Goal: Transaction & Acquisition: Purchase product/service

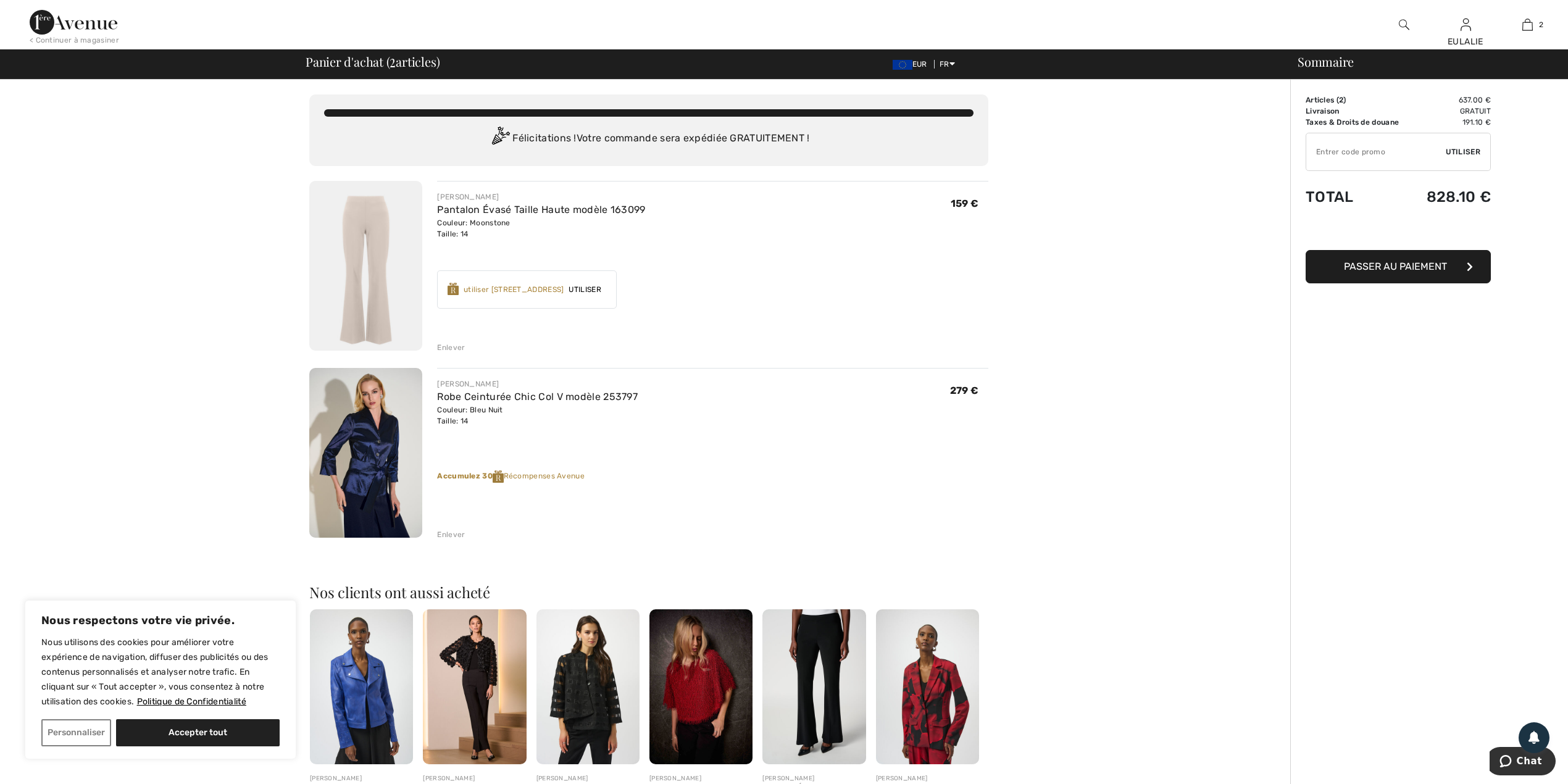
click at [43, 10] on img at bounding box center [73, 23] width 88 height 25
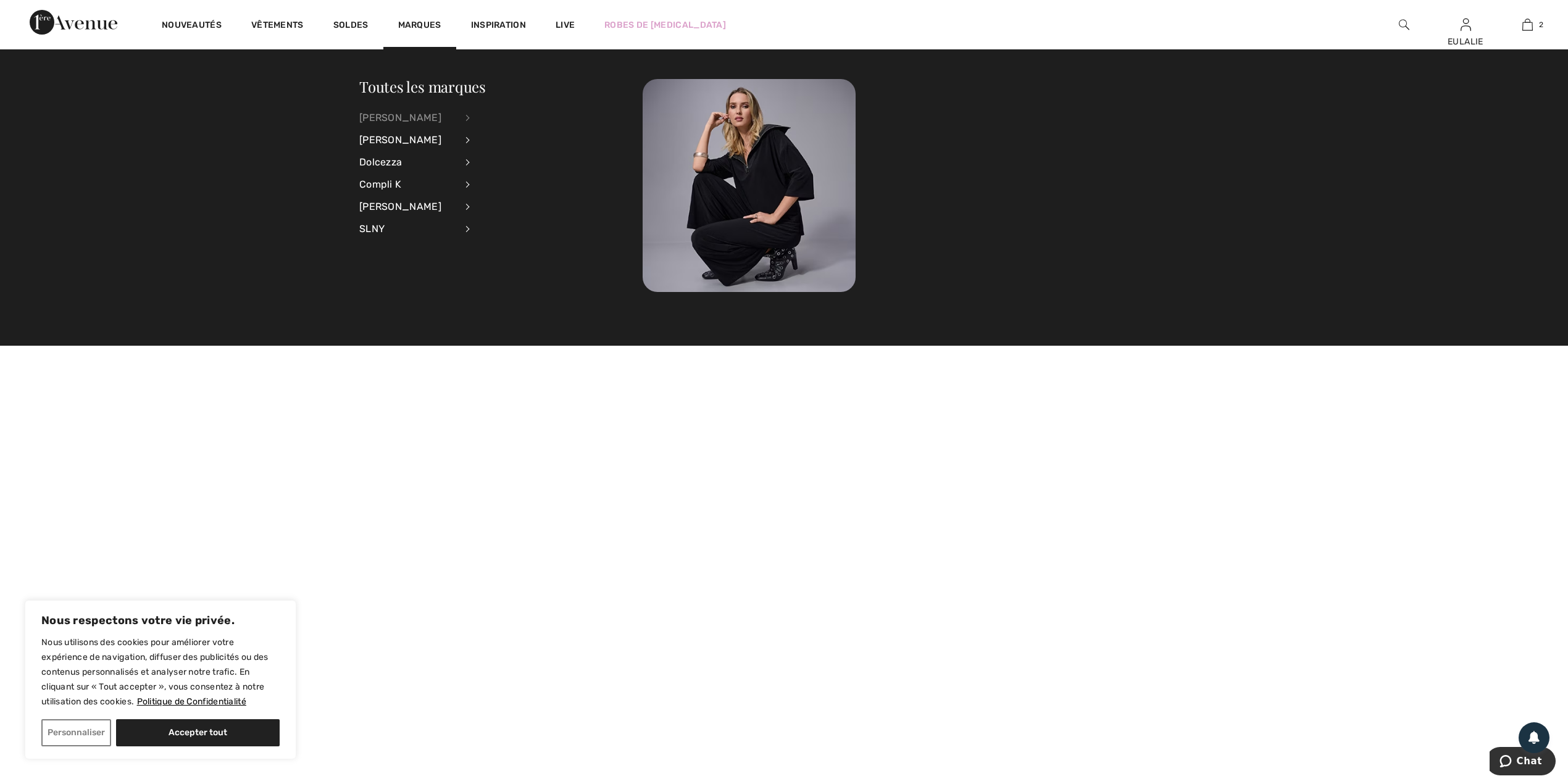
click at [415, 119] on div "[PERSON_NAME]" at bounding box center [408, 118] width 97 height 23
click at [500, 154] on link "Hauts" at bounding box center [535, 157] width 100 height 20
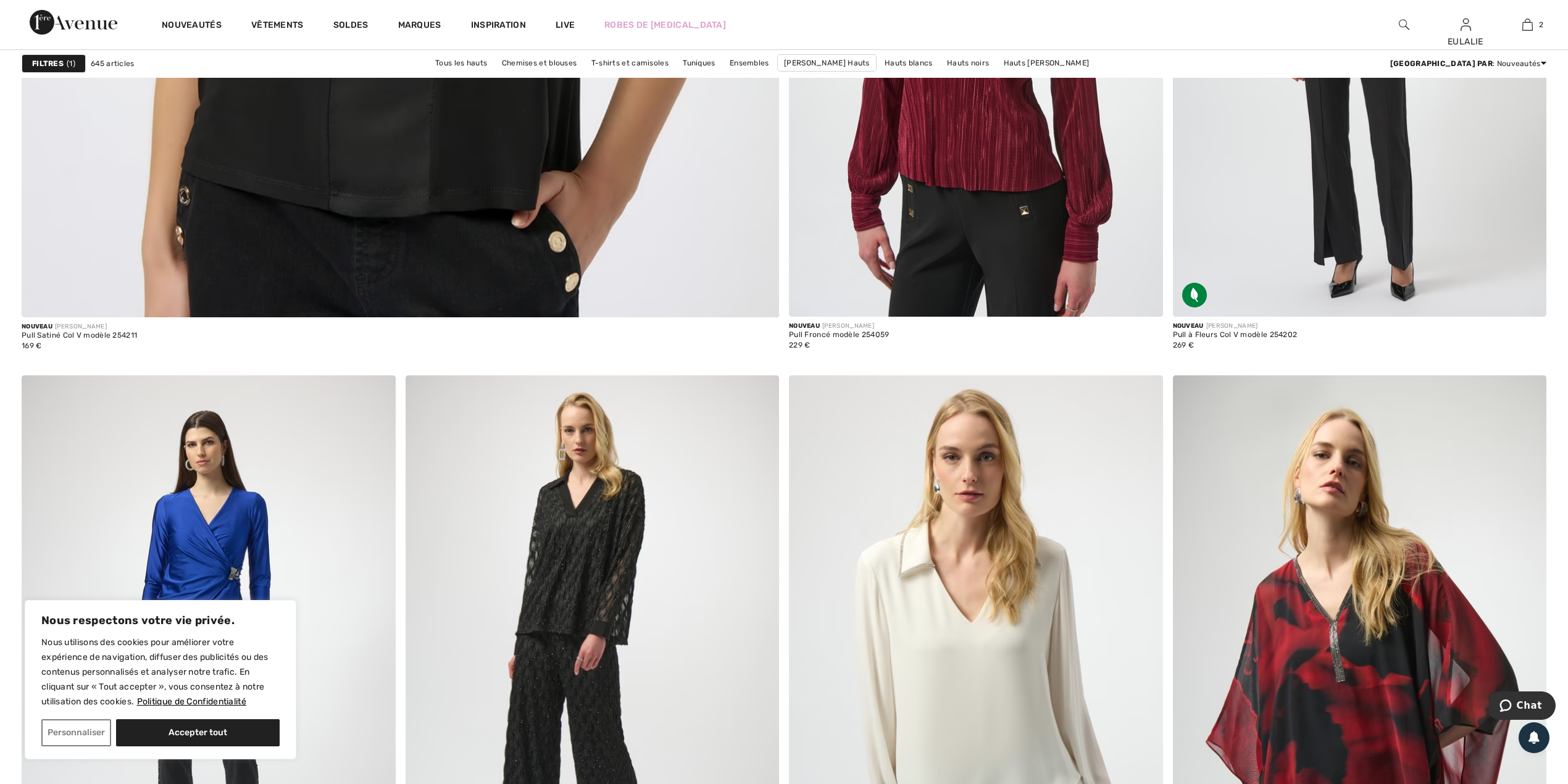
scroll to position [4479, 0]
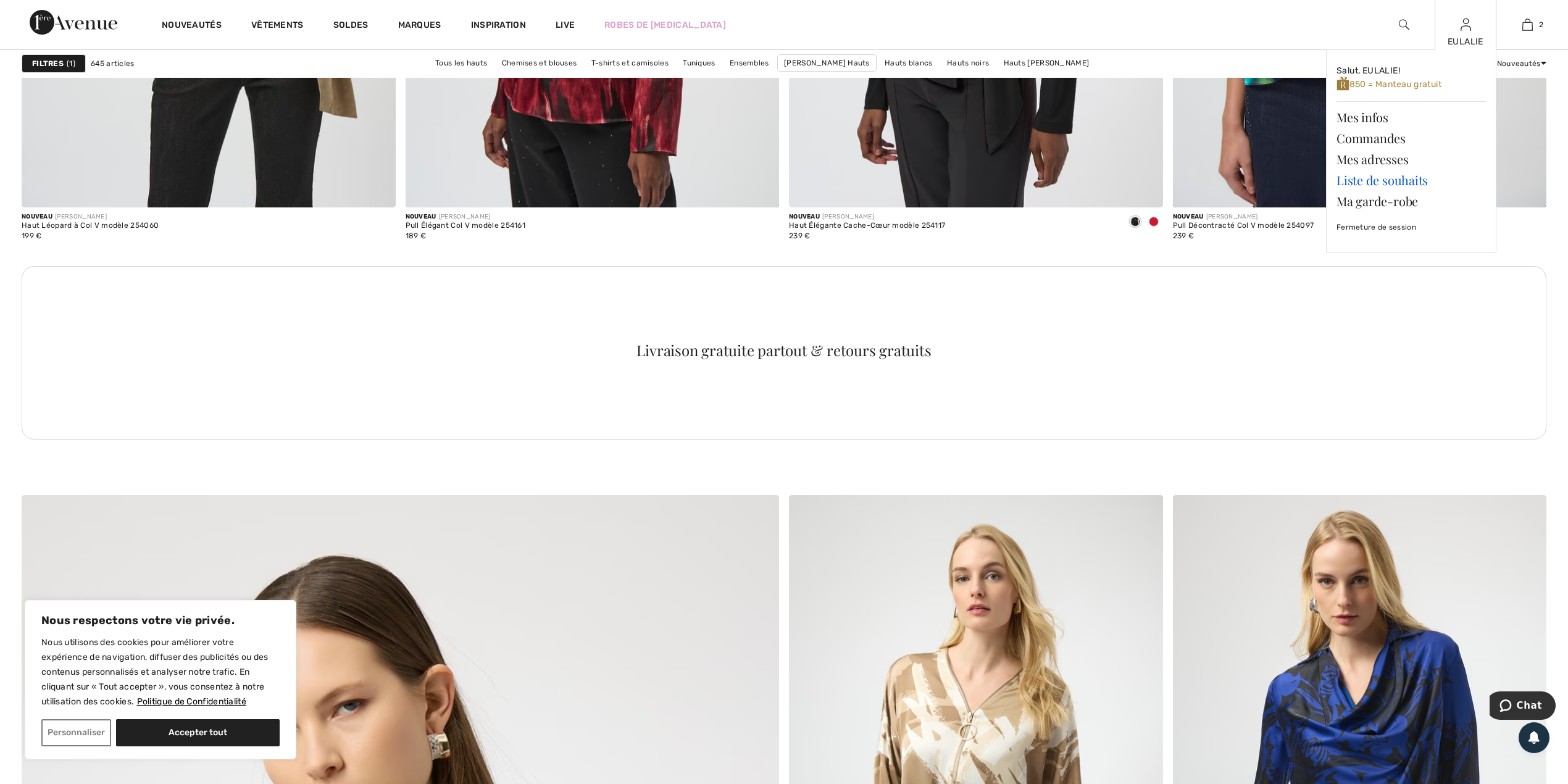
click at [1374, 177] on link "Liste de souhaits" at bounding box center [1411, 180] width 149 height 21
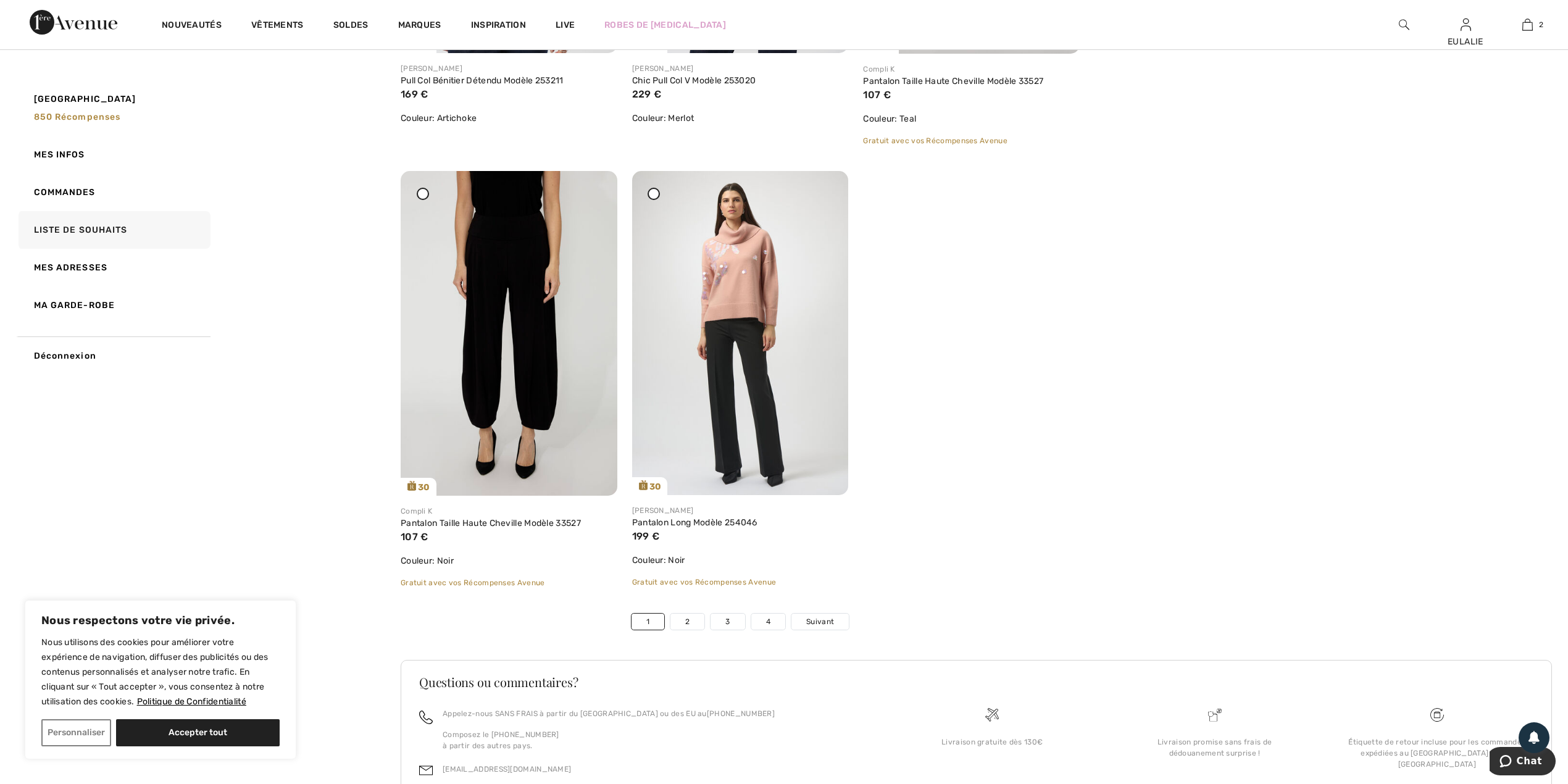
scroll to position [7154, 0]
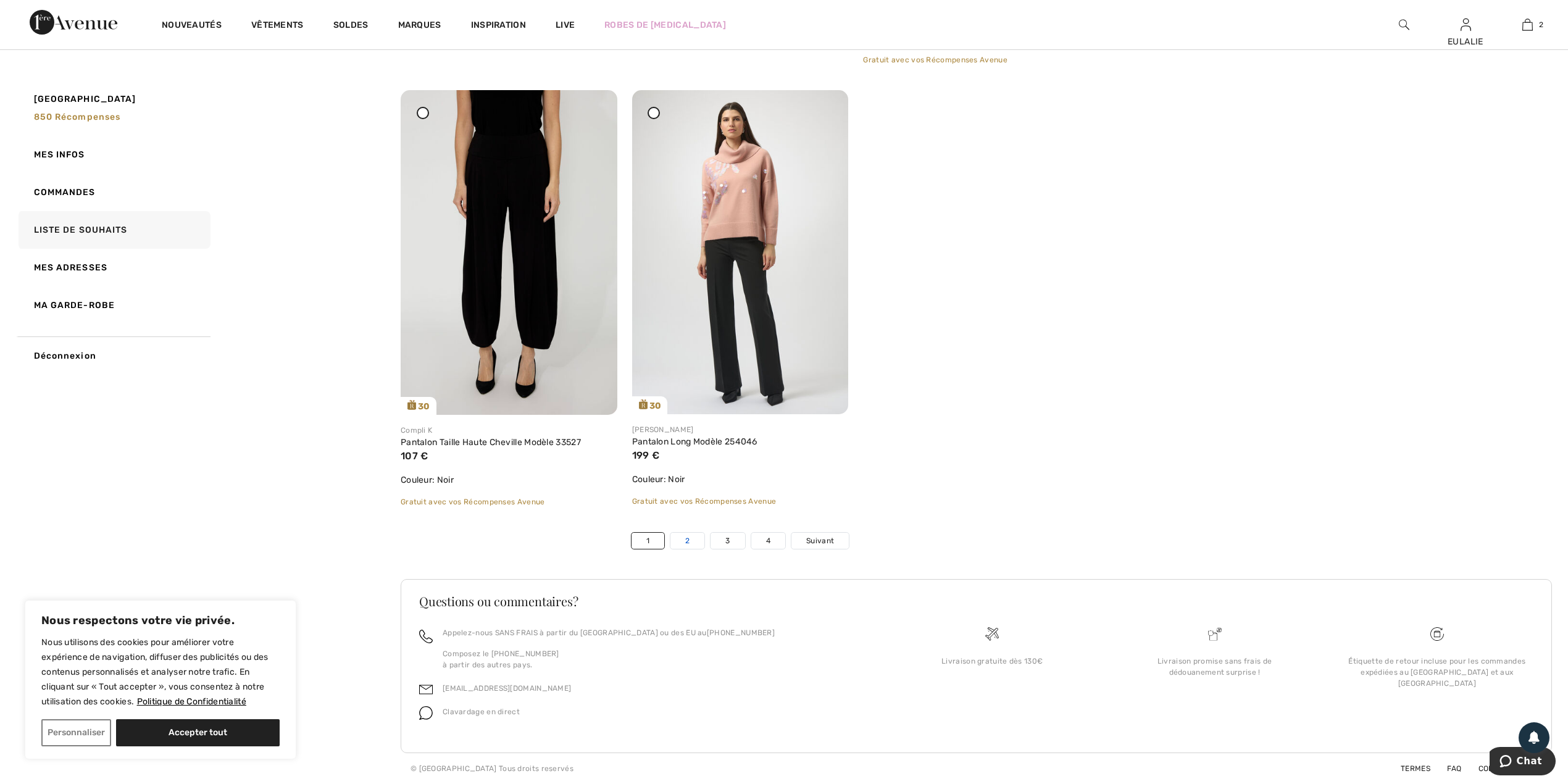
click at [688, 535] on link "2" at bounding box center [687, 541] width 34 height 16
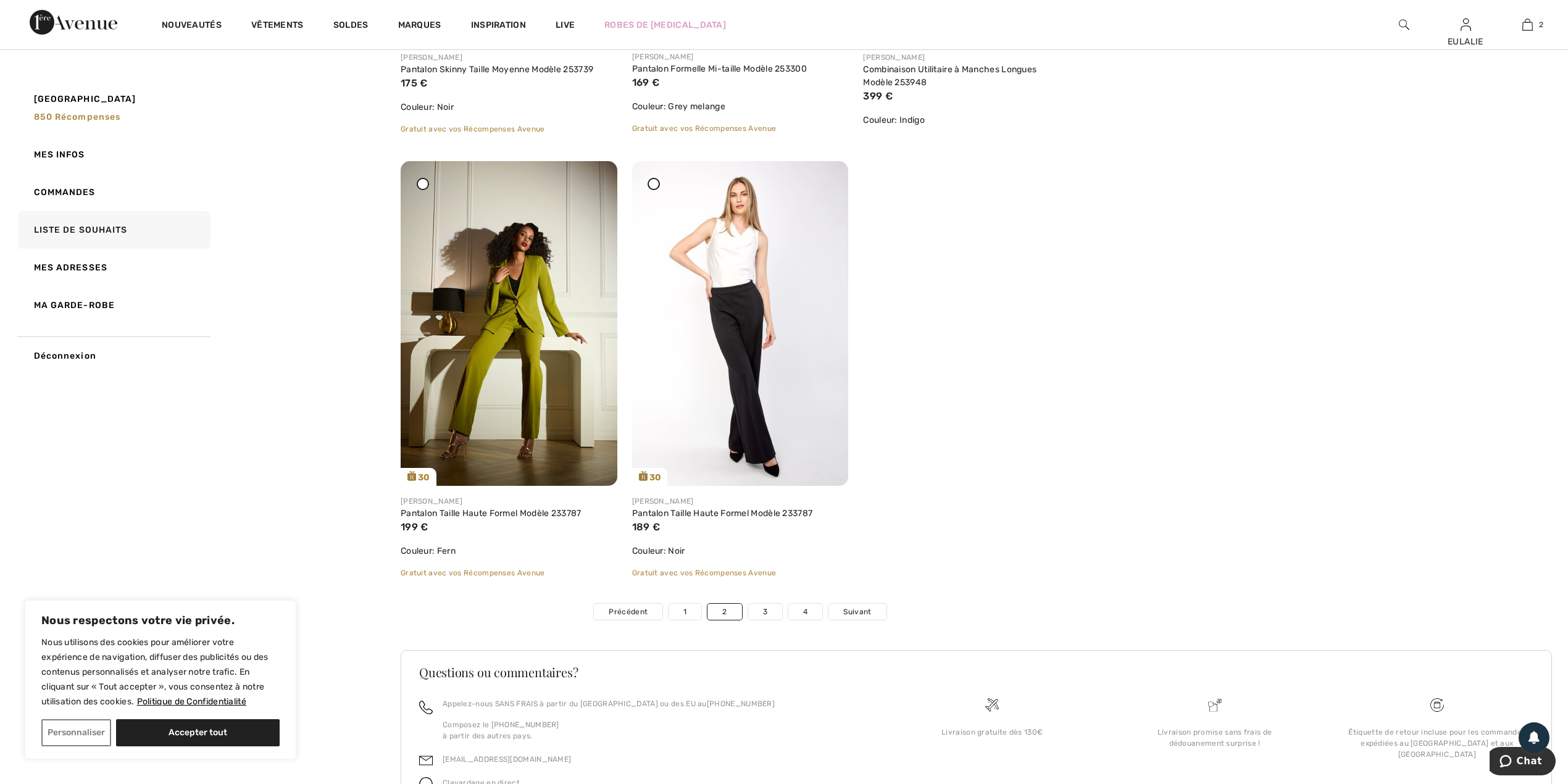
scroll to position [7202, 0]
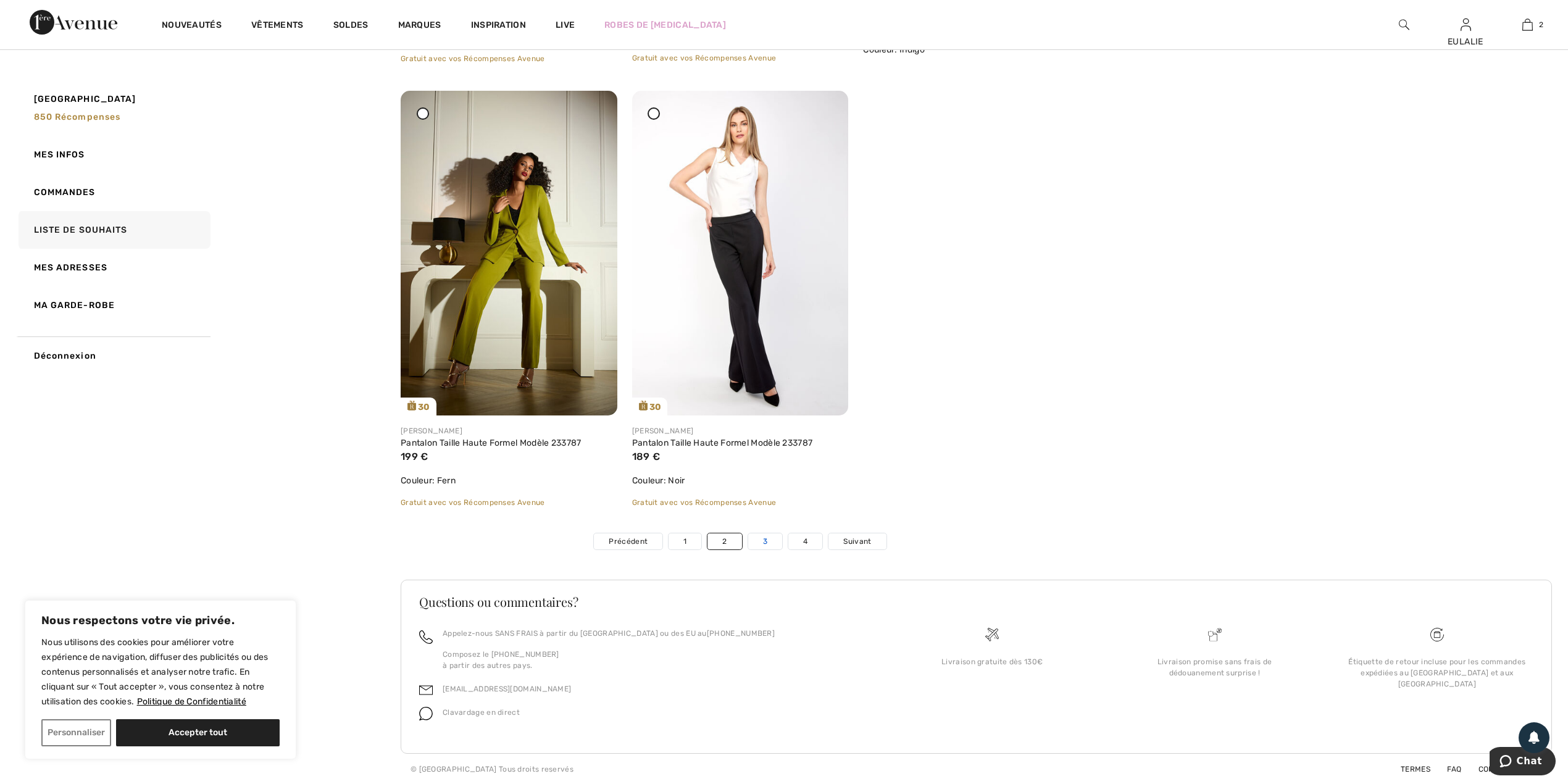
click at [763, 542] on link "3" at bounding box center [765, 541] width 34 height 16
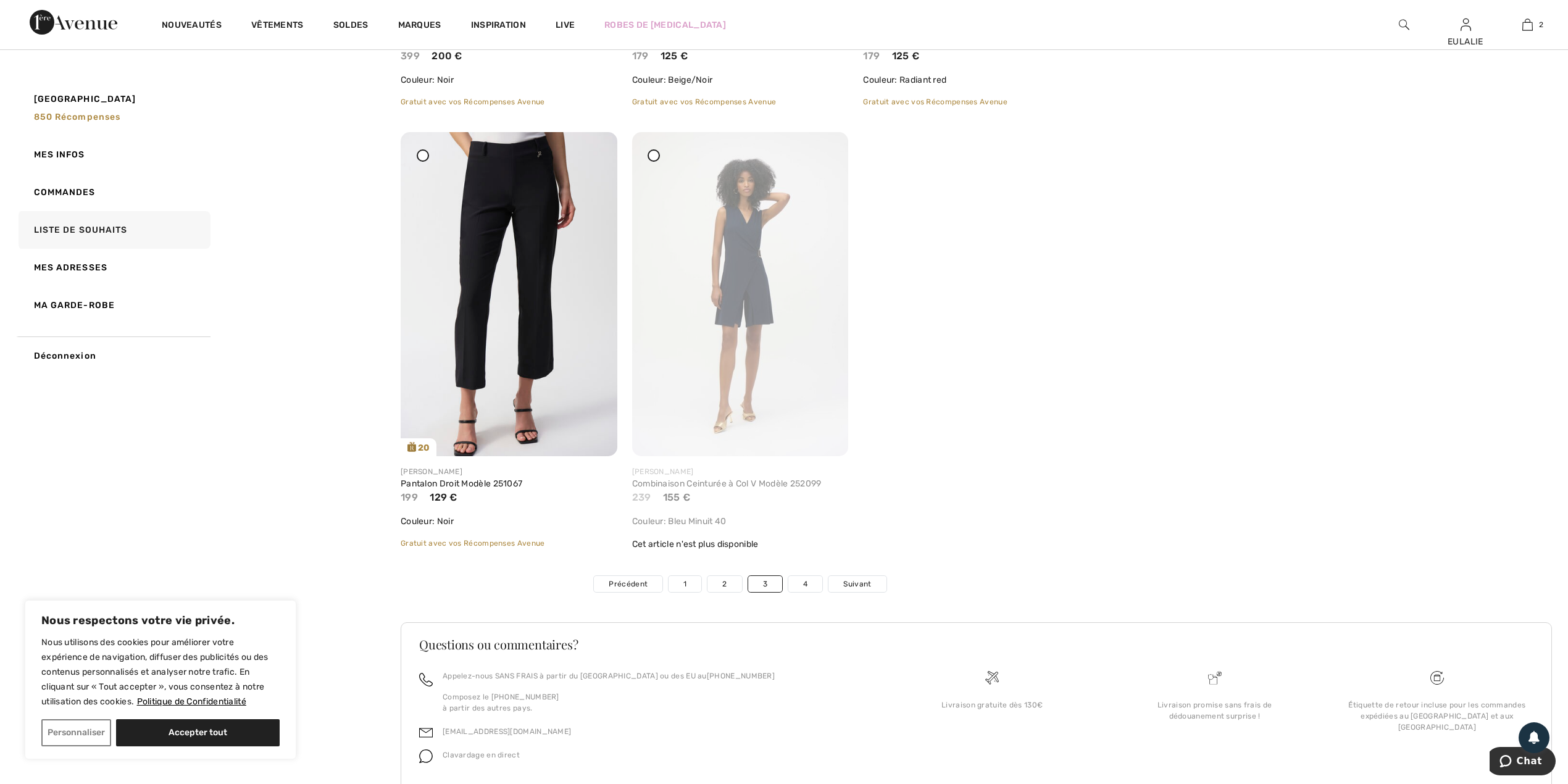
scroll to position [7237, 0]
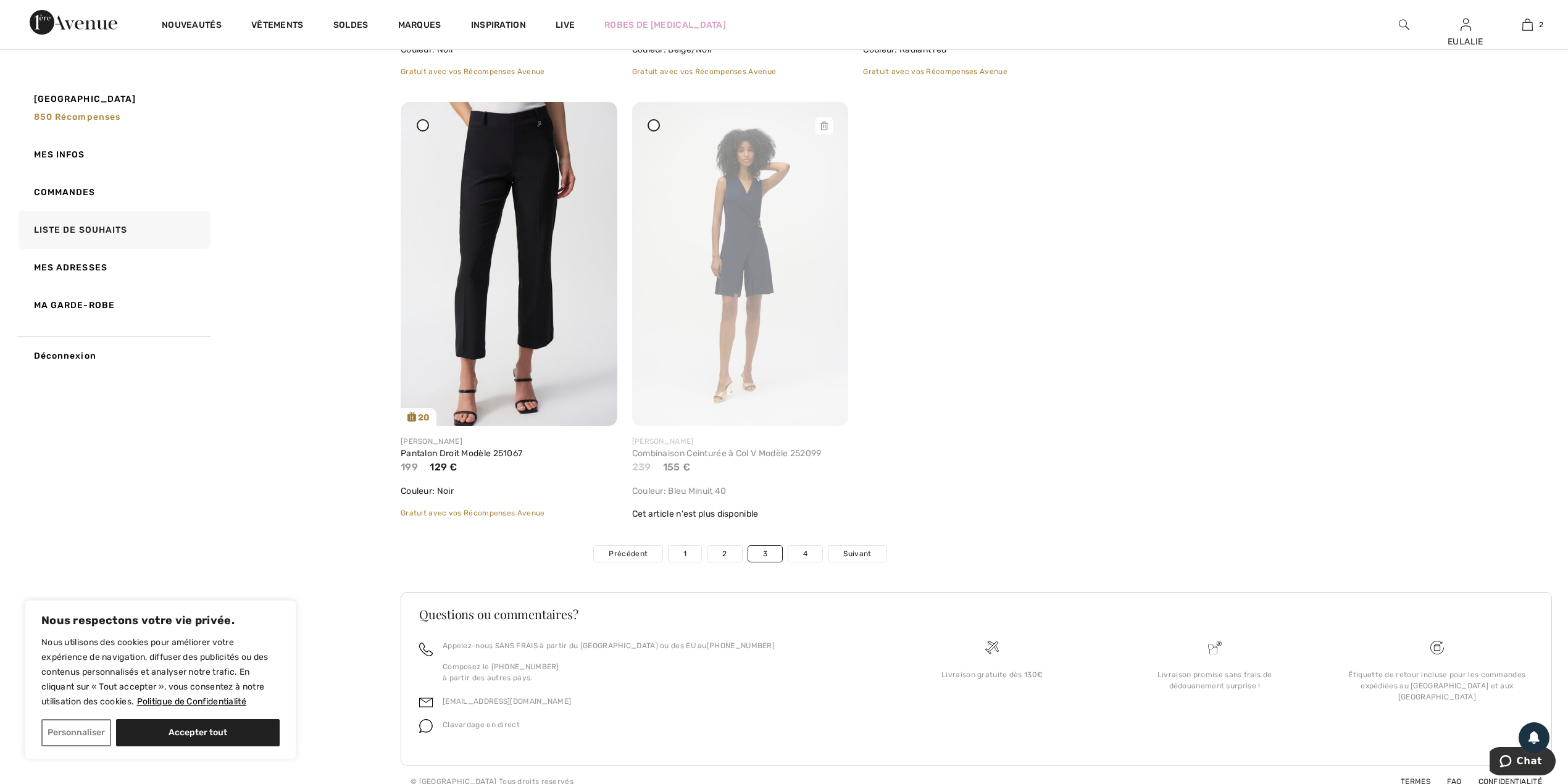
click at [825, 121] on icon at bounding box center [824, 126] width 8 height 8
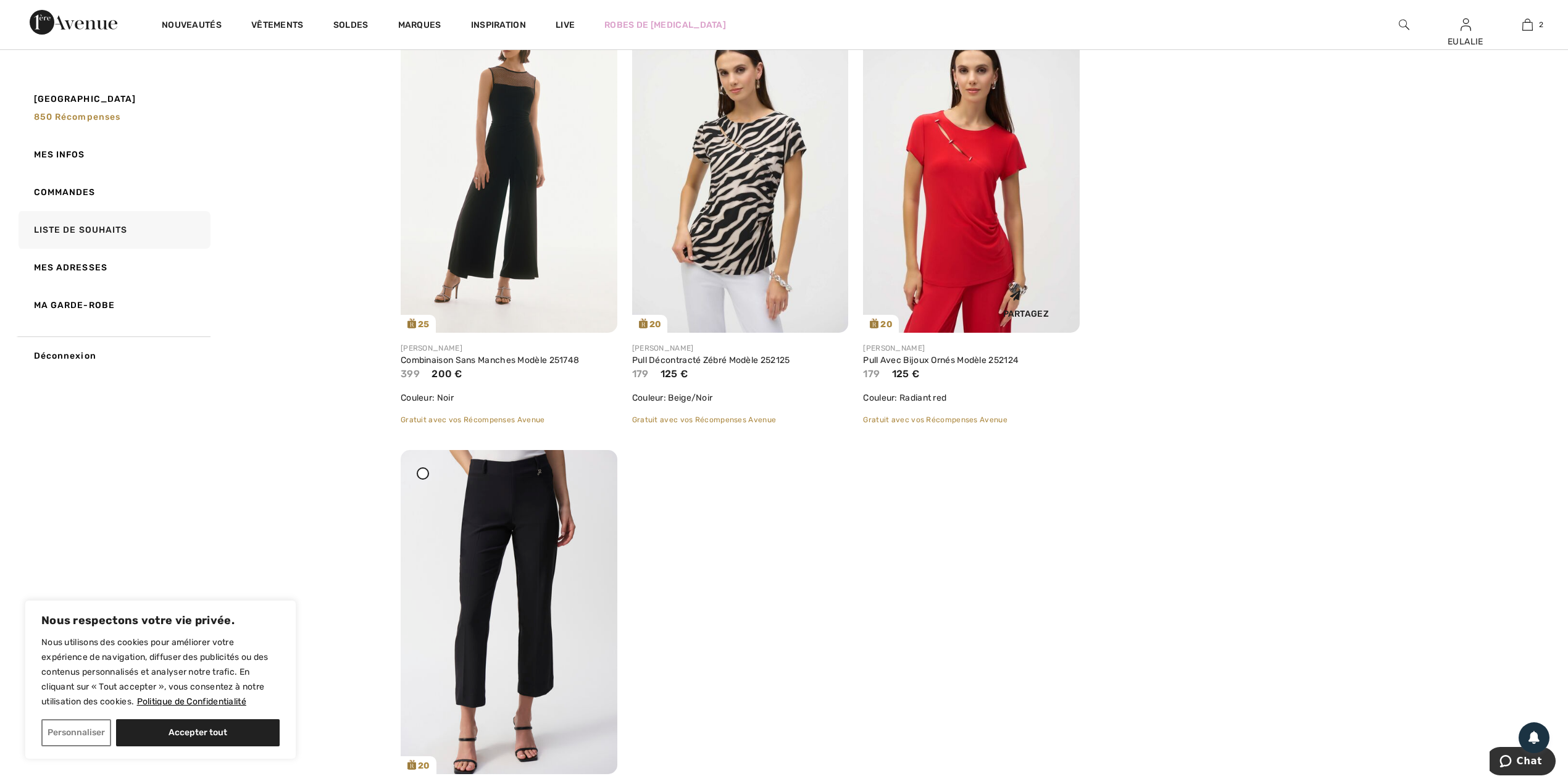
scroll to position [6659, 0]
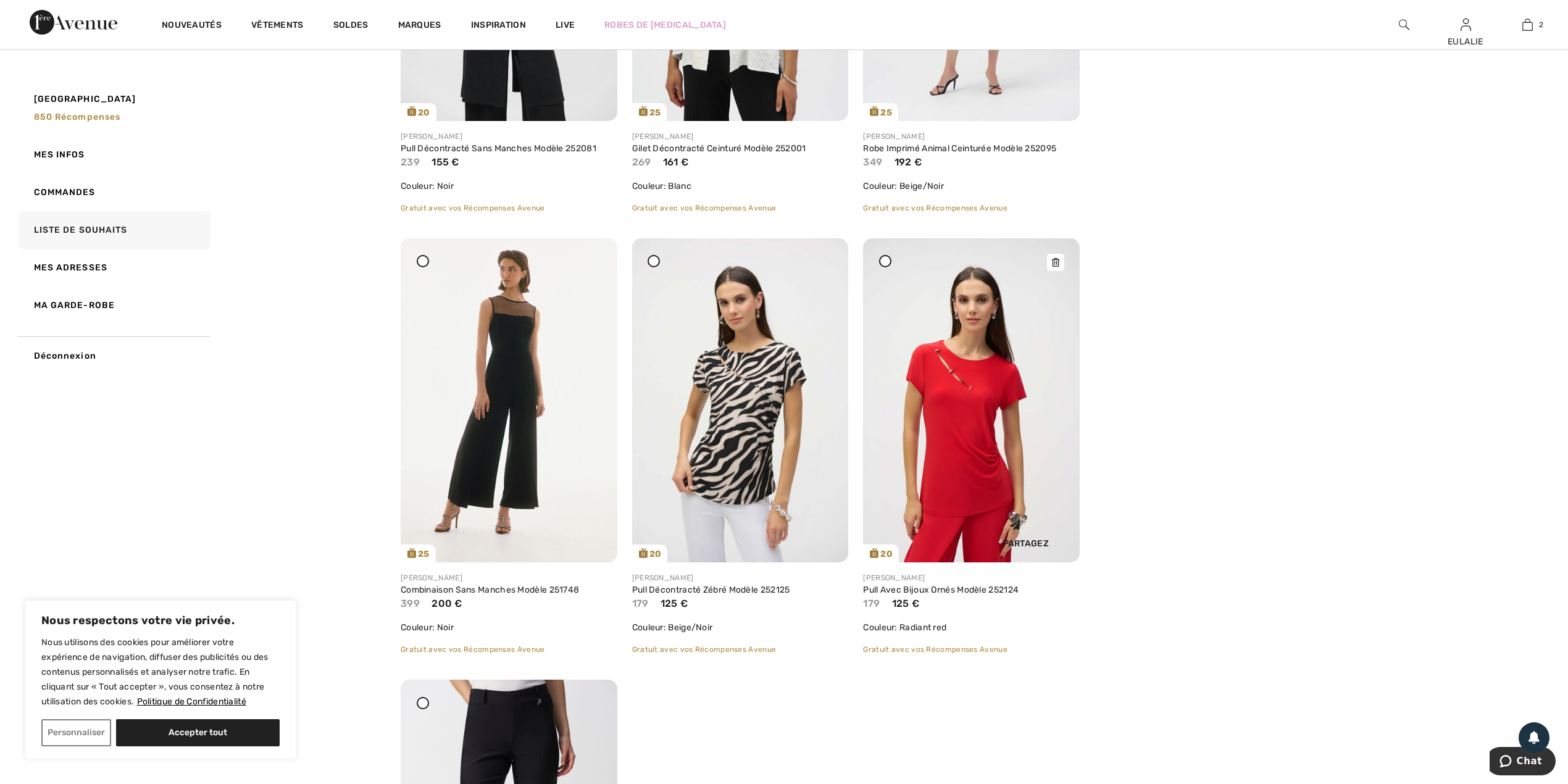
click at [1062, 254] on div at bounding box center [1056, 262] width 18 height 18
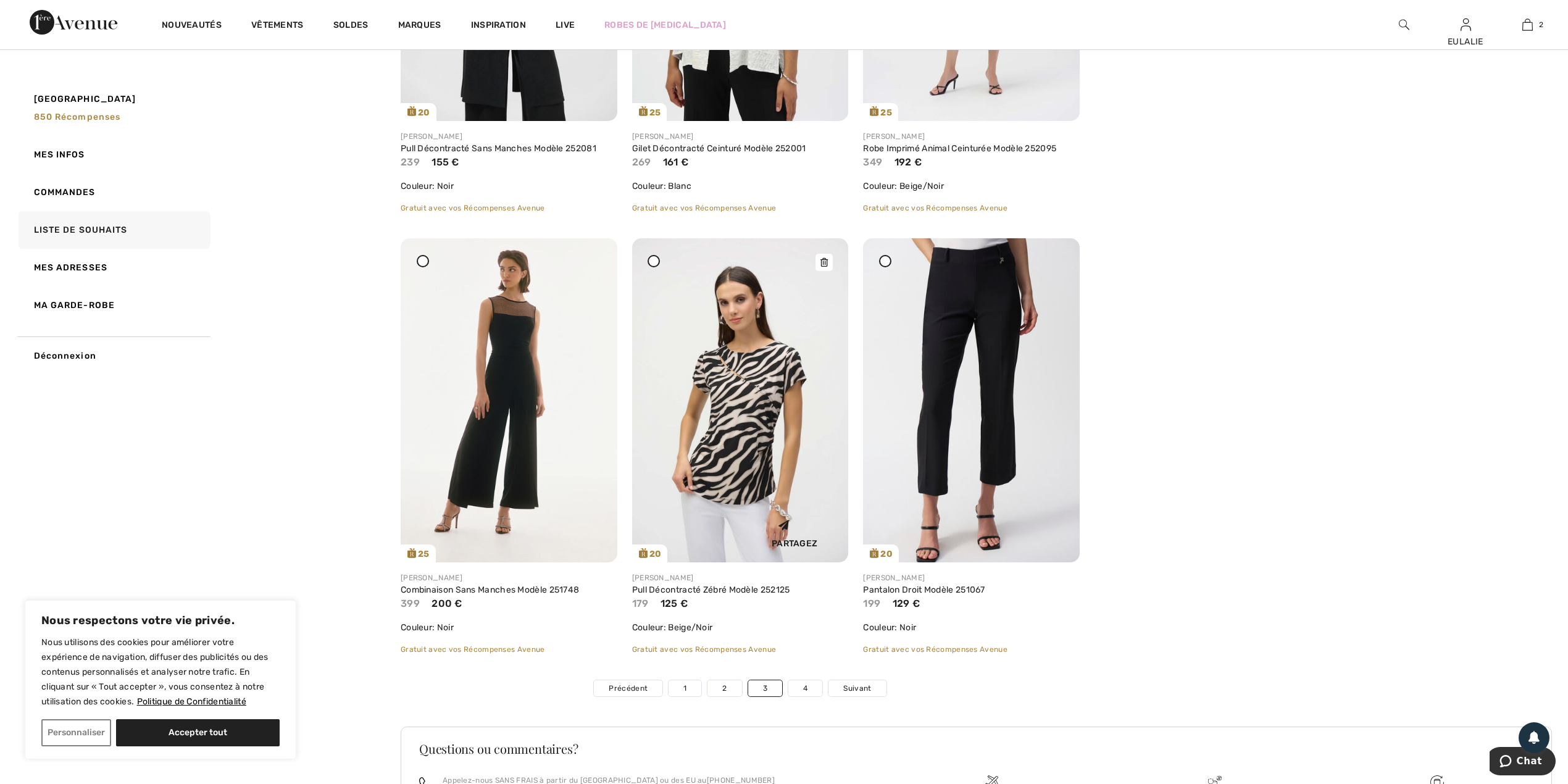
click at [829, 254] on div at bounding box center [824, 262] width 18 height 18
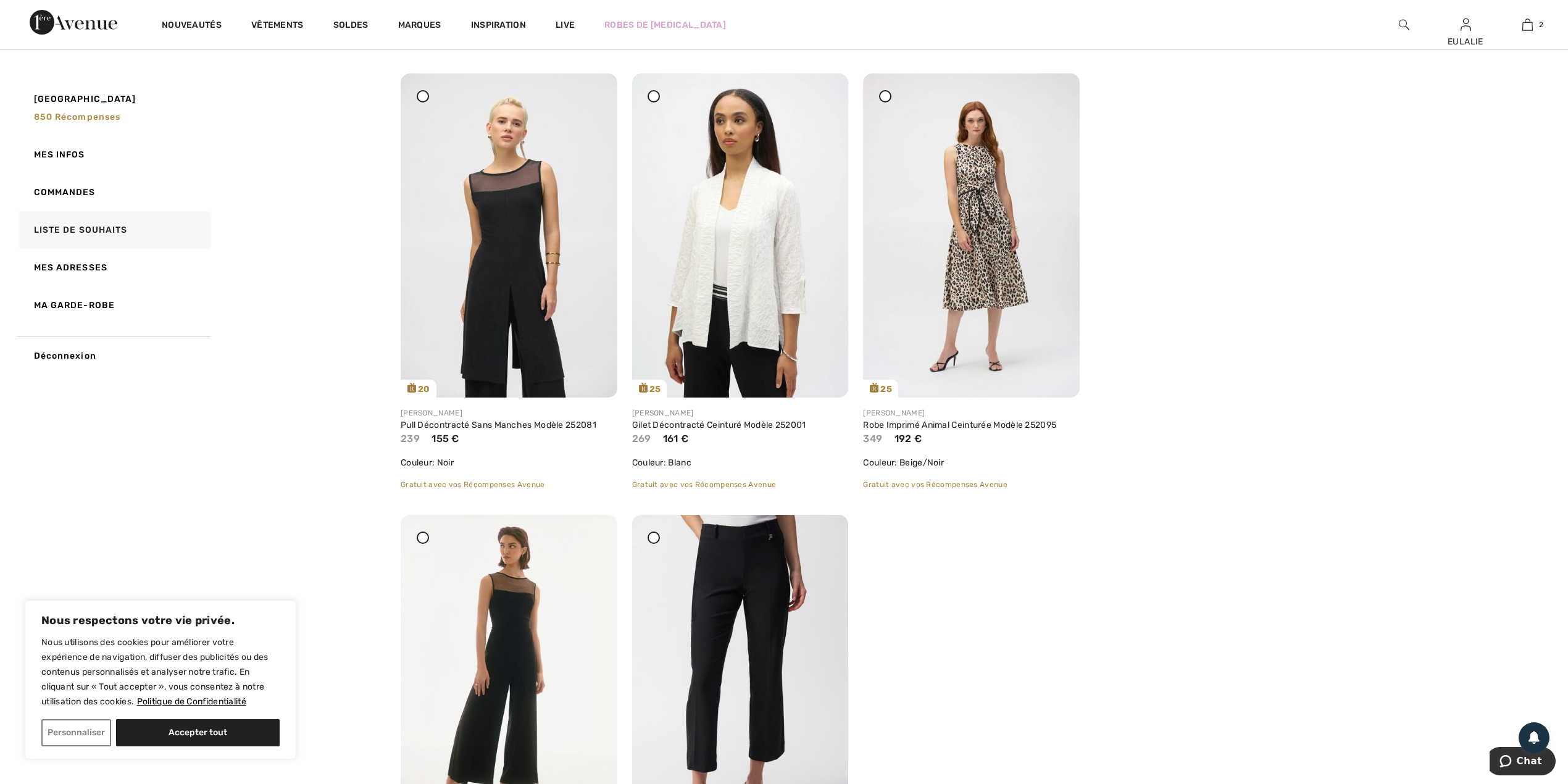
scroll to position [6794, 0]
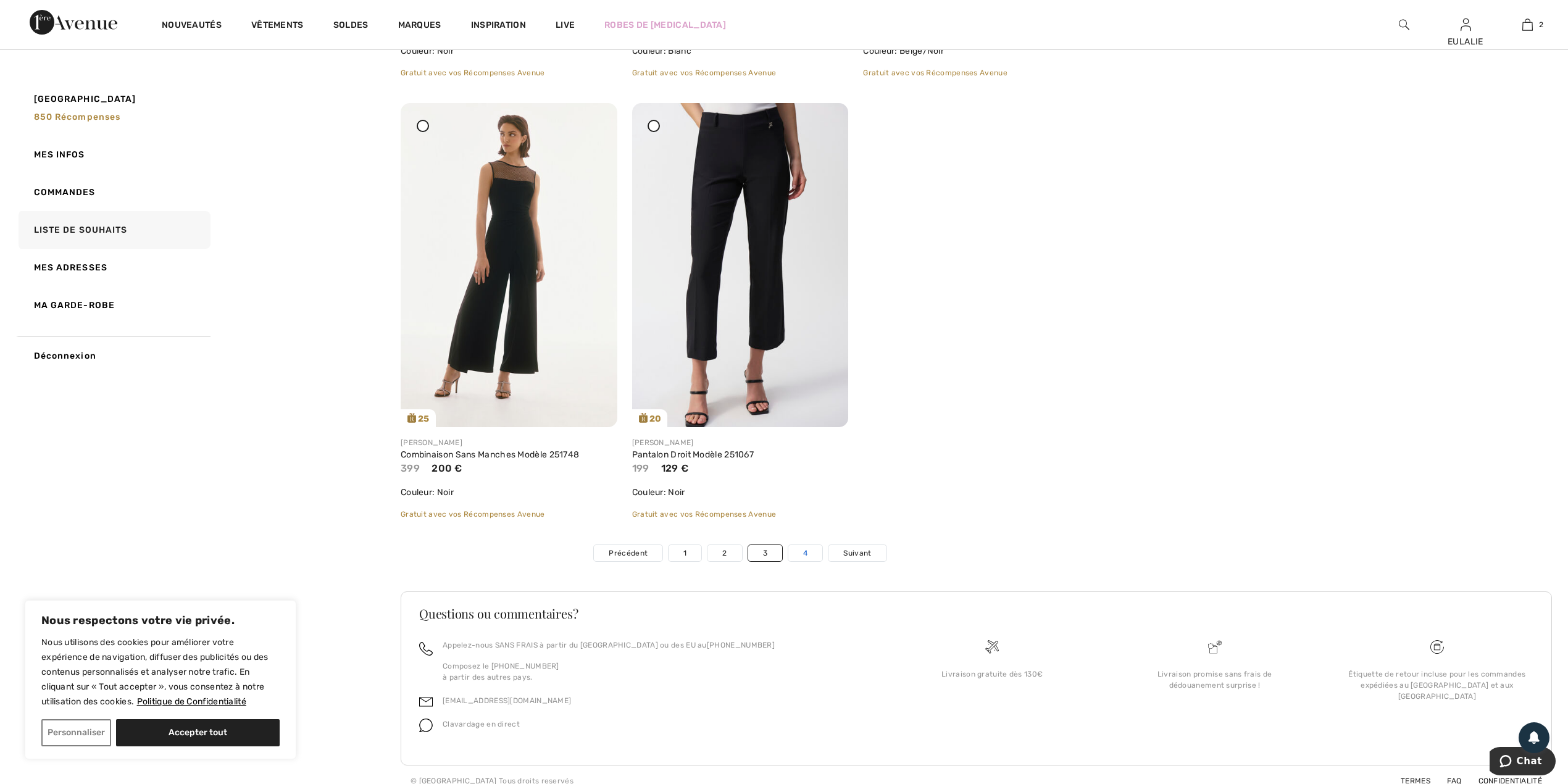
click at [805, 545] on link "4" at bounding box center [805, 552] width 34 height 16
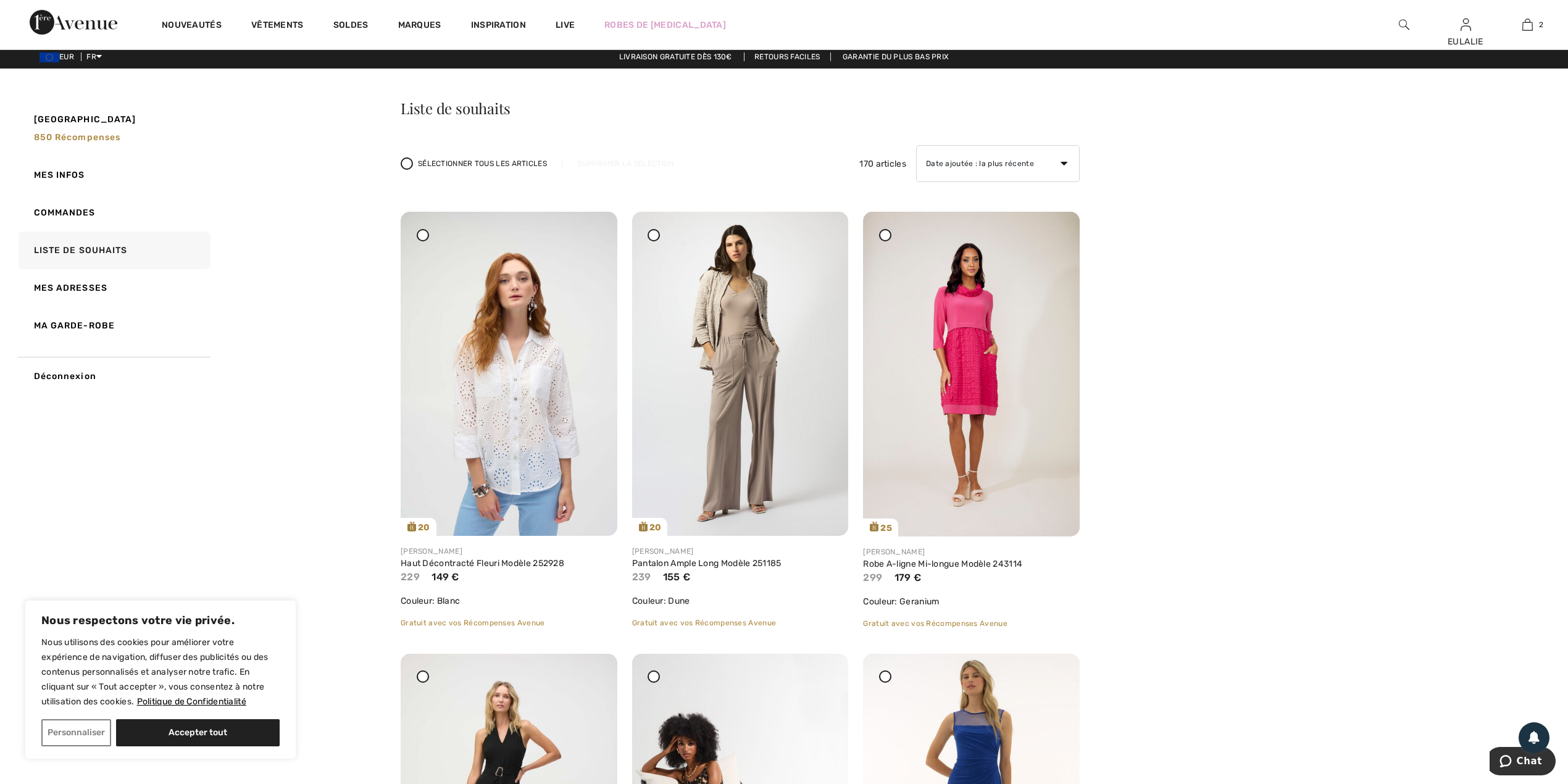
scroll to position [0, 0]
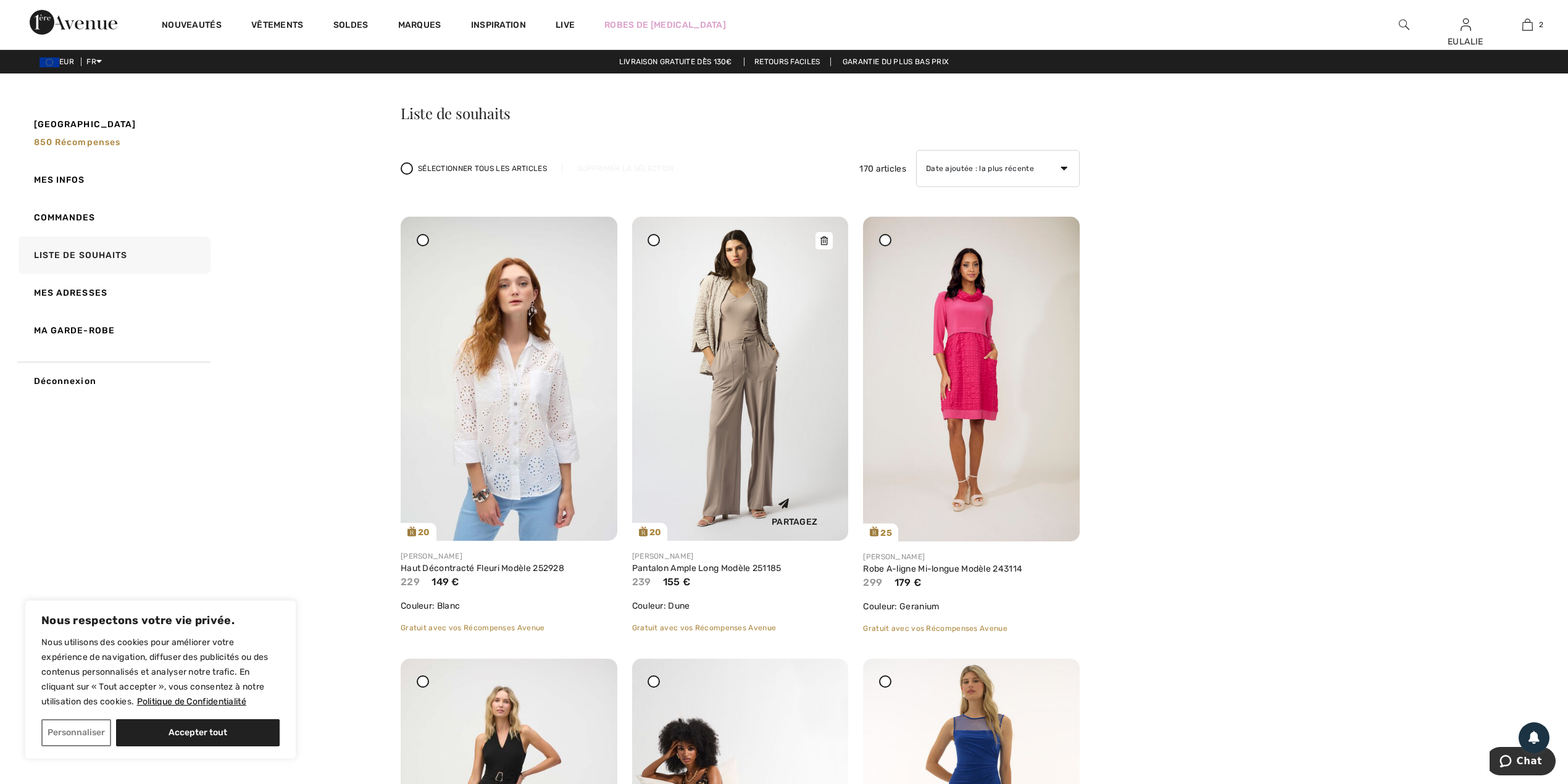
click at [828, 242] on icon at bounding box center [824, 240] width 8 height 8
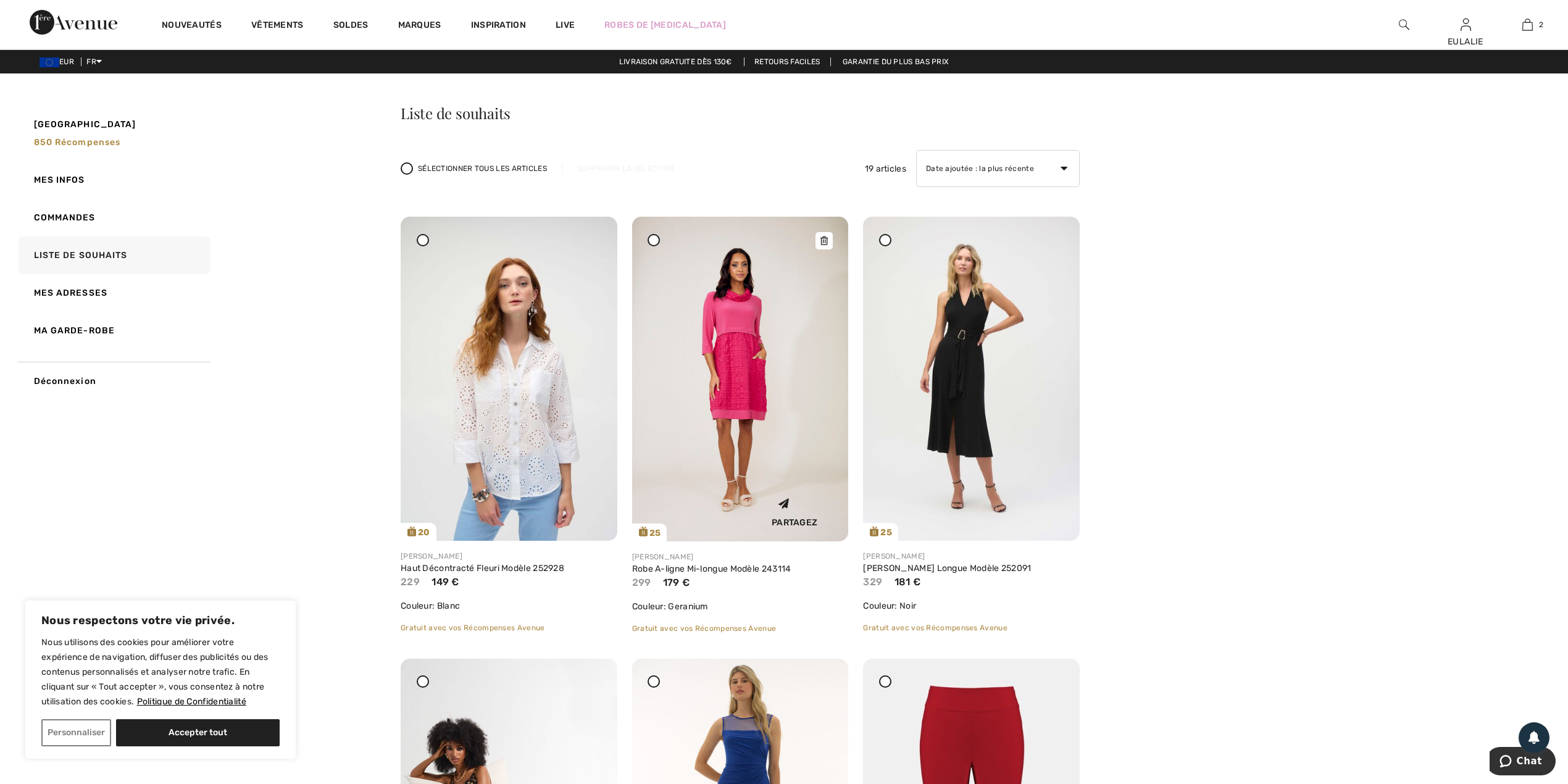
click at [820, 243] on icon at bounding box center [824, 240] width 8 height 8
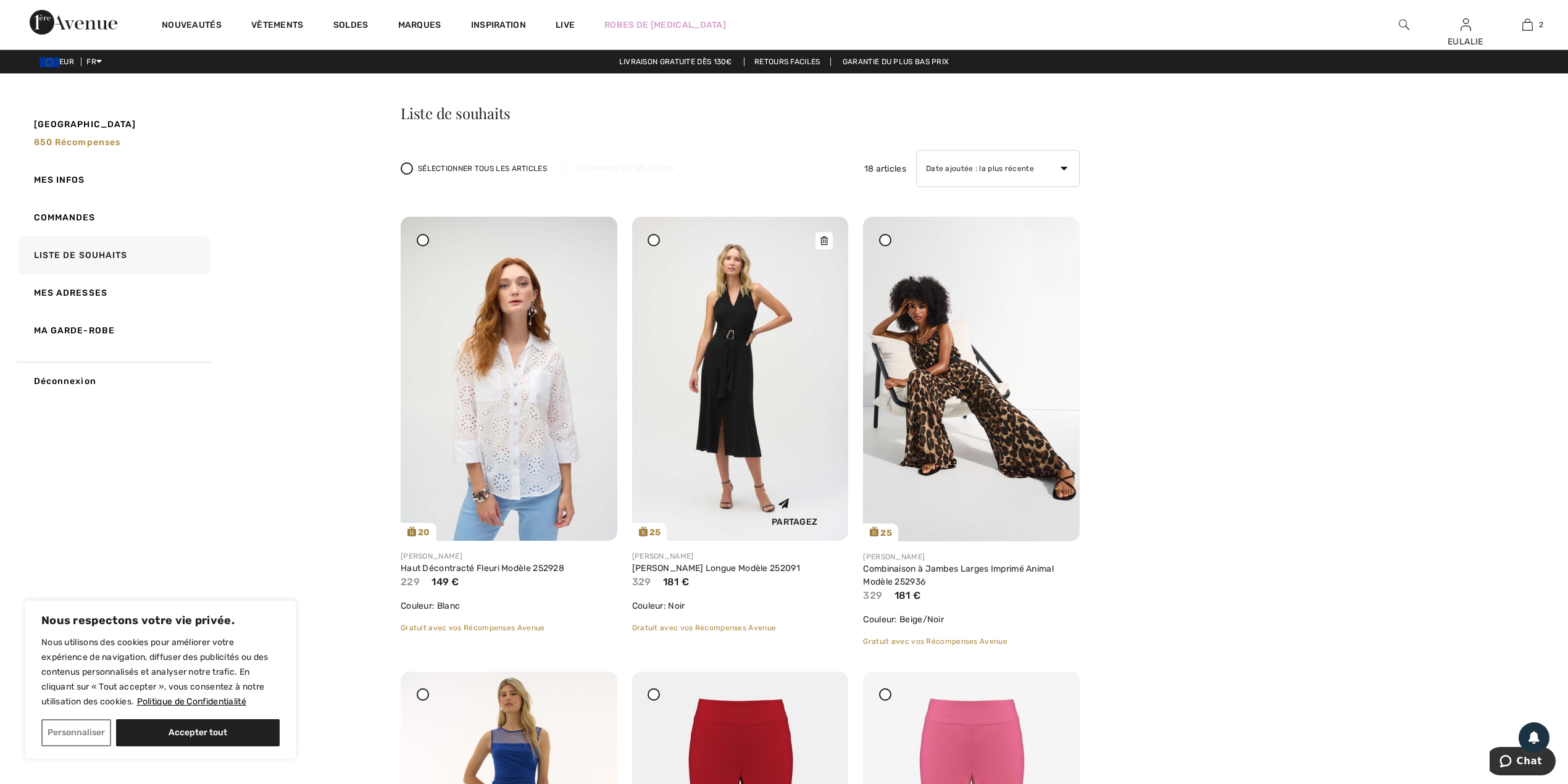
click at [822, 245] on div at bounding box center [824, 240] width 18 height 18
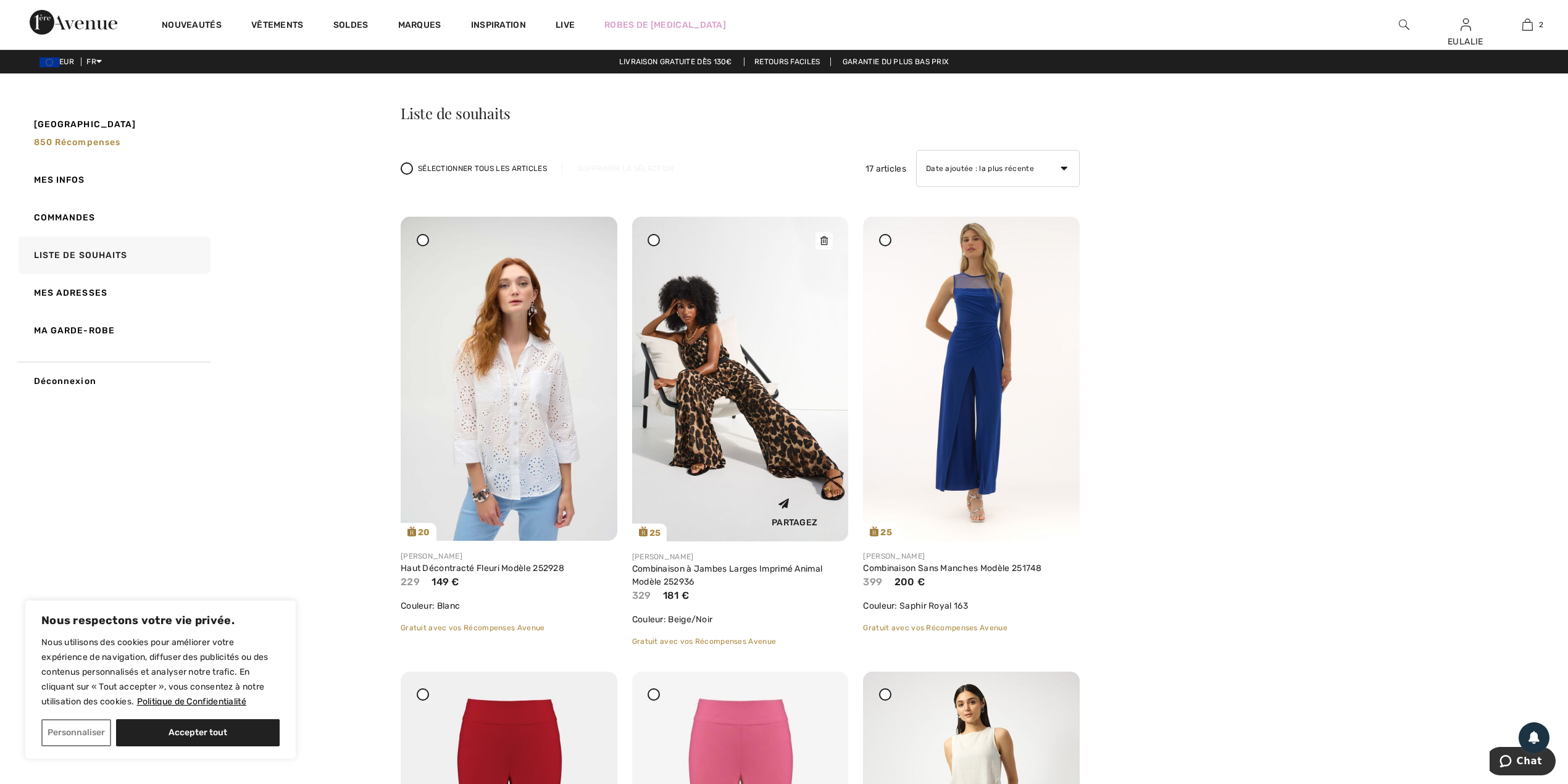
click at [826, 238] on icon at bounding box center [824, 240] width 8 height 8
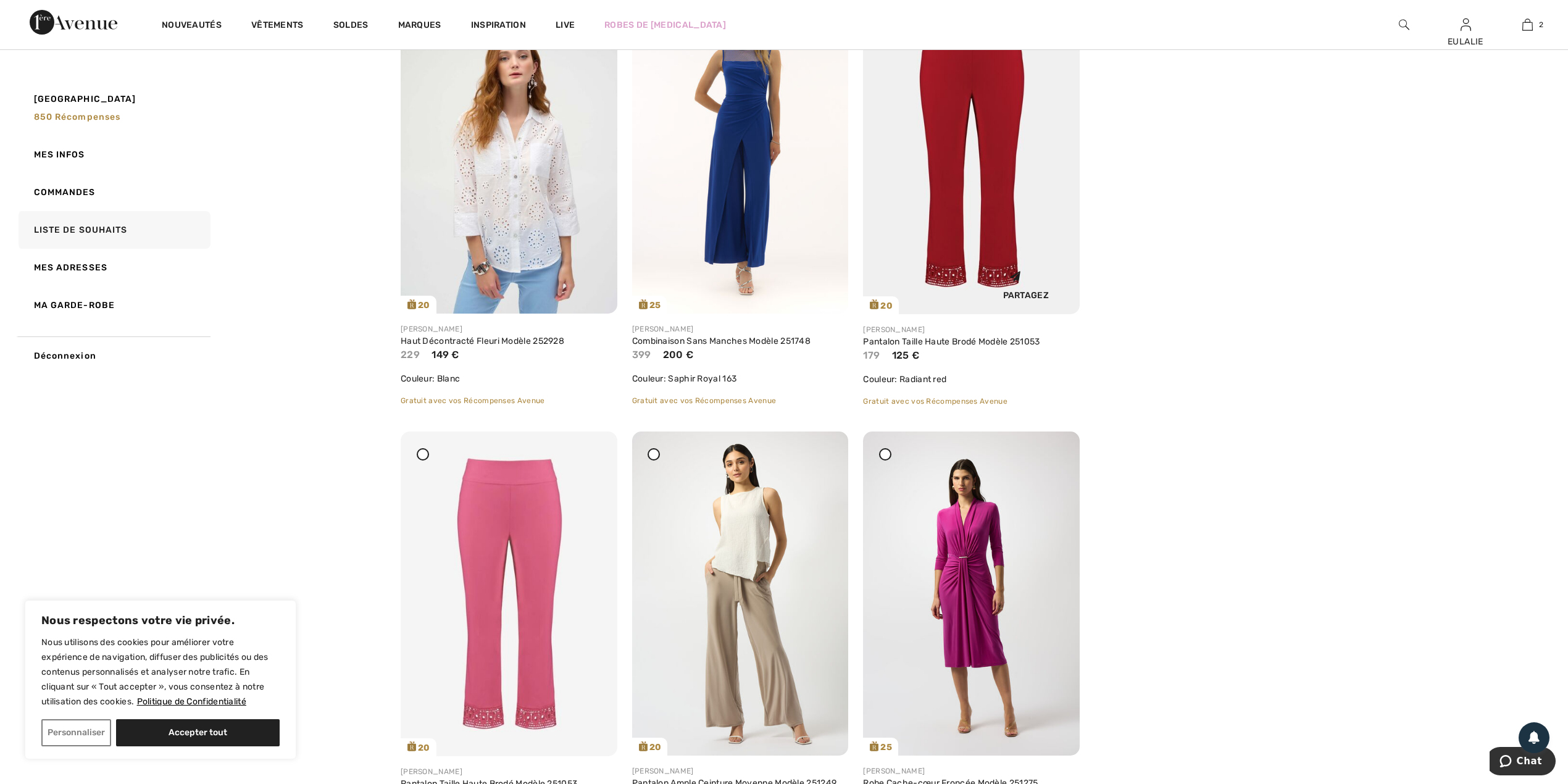
scroll to position [329, 0]
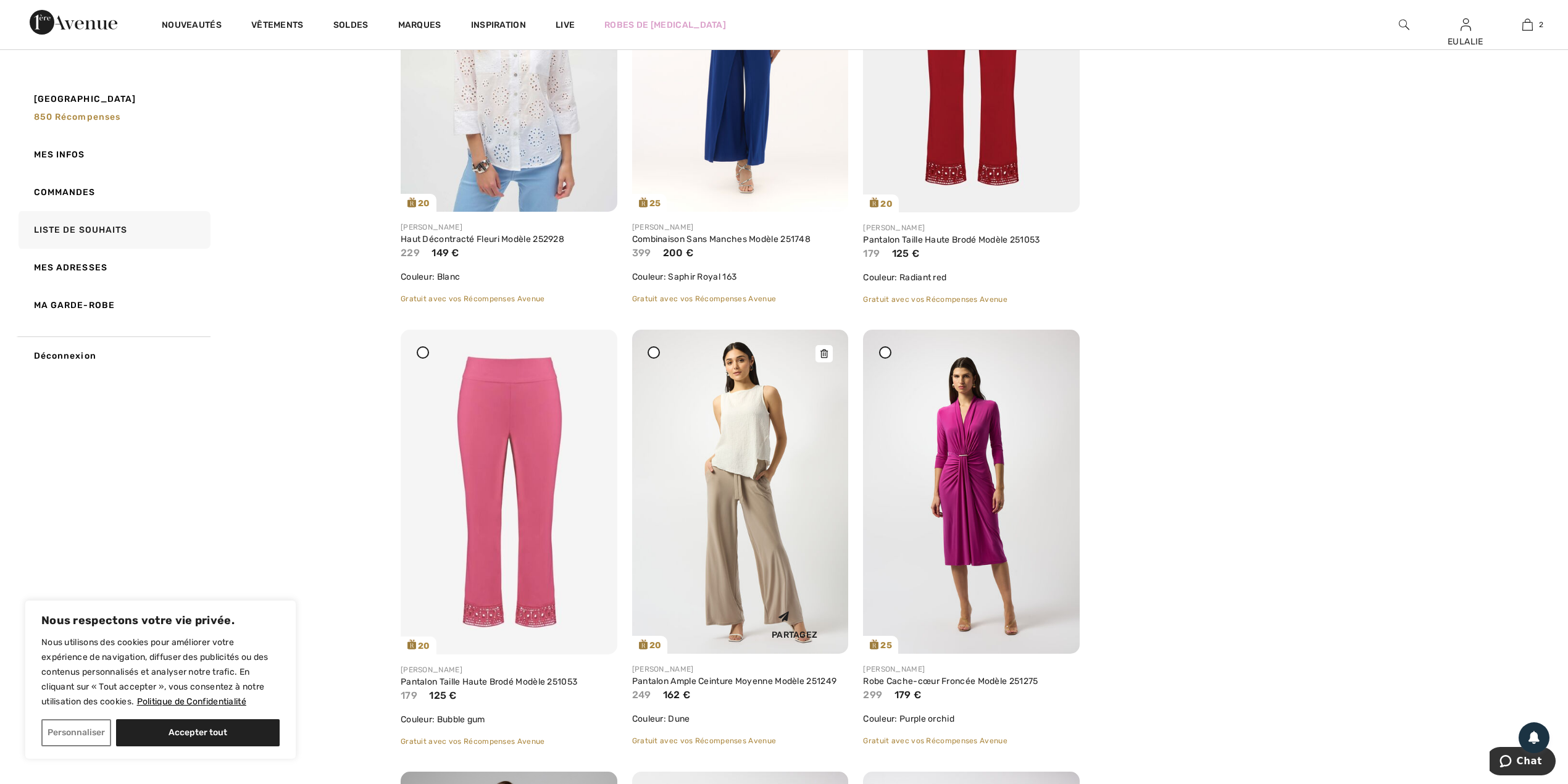
click at [821, 351] on icon at bounding box center [824, 353] width 8 height 8
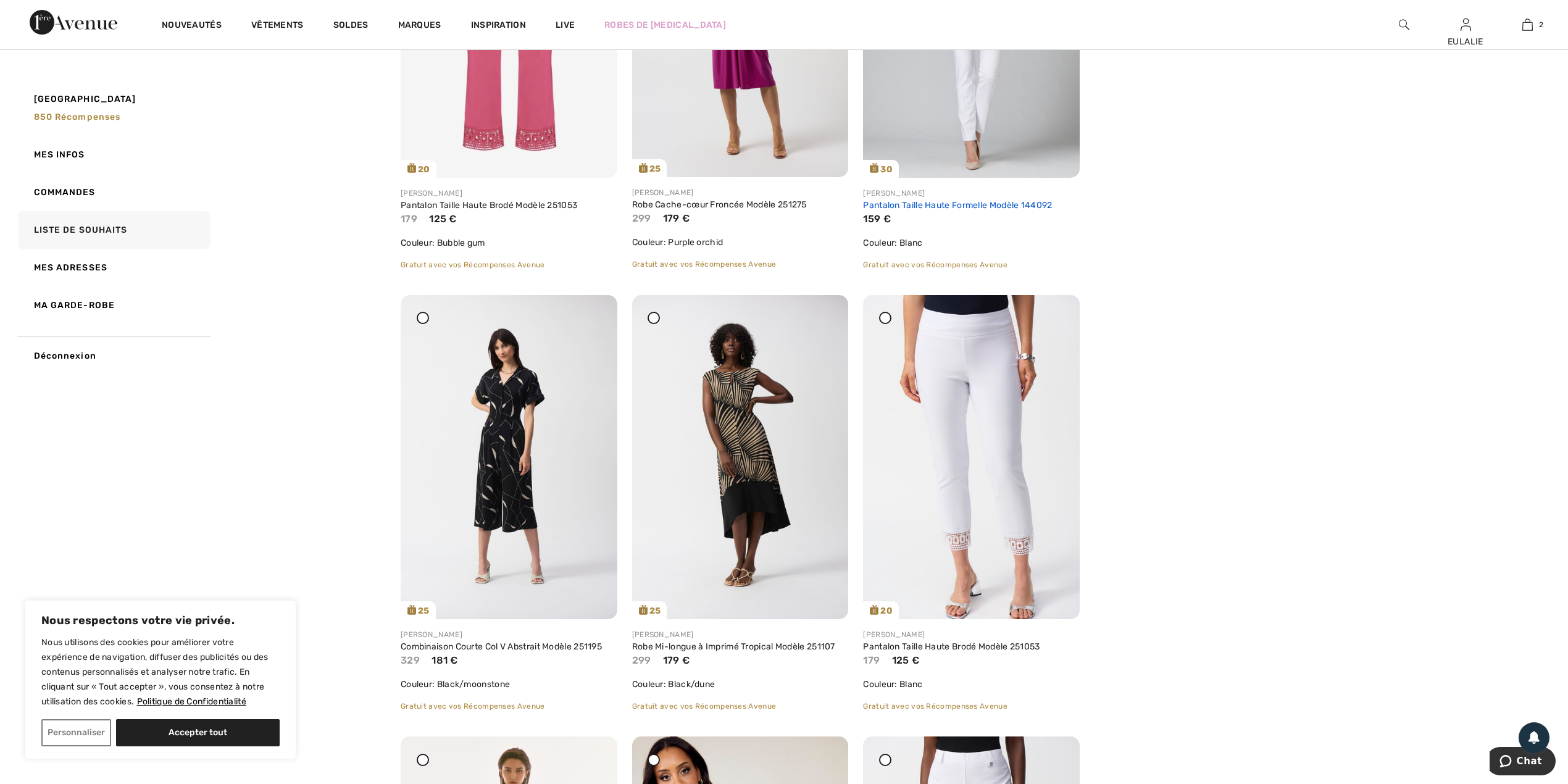
scroll to position [822, 0]
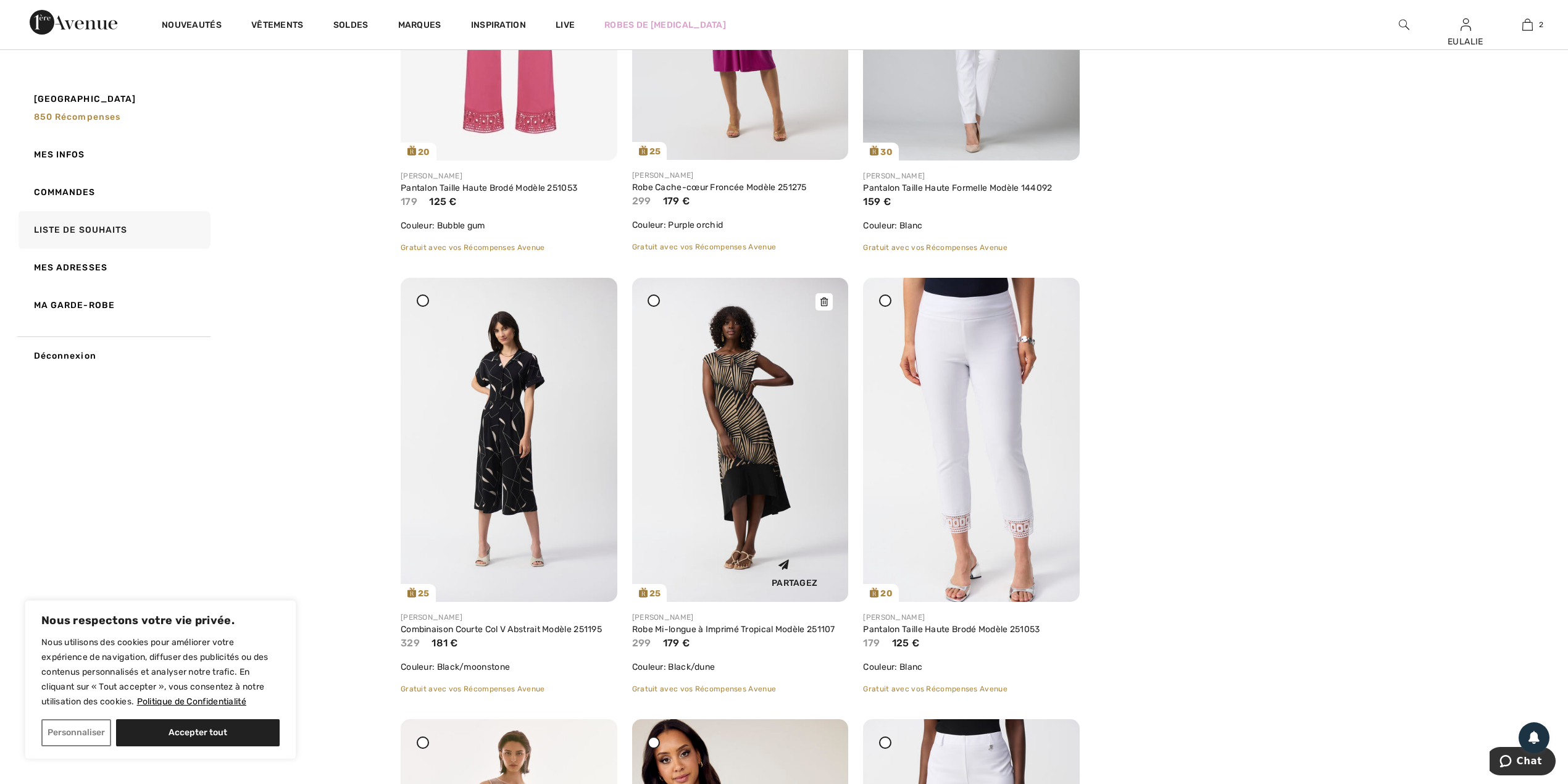
click at [826, 305] on icon at bounding box center [824, 302] width 8 height 8
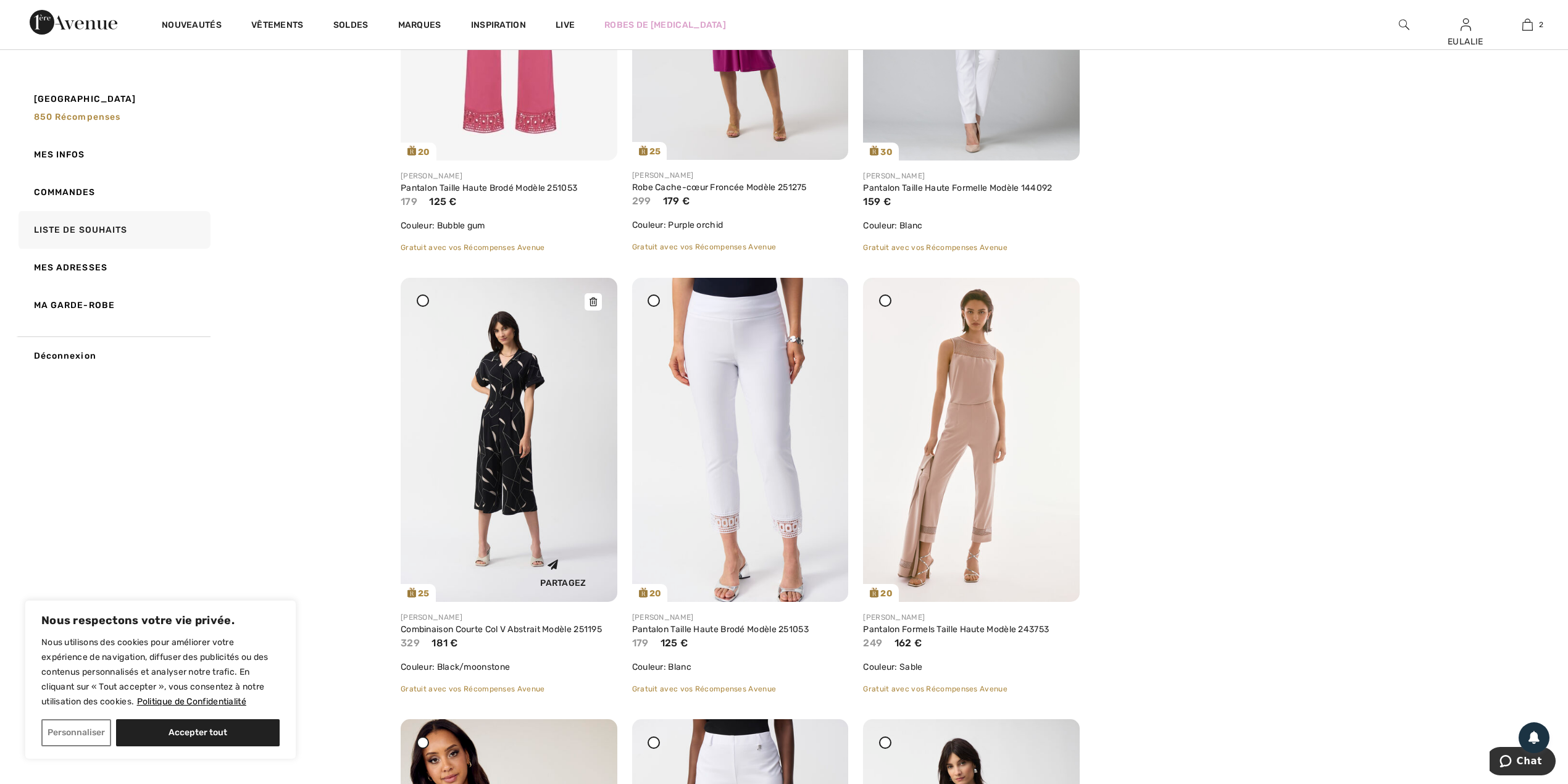
click at [589, 304] on icon at bounding box center [593, 302] width 8 height 8
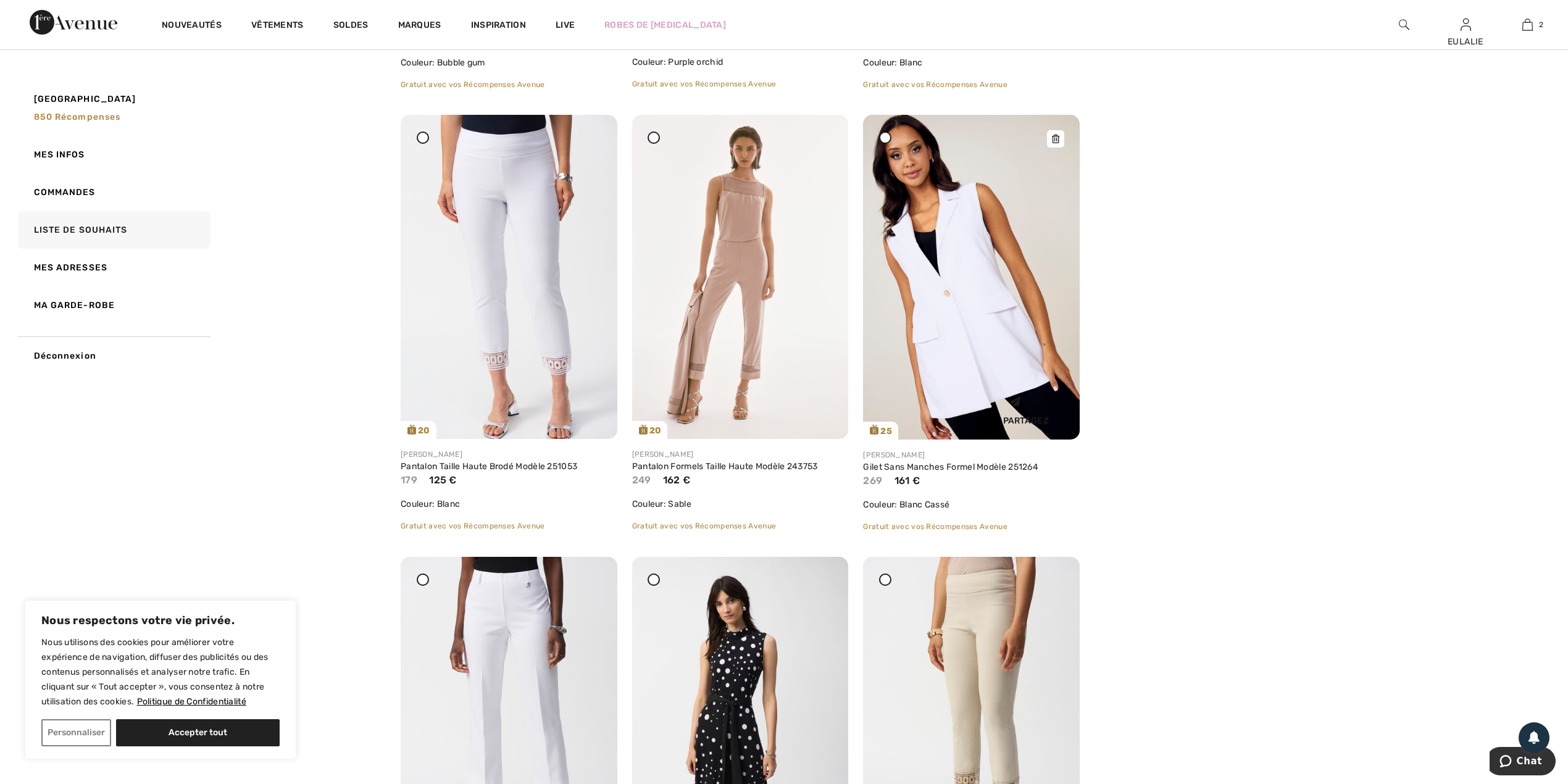
scroll to position [987, 0]
click at [1052, 139] on icon at bounding box center [1056, 137] width 8 height 8
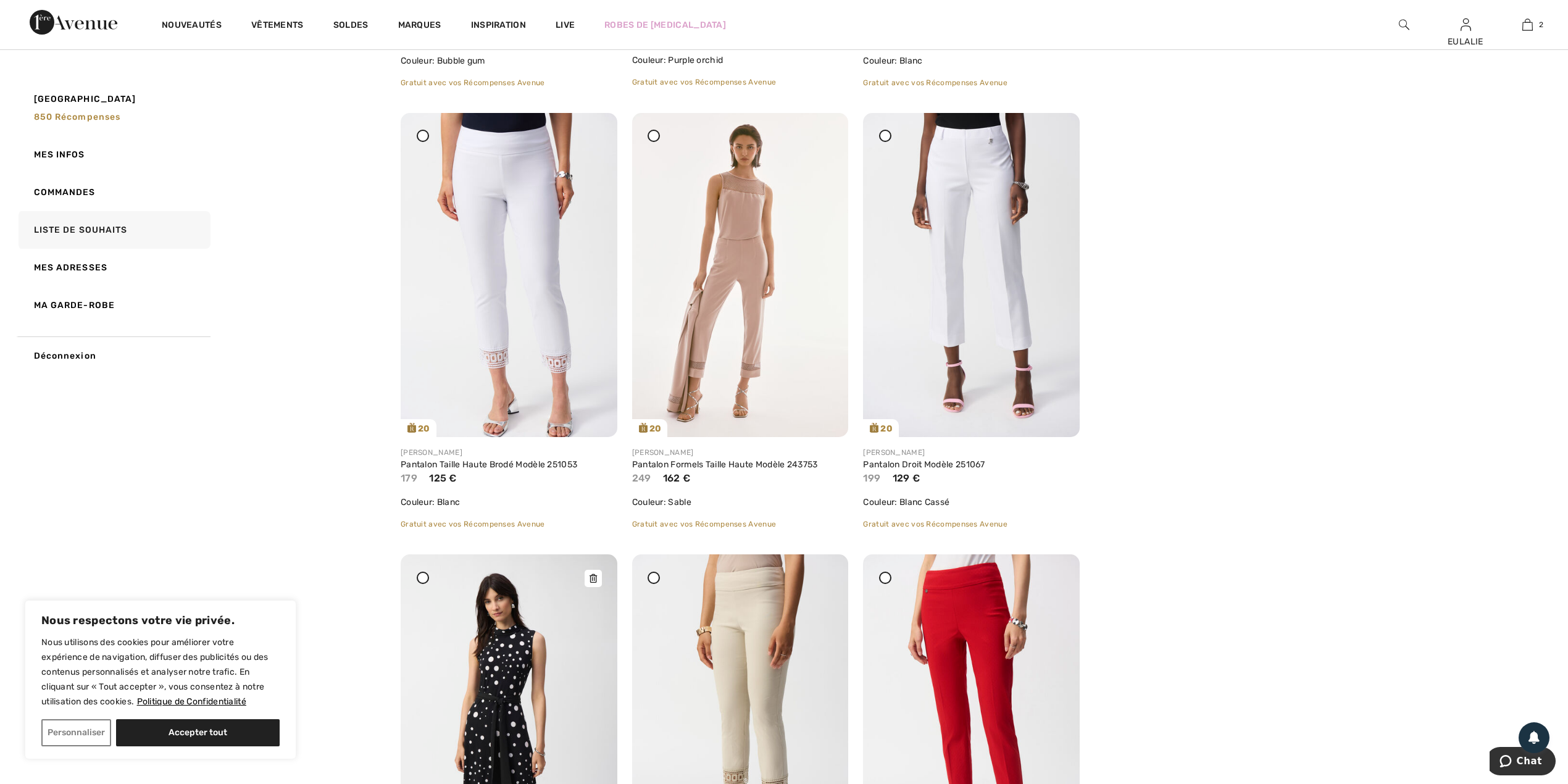
click at [590, 576] on icon at bounding box center [593, 578] width 8 height 8
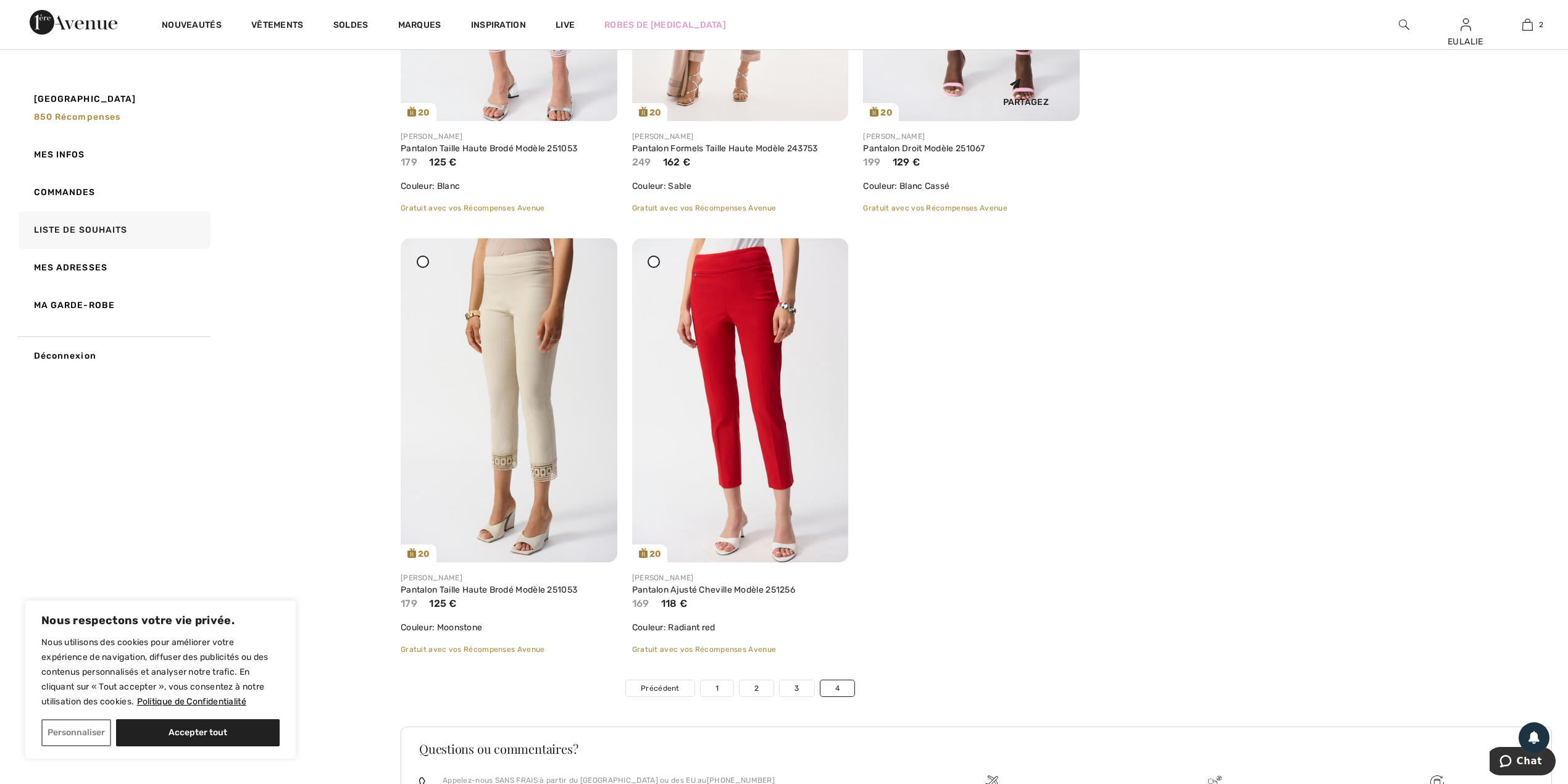
scroll to position [1316, 0]
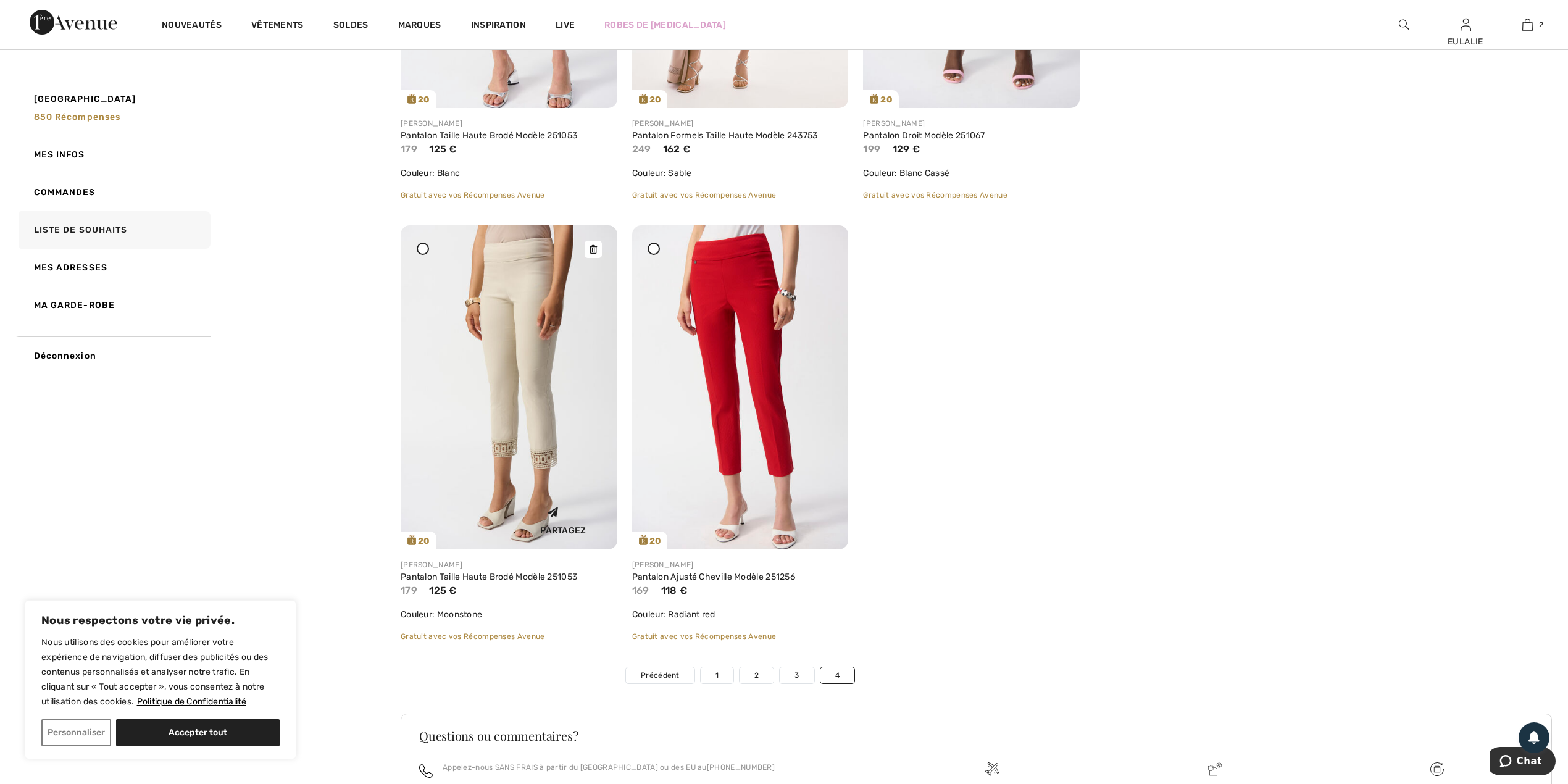
click at [591, 245] on icon at bounding box center [593, 249] width 8 height 8
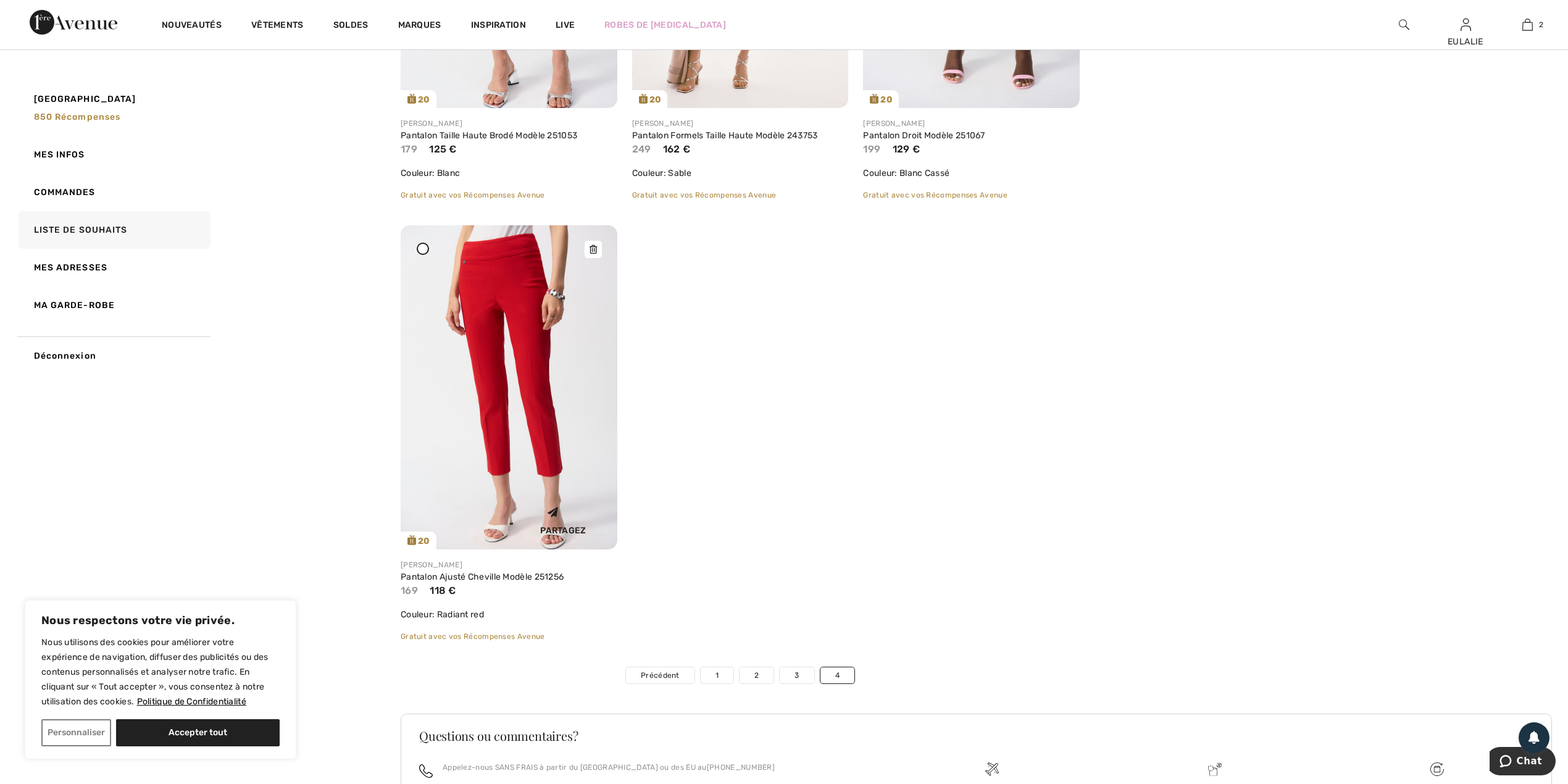
click at [592, 245] on icon at bounding box center [593, 249] width 8 height 8
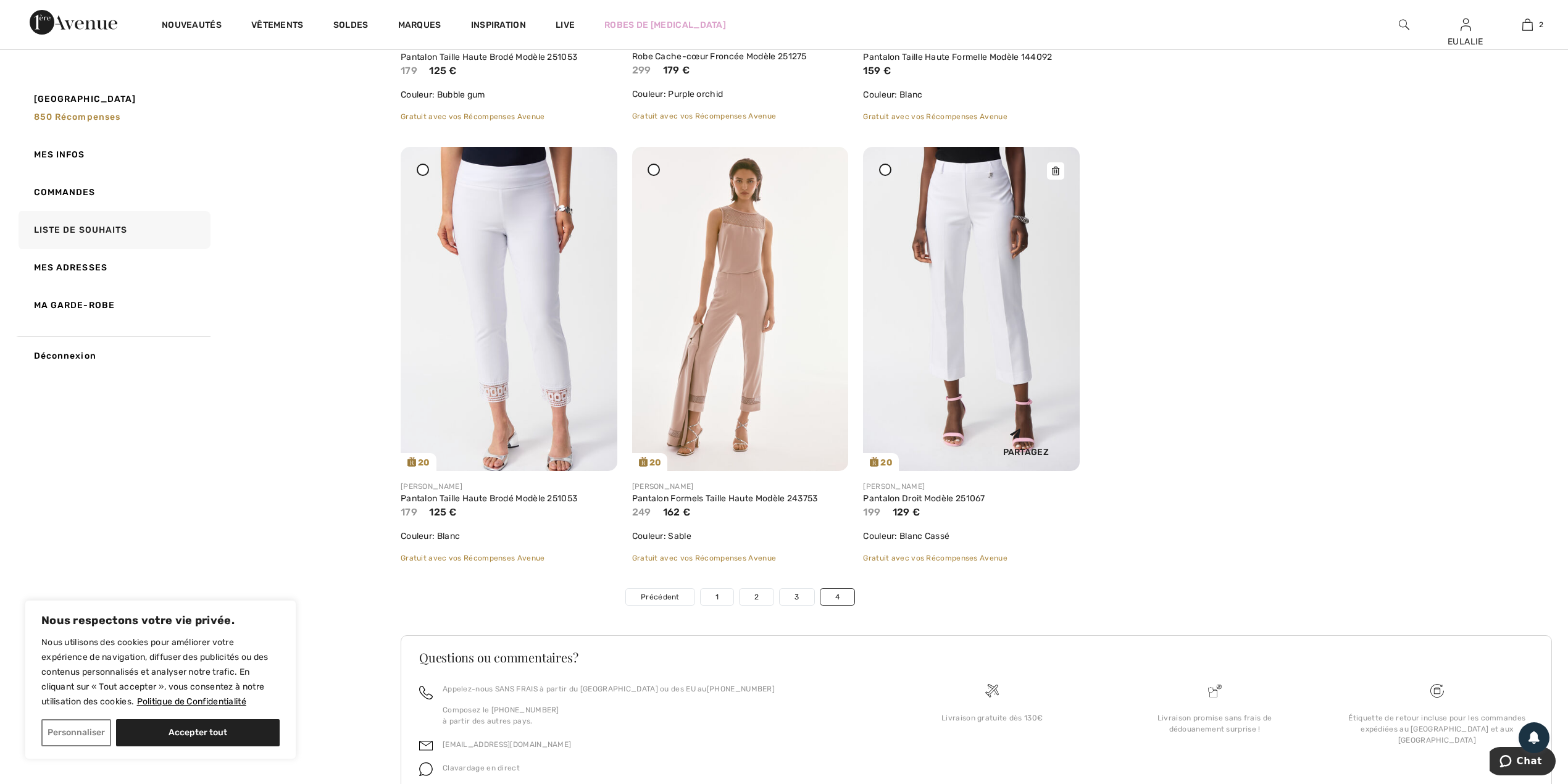
scroll to position [928, 0]
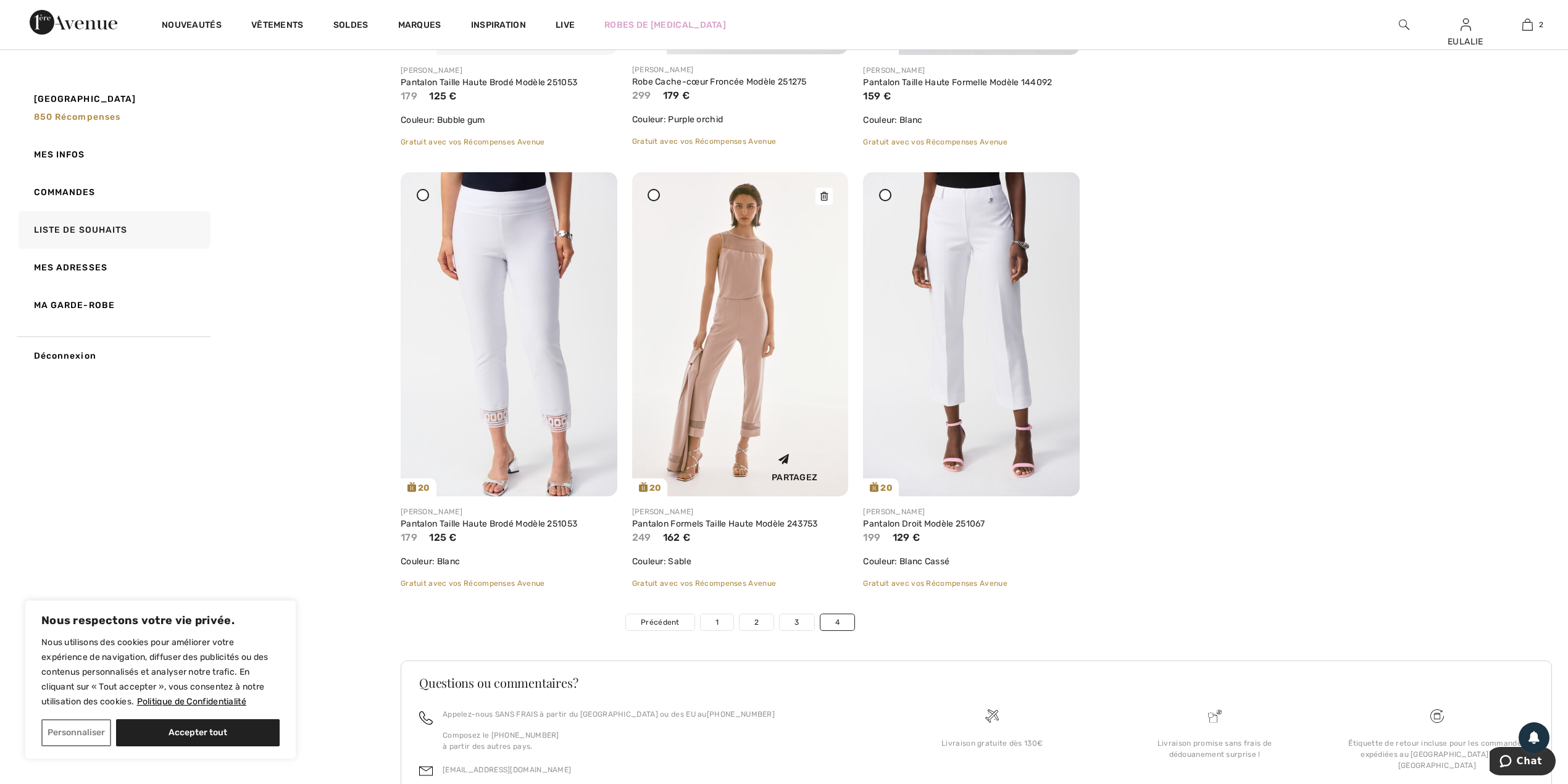
click at [821, 195] on icon at bounding box center [824, 196] width 8 height 8
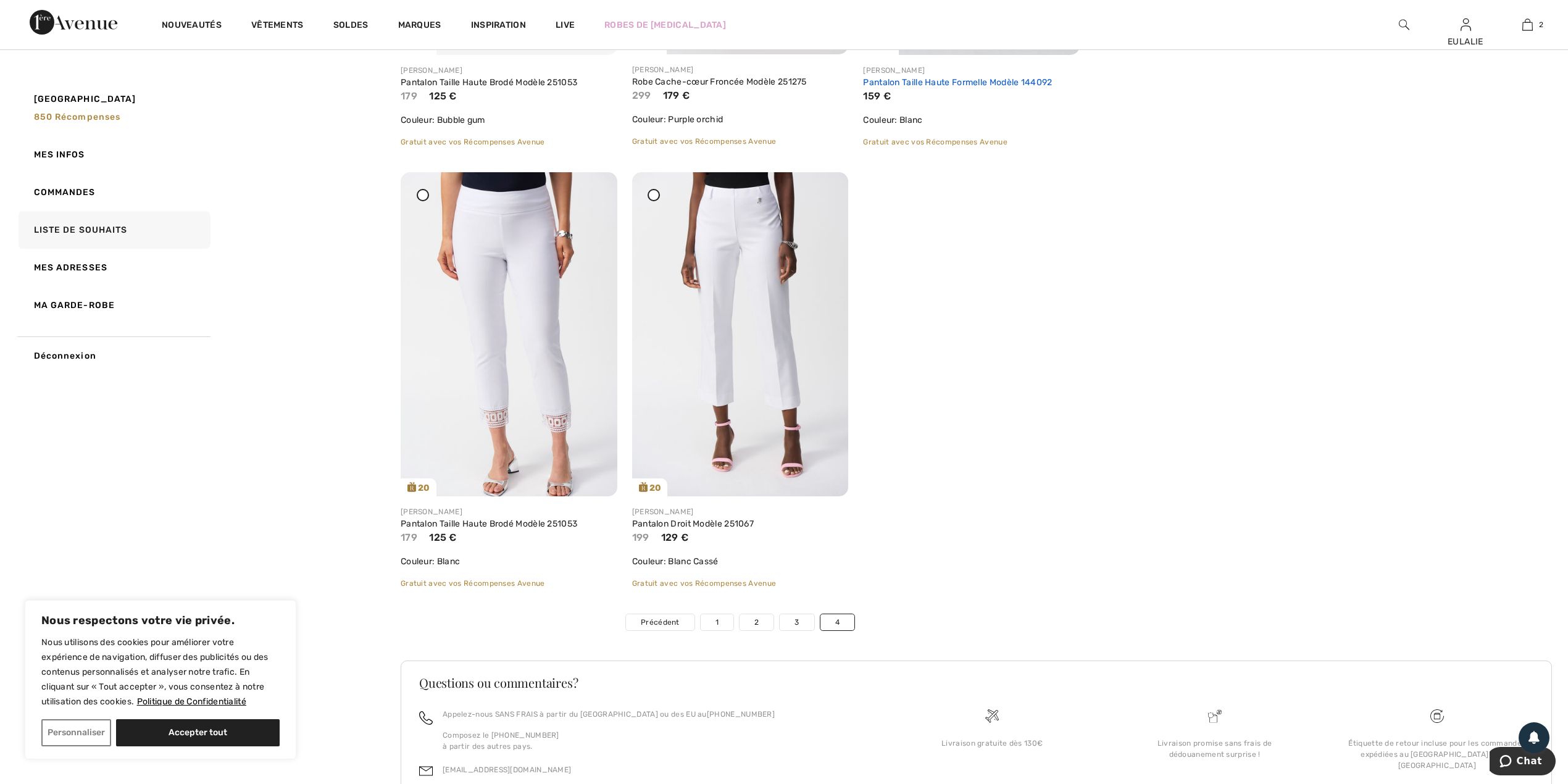
drag, startPoint x: 825, startPoint y: 187, endPoint x: 872, endPoint y: 81, distance: 116.0
click at [823, 187] on div at bounding box center [824, 181] width 18 height 18
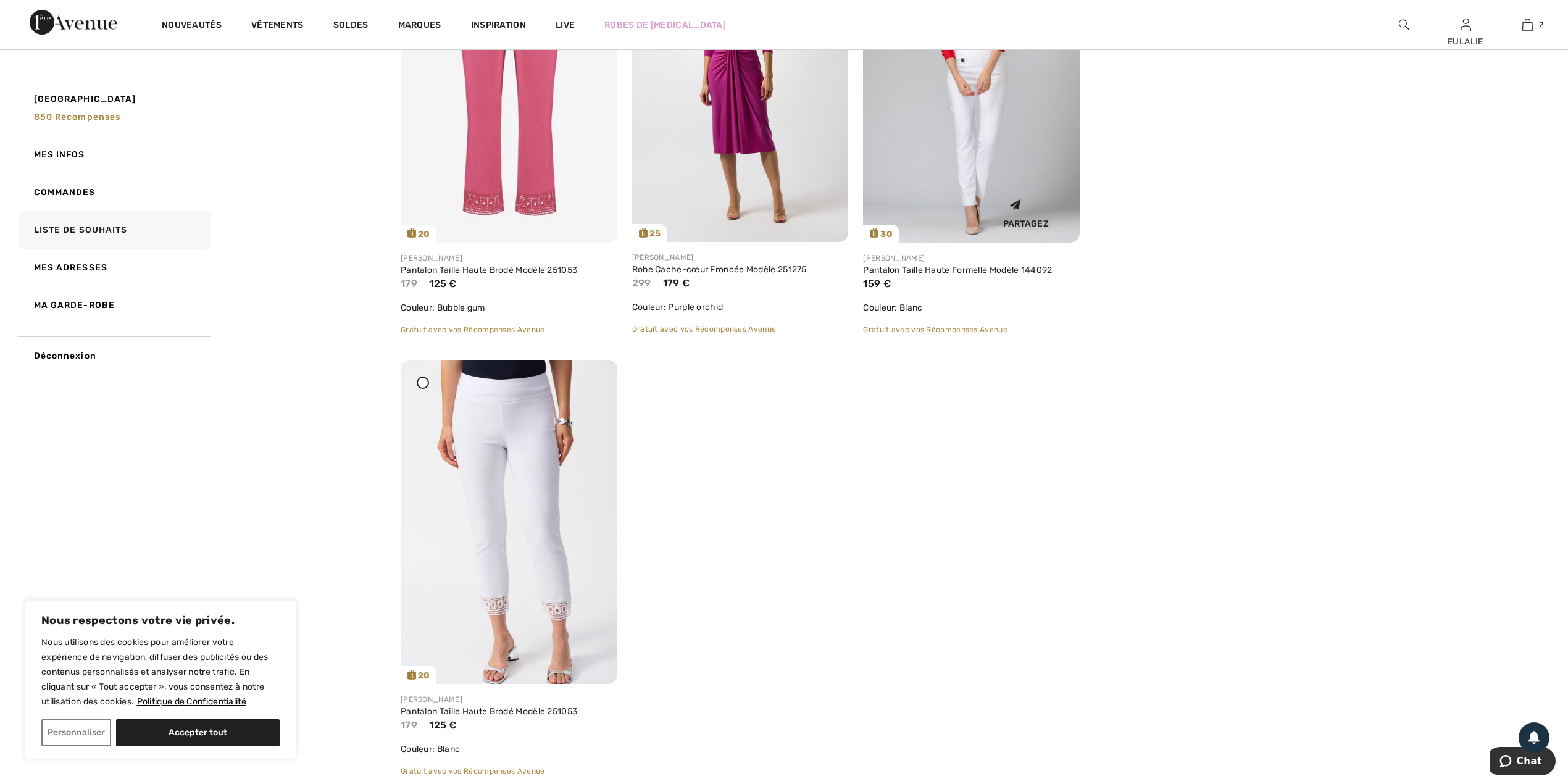
scroll to position [1010, 0]
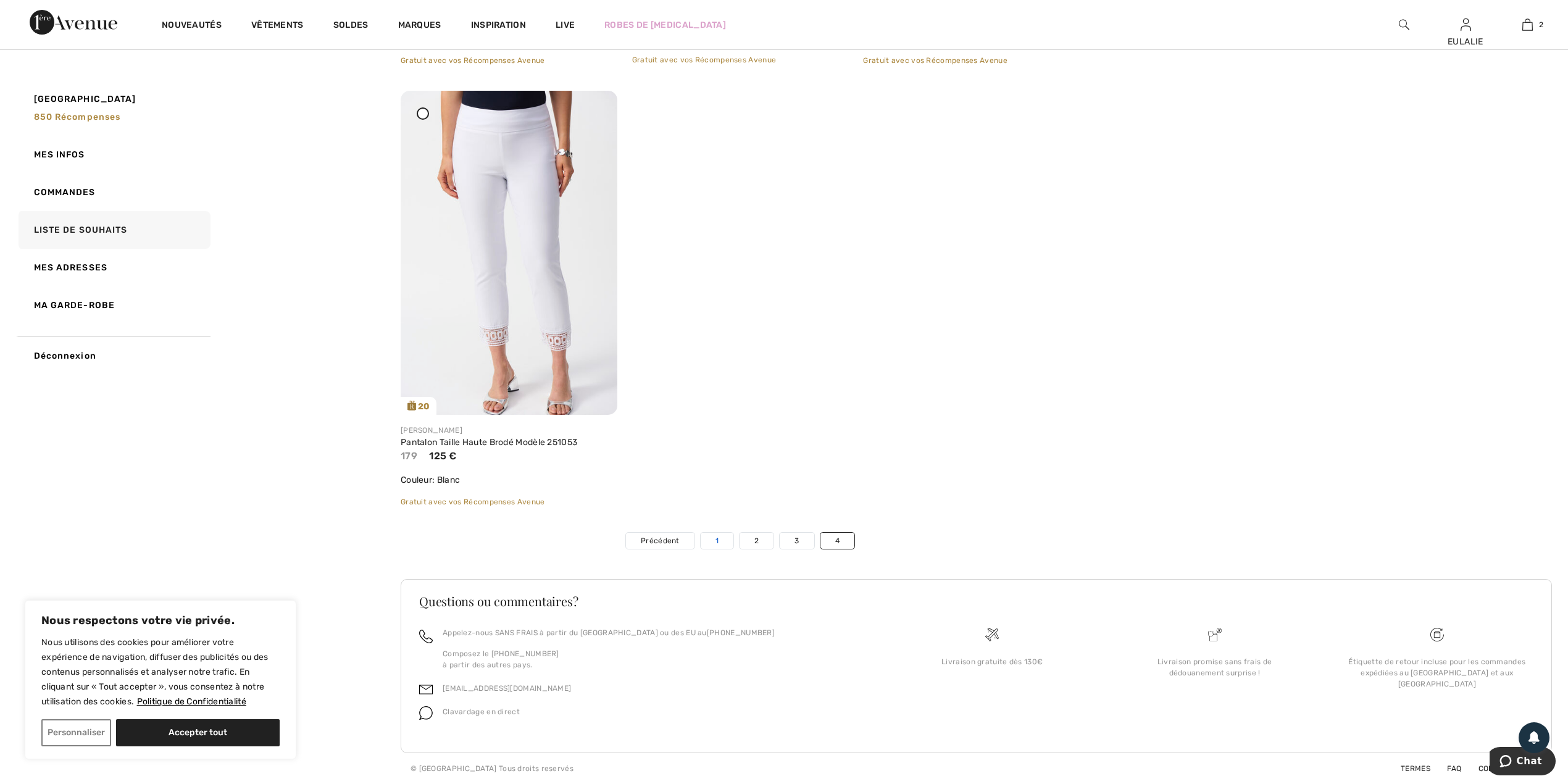
click at [717, 535] on link "1" at bounding box center [717, 541] width 33 height 16
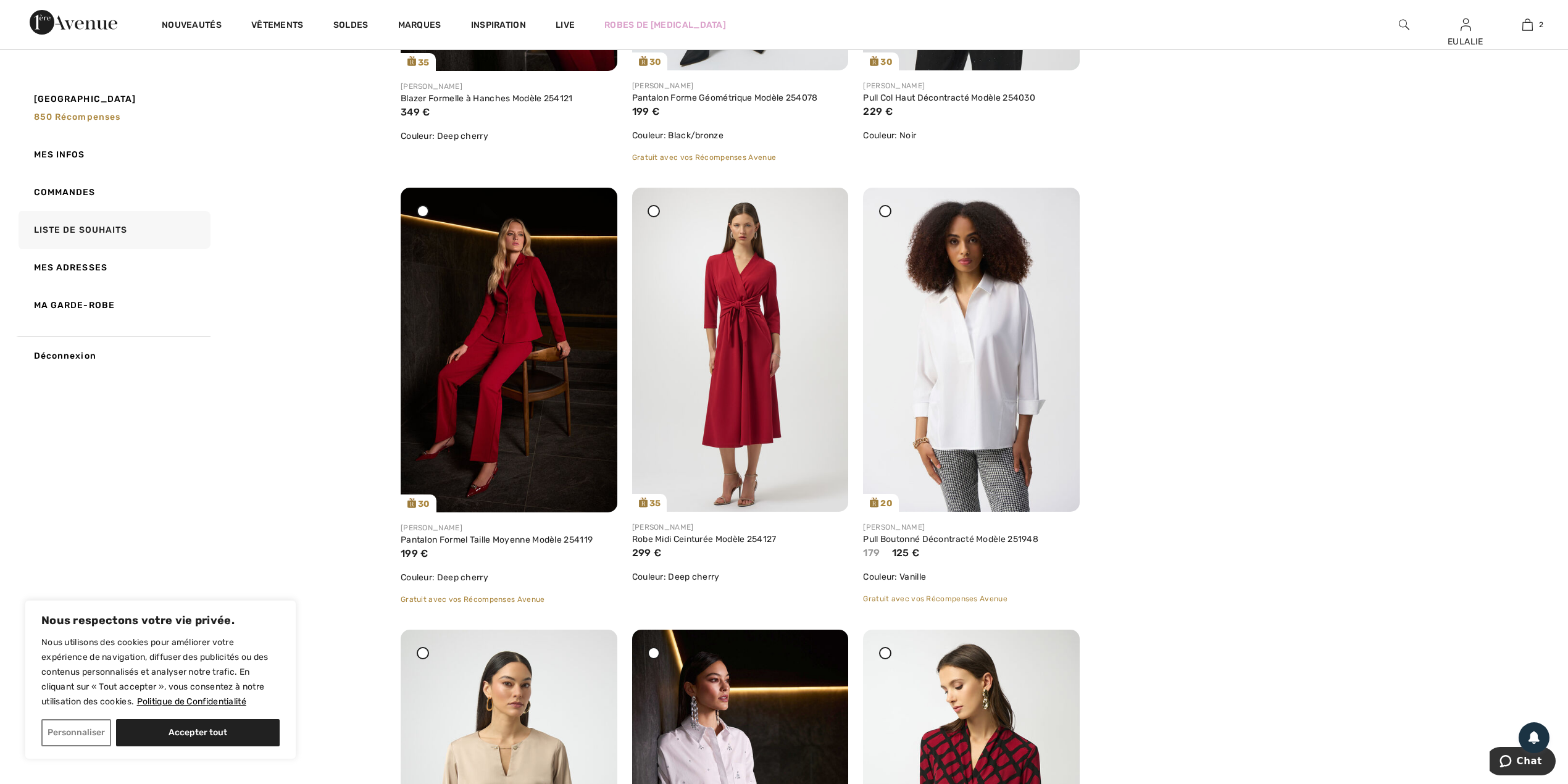
scroll to position [904, 0]
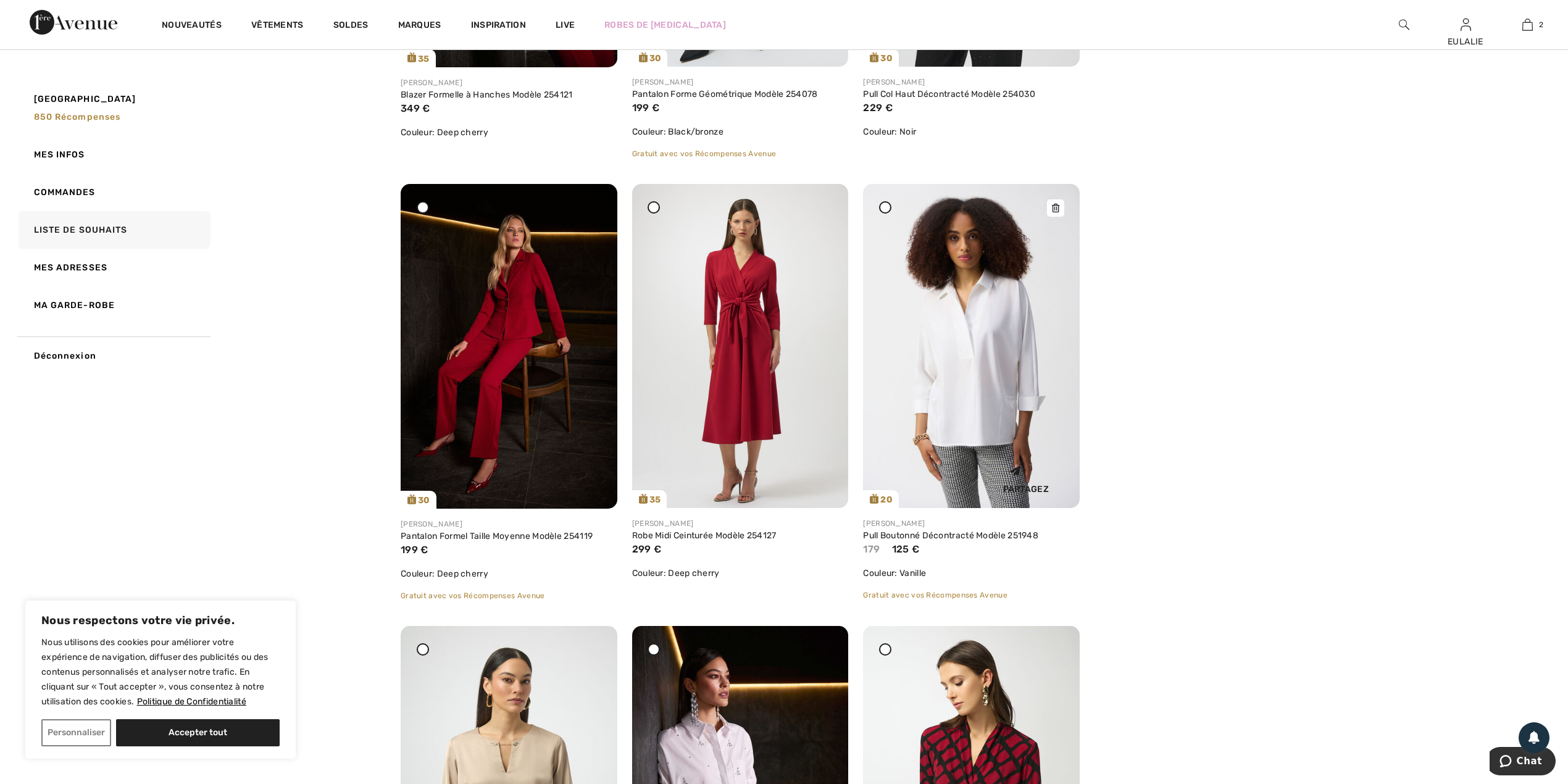
click at [1057, 205] on icon at bounding box center [1056, 208] width 8 height 8
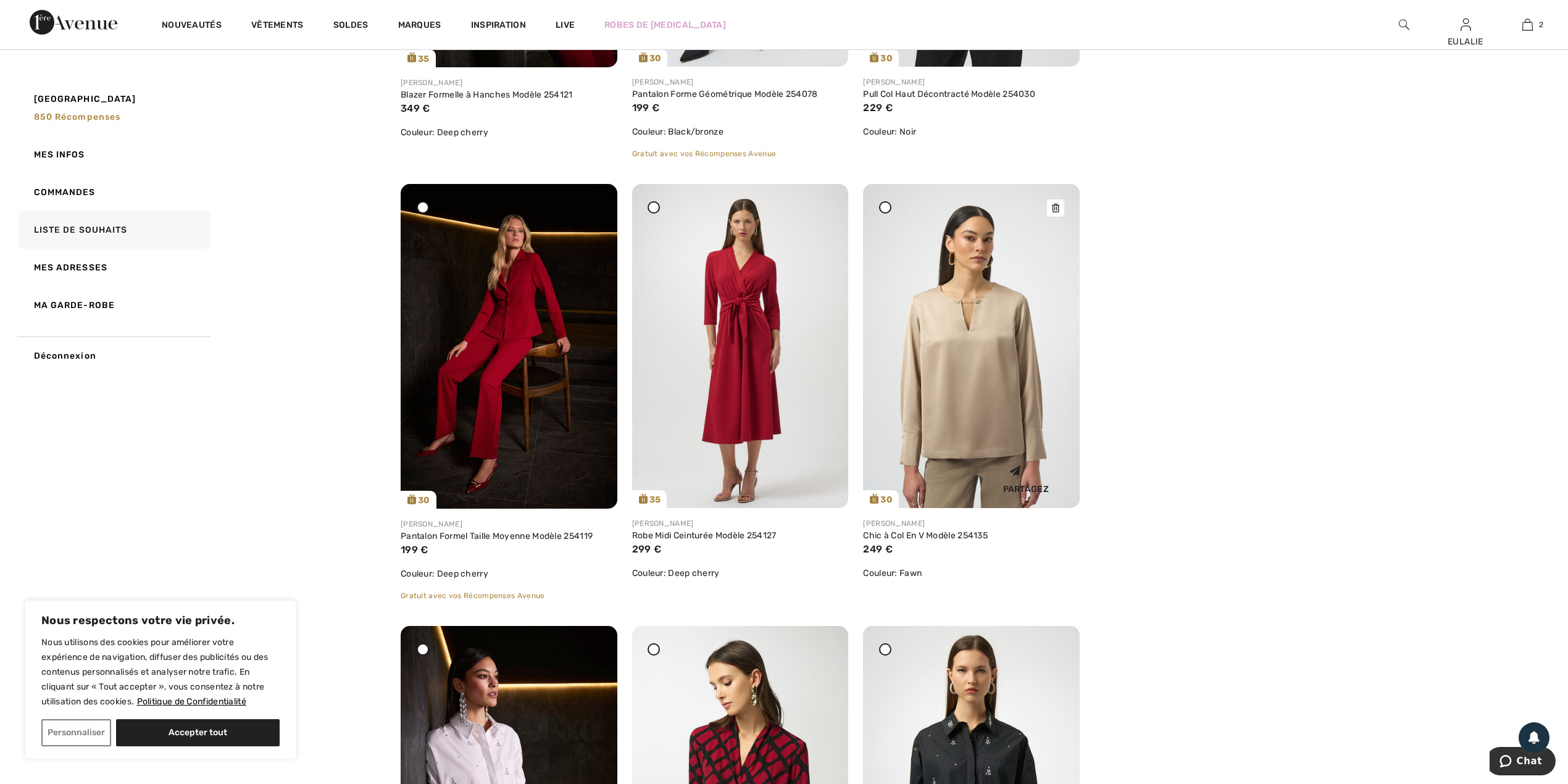
click at [1053, 208] on icon at bounding box center [1056, 208] width 8 height 8
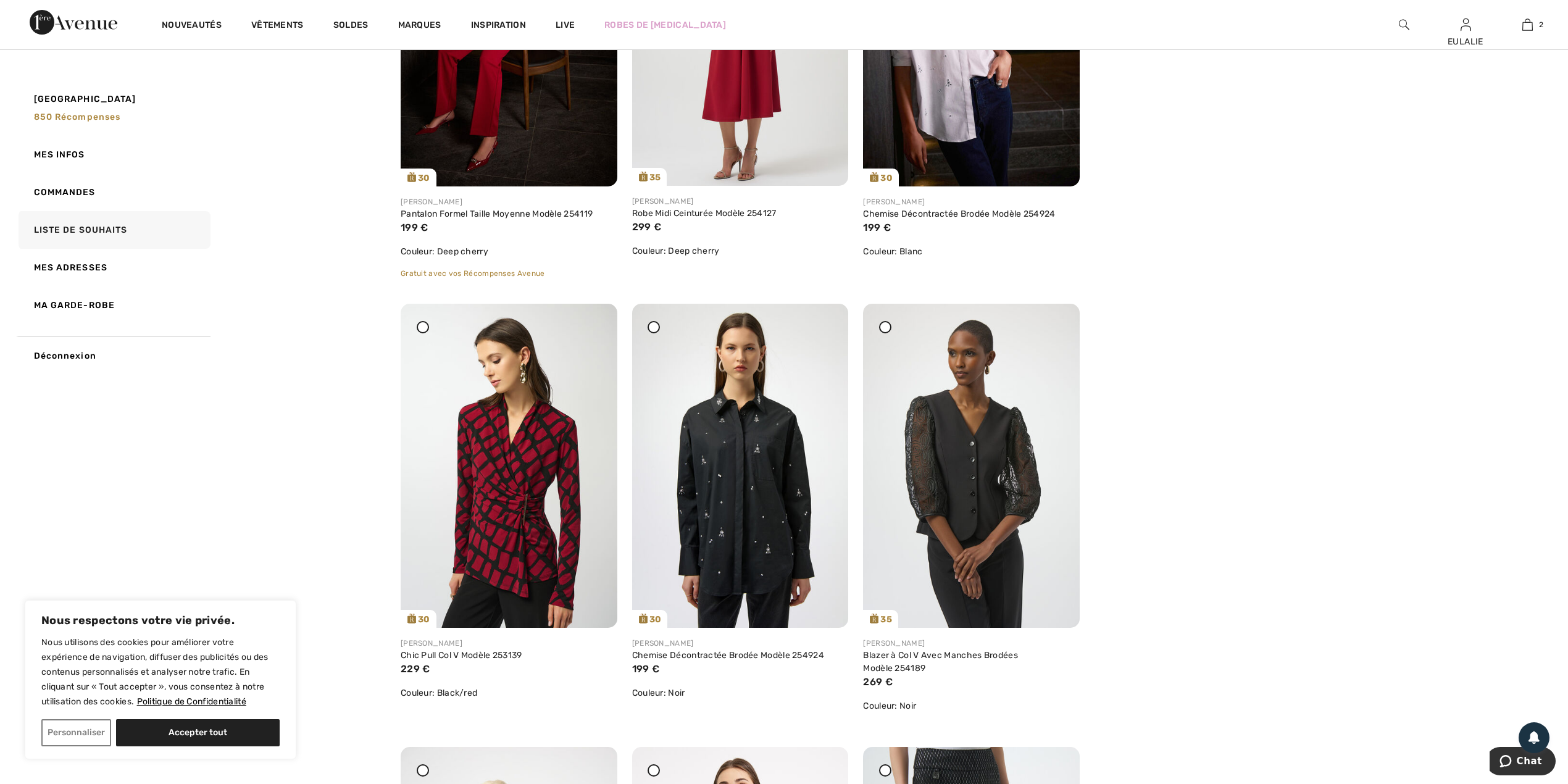
scroll to position [1234, 0]
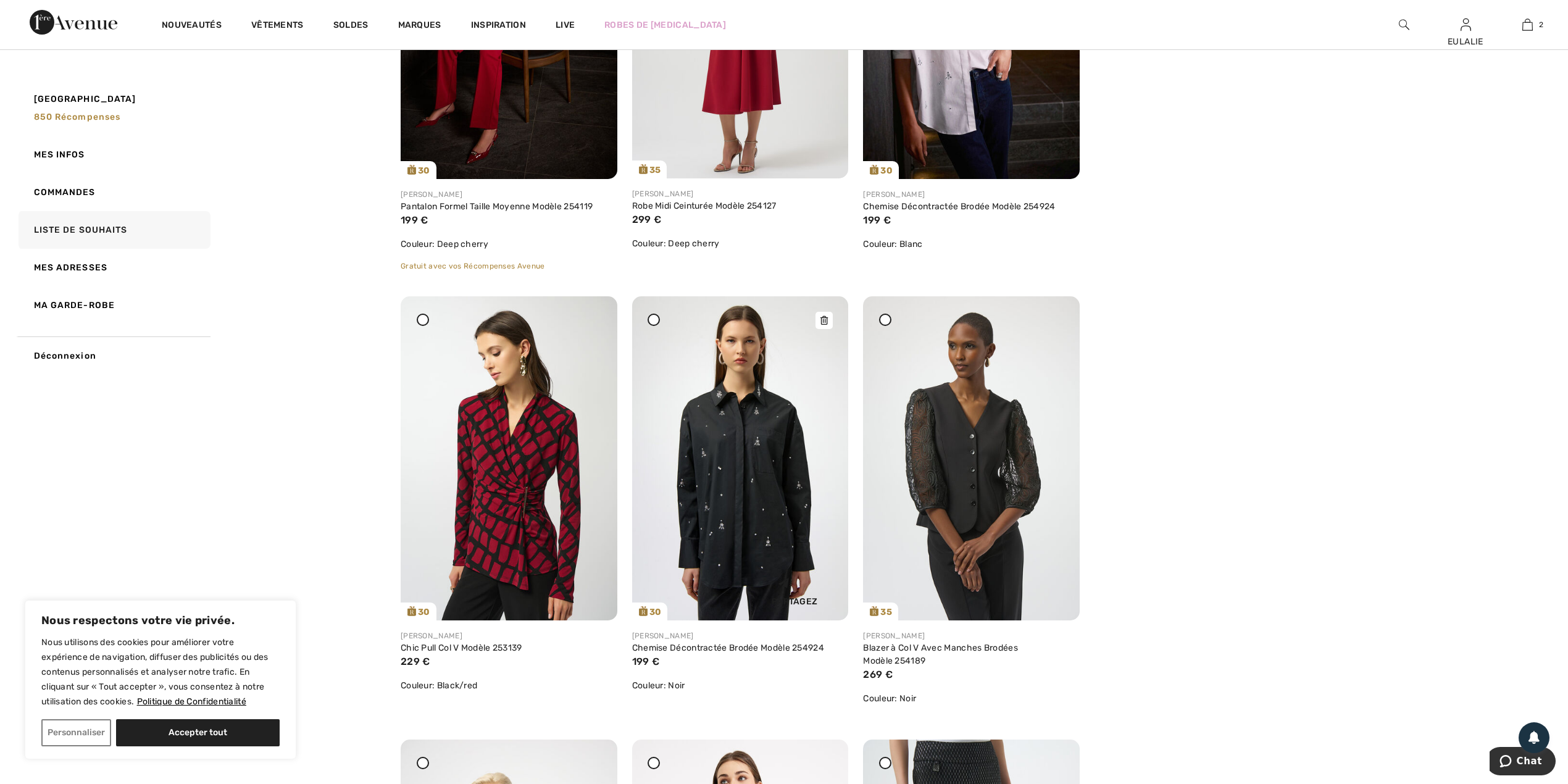
click at [824, 319] on icon at bounding box center [824, 320] width 8 height 8
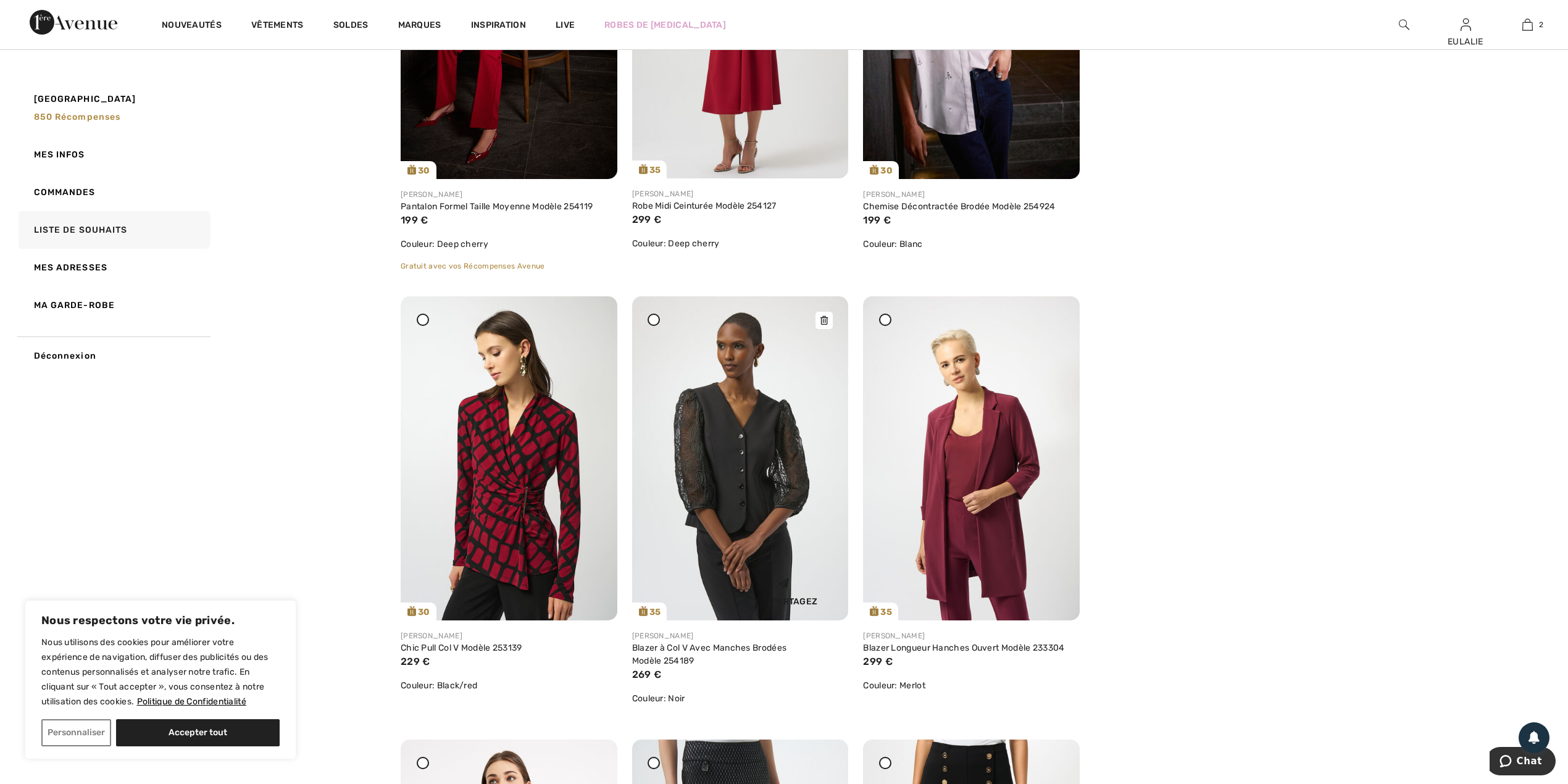
click at [816, 319] on div at bounding box center [824, 320] width 18 height 18
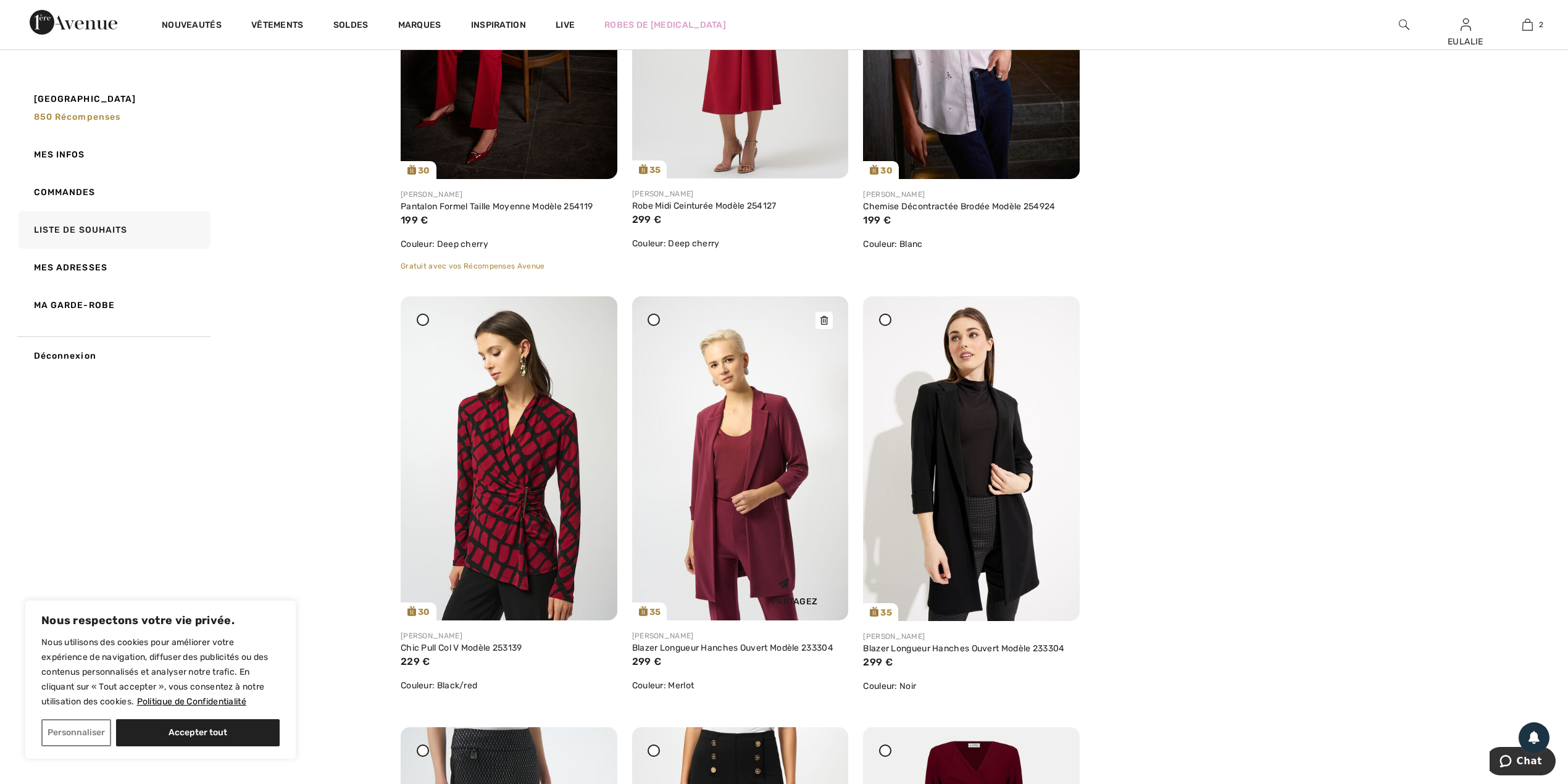
click at [818, 325] on div at bounding box center [824, 320] width 18 height 18
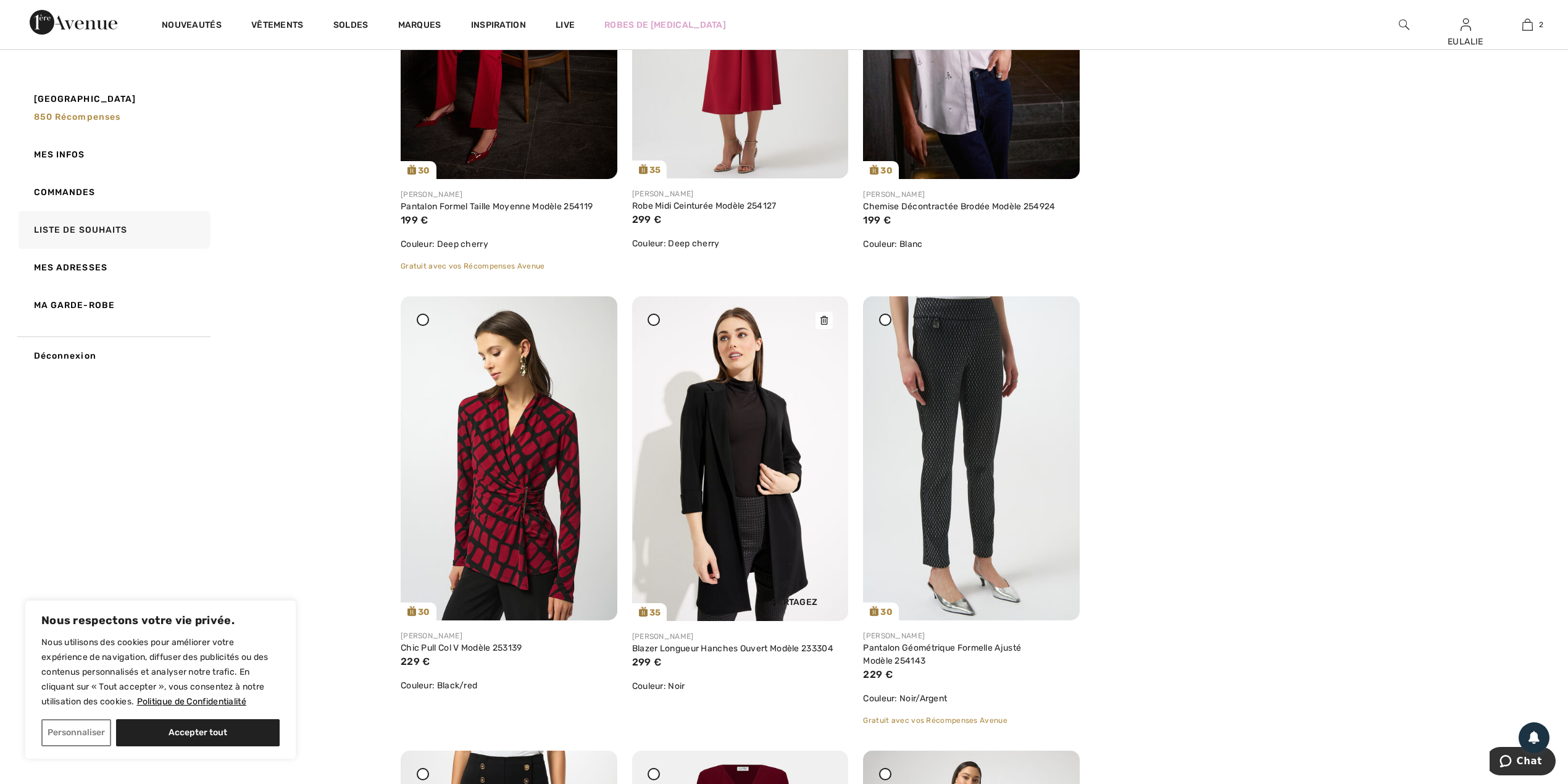
click at [827, 322] on icon at bounding box center [824, 320] width 8 height 8
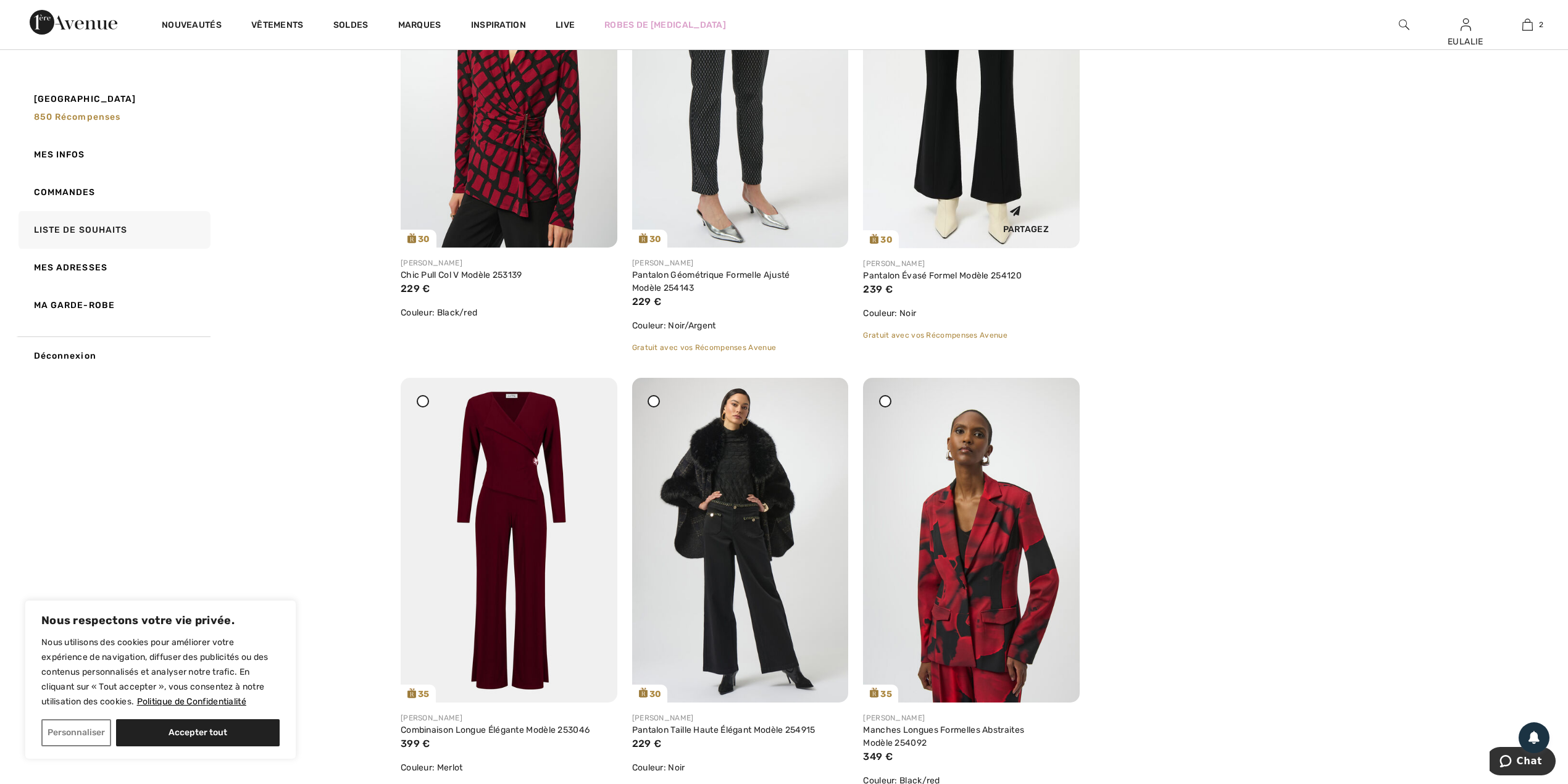
scroll to position [1645, 0]
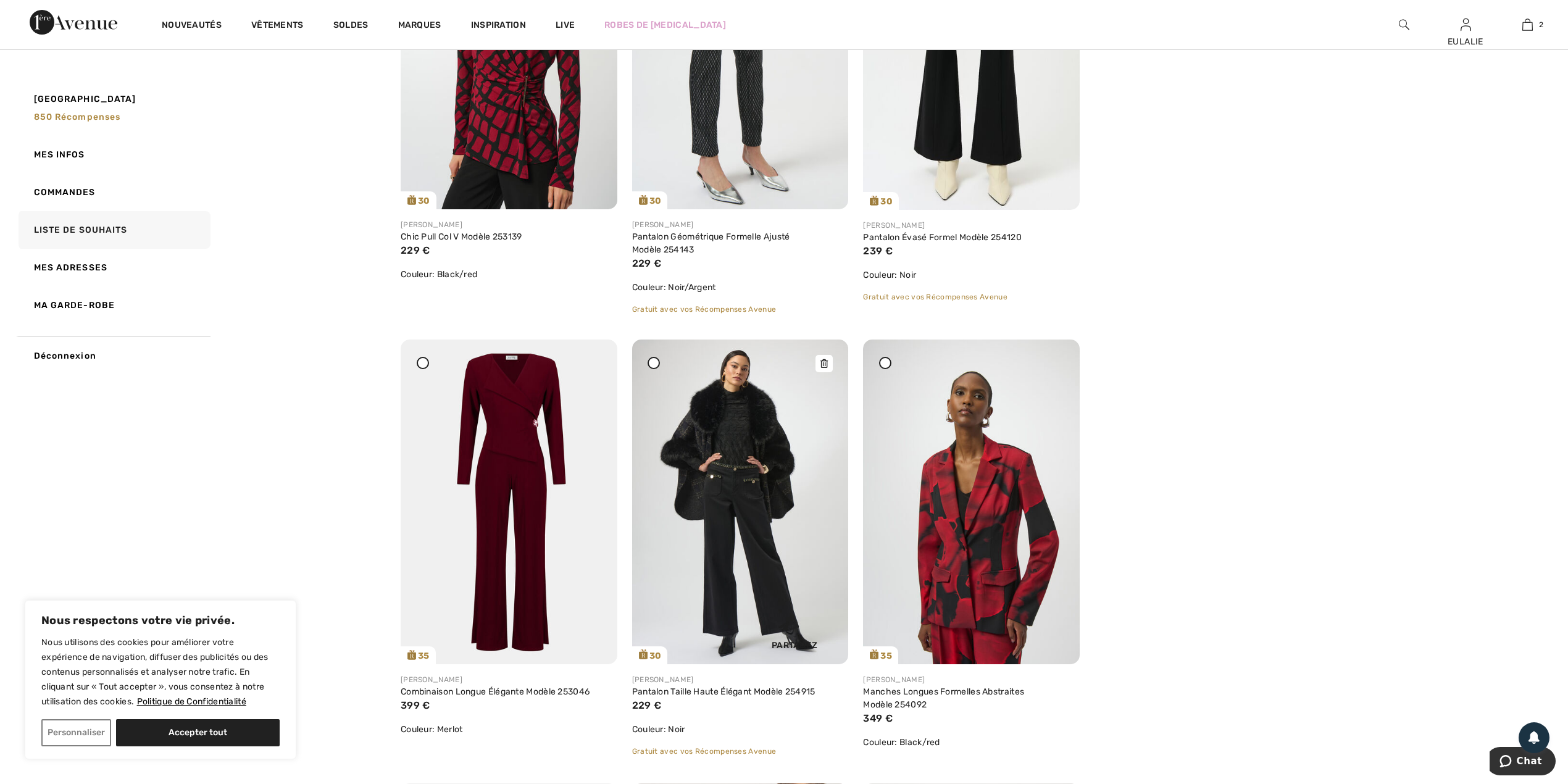
click at [827, 361] on icon at bounding box center [824, 363] width 8 height 8
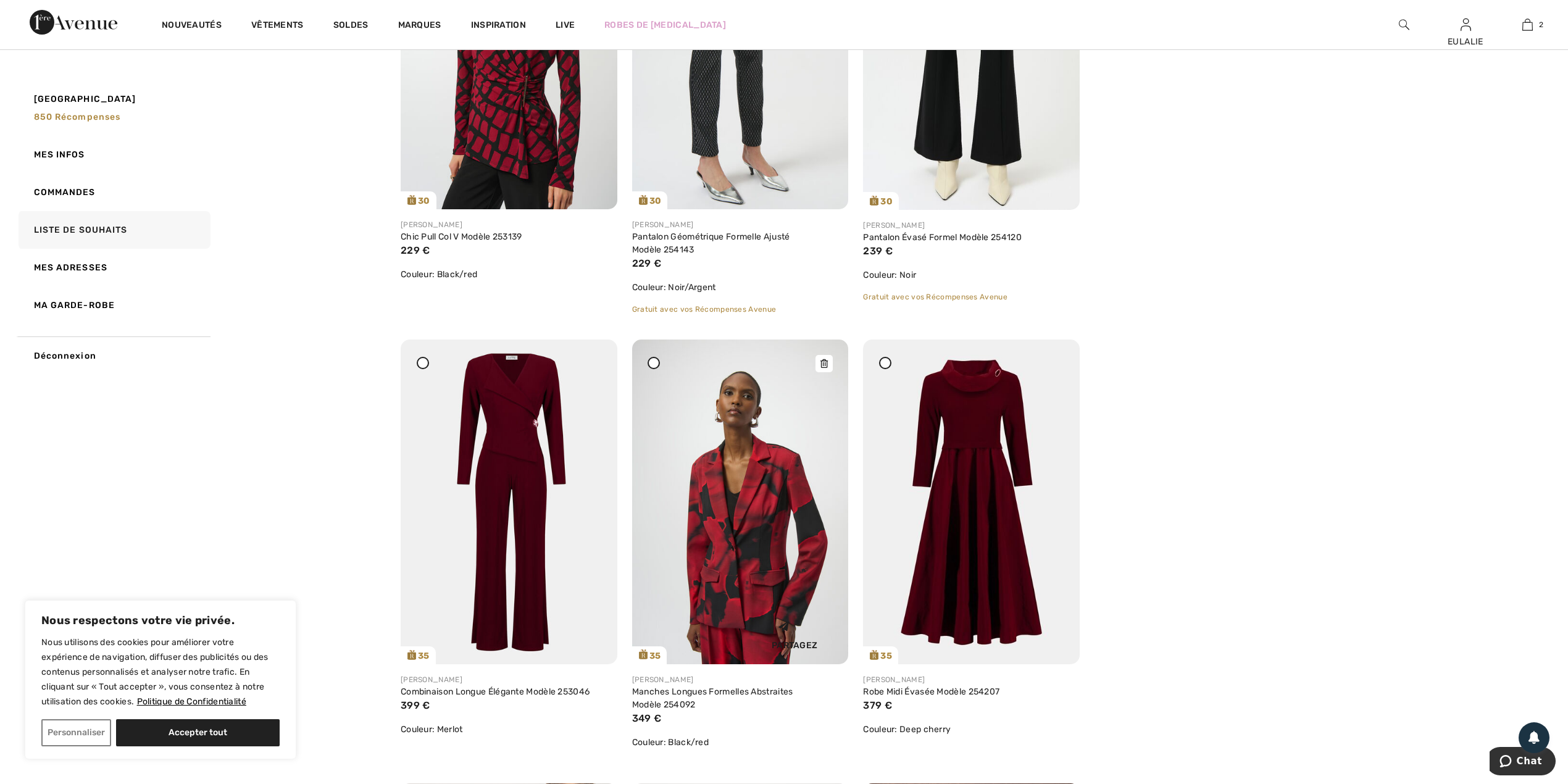
click at [828, 361] on icon at bounding box center [824, 363] width 8 height 8
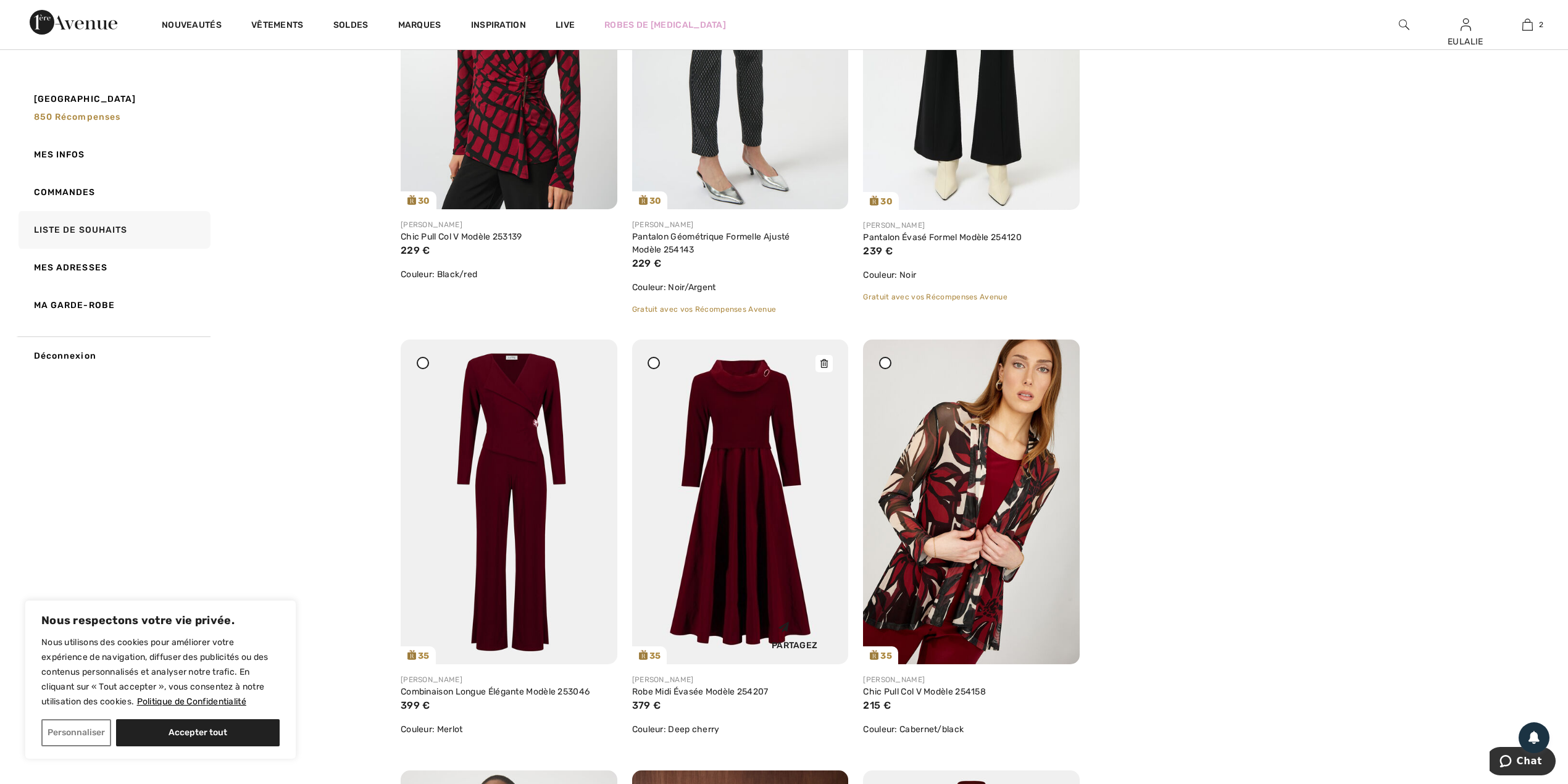
click at [828, 361] on icon at bounding box center [824, 363] width 8 height 8
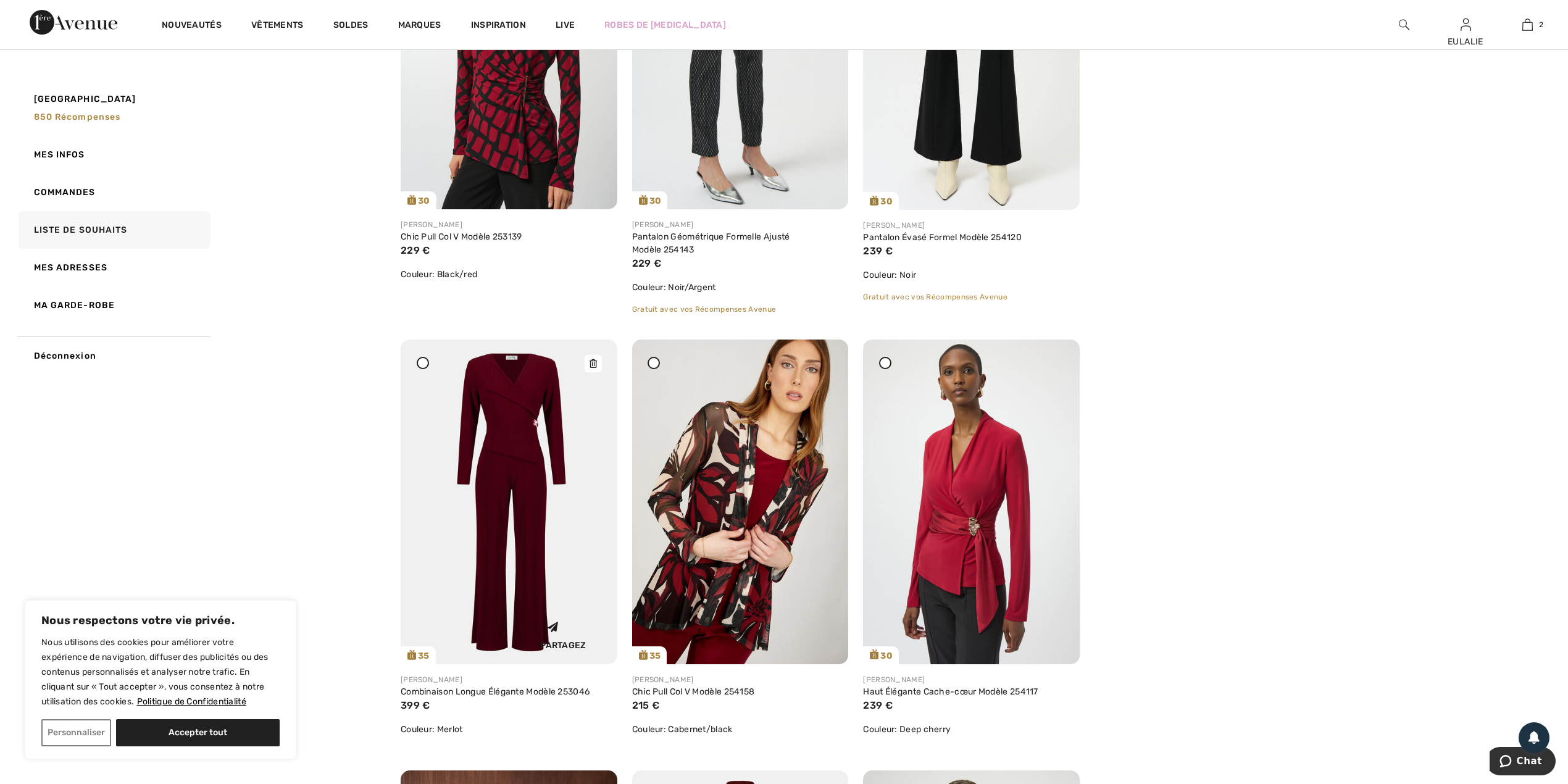
click at [594, 361] on icon at bounding box center [593, 363] width 8 height 8
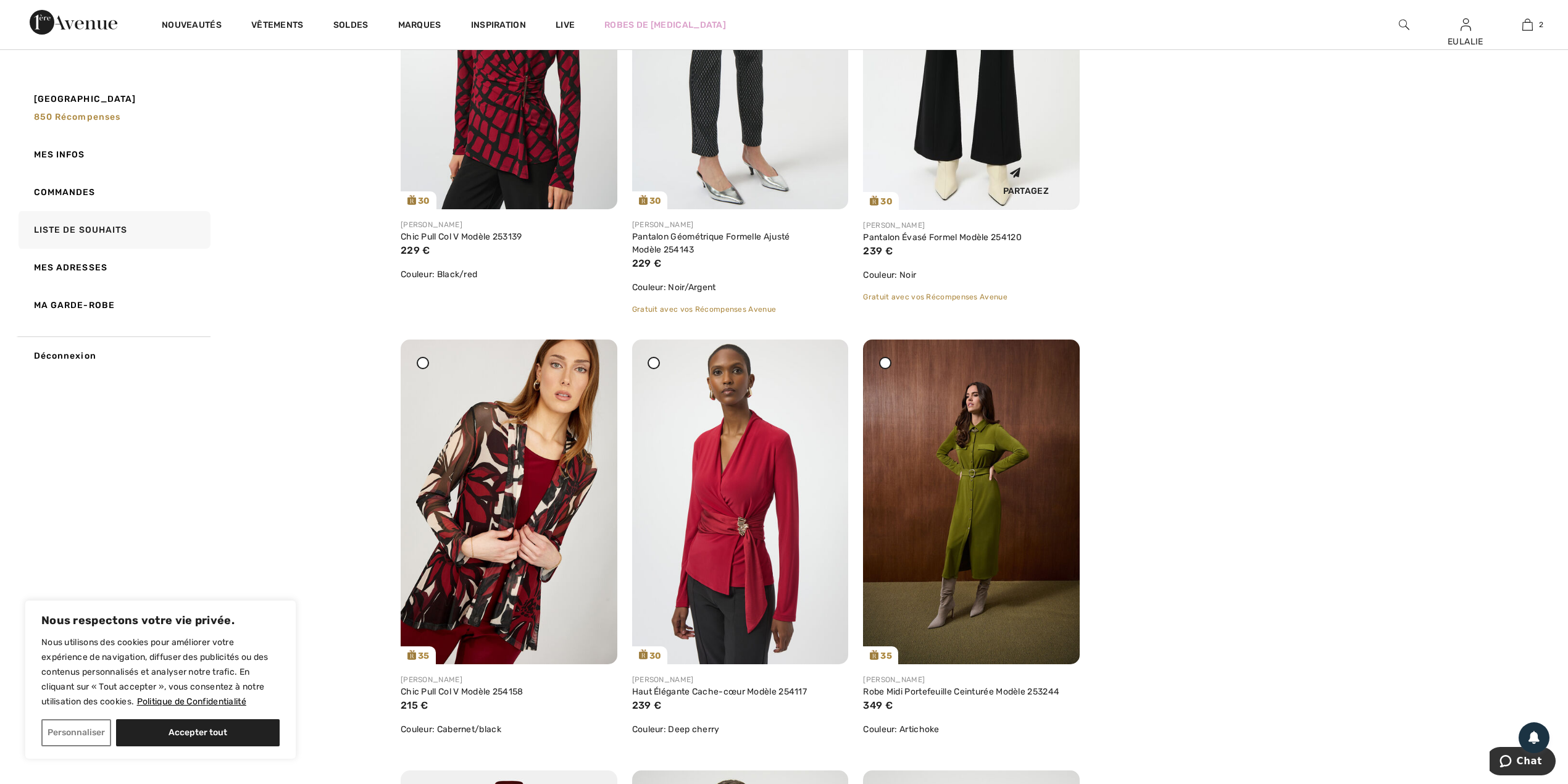
drag, startPoint x: 820, startPoint y: 361, endPoint x: 867, endPoint y: 88, distance: 277.0
click at [820, 352] on icon at bounding box center [824, 348] width 8 height 8
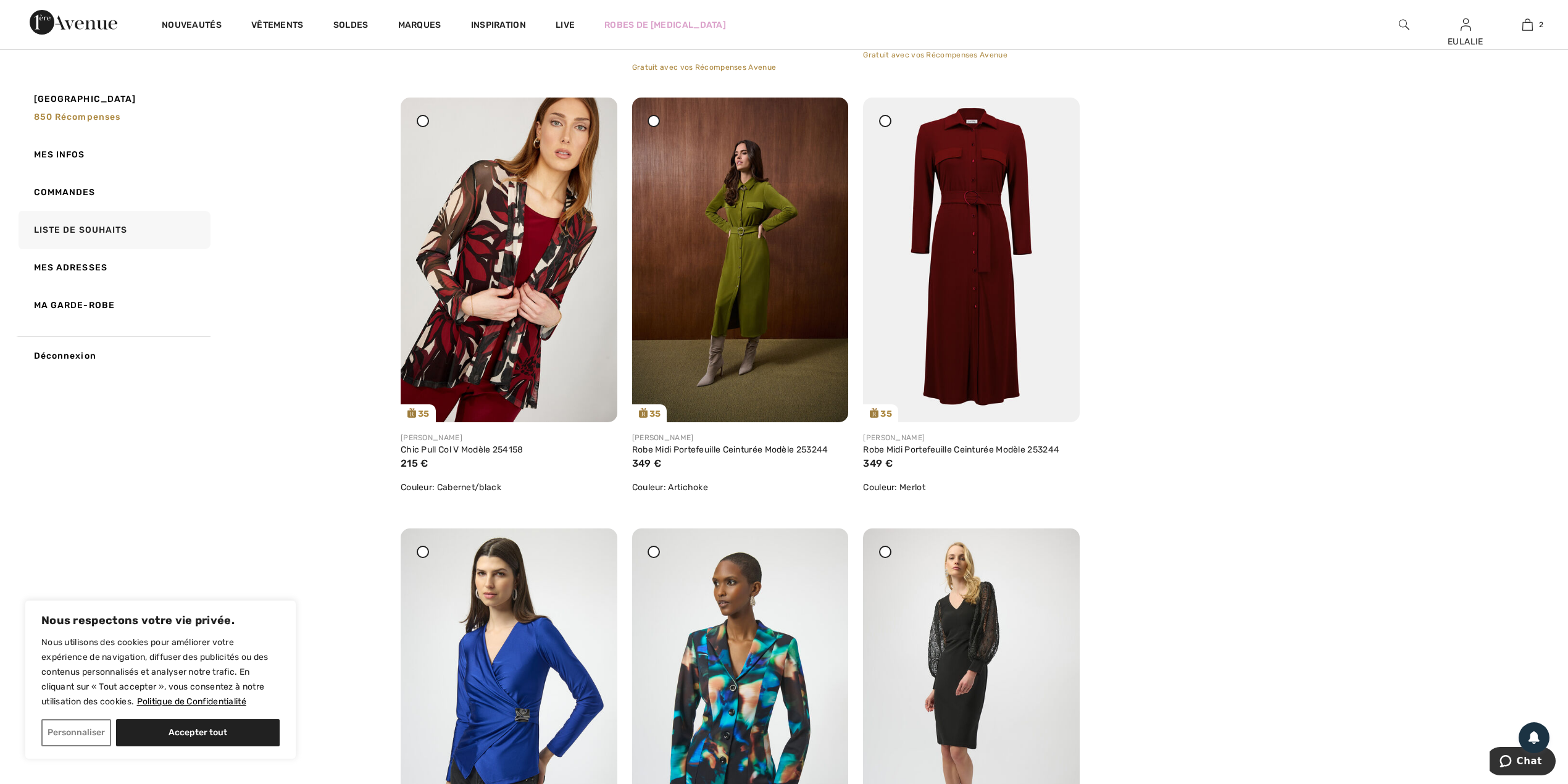
scroll to position [1892, 0]
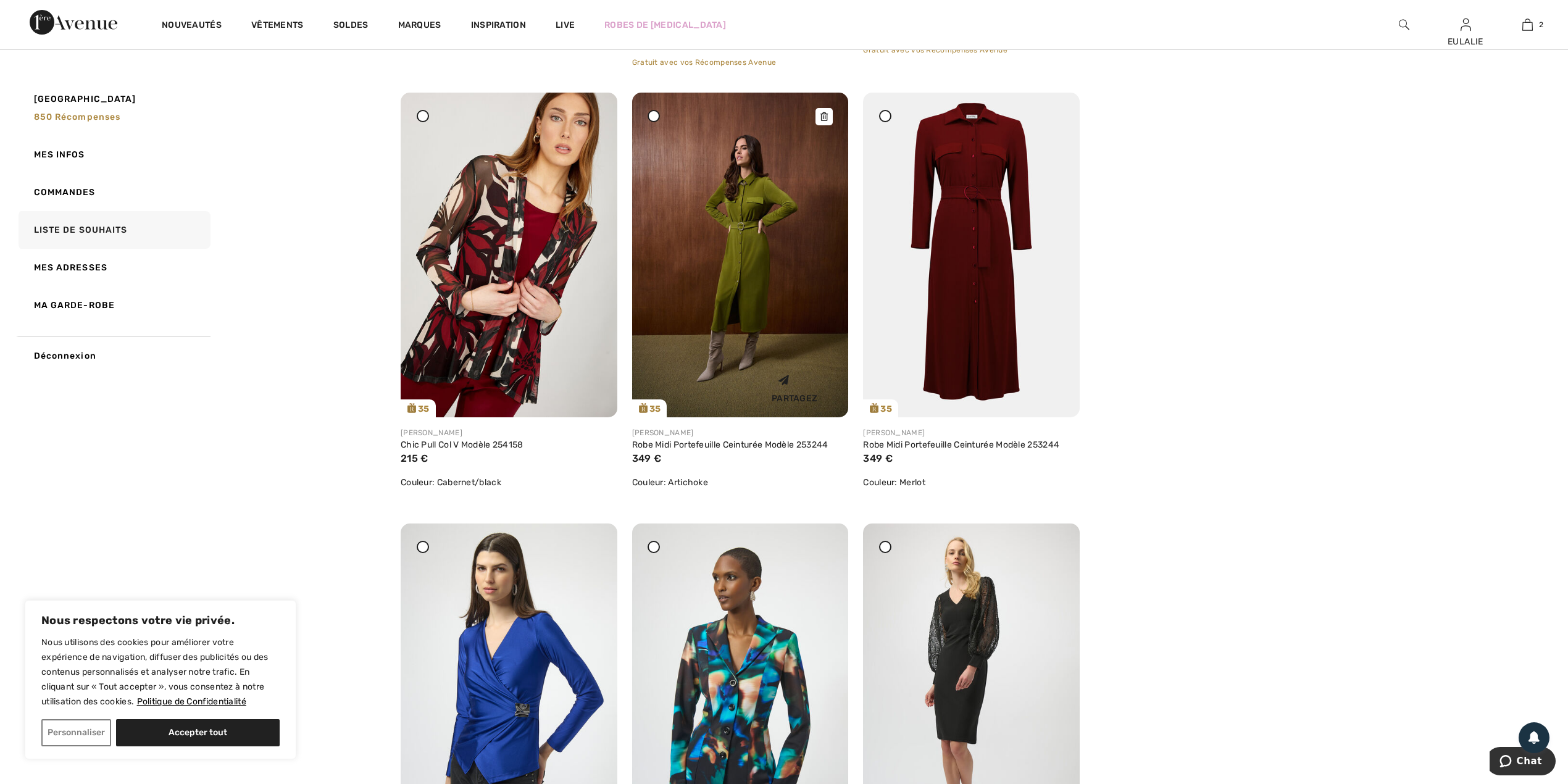
click at [822, 111] on div at bounding box center [824, 116] width 18 height 18
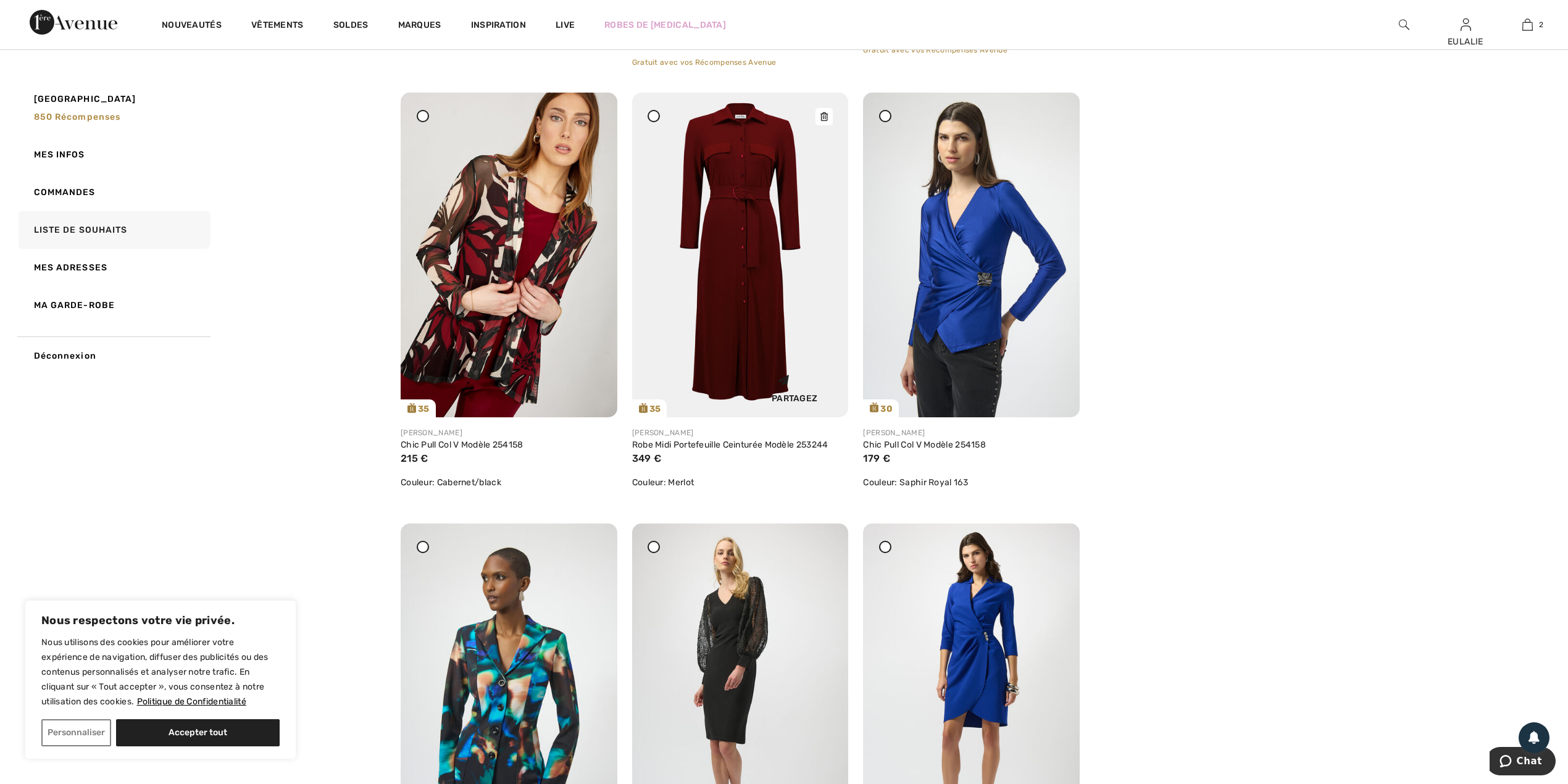
click at [822, 111] on div at bounding box center [824, 116] width 18 height 18
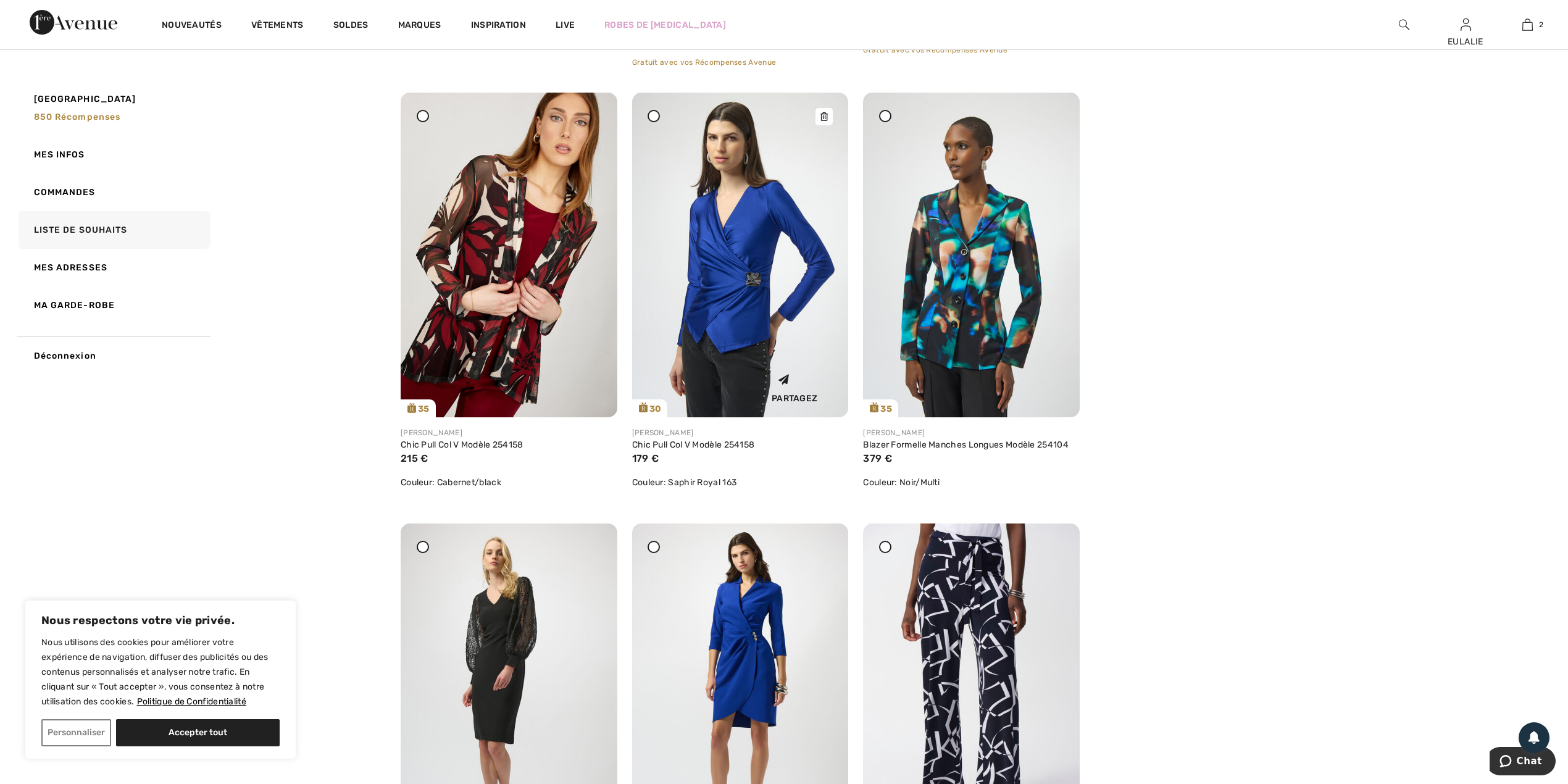
click at [823, 115] on icon at bounding box center [824, 116] width 8 height 8
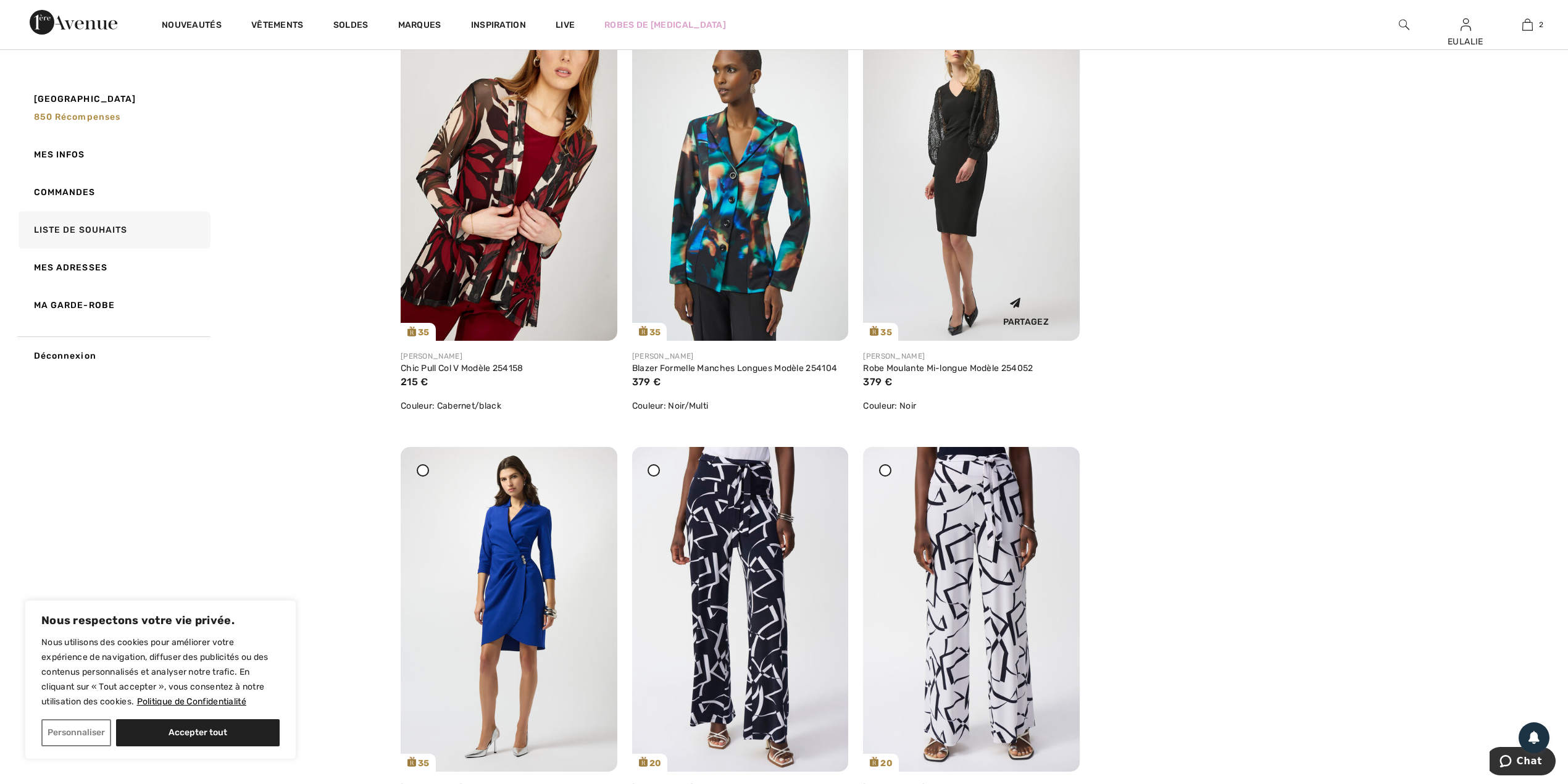
scroll to position [2139, 0]
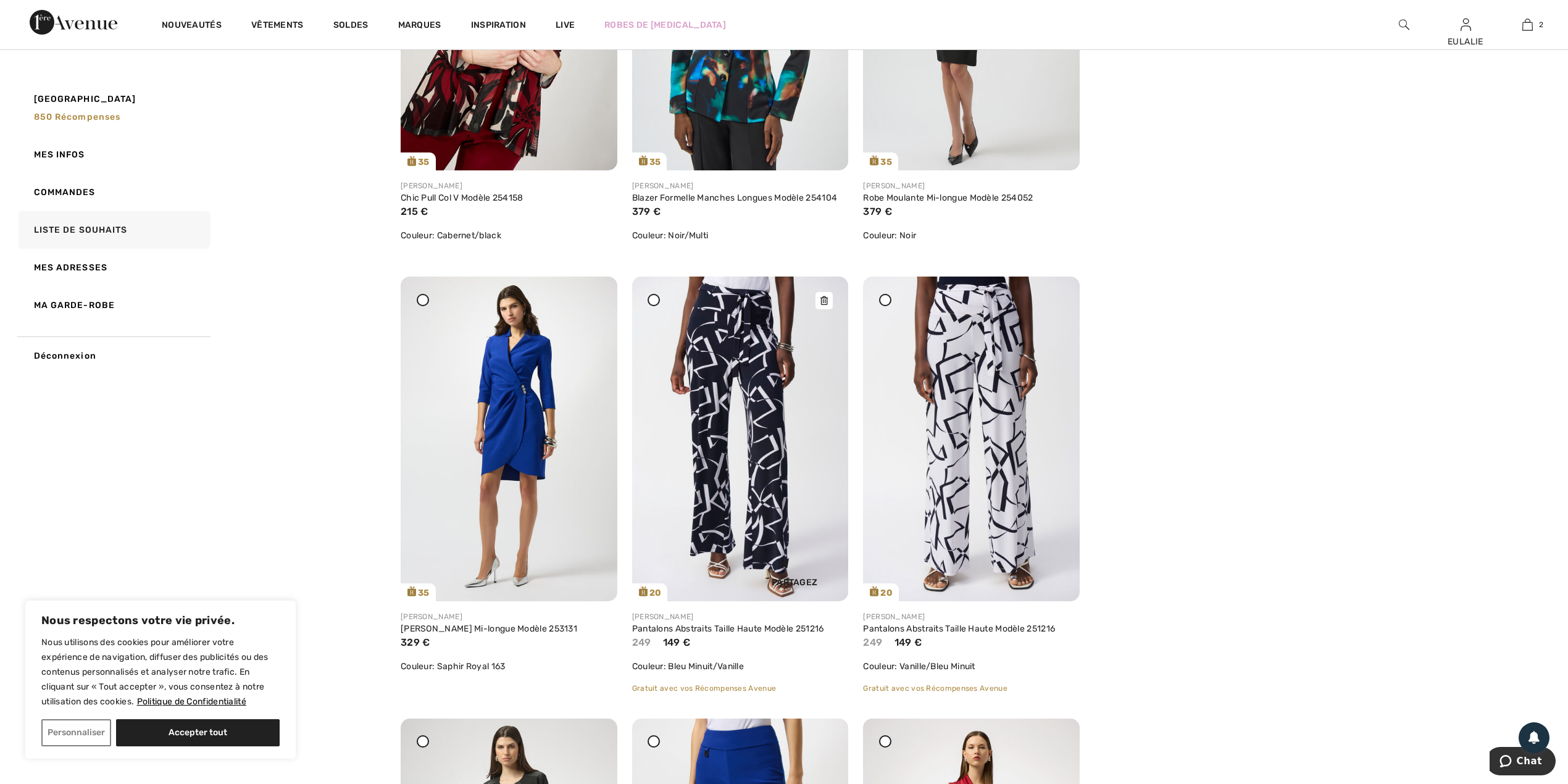
click at [825, 294] on div at bounding box center [824, 300] width 18 height 18
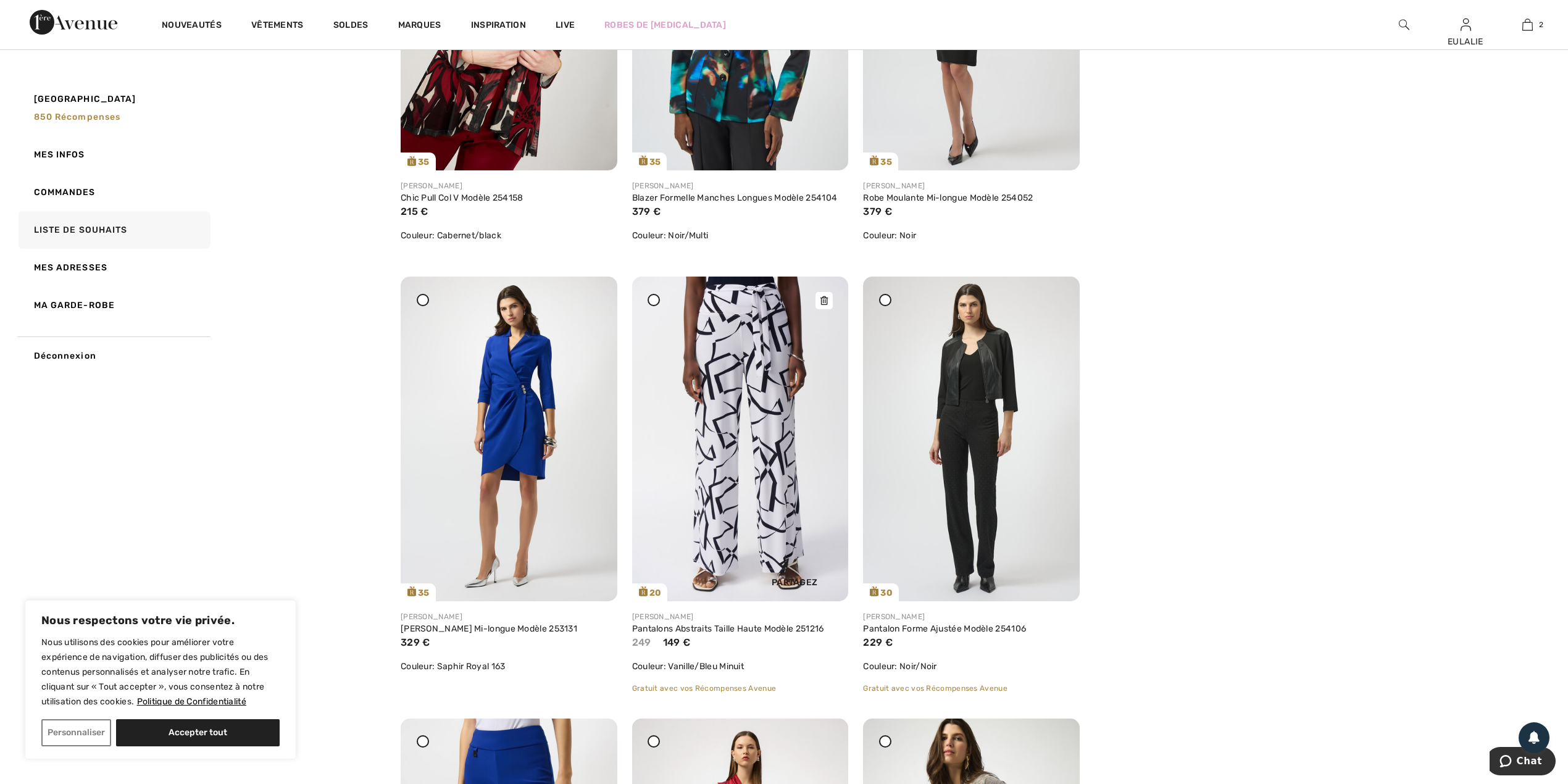
click at [820, 299] on icon at bounding box center [824, 300] width 8 height 8
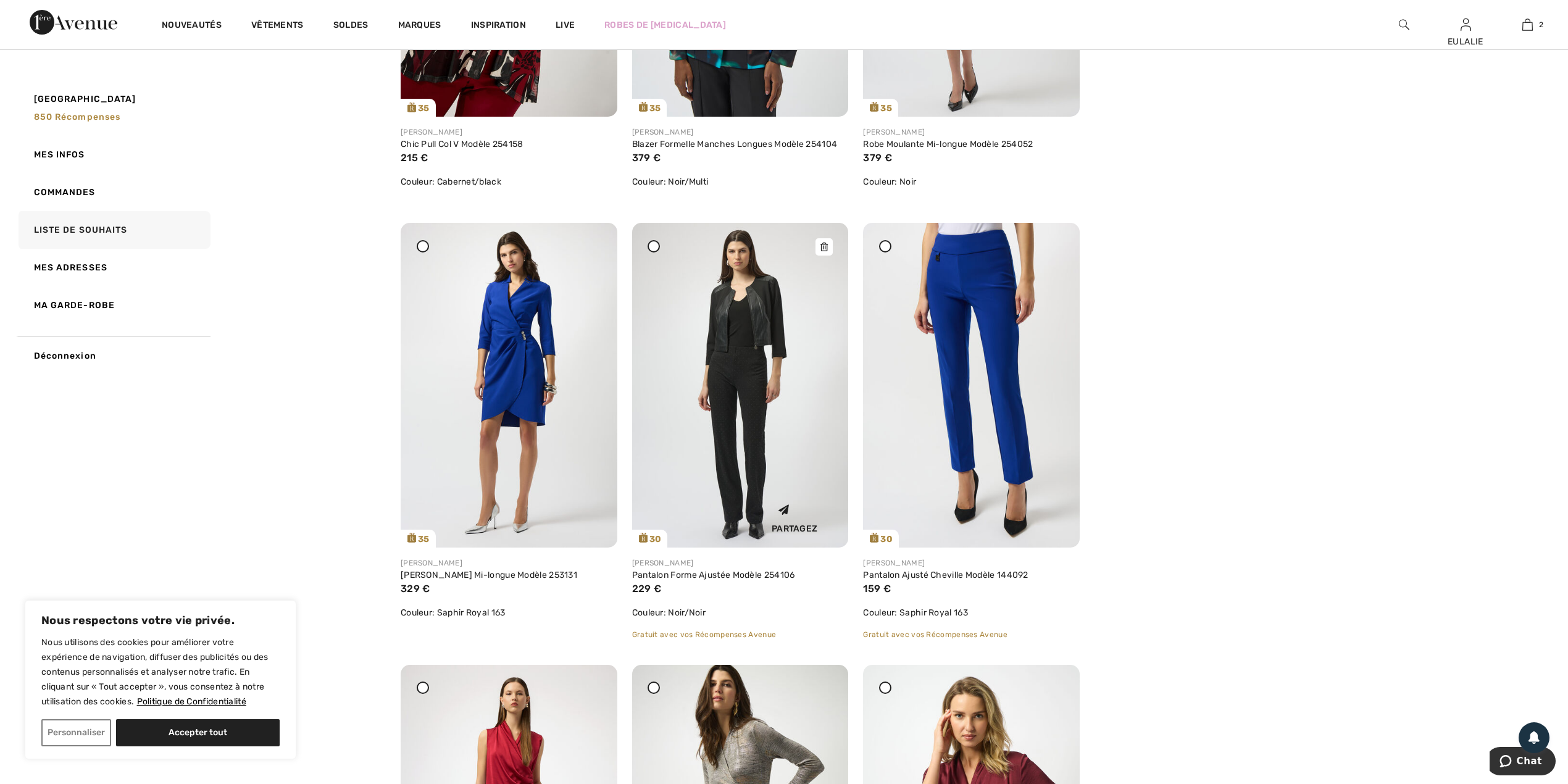
scroll to position [2221, 0]
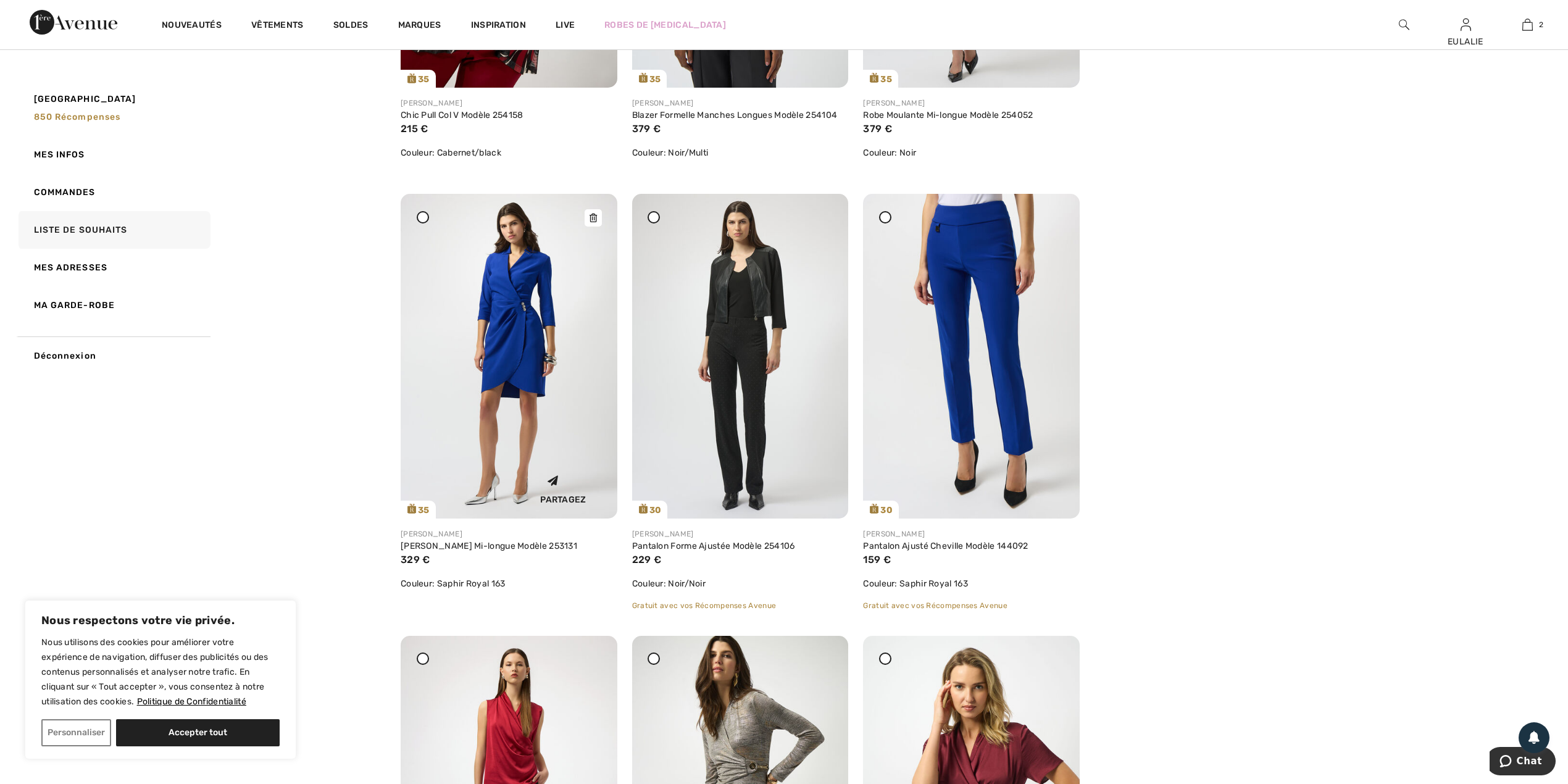
click at [589, 218] on icon at bounding box center [593, 218] width 8 height 8
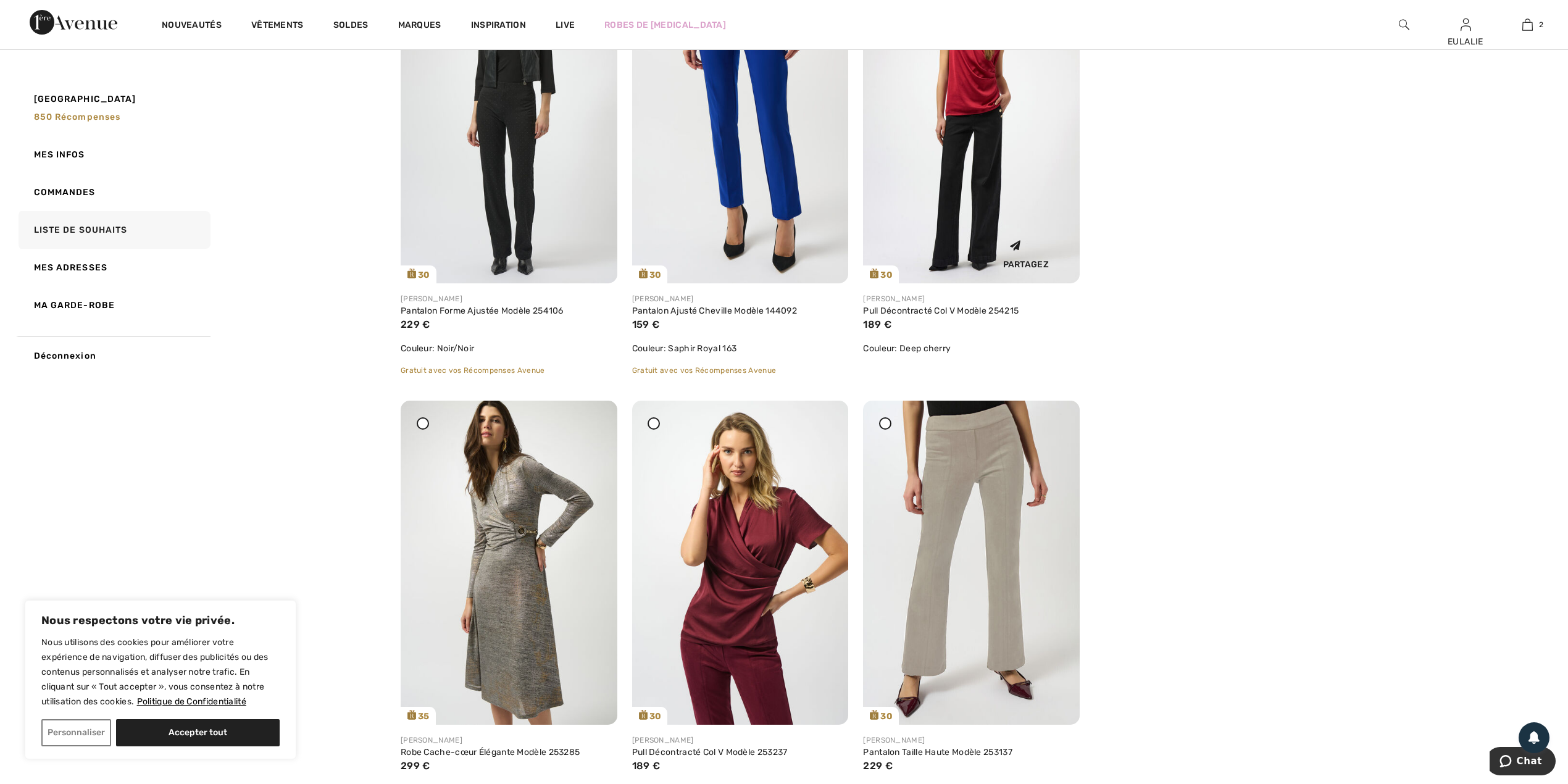
scroll to position [2468, 0]
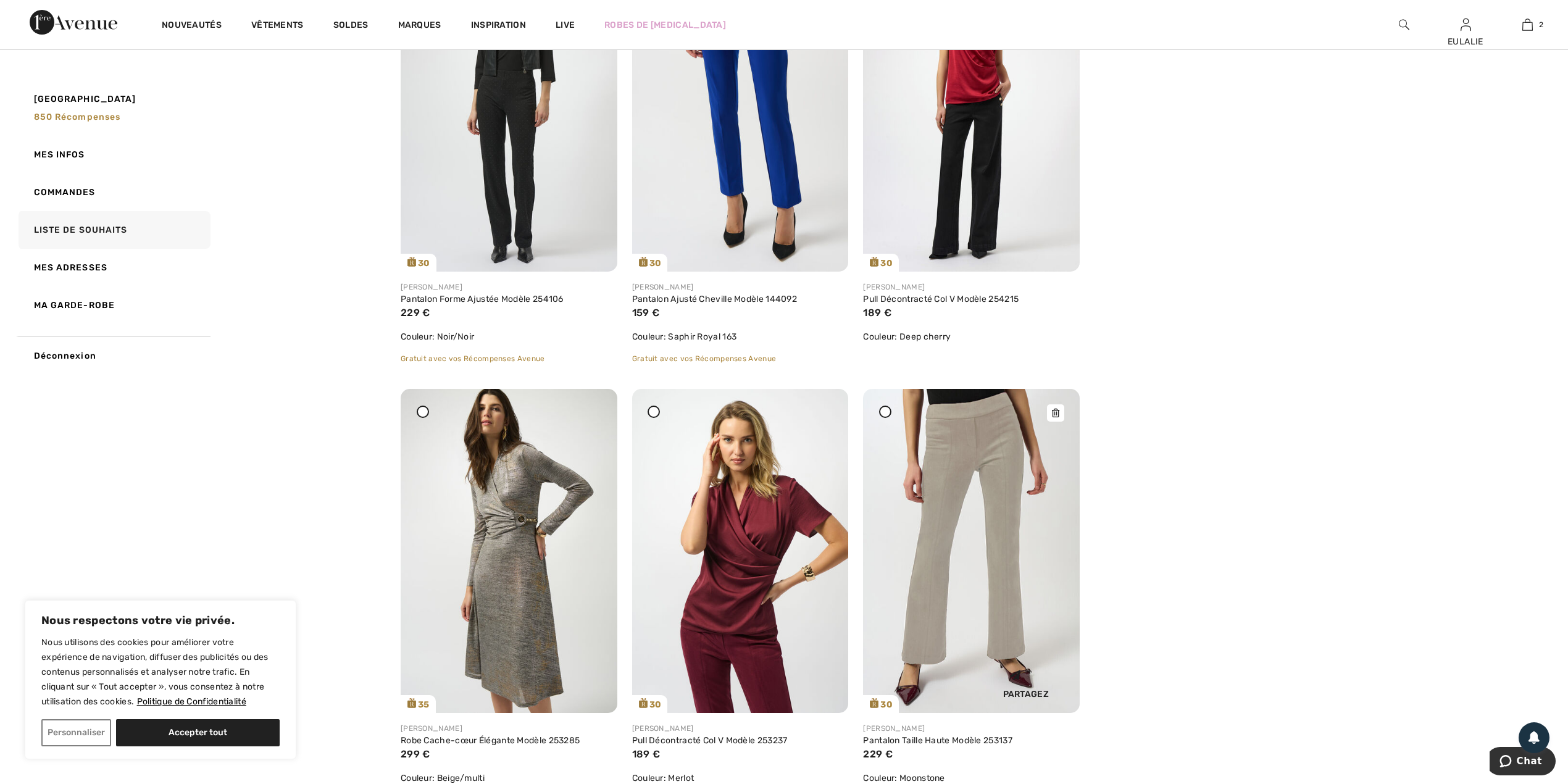
click at [1055, 413] on icon at bounding box center [1056, 412] width 8 height 8
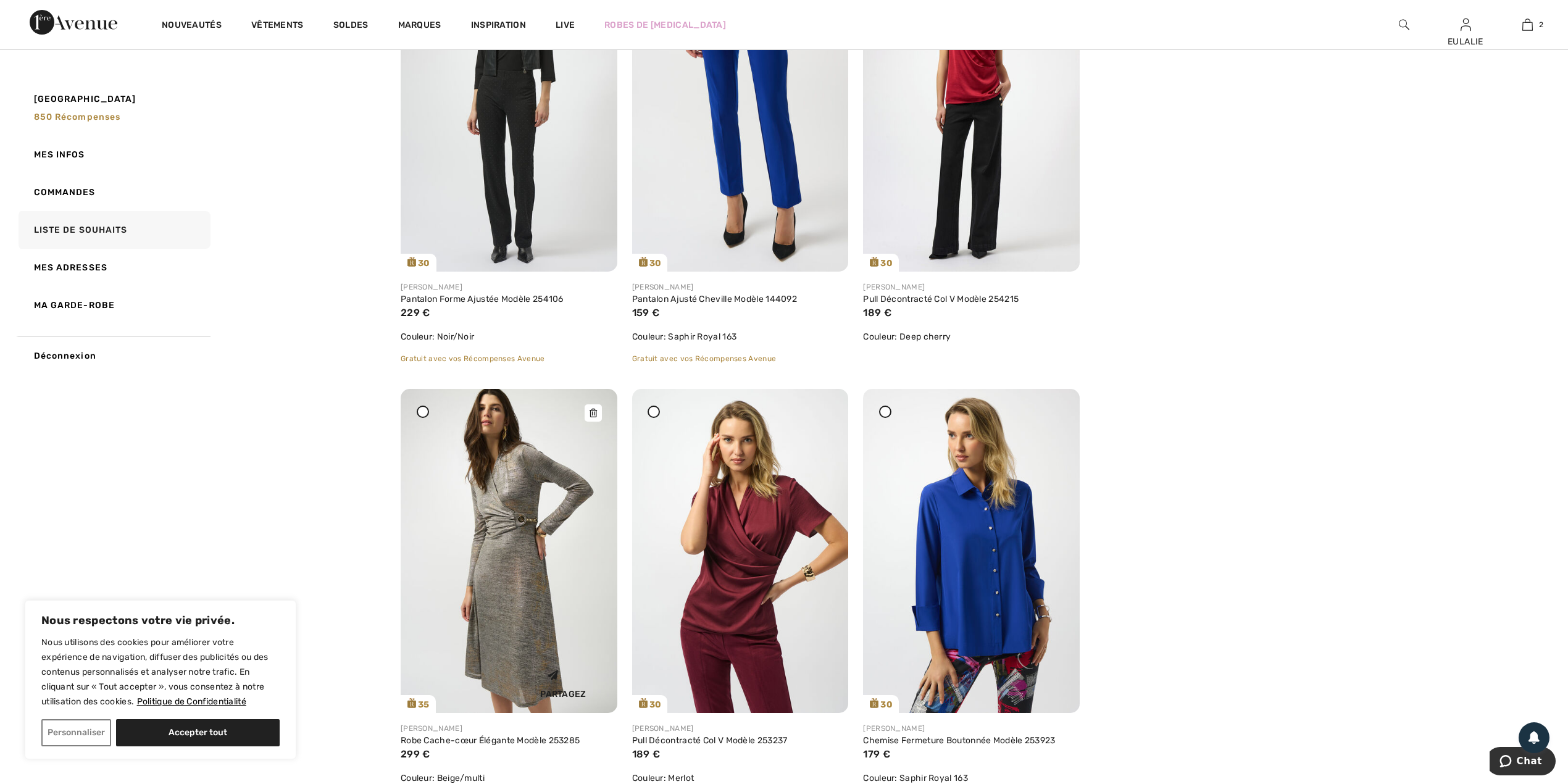
click at [599, 415] on div at bounding box center [593, 412] width 18 height 18
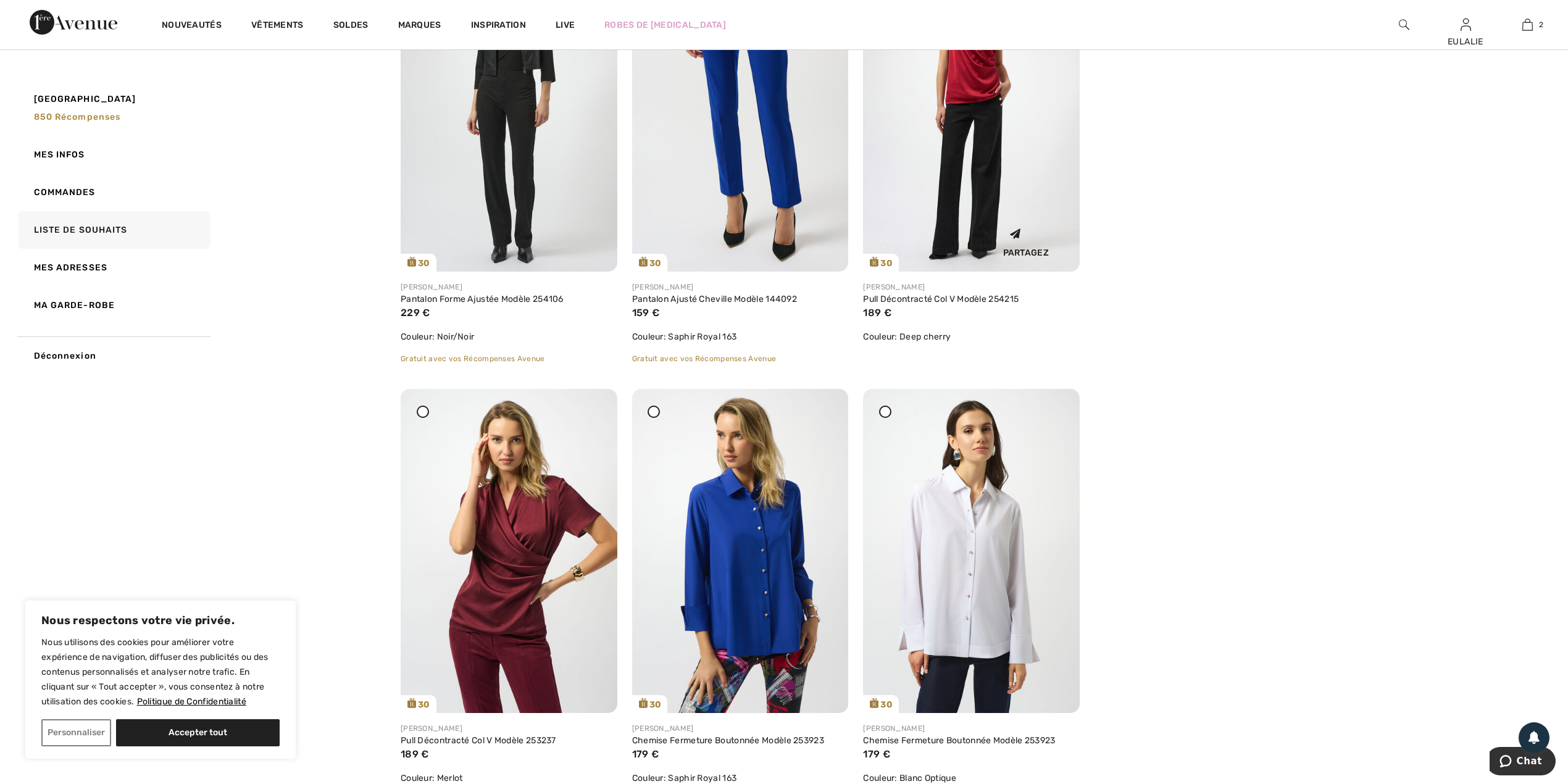
drag, startPoint x: 824, startPoint y: 408, endPoint x: 866, endPoint y: 77, distance: 333.7
click at [824, 402] on icon at bounding box center [824, 397] width 8 height 8
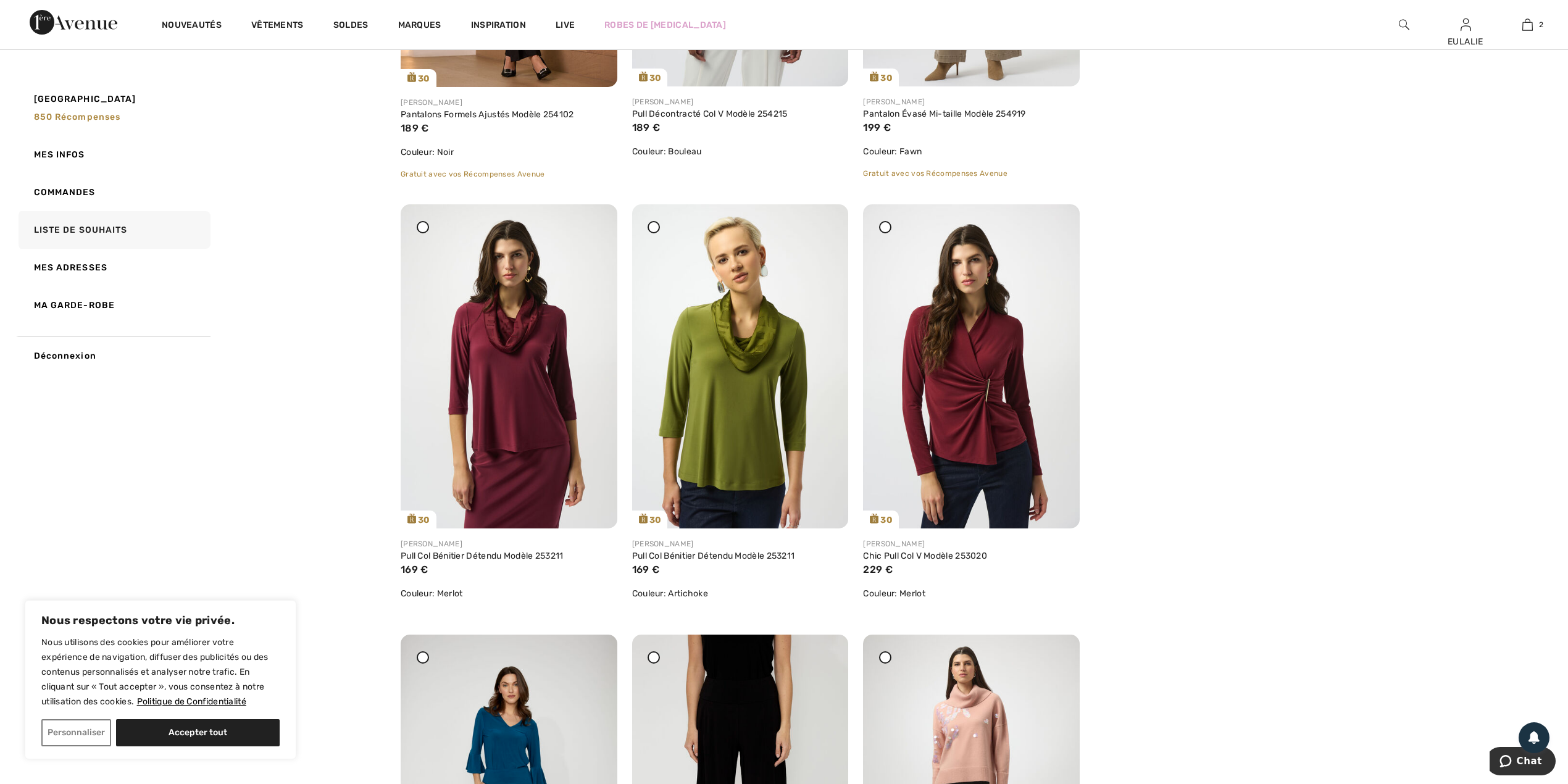
scroll to position [3538, 0]
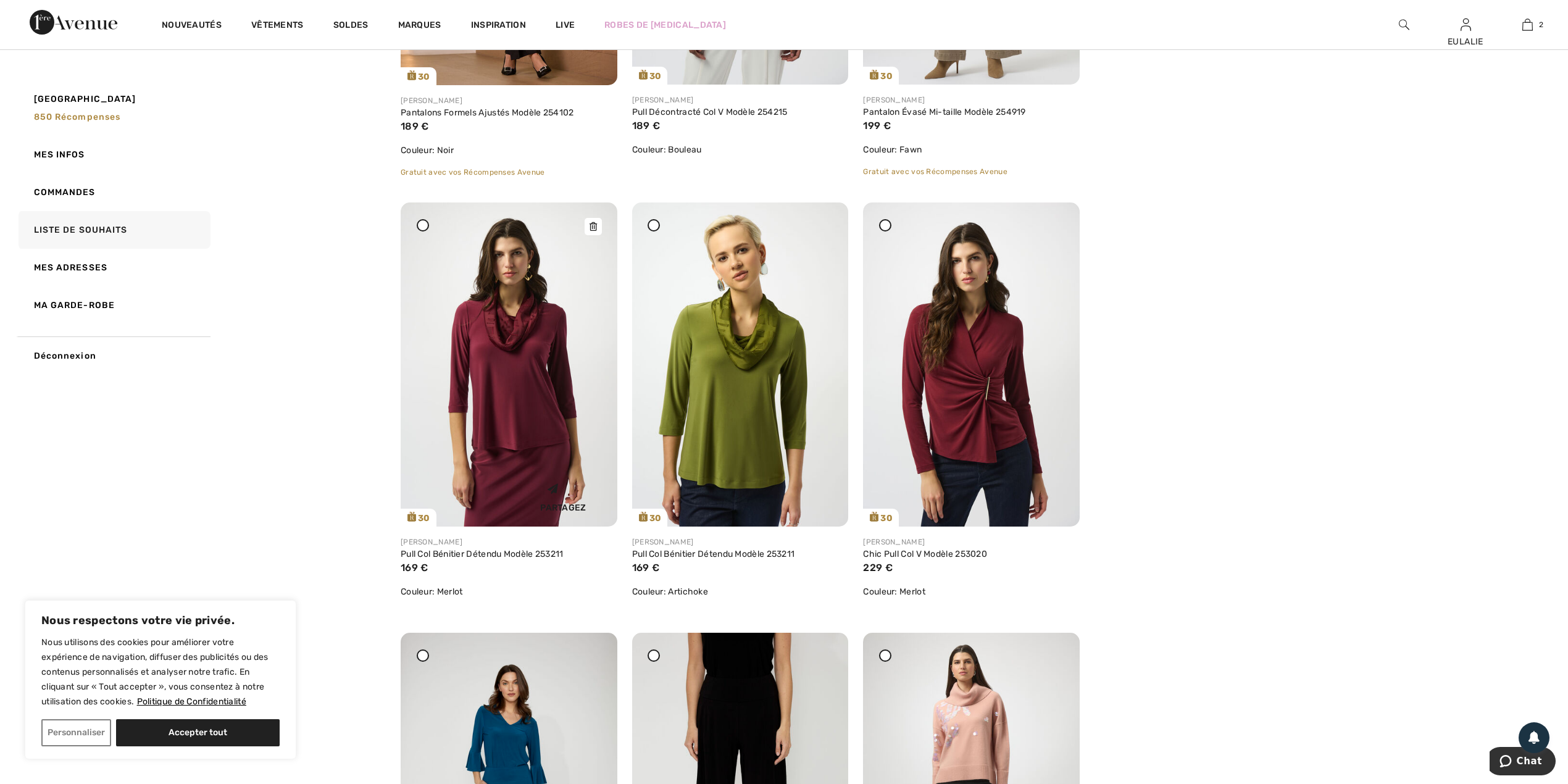
click at [601, 223] on div at bounding box center [593, 226] width 18 height 18
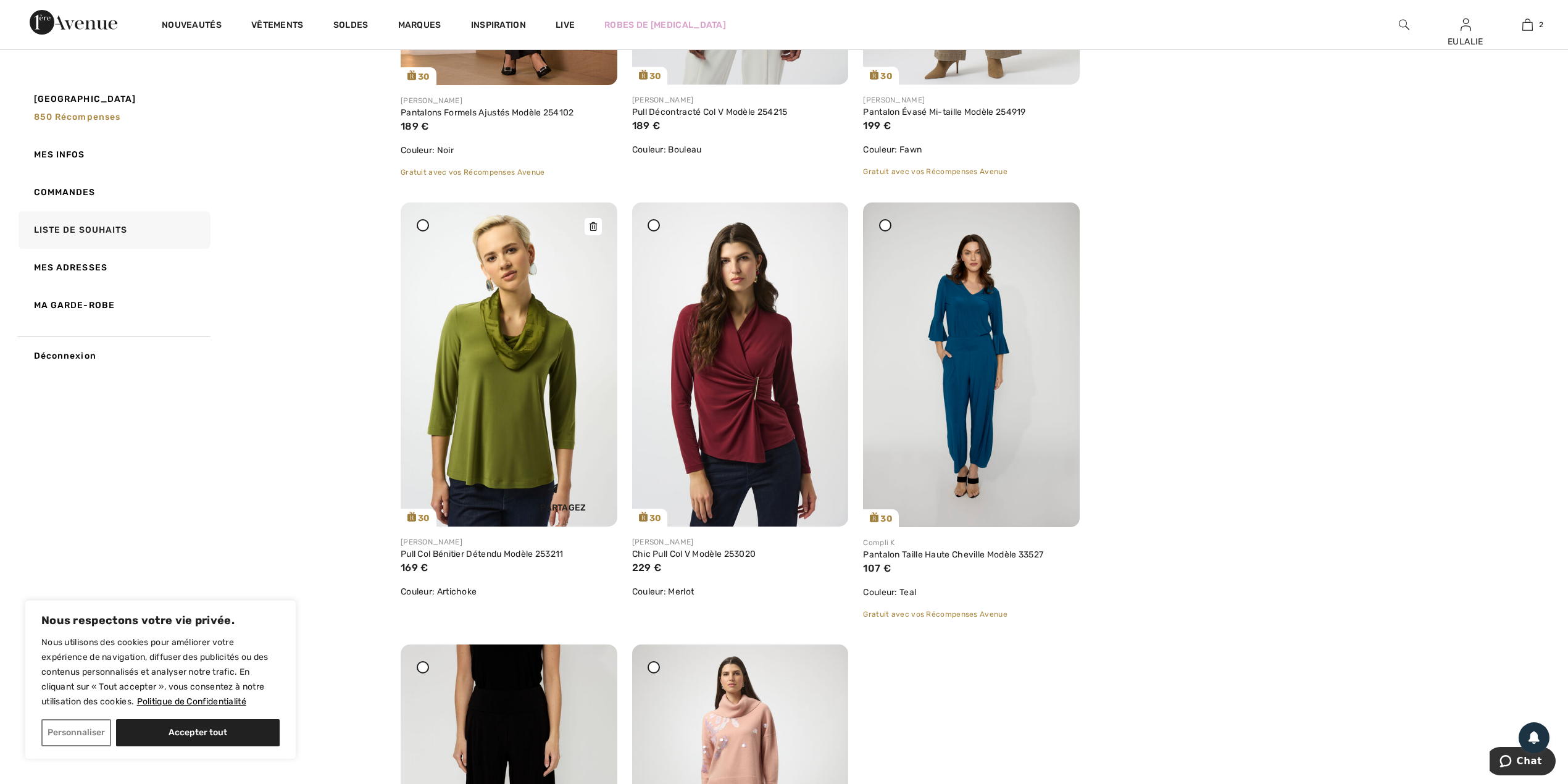
click at [589, 223] on icon at bounding box center [593, 227] width 8 height 8
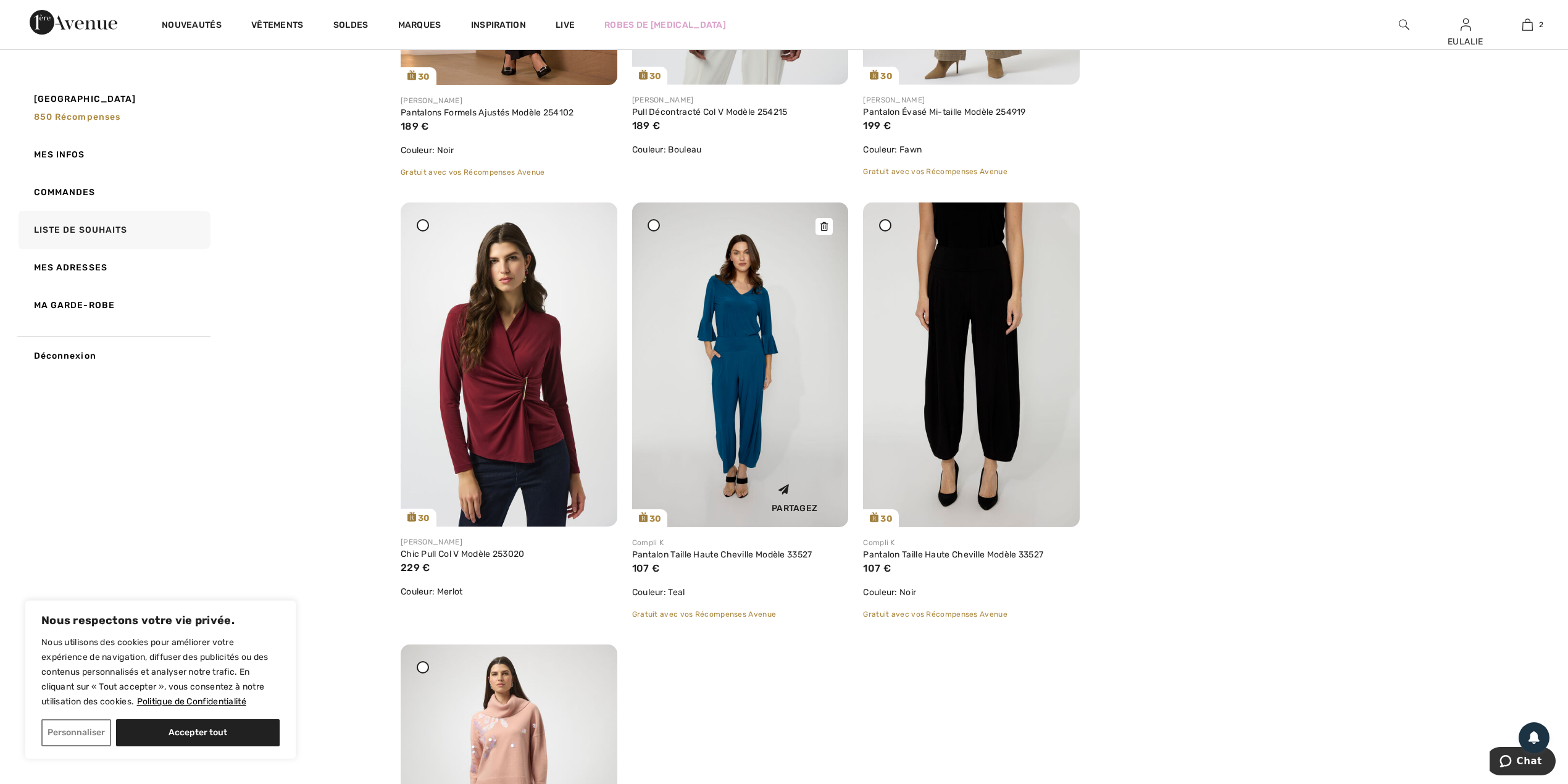
click at [824, 223] on icon at bounding box center [824, 227] width 8 height 8
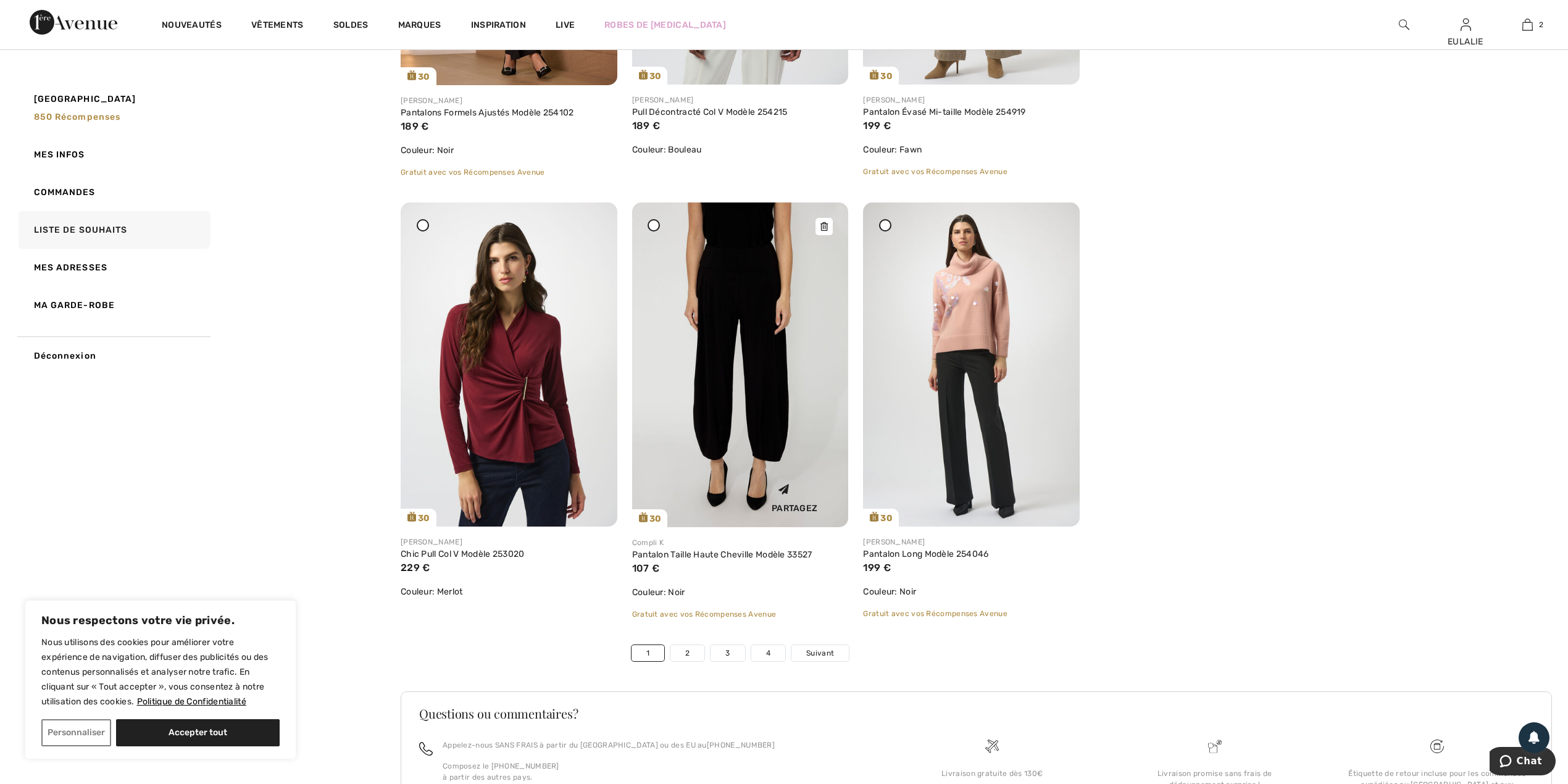
click at [823, 223] on icon at bounding box center [824, 227] width 8 height 8
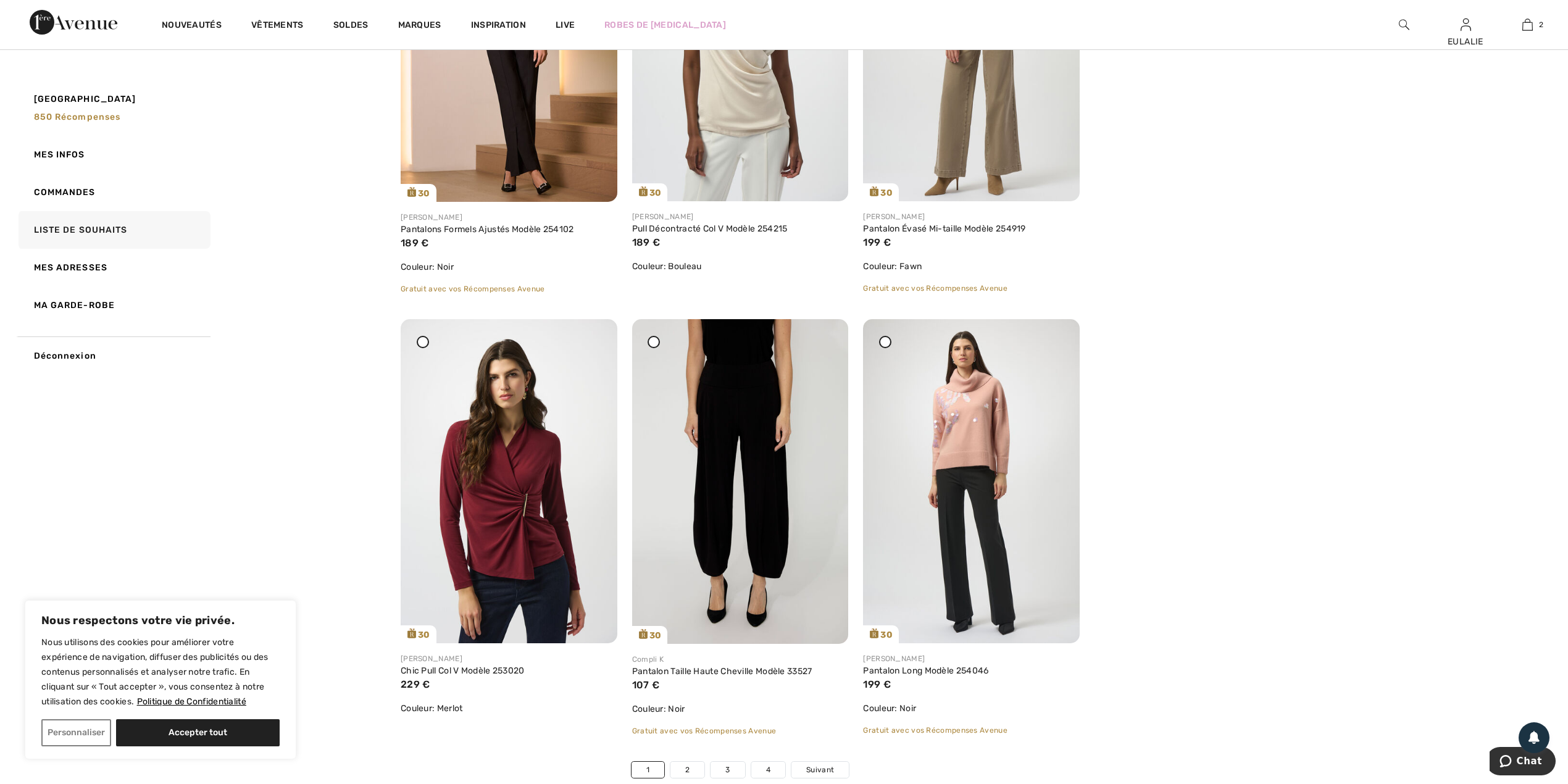
scroll to position [3651, 0]
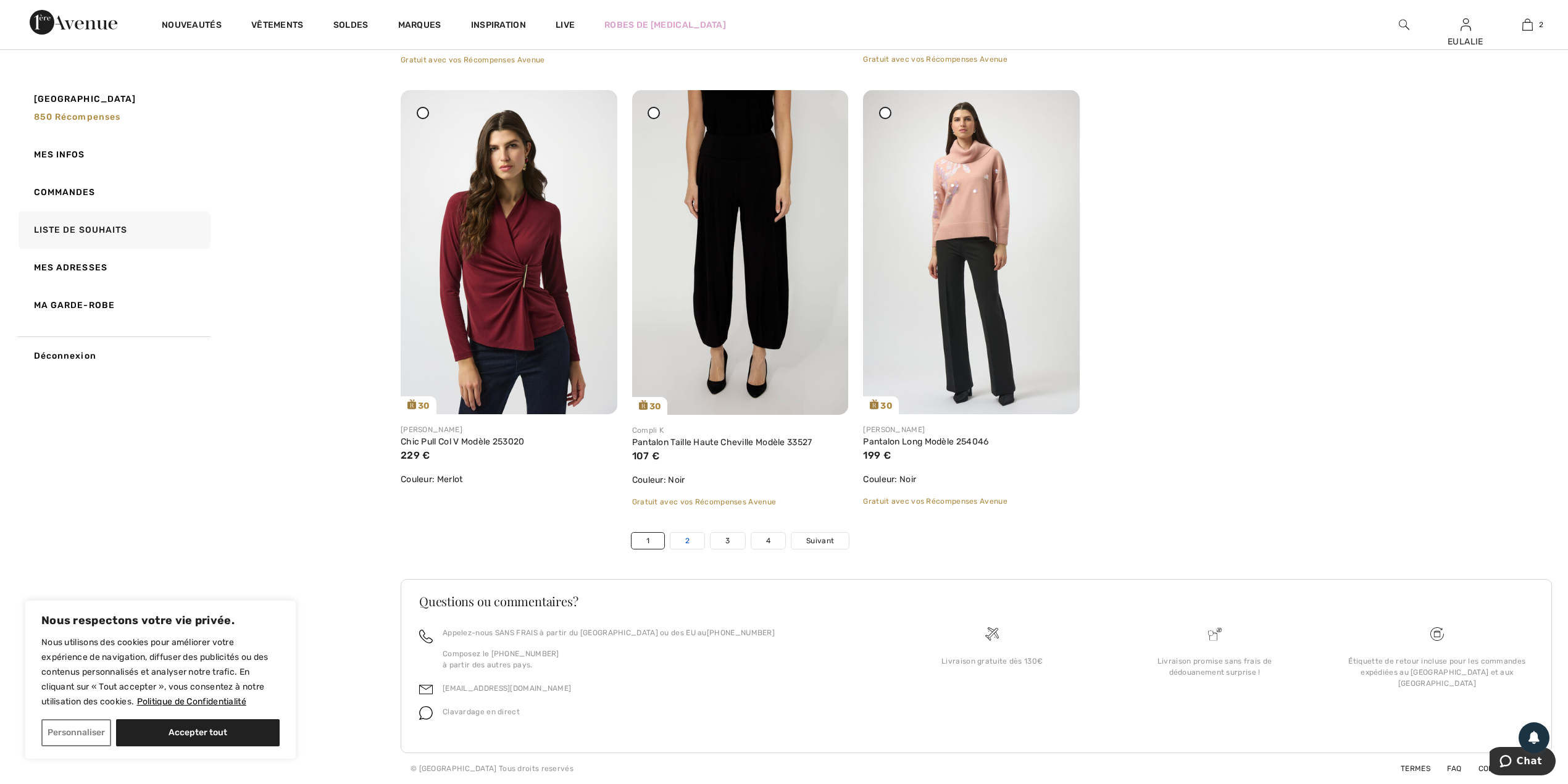
click at [688, 540] on link "2" at bounding box center [687, 541] width 34 height 16
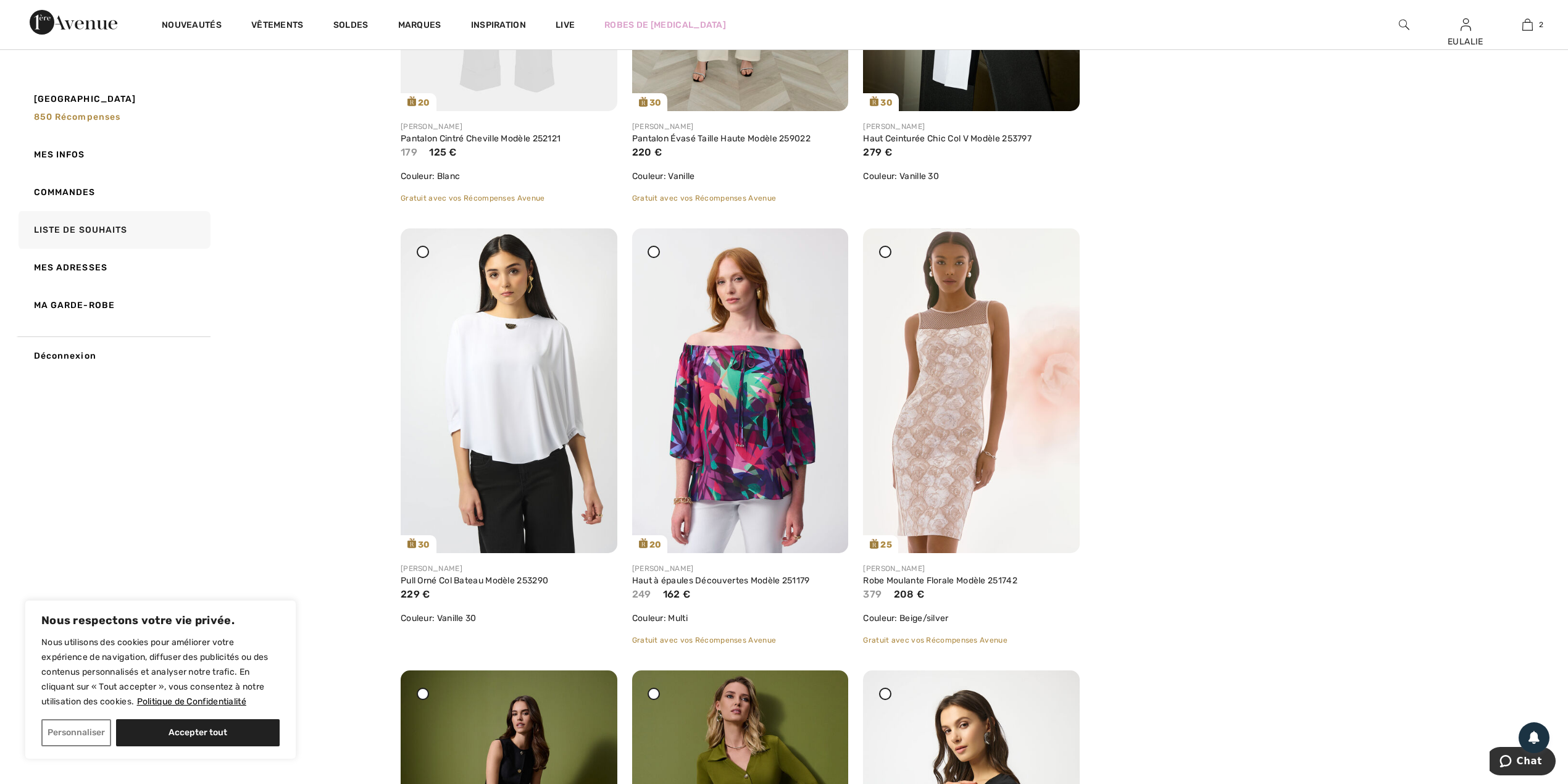
scroll to position [426, 0]
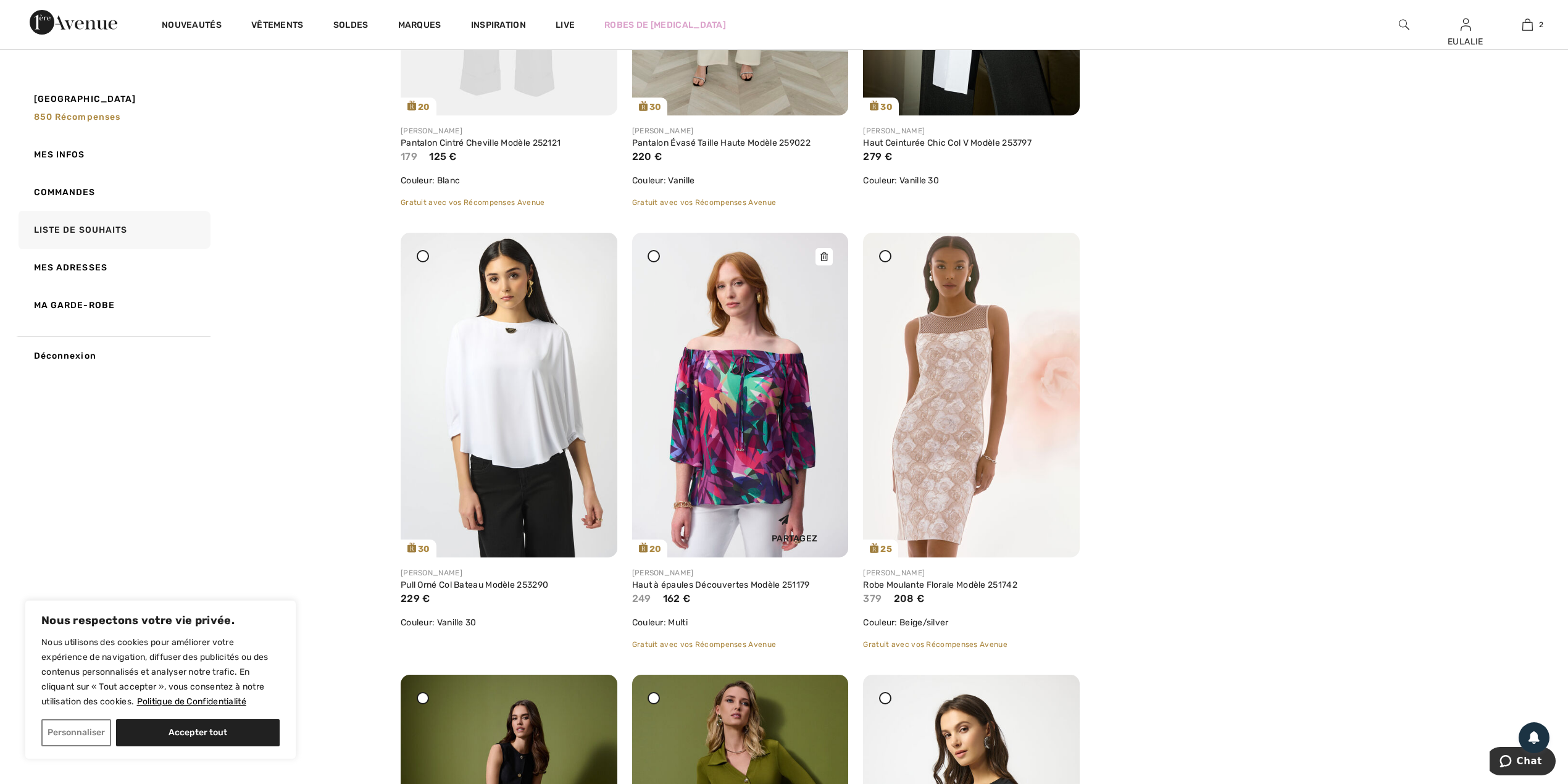
click at [825, 250] on div at bounding box center [824, 257] width 18 height 18
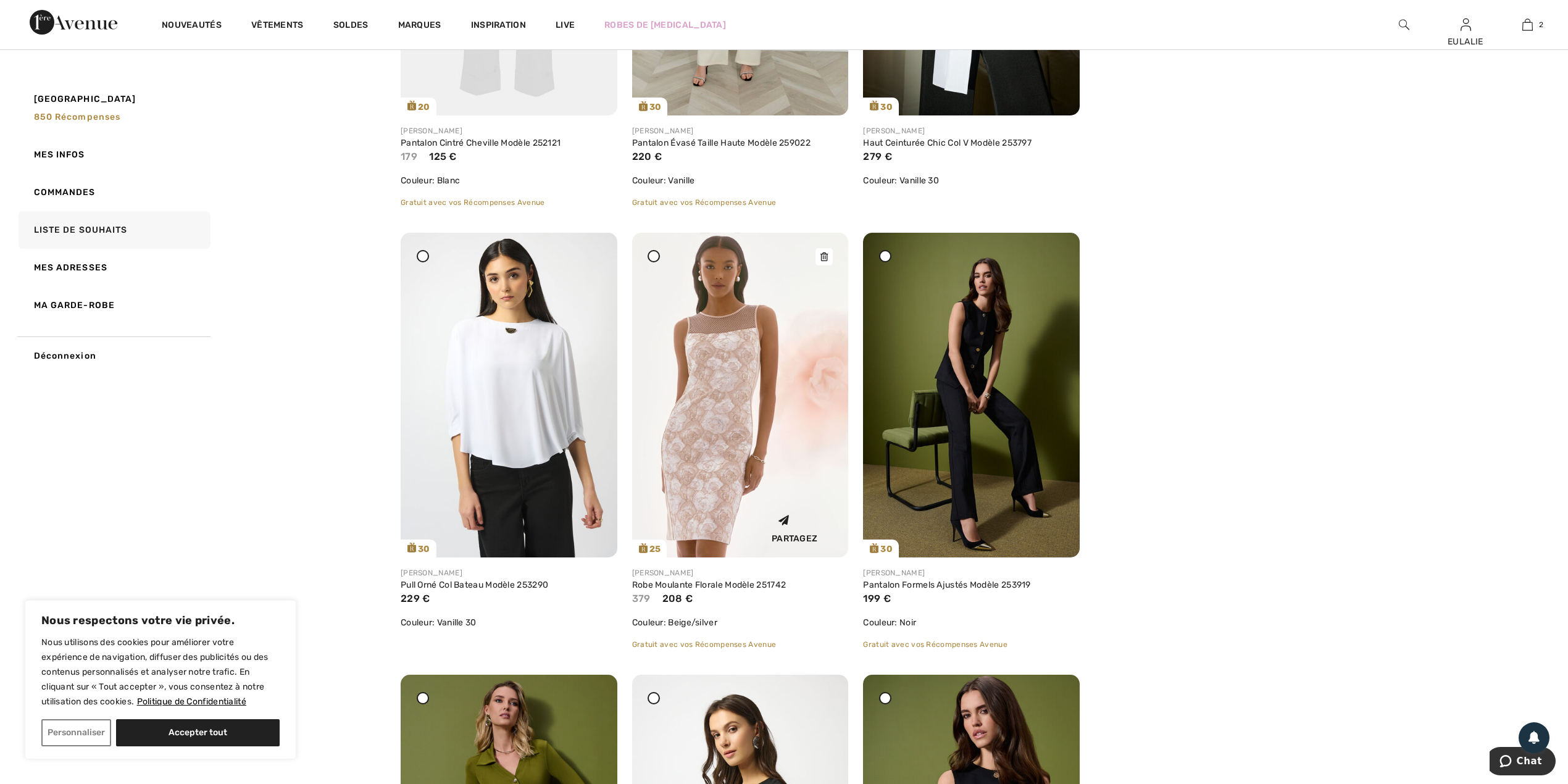
click at [818, 257] on div at bounding box center [824, 257] width 18 height 18
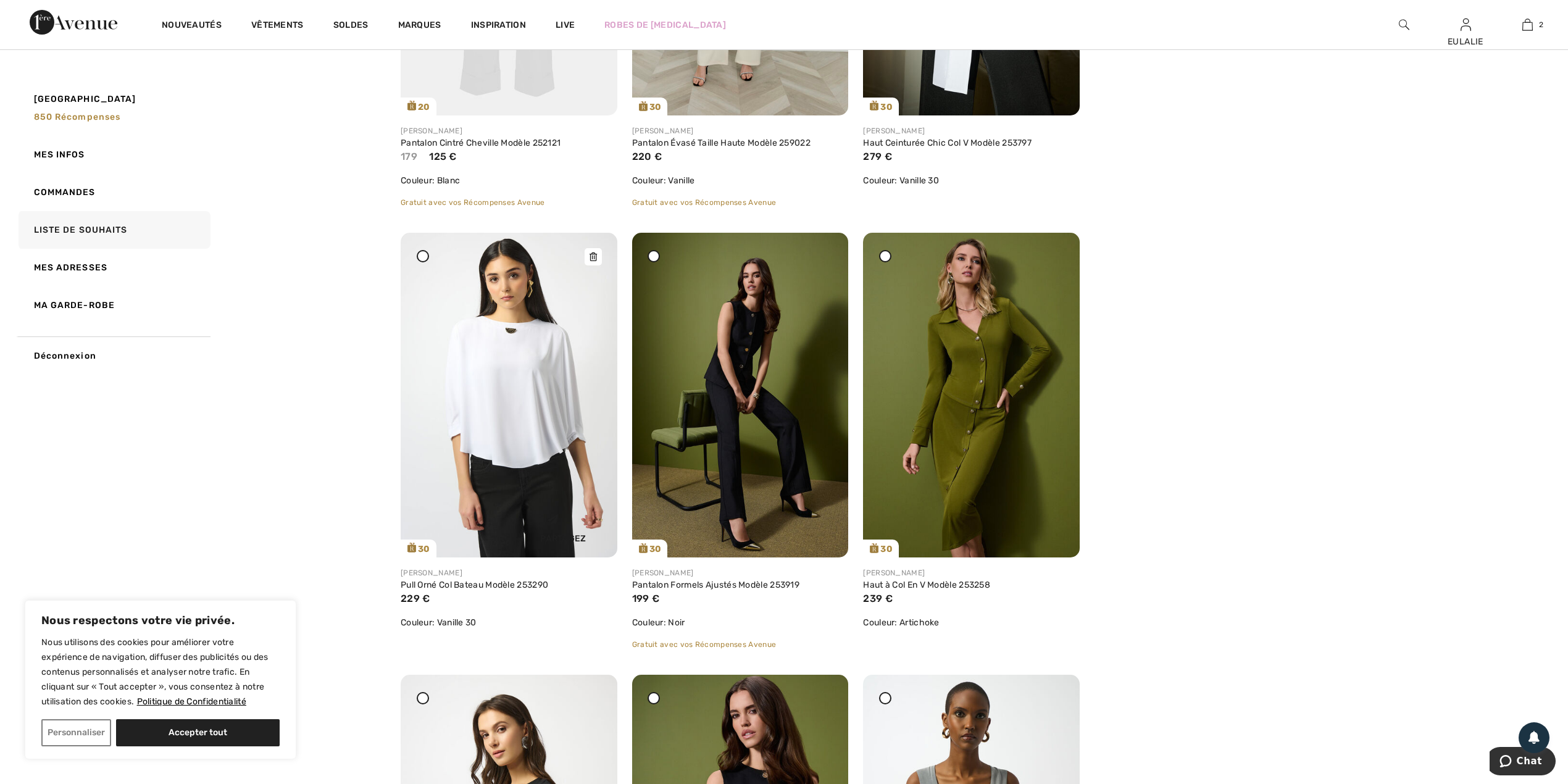
click at [592, 258] on icon at bounding box center [593, 257] width 8 height 8
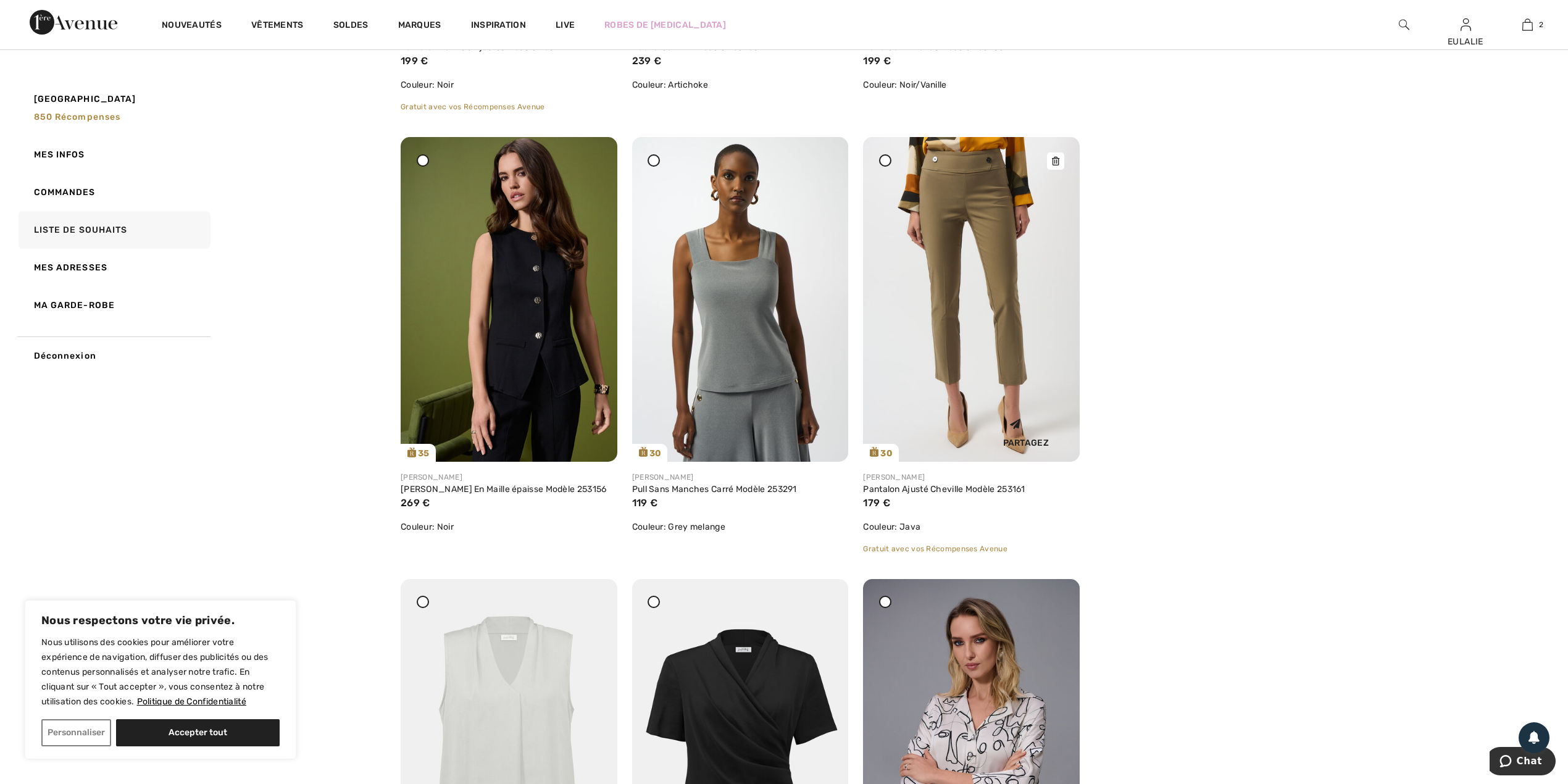
scroll to position [1002, 0]
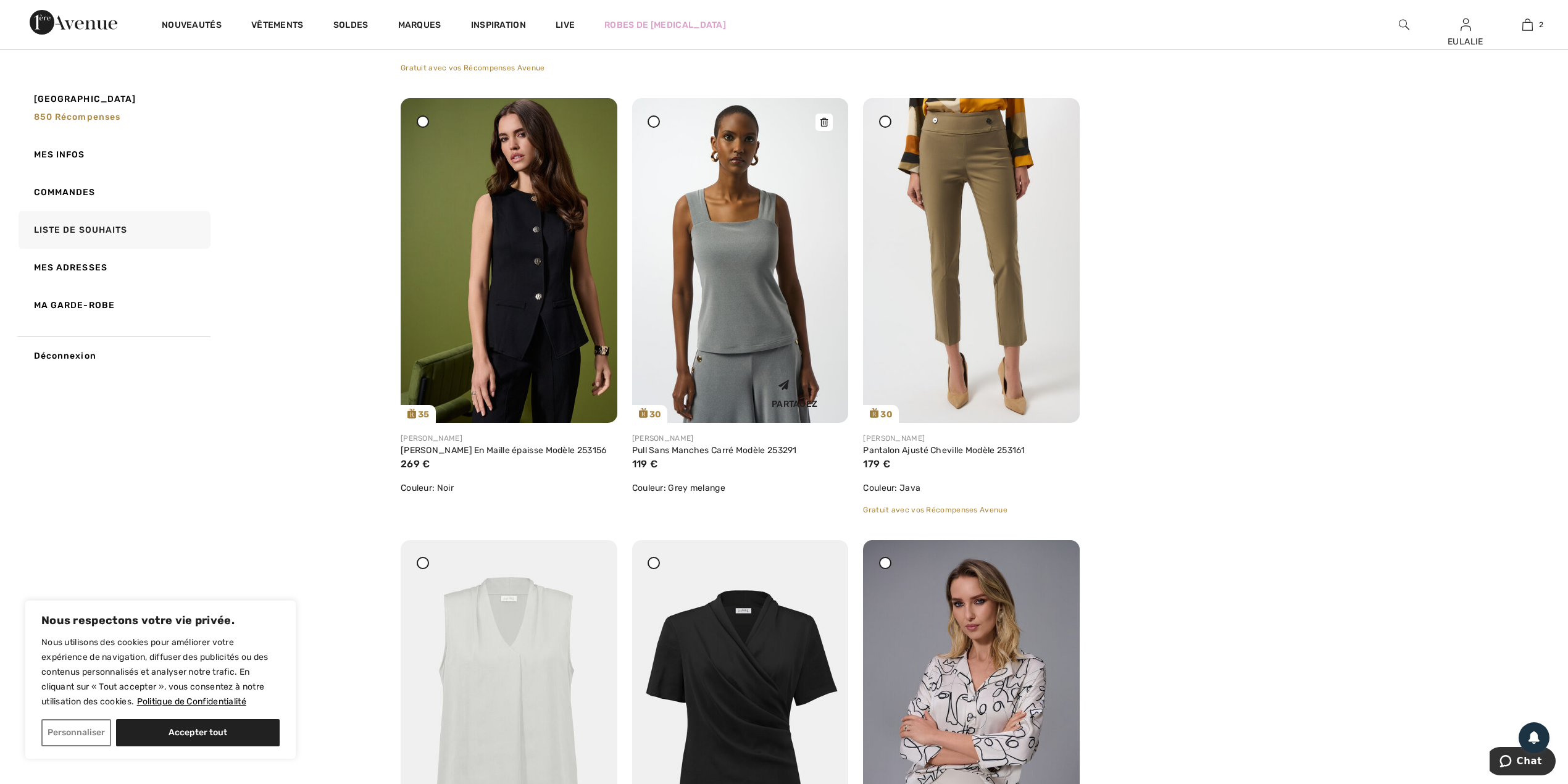
click at [824, 121] on icon at bounding box center [824, 122] width 8 height 8
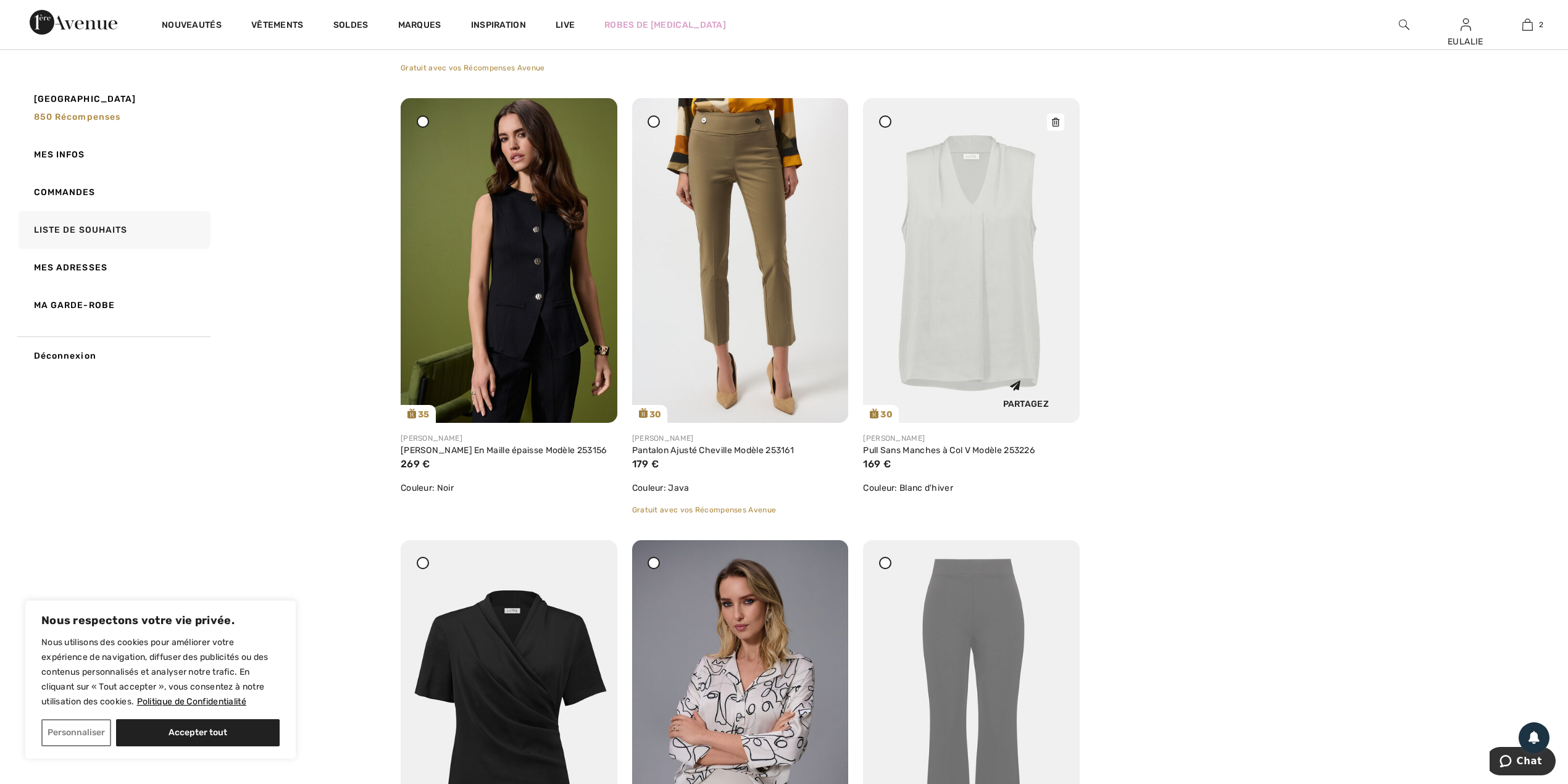
click at [1057, 121] on icon at bounding box center [1056, 122] width 8 height 8
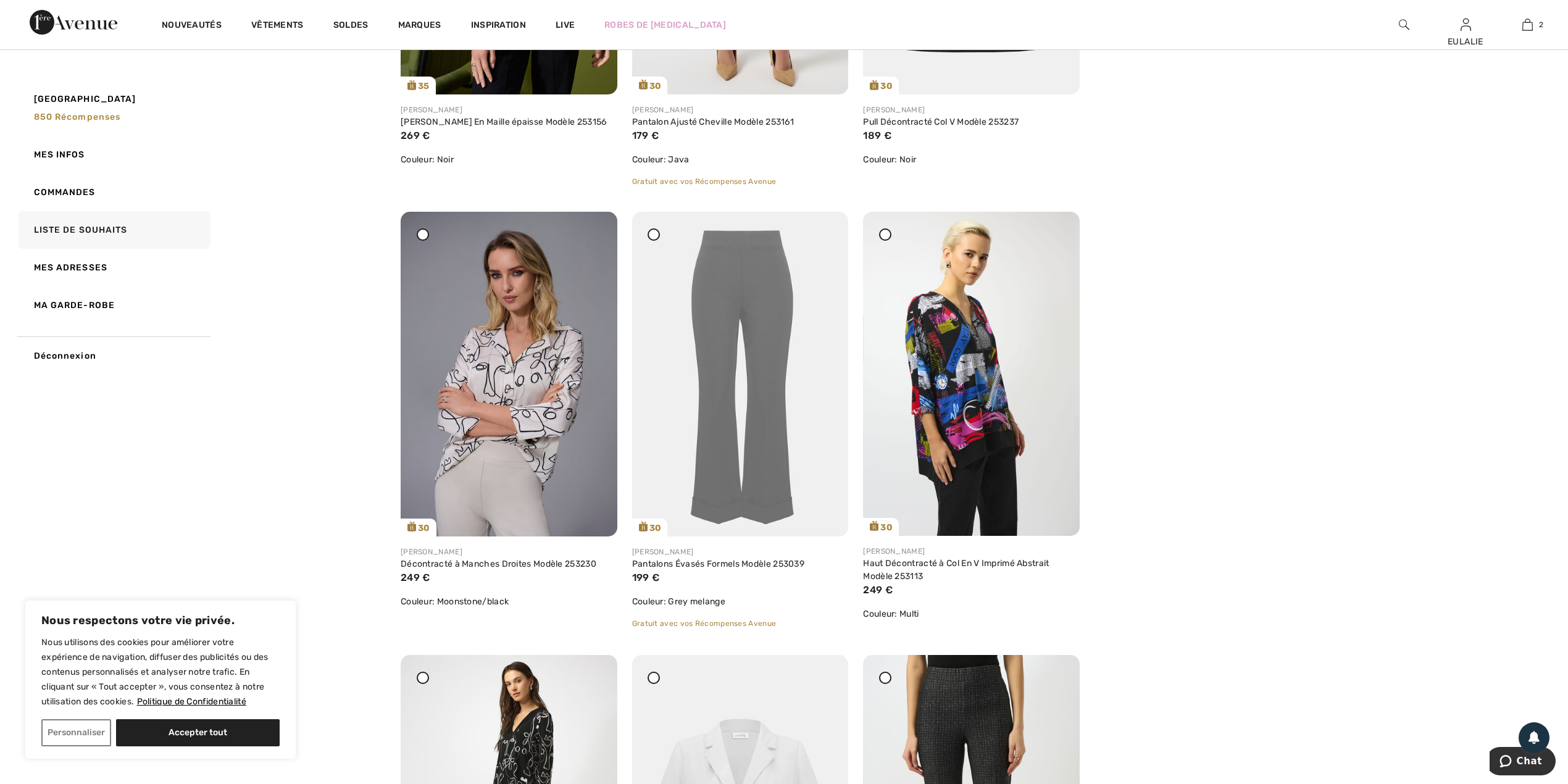
scroll to position [1331, 0]
click at [1052, 234] on icon at bounding box center [1056, 235] width 8 height 8
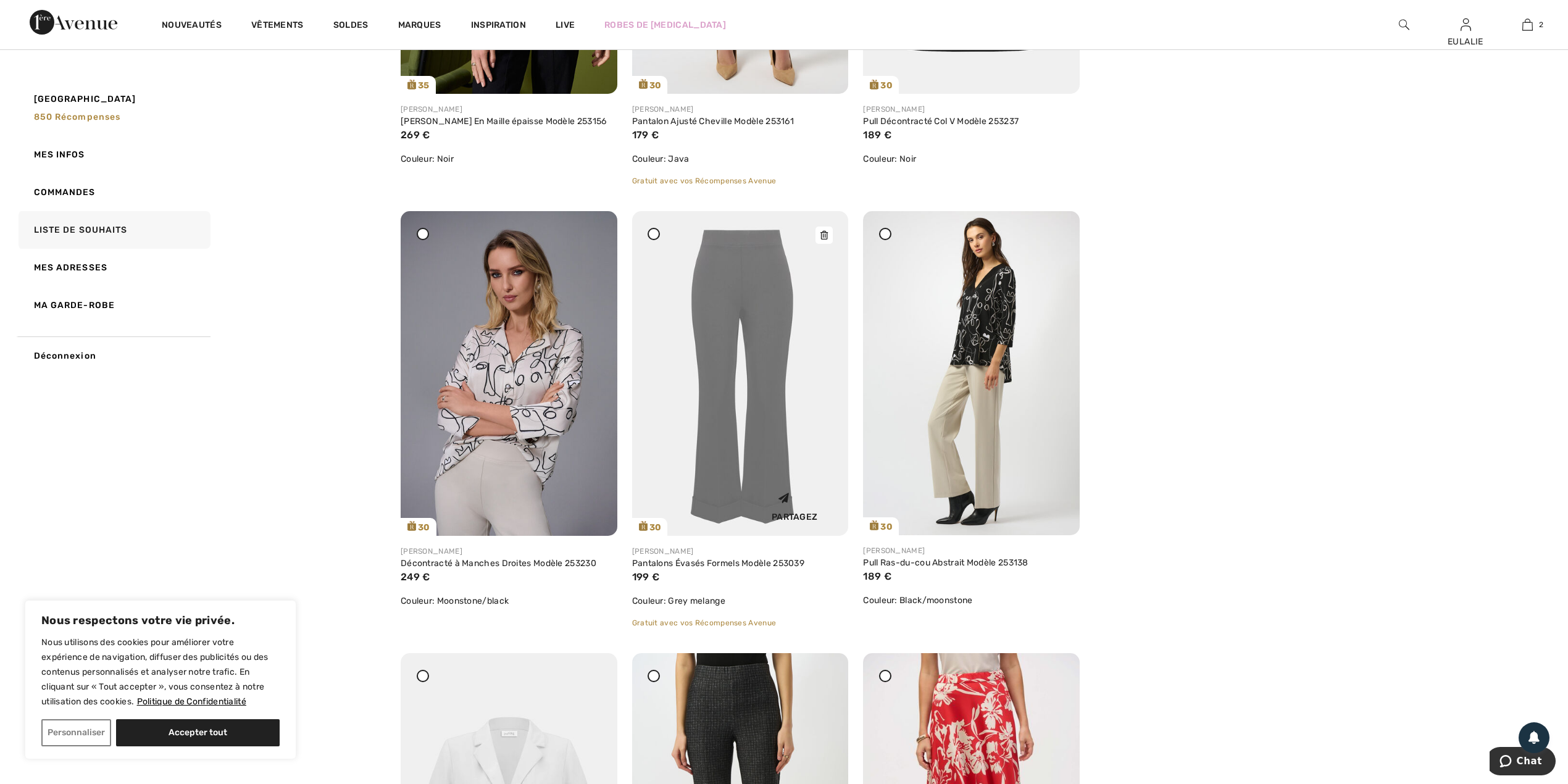
click at [824, 234] on icon at bounding box center [824, 235] width 8 height 8
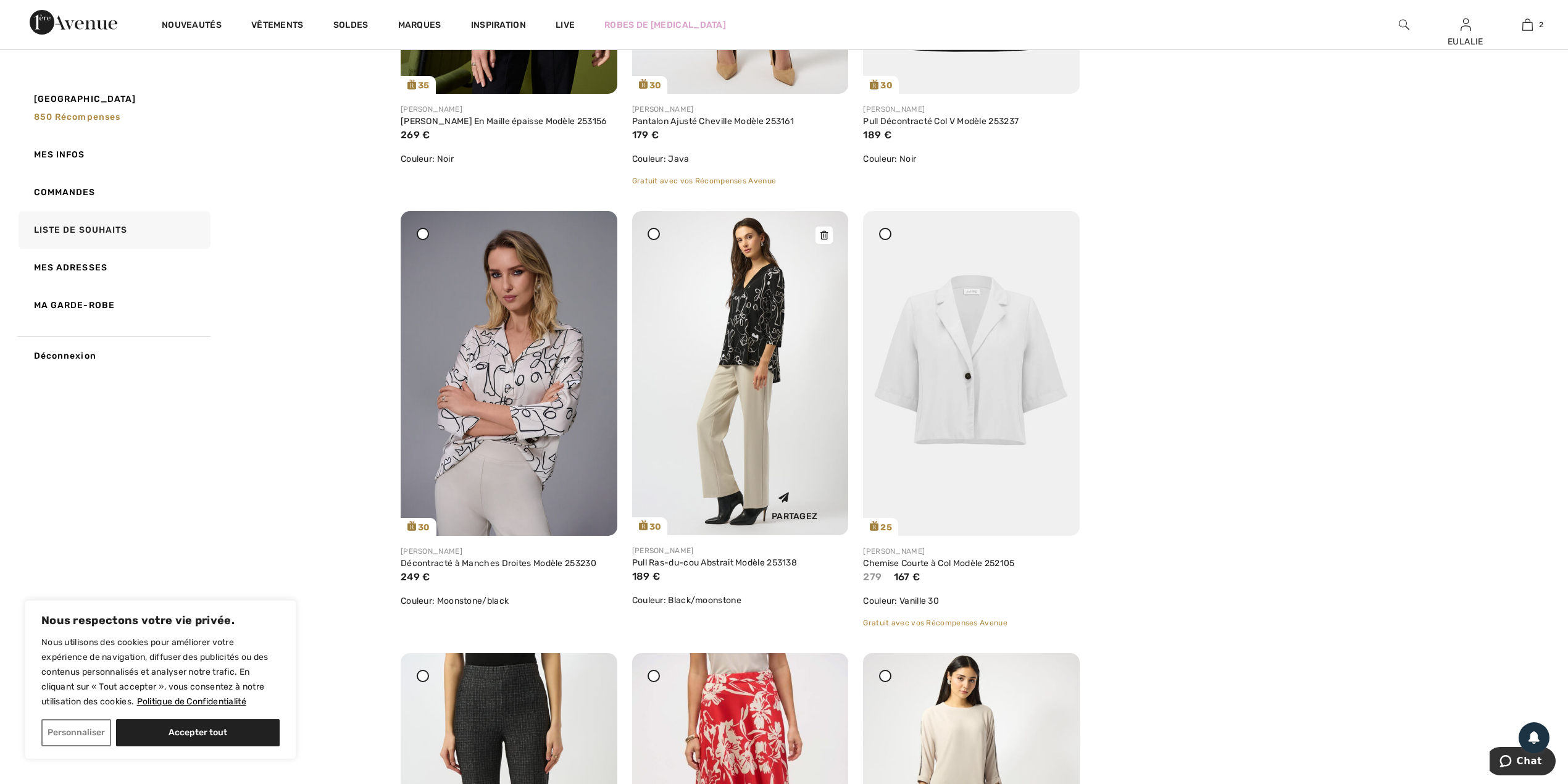
click at [826, 233] on icon at bounding box center [824, 235] width 8 height 8
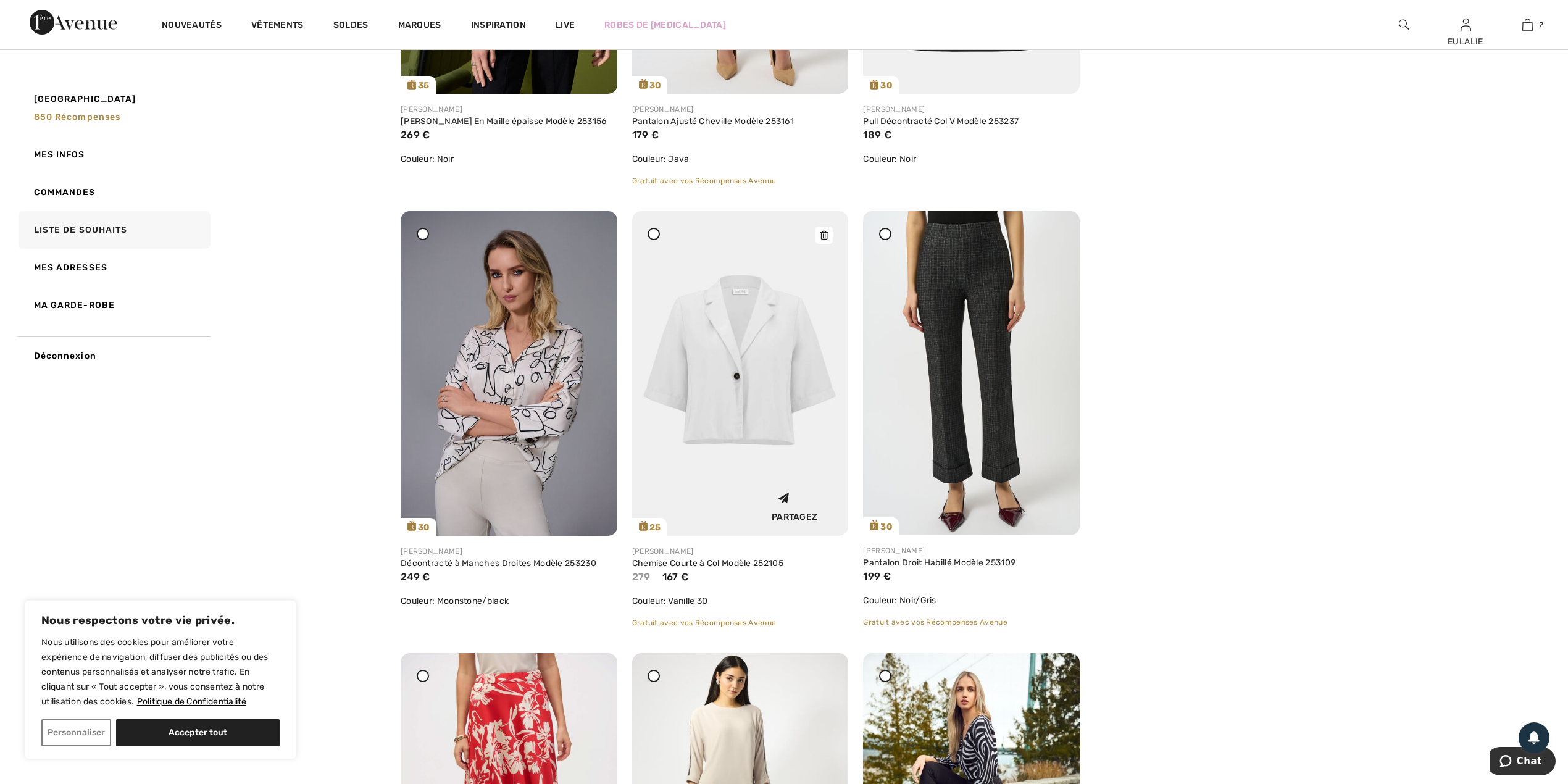
click at [821, 238] on icon at bounding box center [824, 235] width 8 height 8
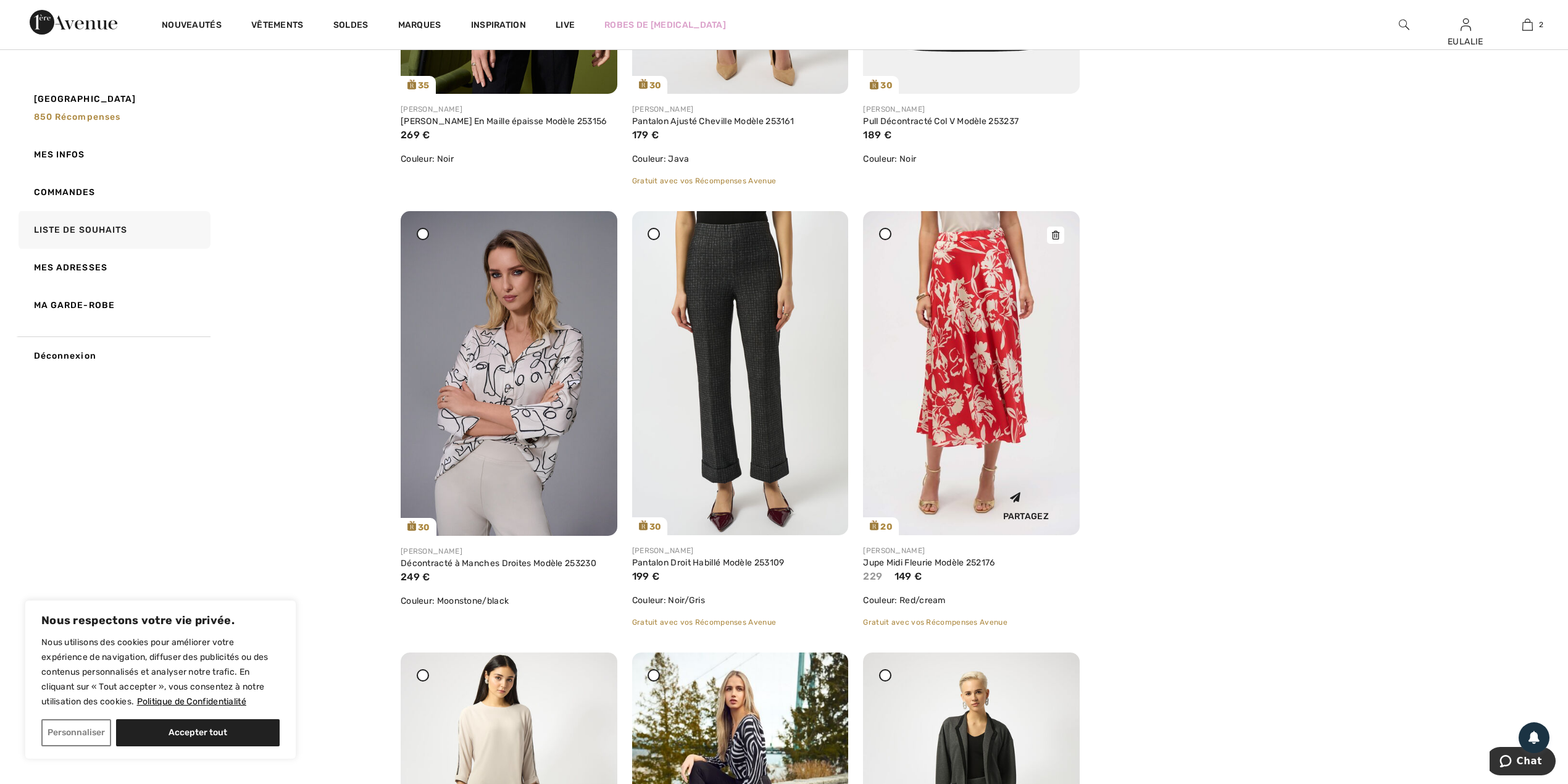
click at [1058, 232] on icon at bounding box center [1056, 235] width 8 height 8
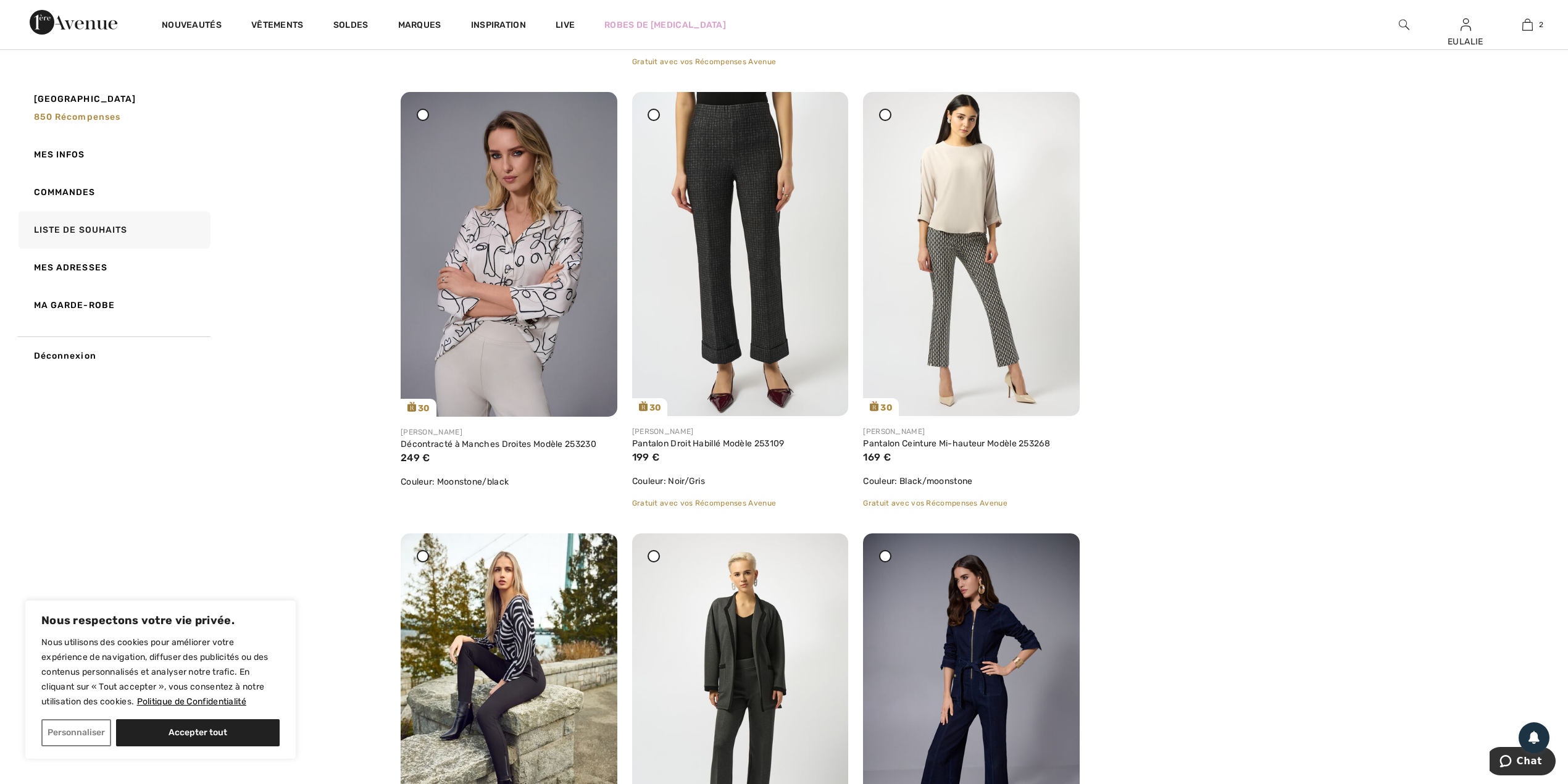
scroll to position [1413, 0]
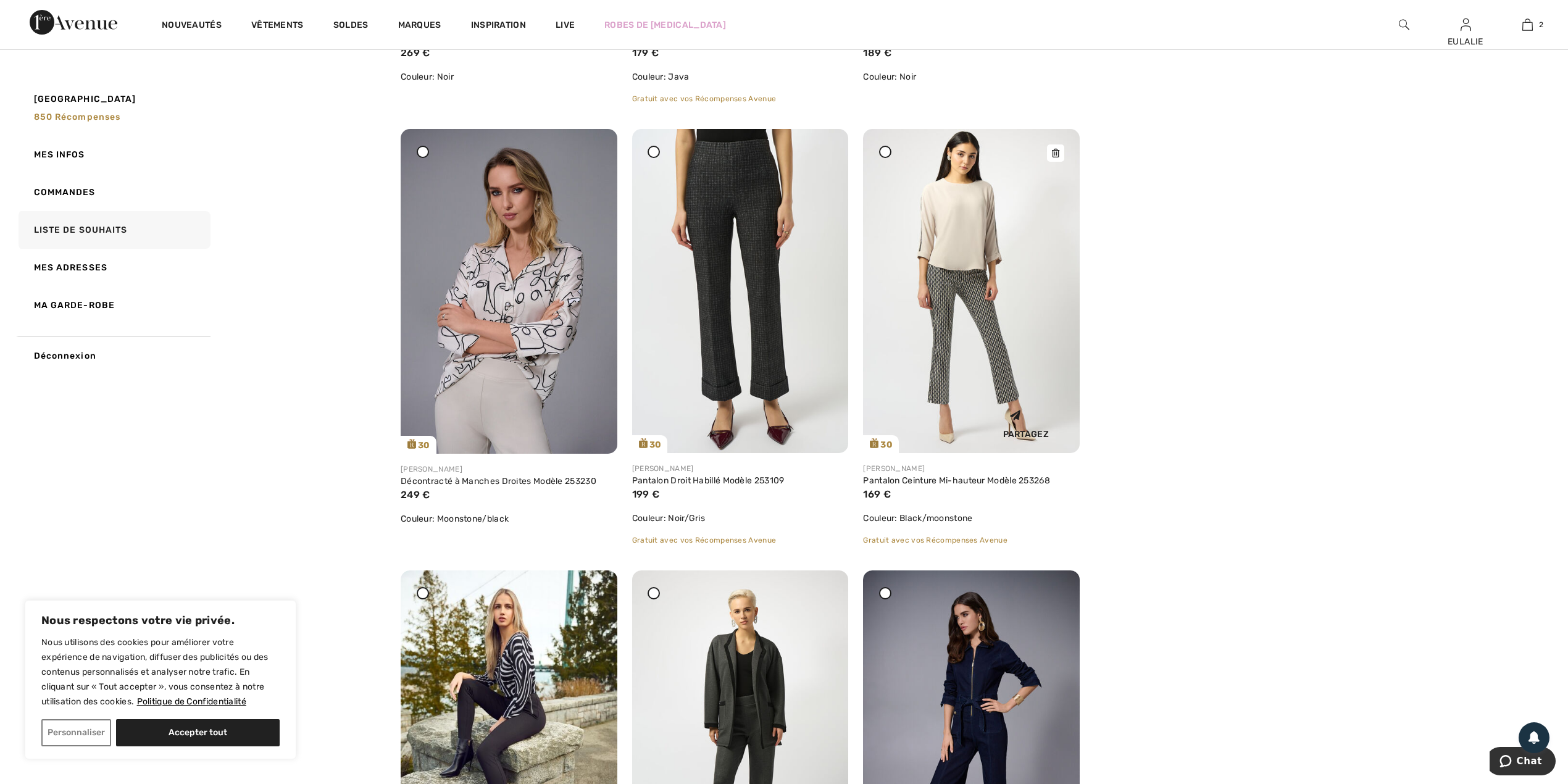
click at [1053, 161] on div at bounding box center [1056, 153] width 18 height 18
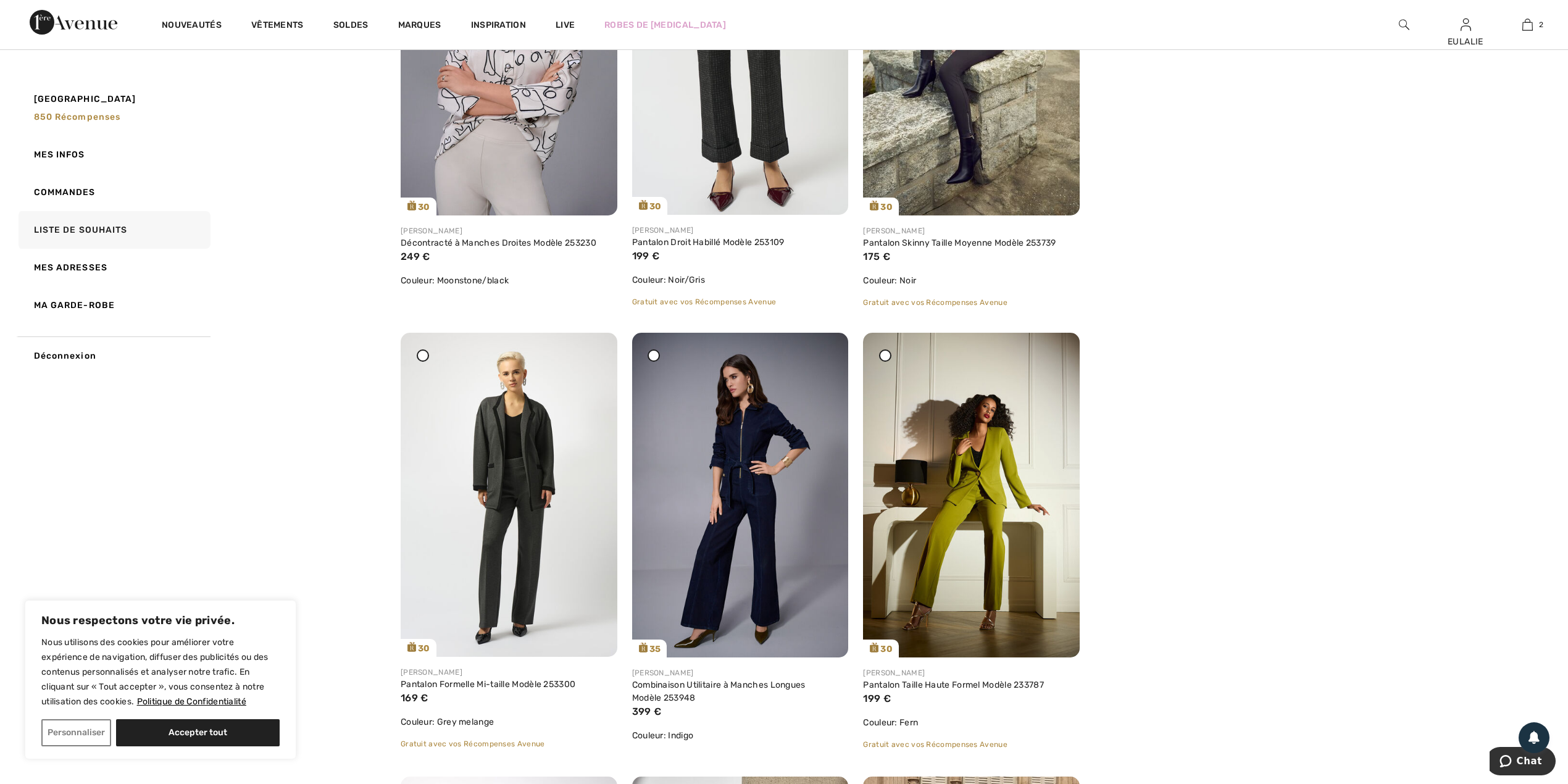
scroll to position [1660, 0]
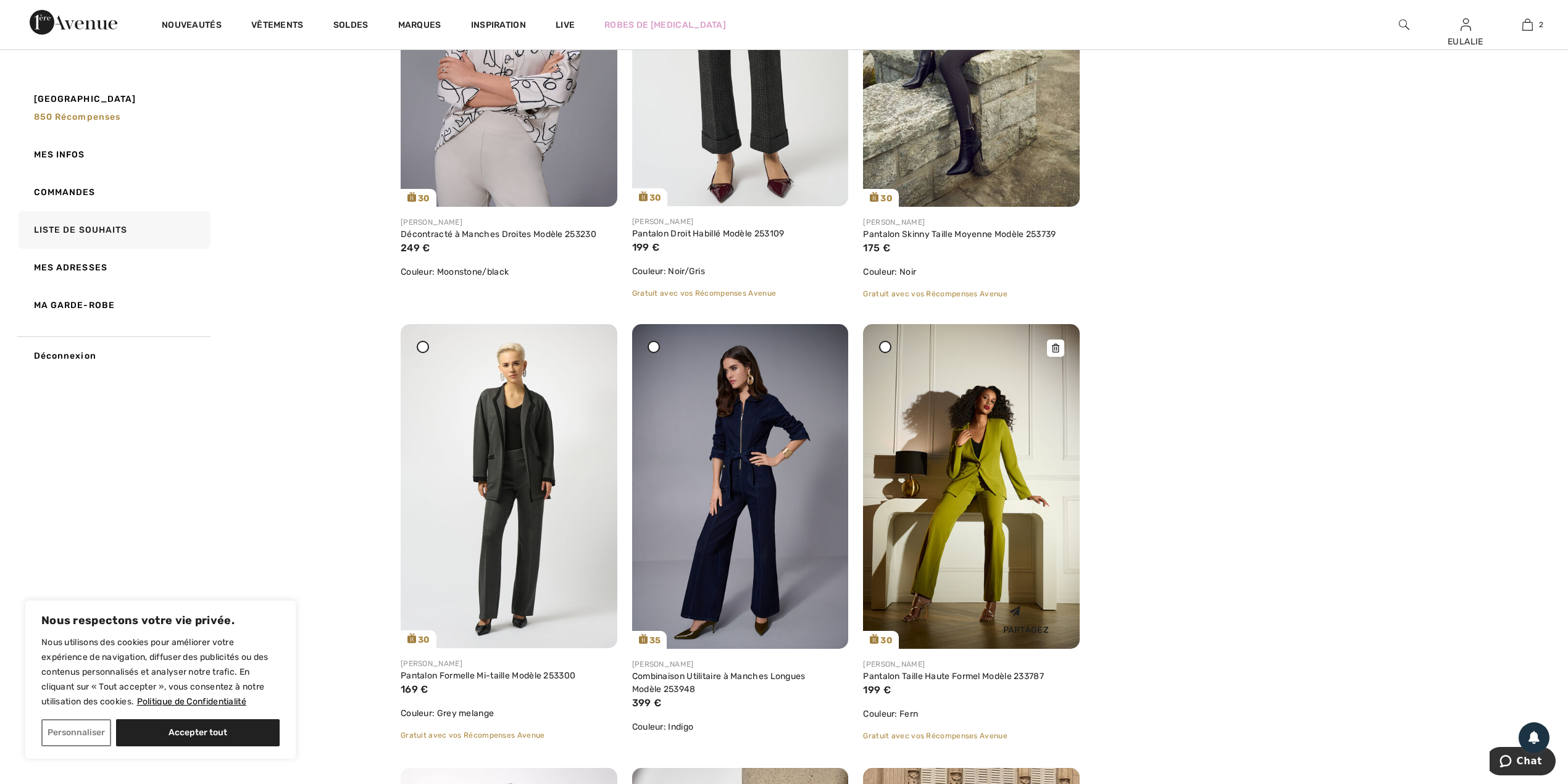
click at [1052, 345] on icon at bounding box center [1056, 348] width 8 height 8
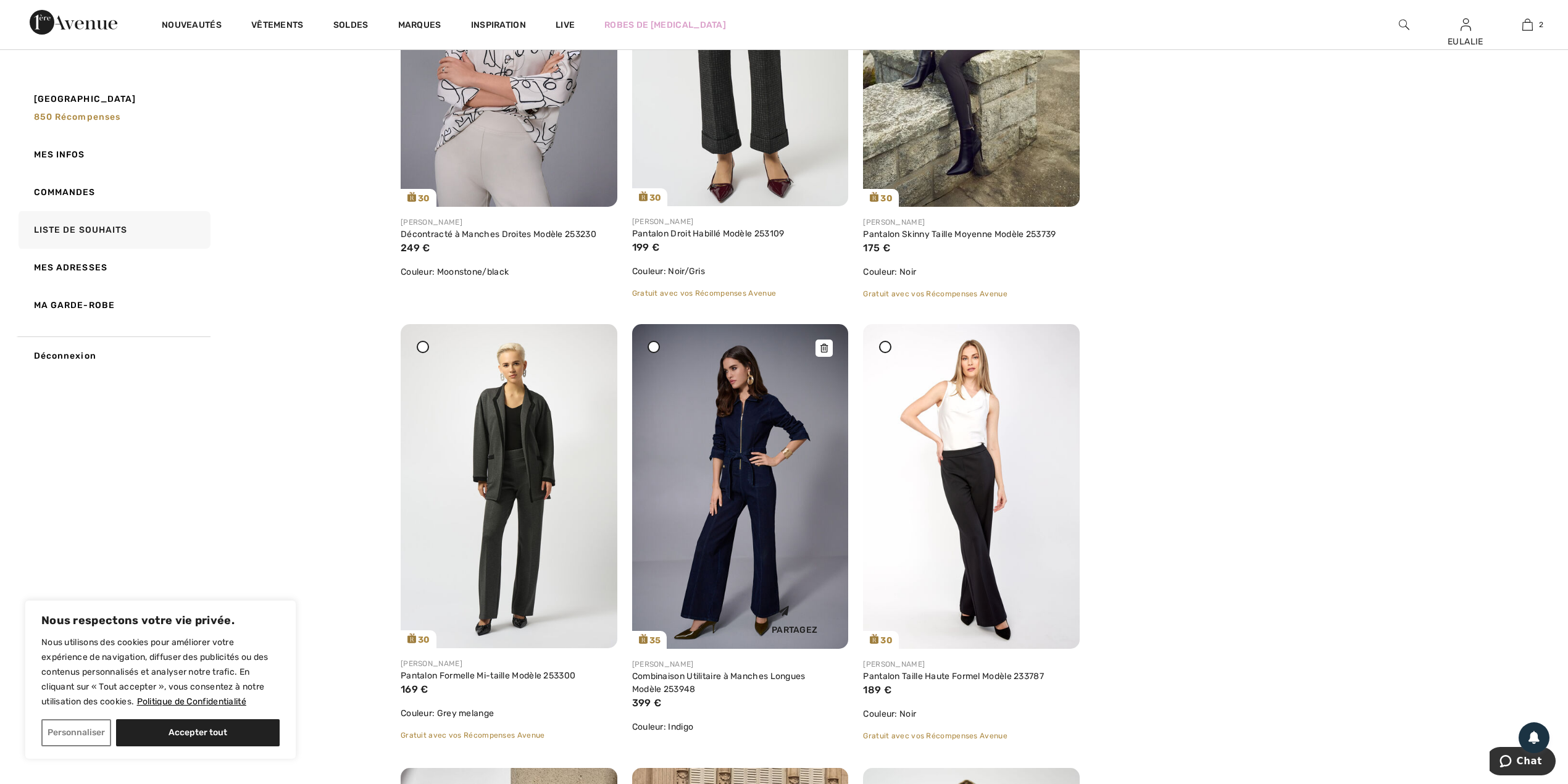
click at [827, 346] on icon at bounding box center [824, 348] width 8 height 8
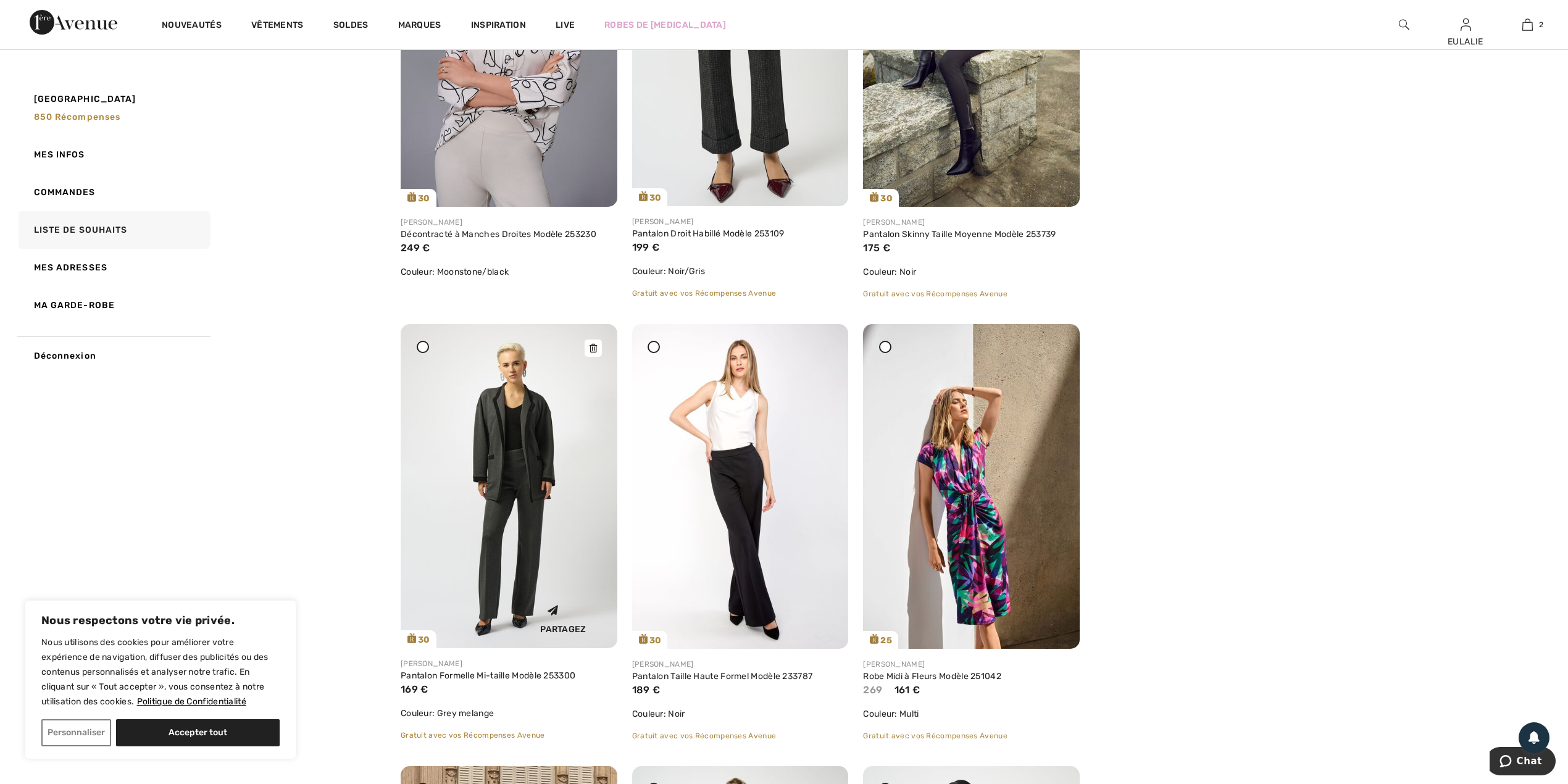
click at [593, 347] on icon at bounding box center [593, 348] width 8 height 8
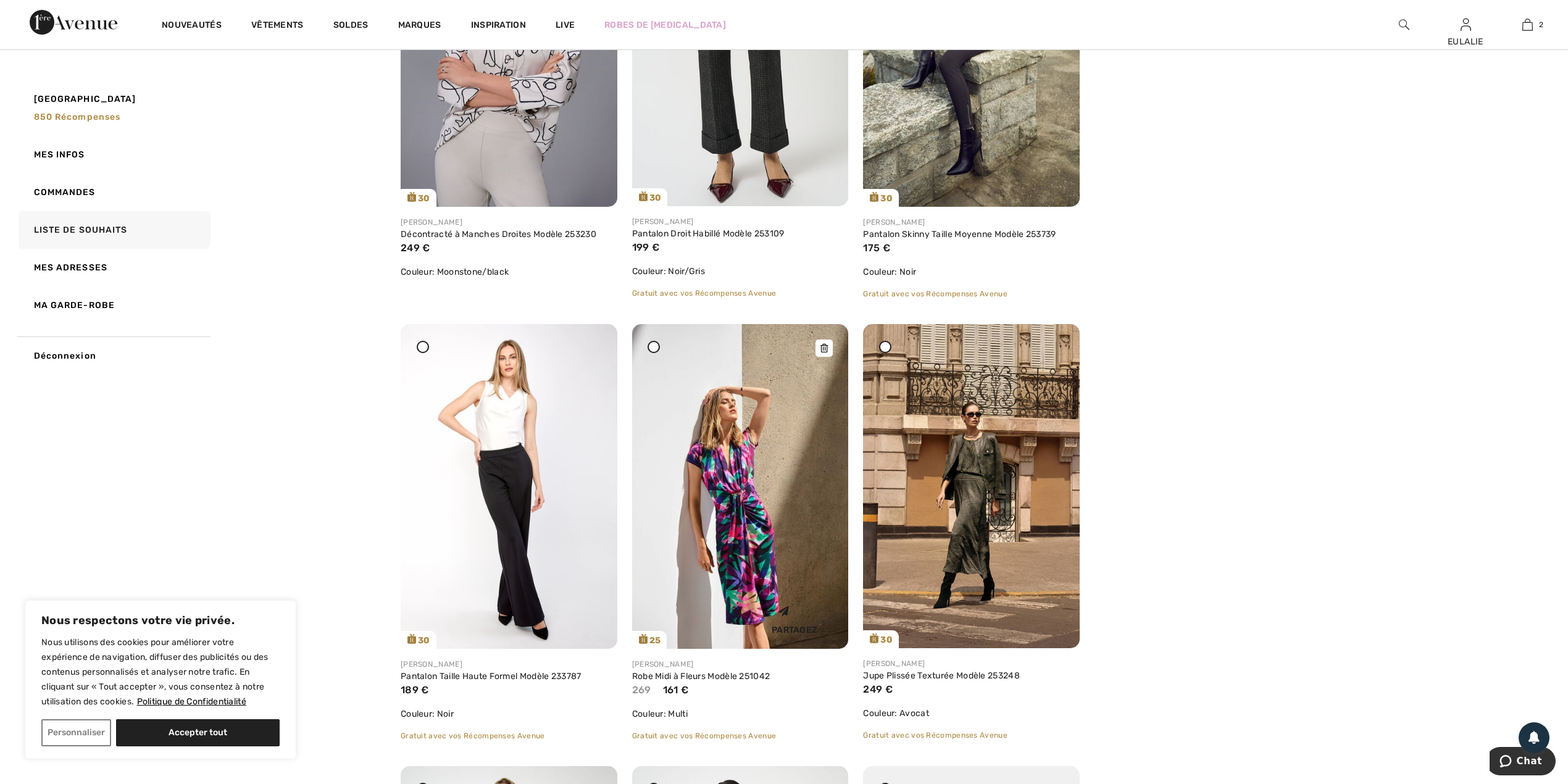
click at [822, 349] on icon at bounding box center [824, 348] width 8 height 8
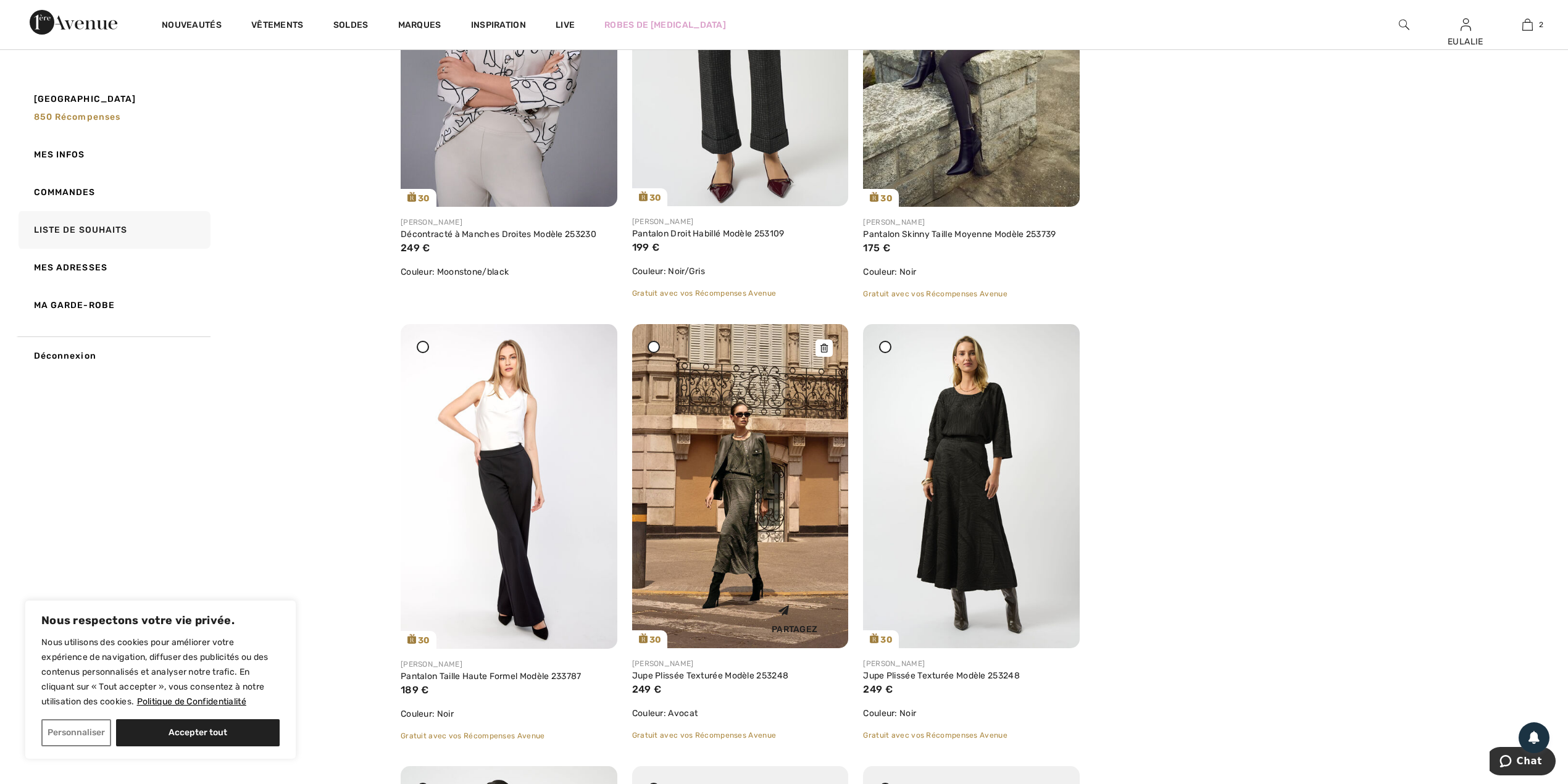
click at [833, 339] on img at bounding box center [740, 485] width 217 height 324
click at [823, 346] on icon at bounding box center [824, 348] width 8 height 8
click at [1056, 346] on icon at bounding box center [1056, 348] width 8 height 8
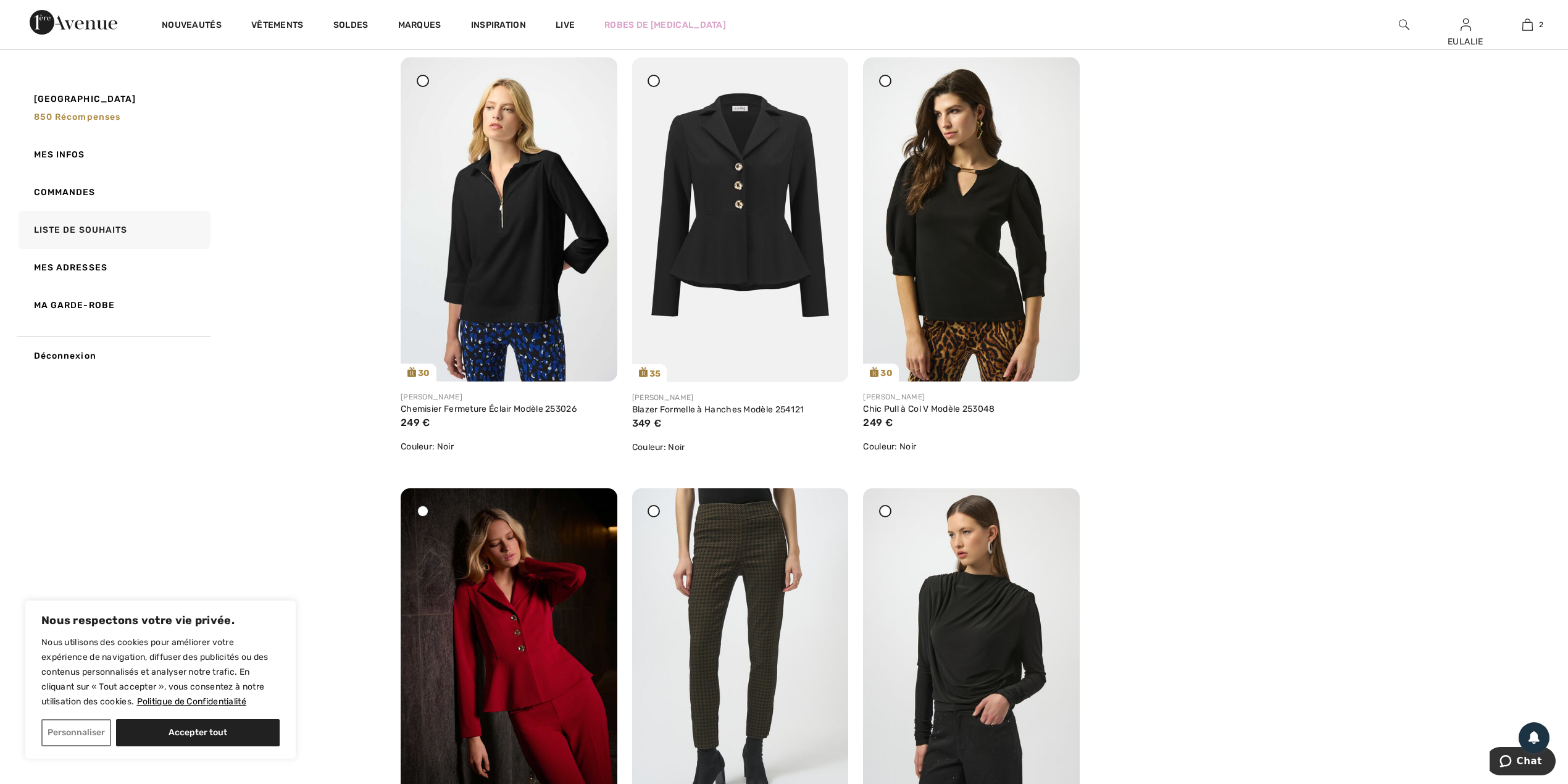
scroll to position [82, 0]
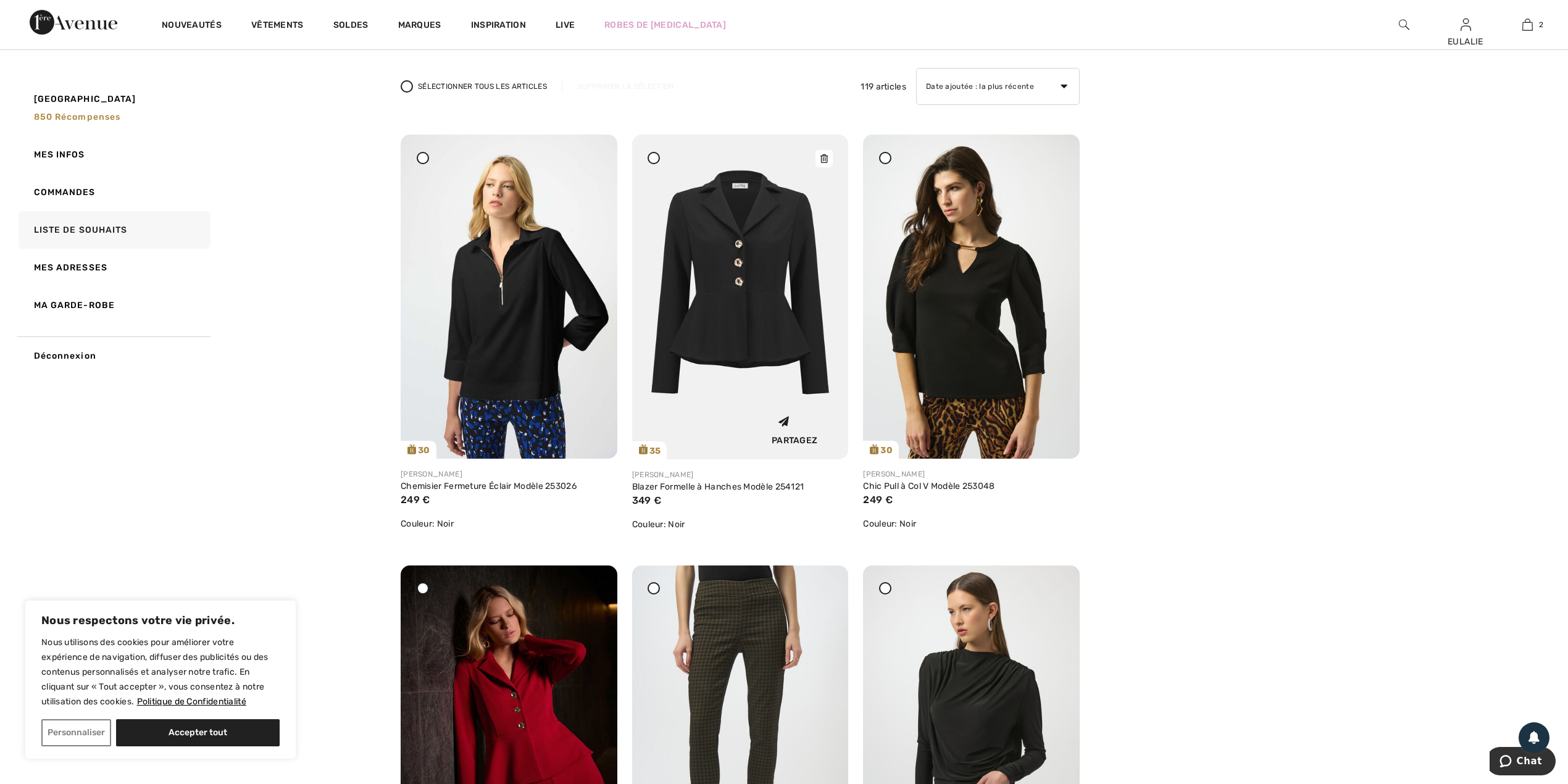
click at [827, 159] on icon at bounding box center [824, 158] width 8 height 8
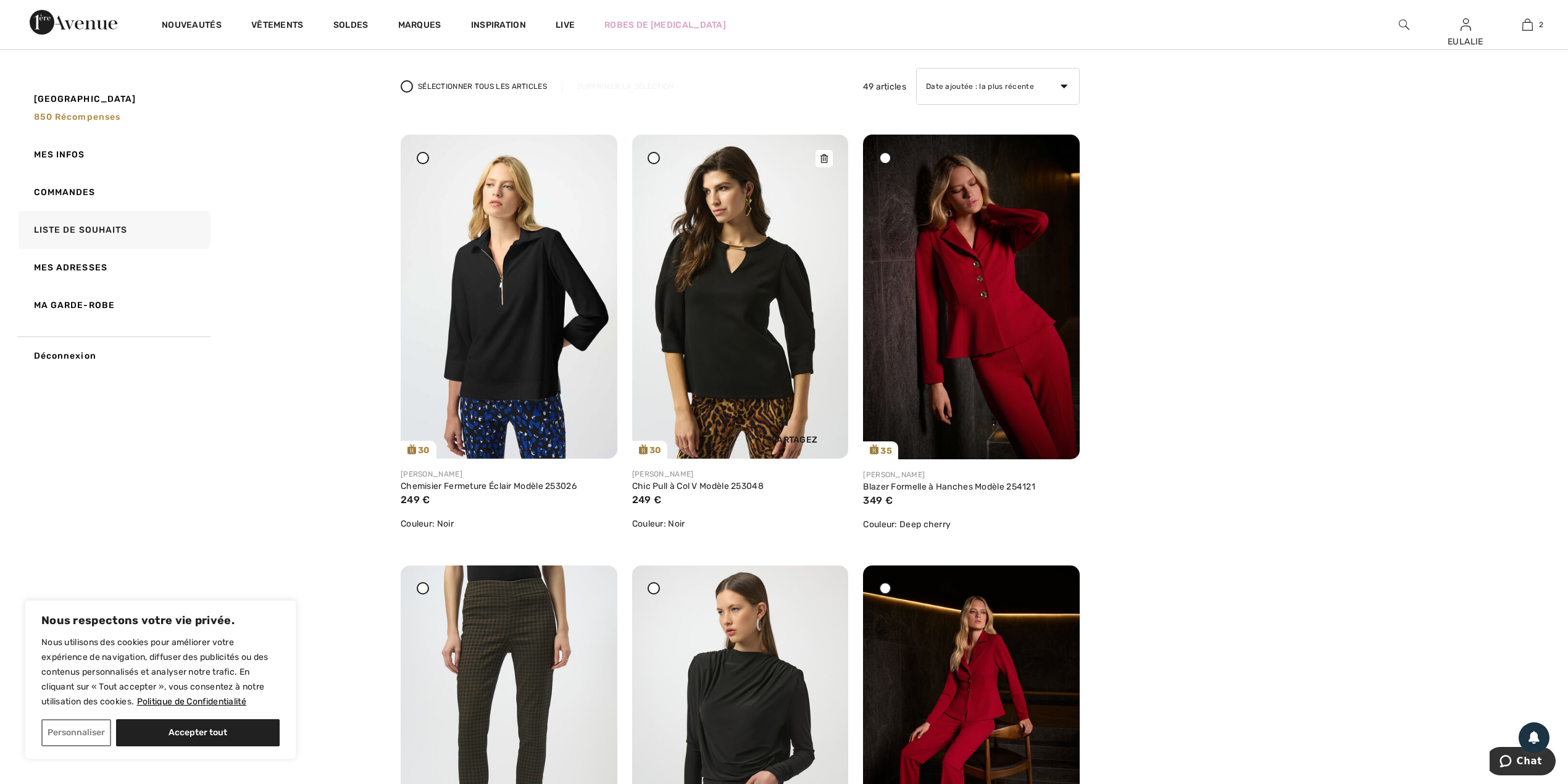
click at [828, 159] on icon at bounding box center [824, 158] width 8 height 8
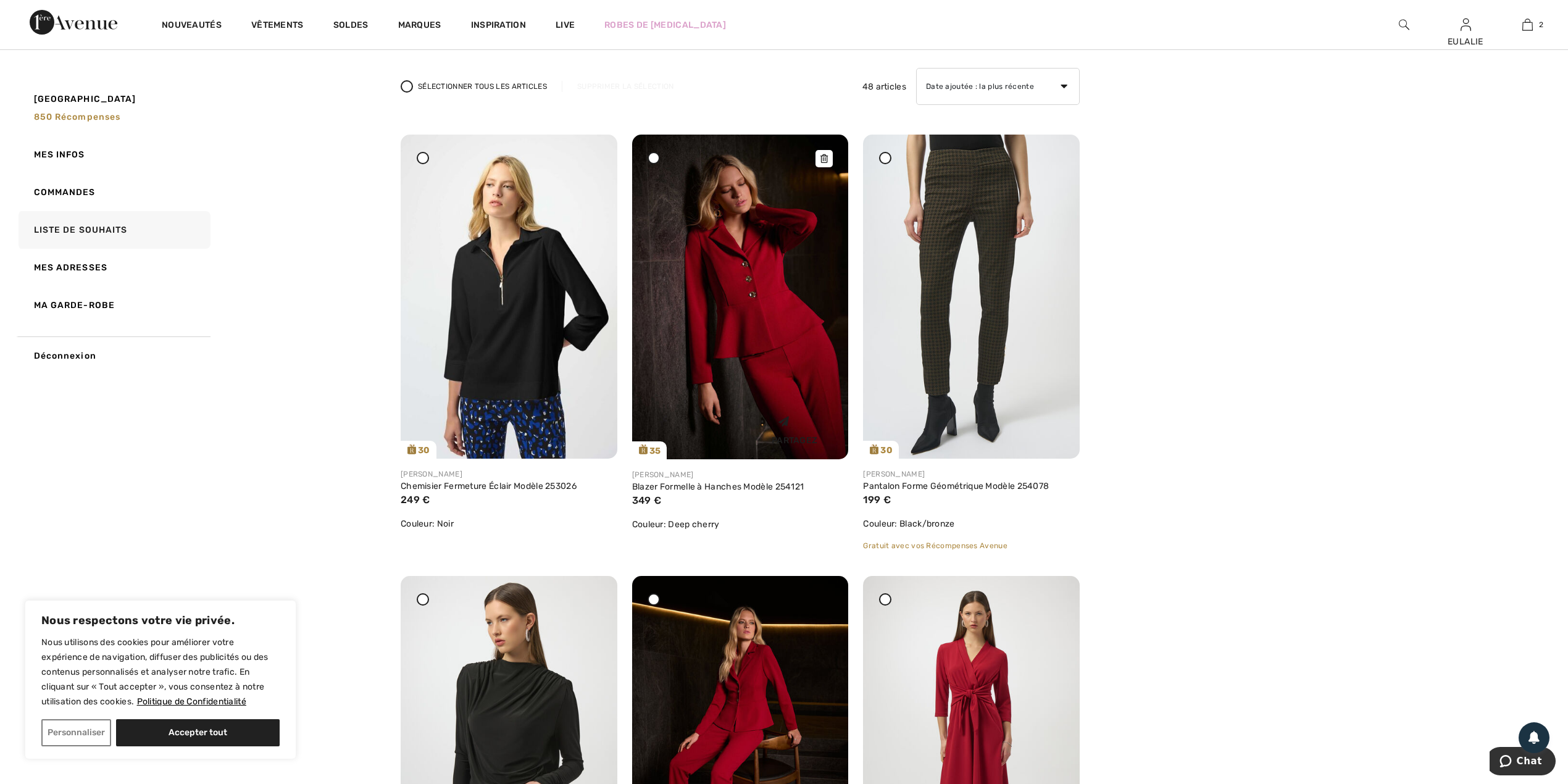
click at [822, 154] on icon at bounding box center [824, 158] width 8 height 8
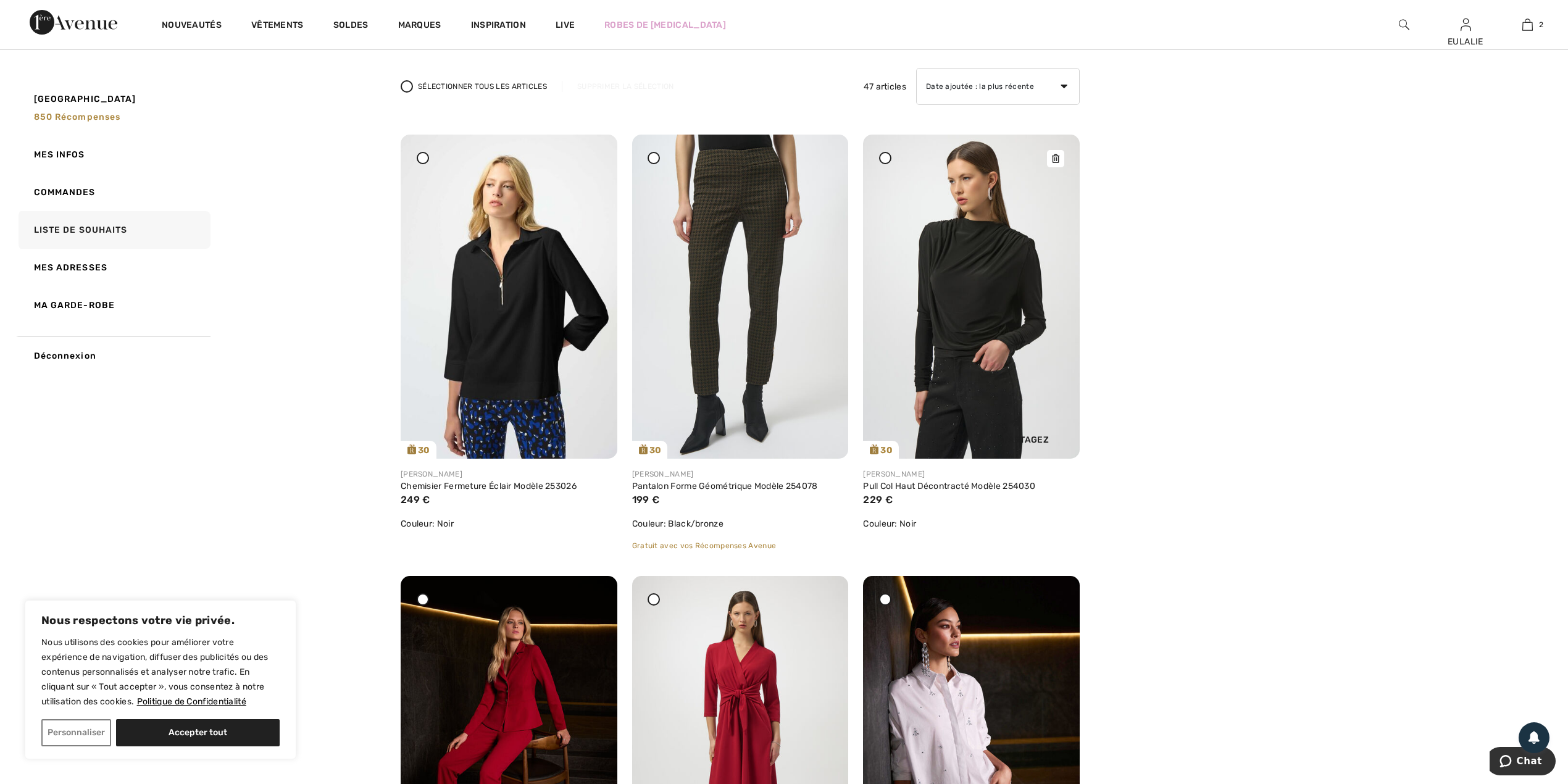
click at [1056, 159] on icon at bounding box center [1056, 158] width 8 height 8
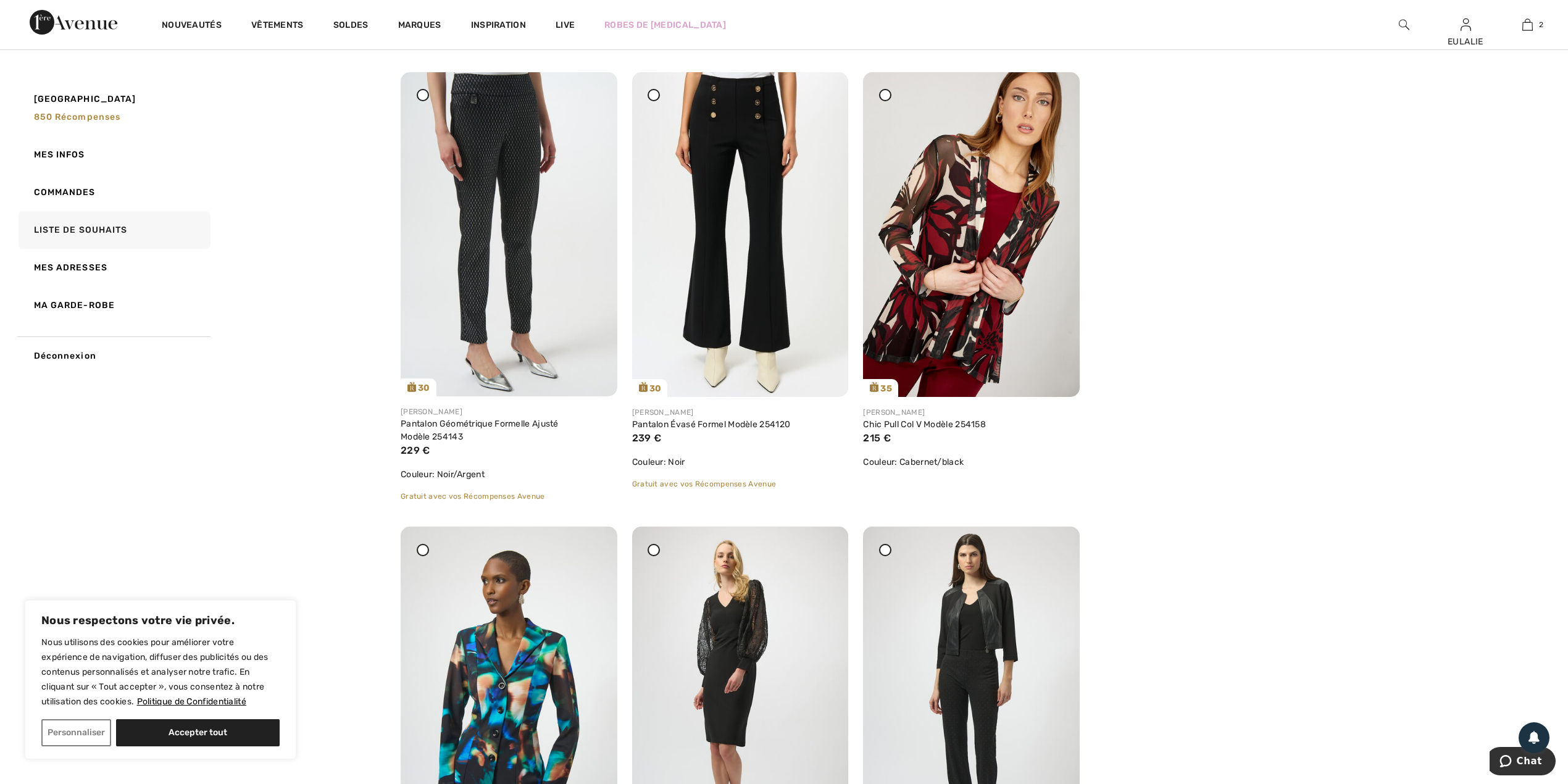
scroll to position [1234, 0]
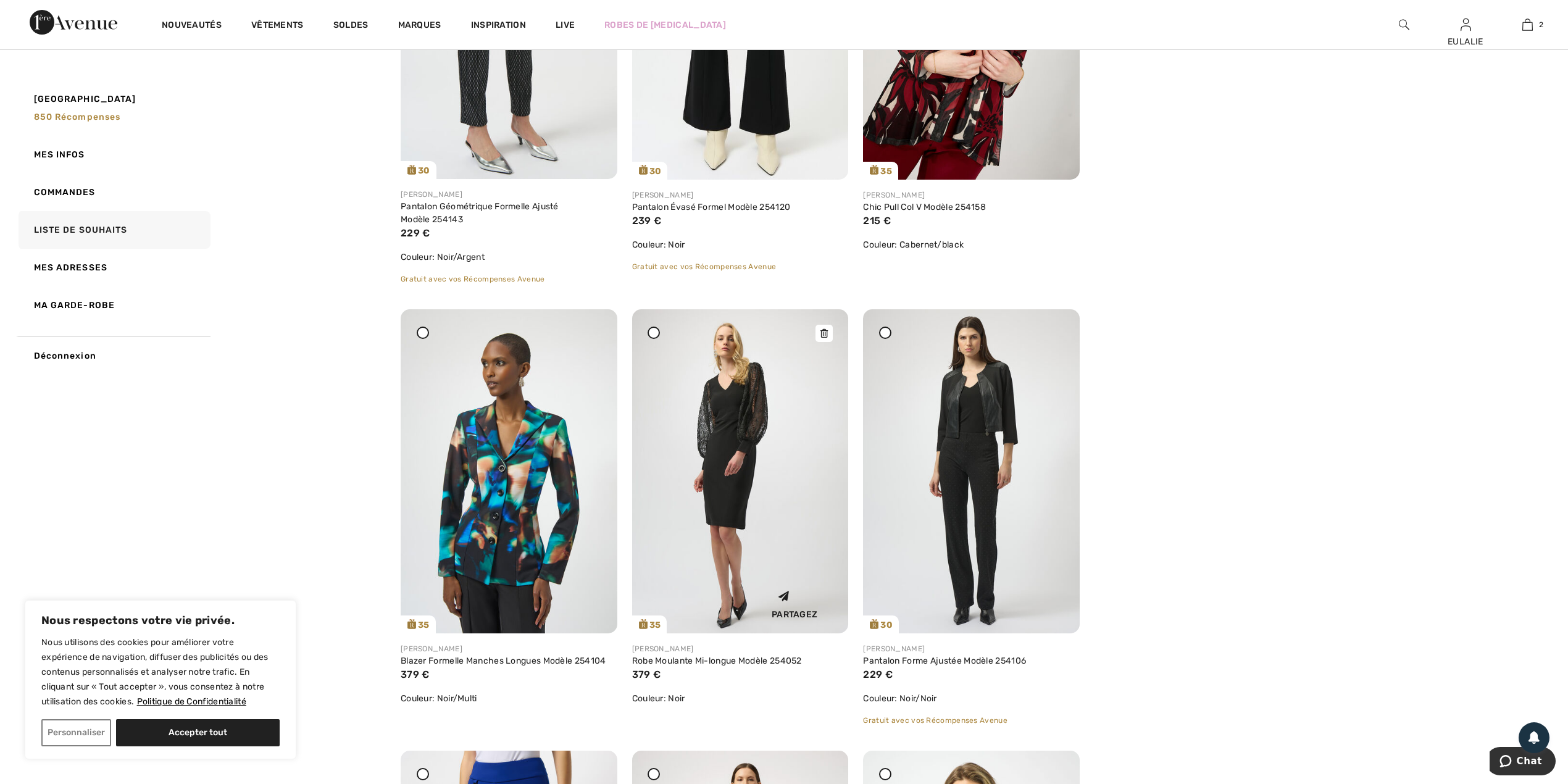
click at [820, 328] on div at bounding box center [824, 333] width 18 height 18
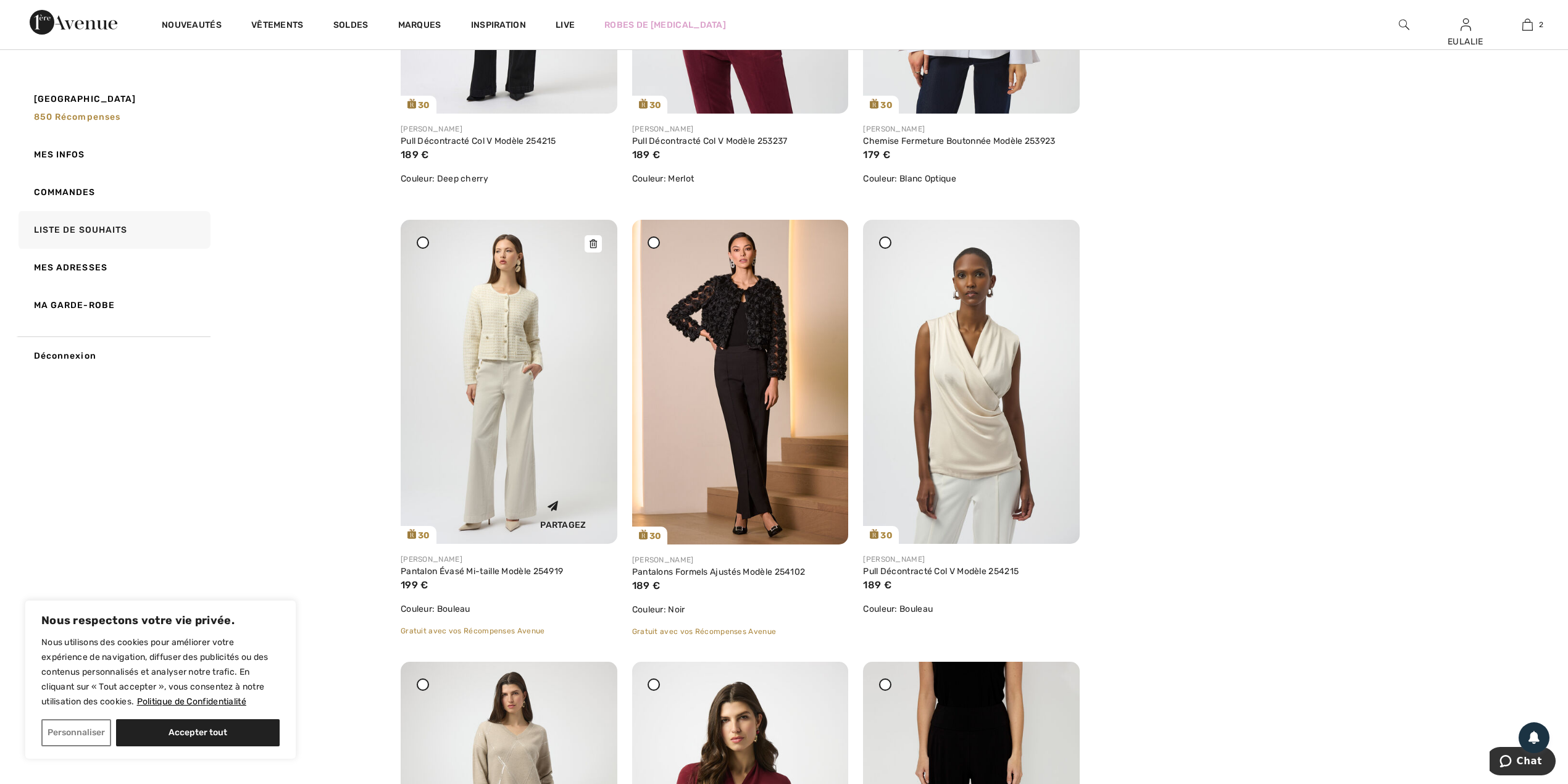
scroll to position [2139, 0]
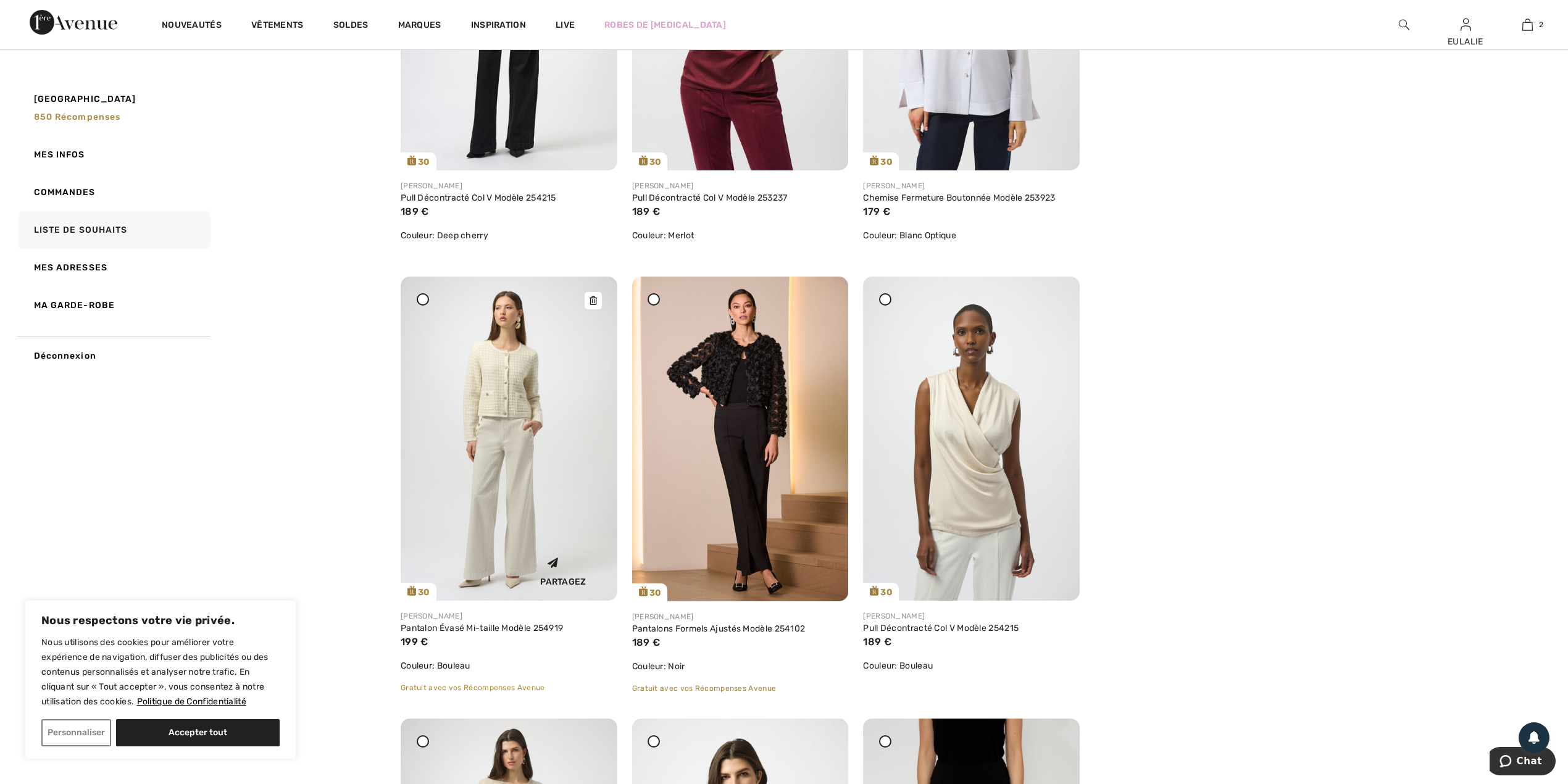
click at [590, 293] on div at bounding box center [593, 300] width 18 height 18
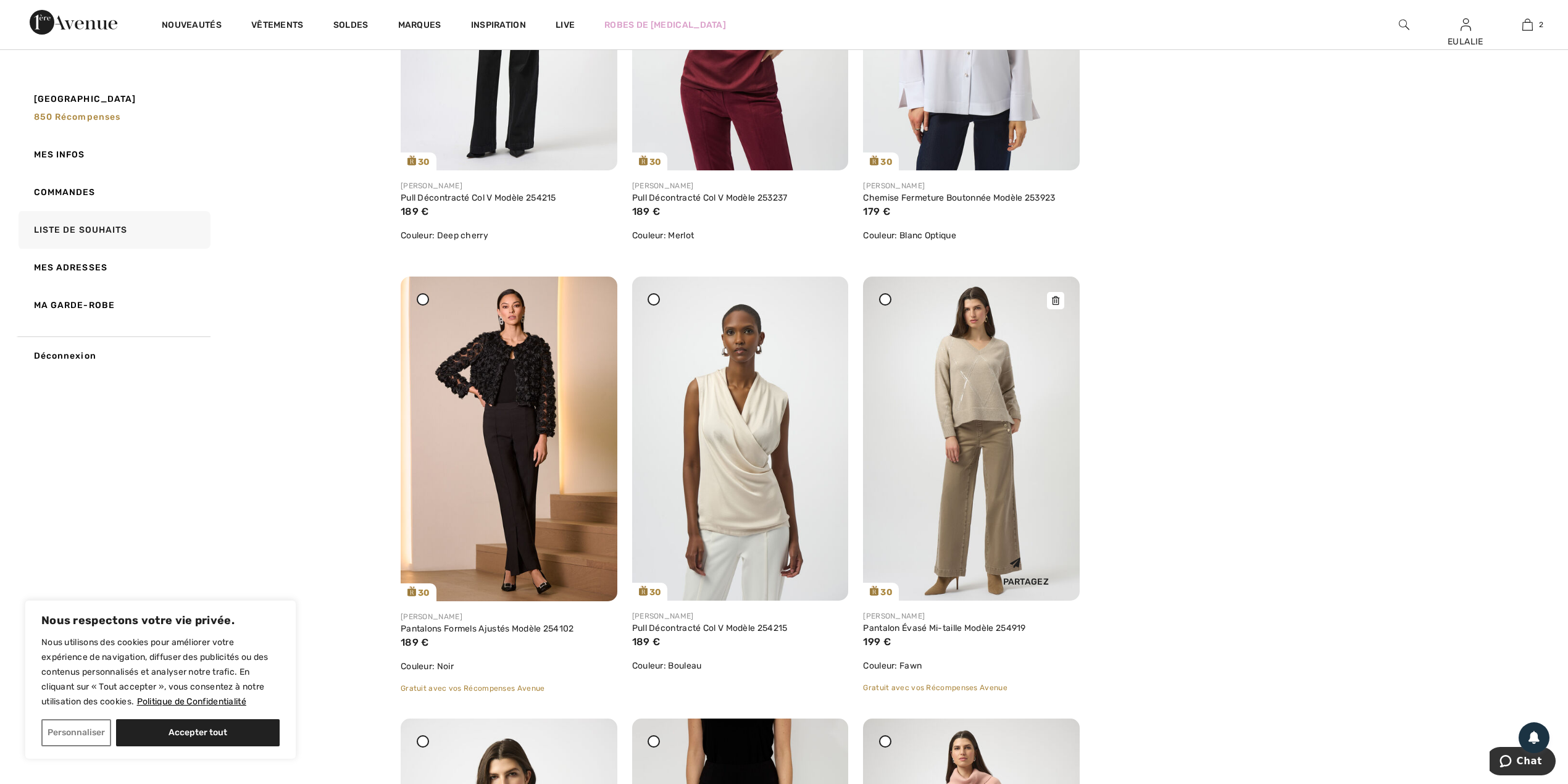
click at [1055, 296] on icon at bounding box center [1056, 300] width 8 height 8
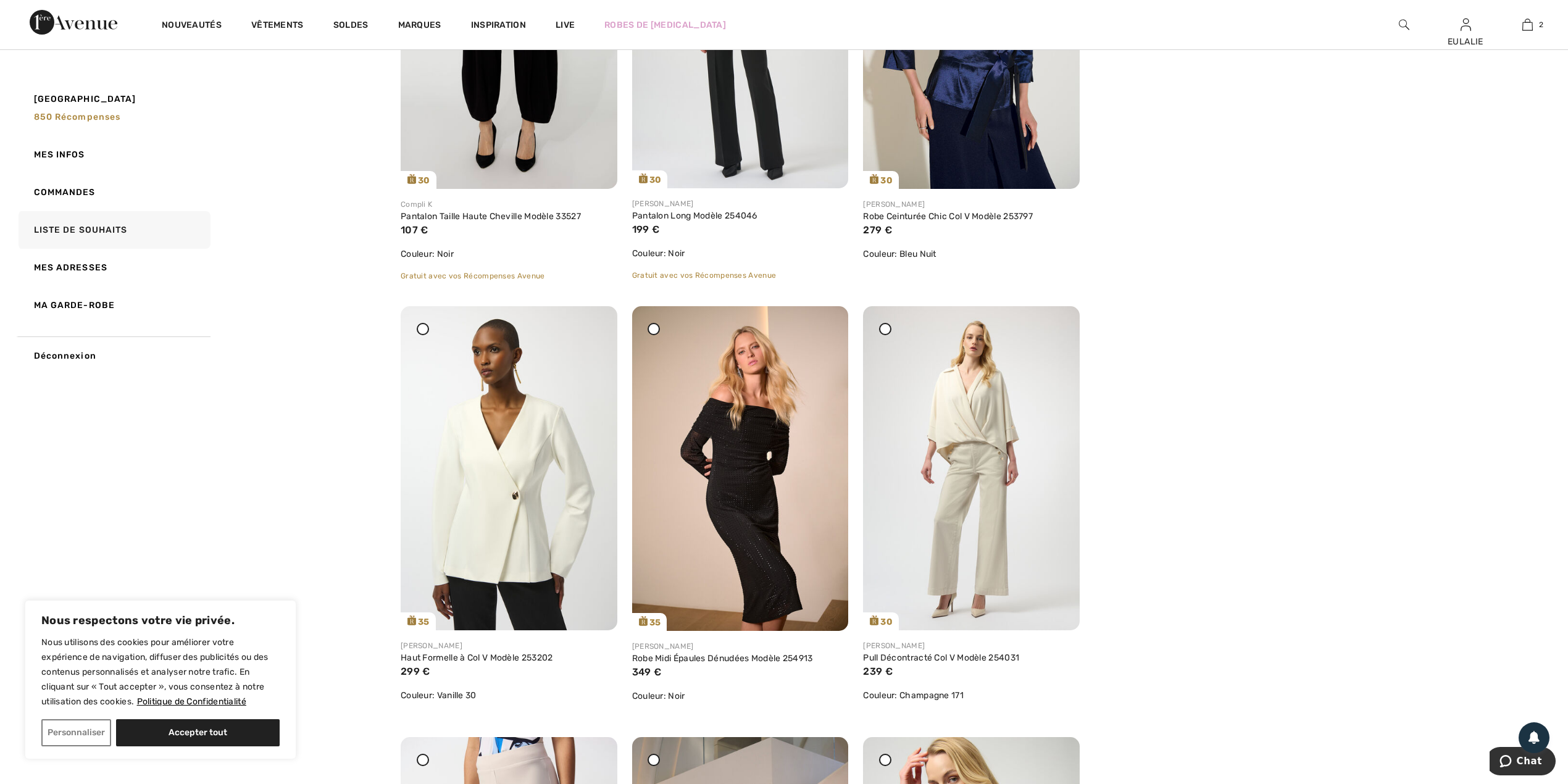
scroll to position [3045, 0]
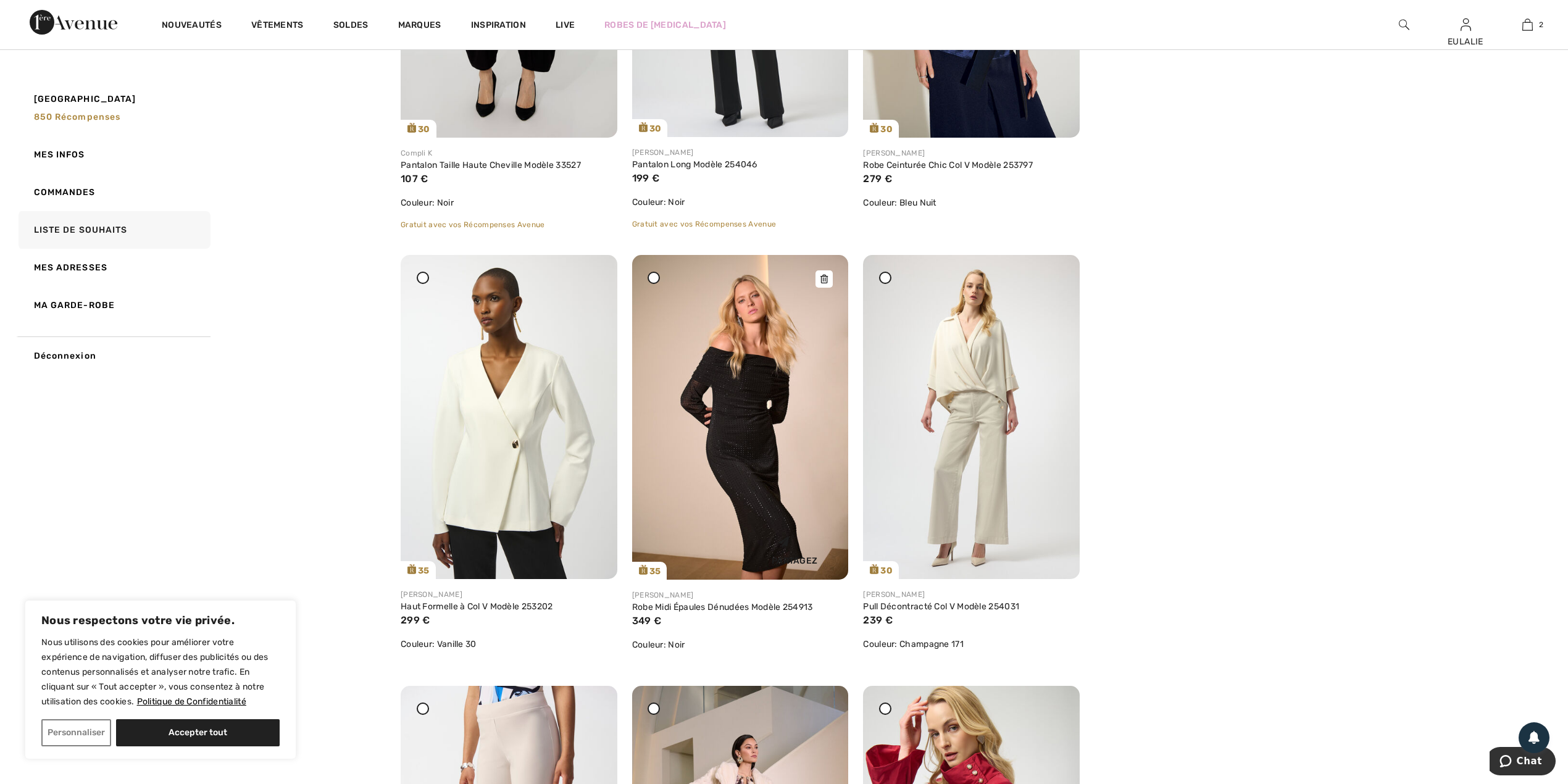
click at [826, 273] on div at bounding box center [824, 279] width 18 height 18
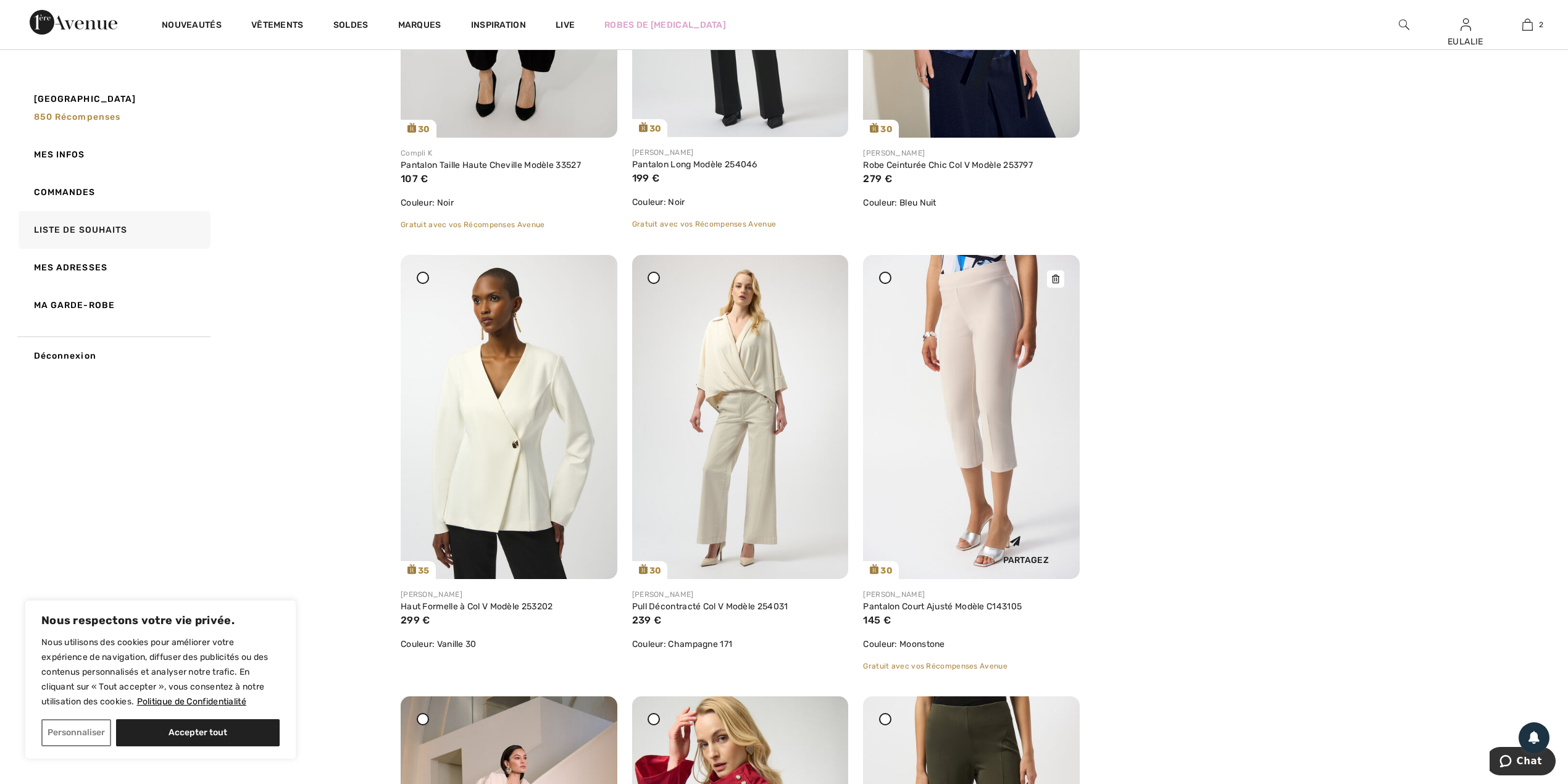
scroll to position [3209, 0]
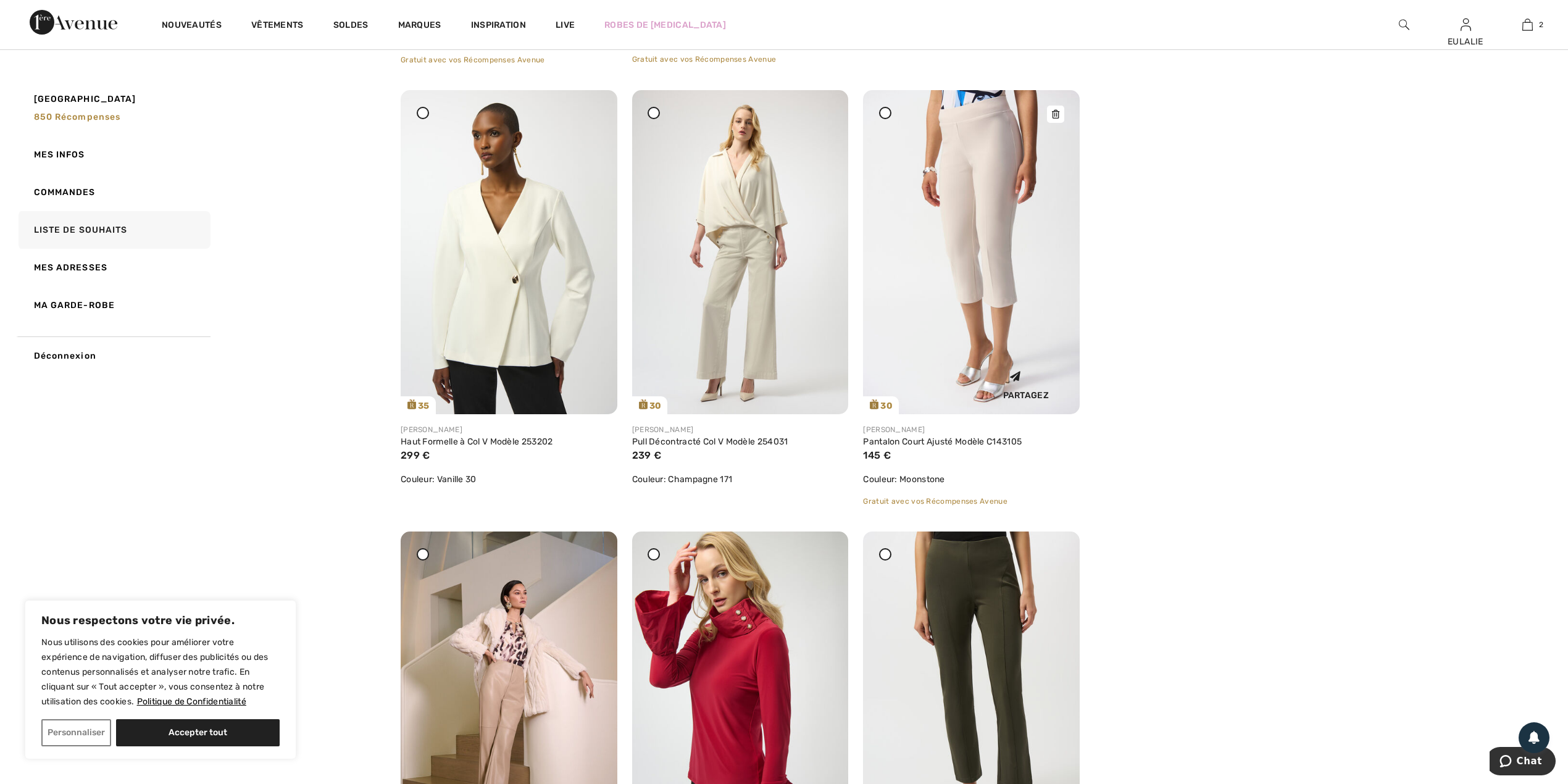
click at [1053, 109] on div at bounding box center [1056, 114] width 18 height 18
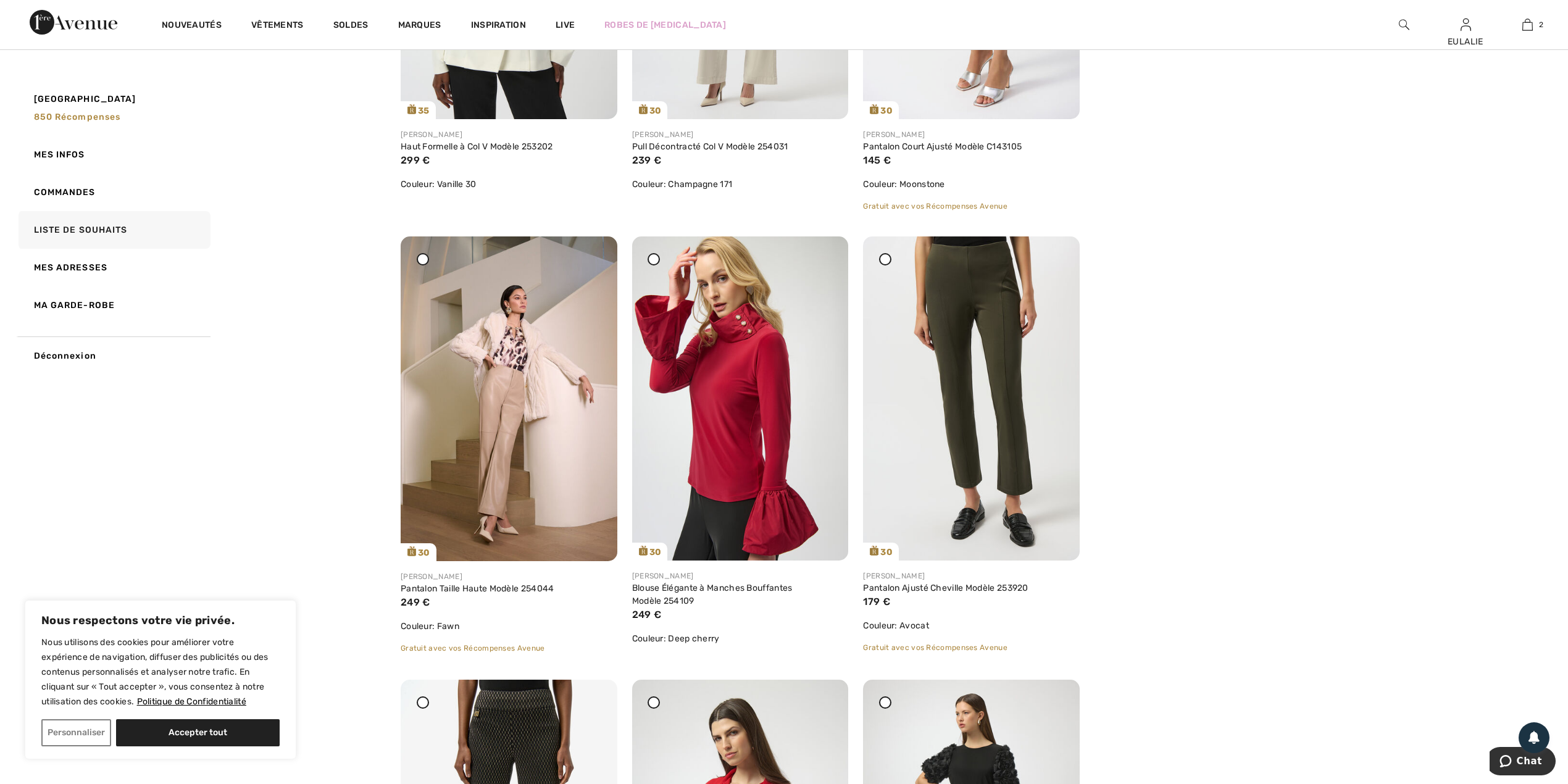
scroll to position [3538, 0]
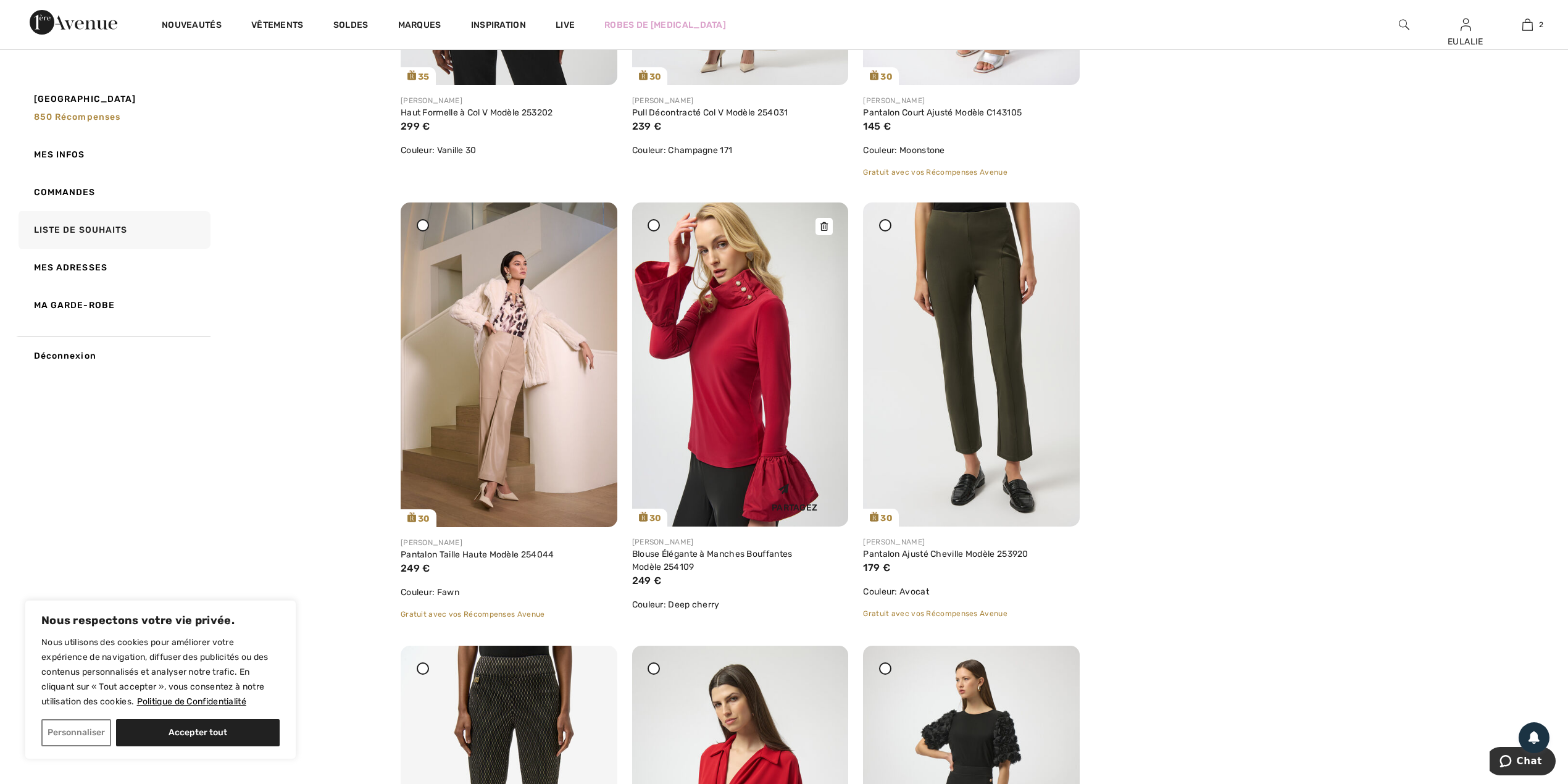
click at [827, 223] on icon at bounding box center [824, 227] width 8 height 8
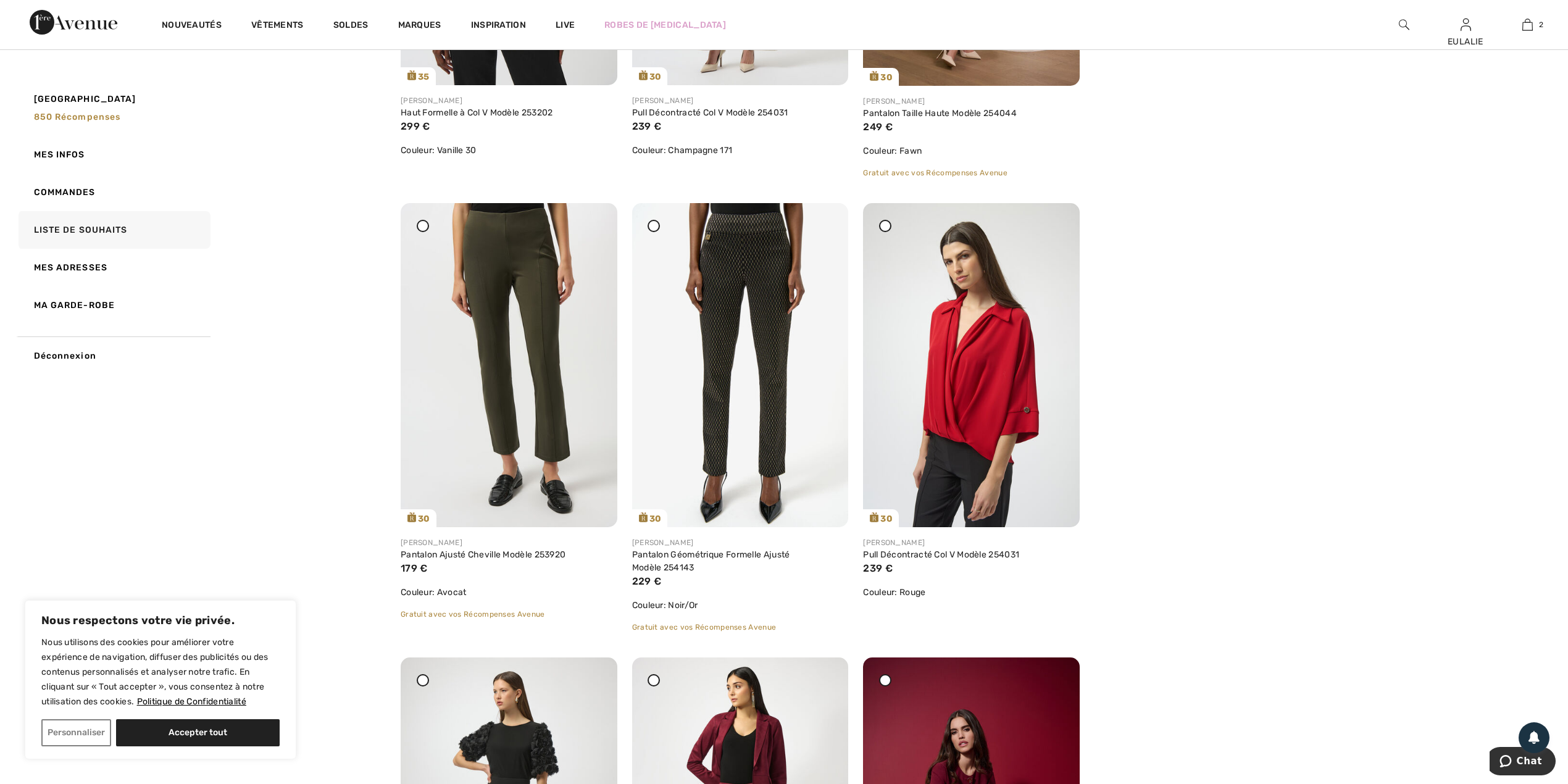
drag, startPoint x: 588, startPoint y: 225, endPoint x: 855, endPoint y: 88, distance: 300.1
click at [588, 220] on div at bounding box center [593, 212] width 18 height 18
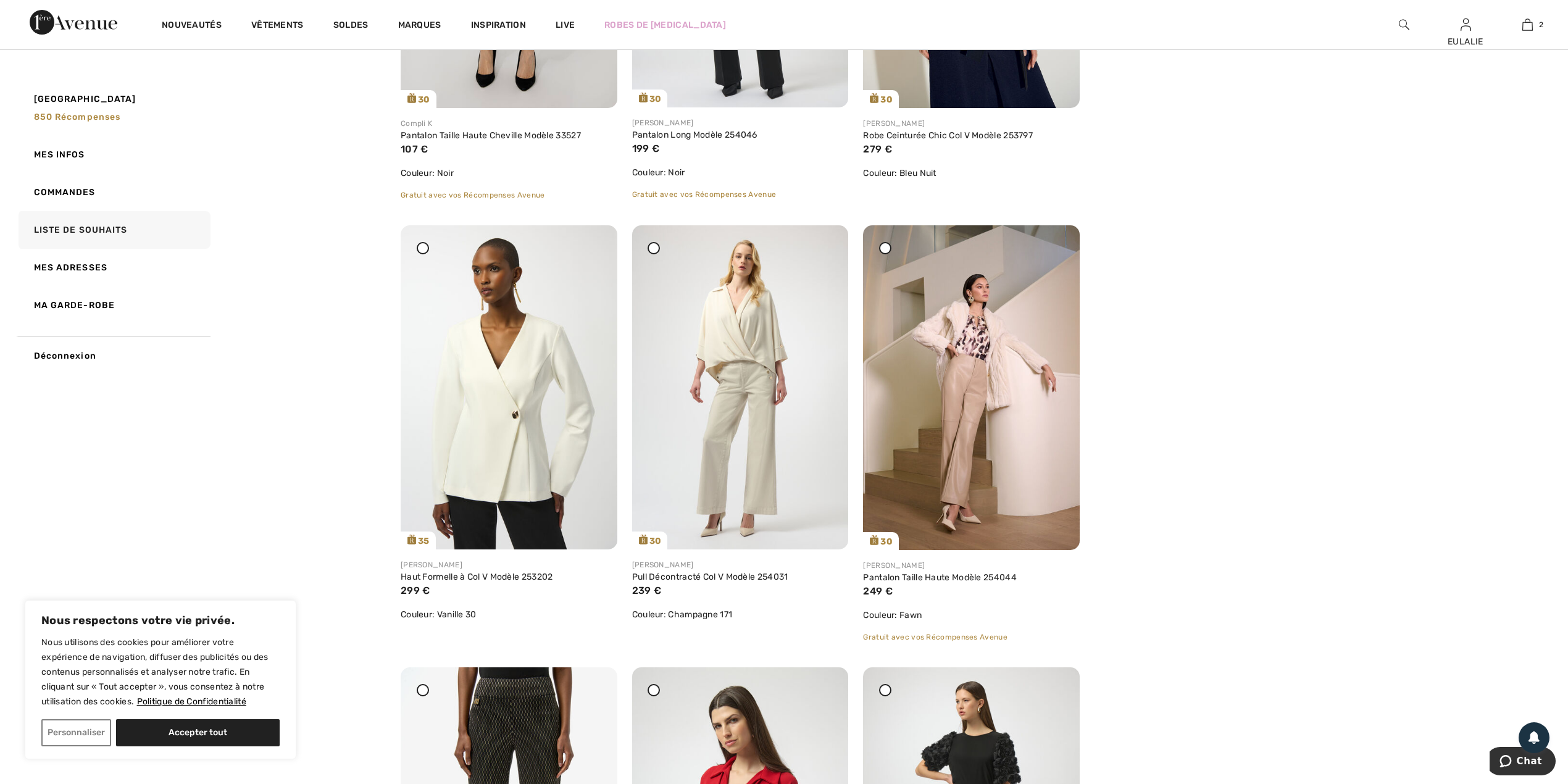
scroll to position [3045, 0]
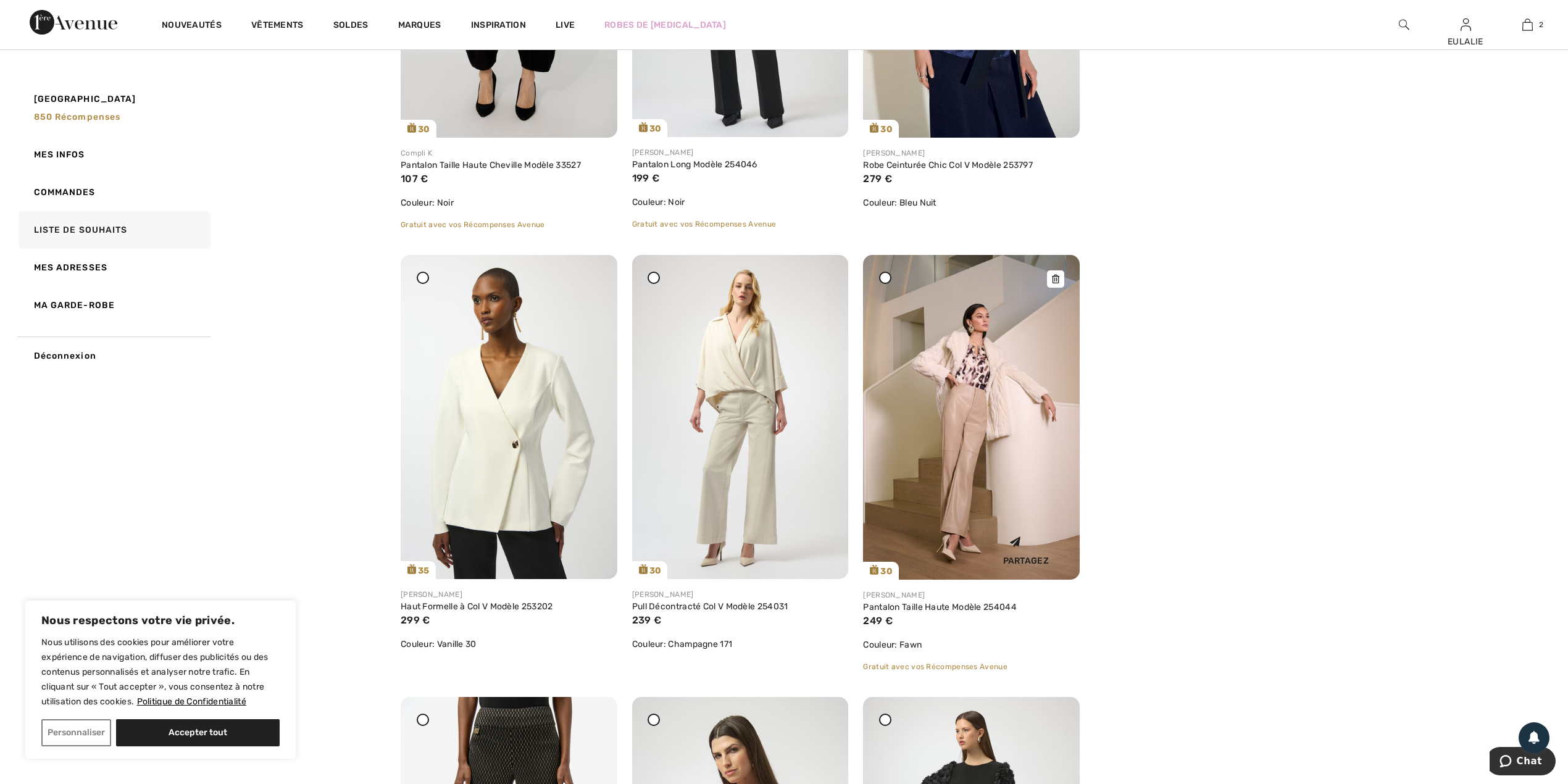
click at [1056, 273] on div at bounding box center [1056, 279] width 18 height 18
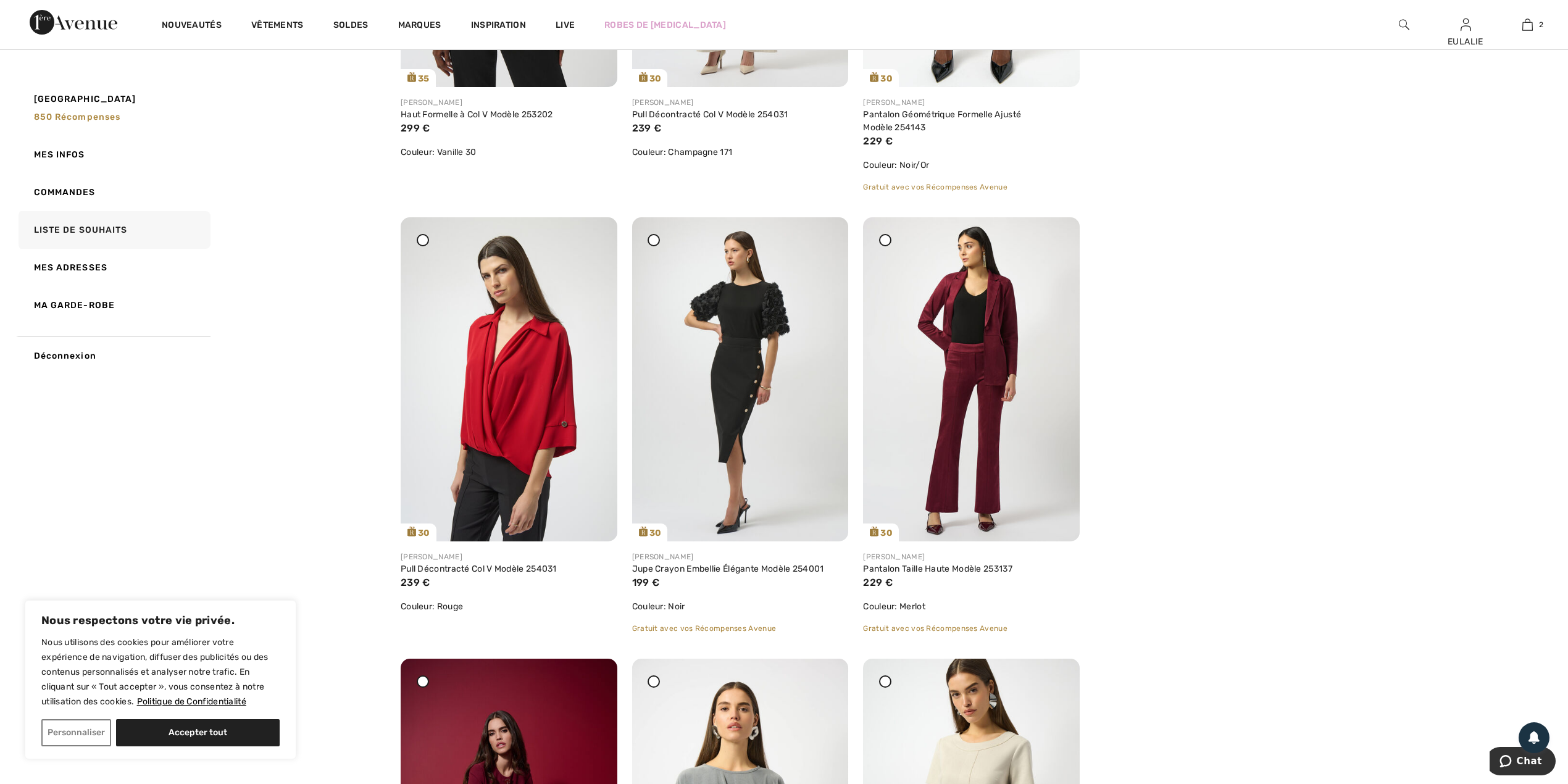
scroll to position [3538, 0]
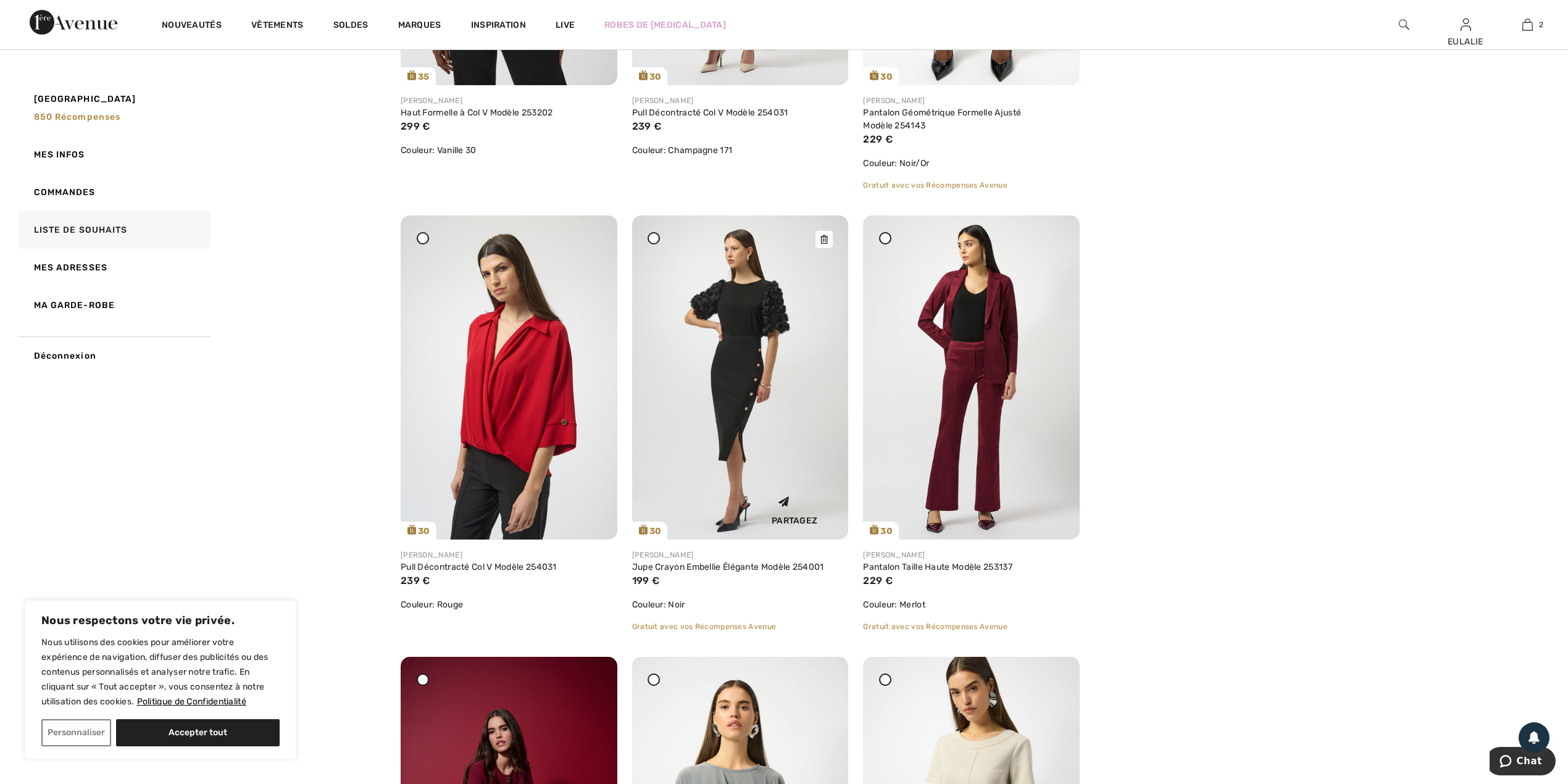
click at [829, 235] on div at bounding box center [824, 239] width 18 height 18
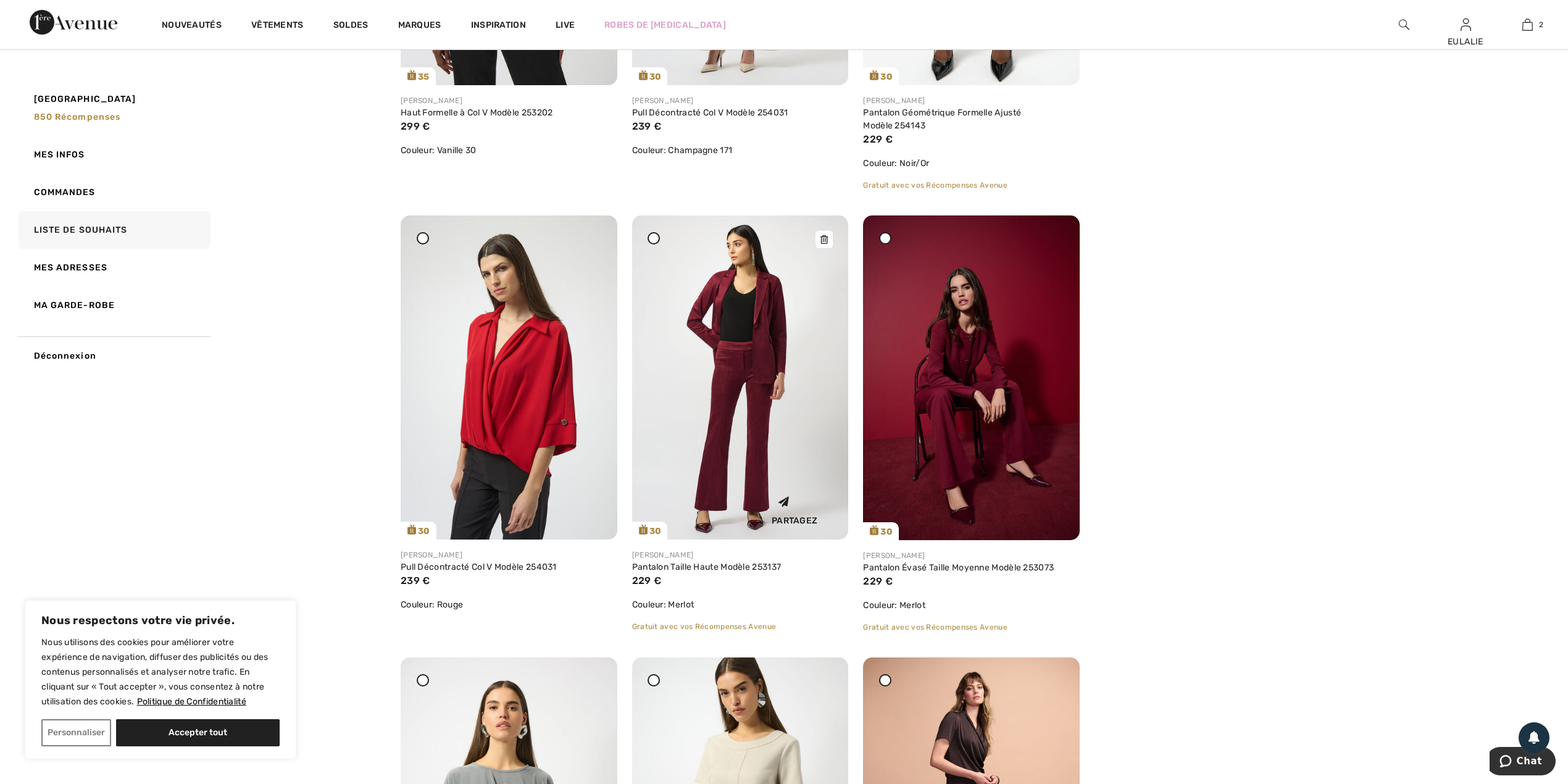
click at [825, 240] on icon at bounding box center [824, 239] width 8 height 8
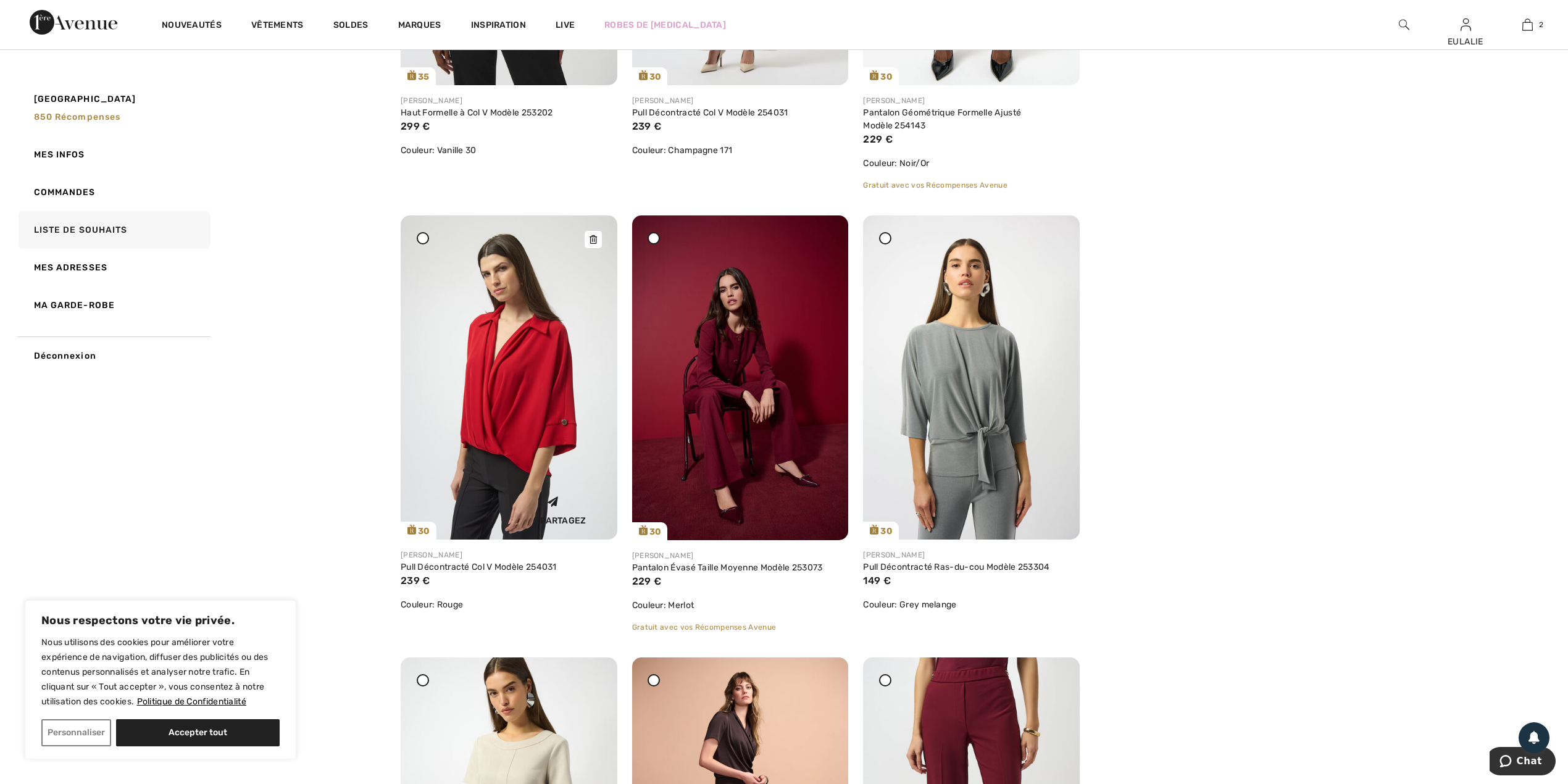
click at [597, 237] on icon at bounding box center [593, 239] width 8 height 8
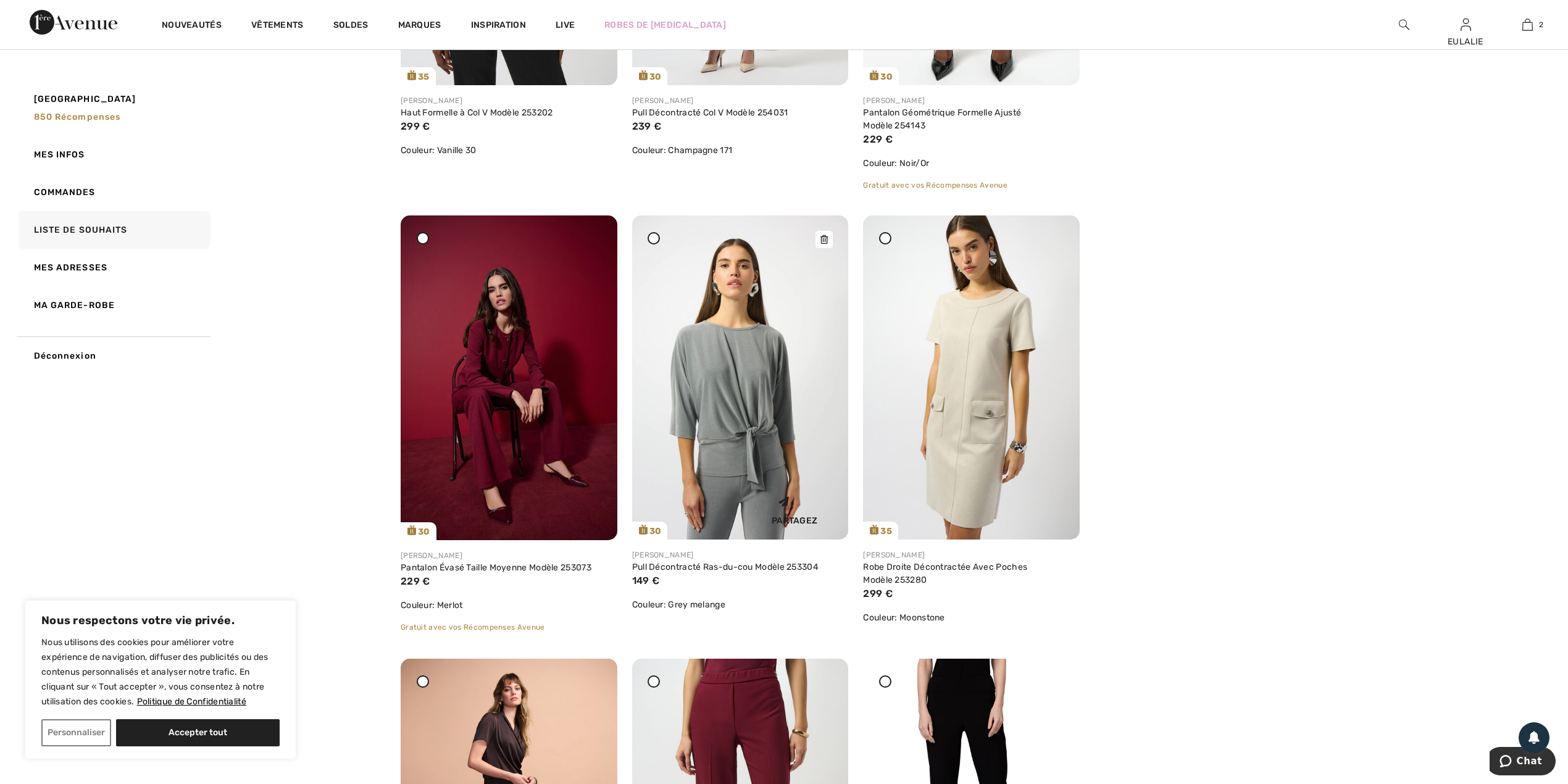
click at [822, 239] on icon at bounding box center [824, 239] width 8 height 8
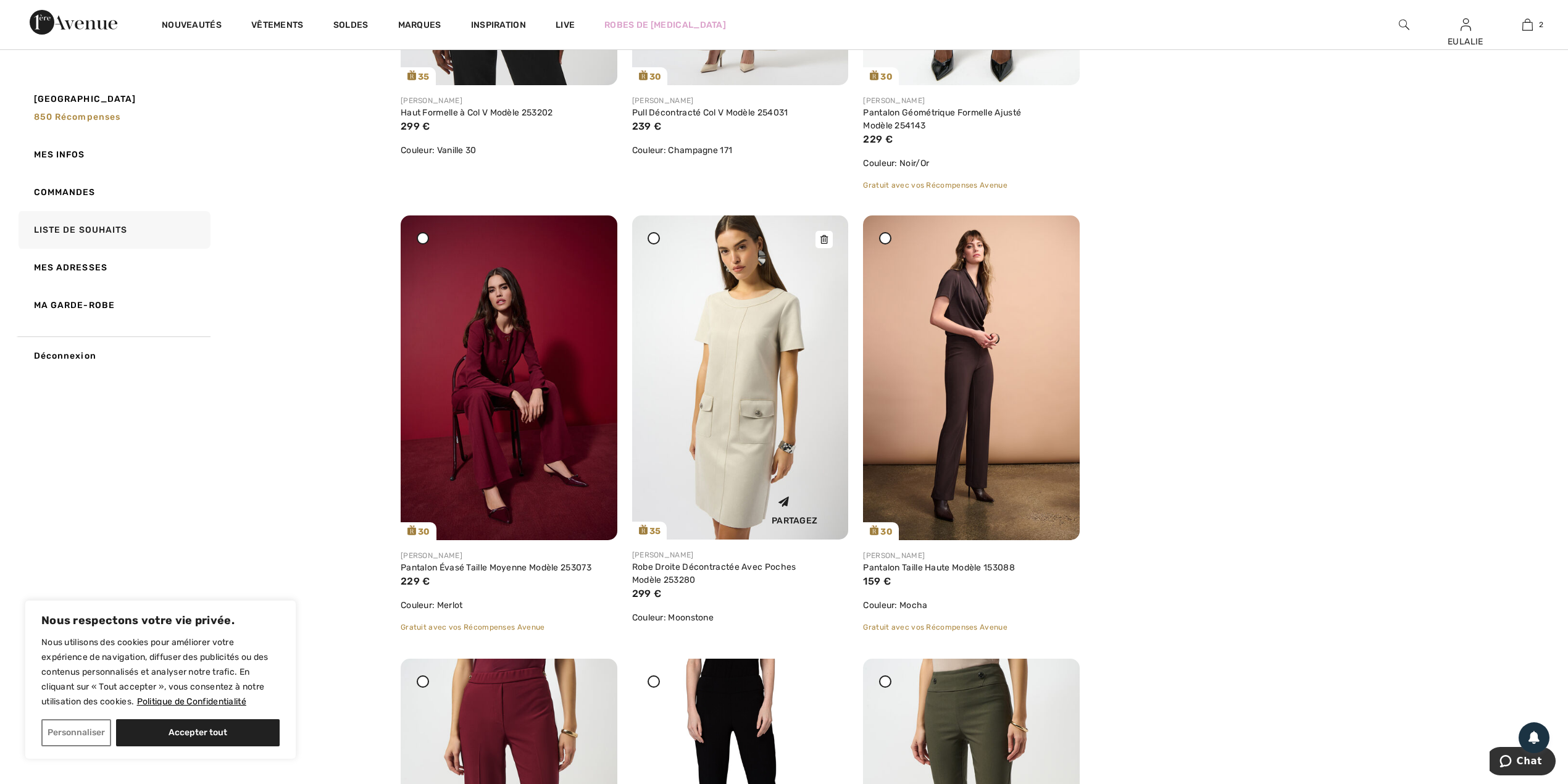
click at [829, 242] on div at bounding box center [824, 239] width 18 height 18
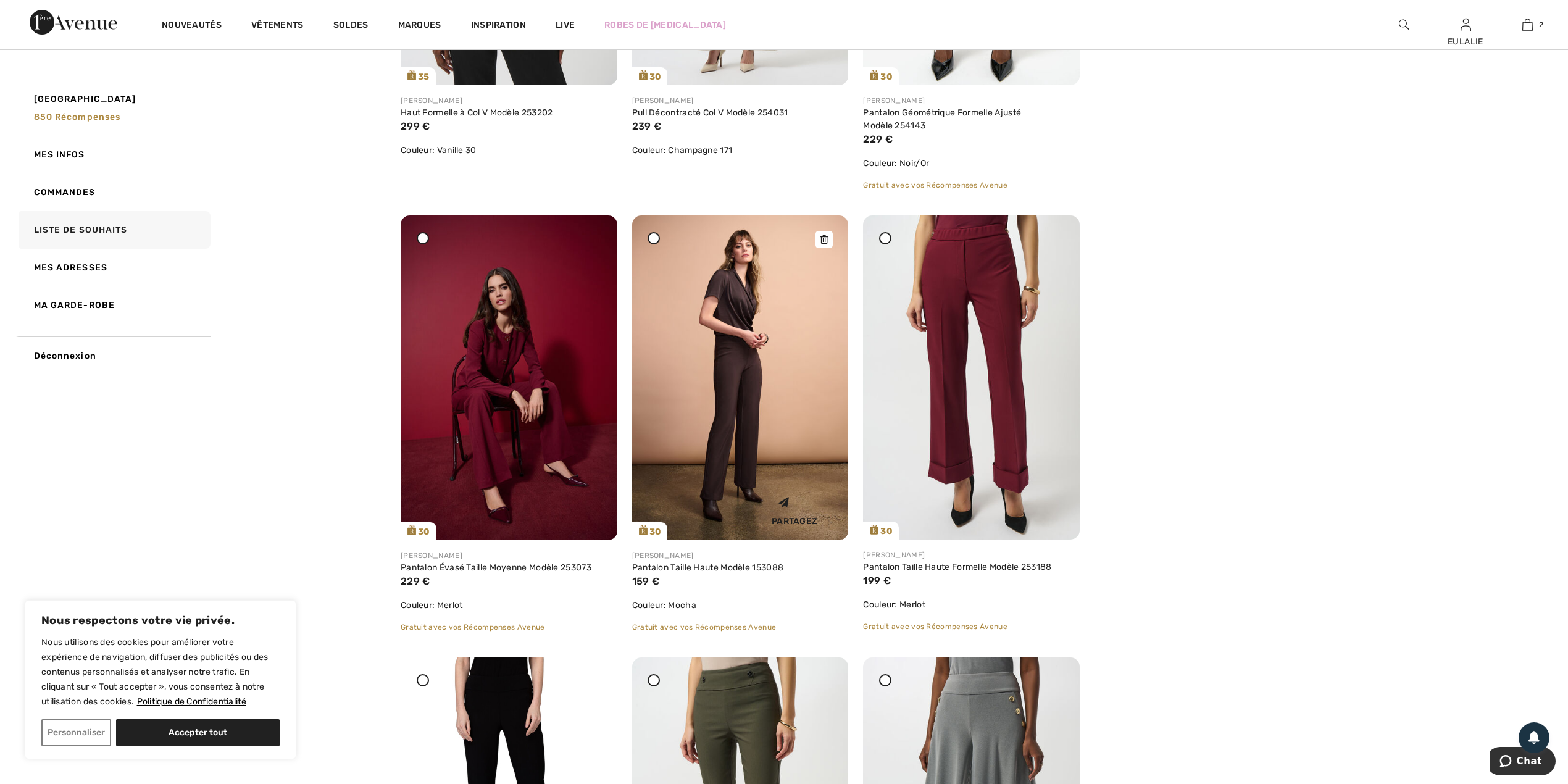
click at [824, 240] on icon at bounding box center [824, 239] width 8 height 8
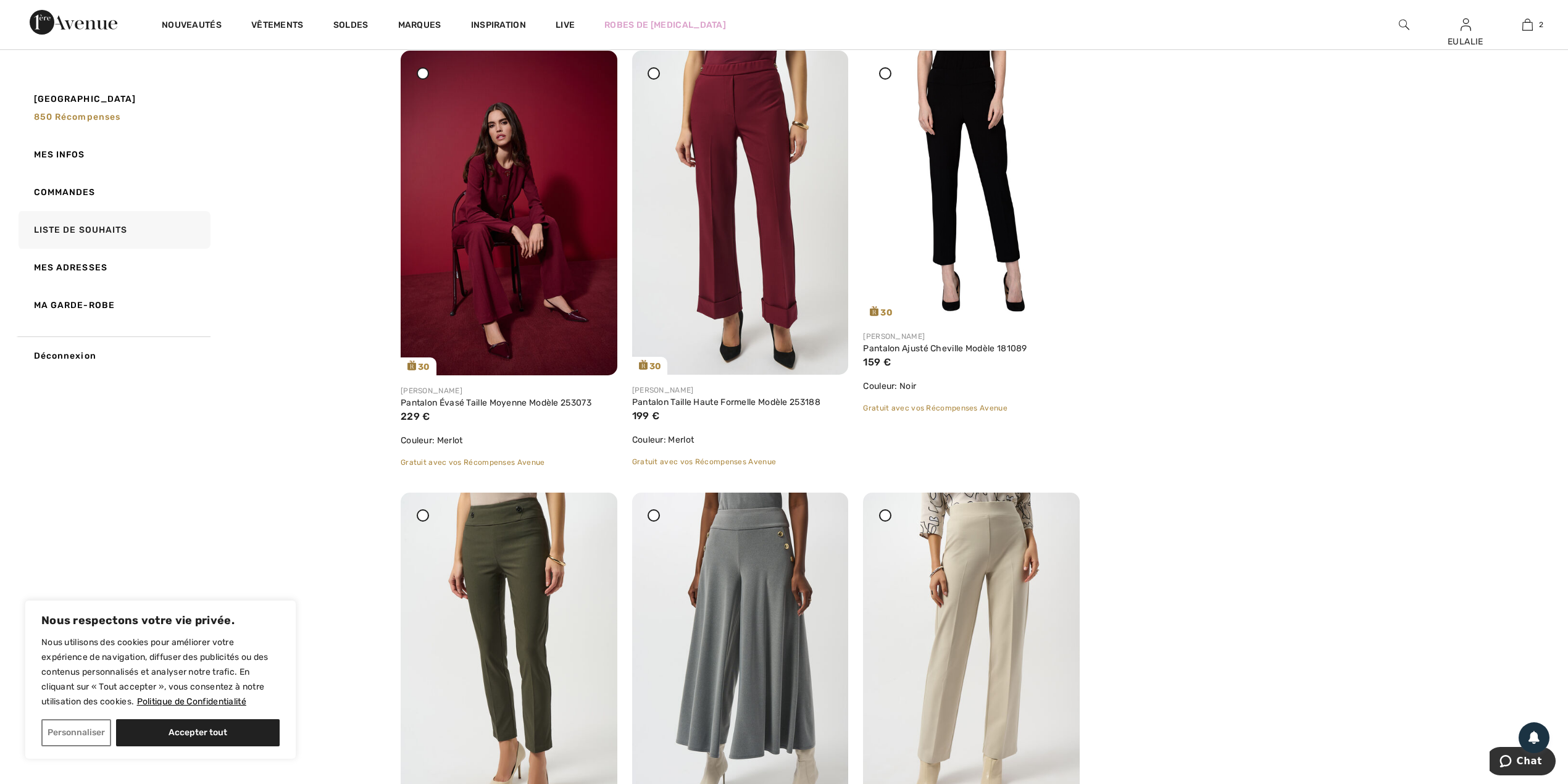
scroll to position [3867, 0]
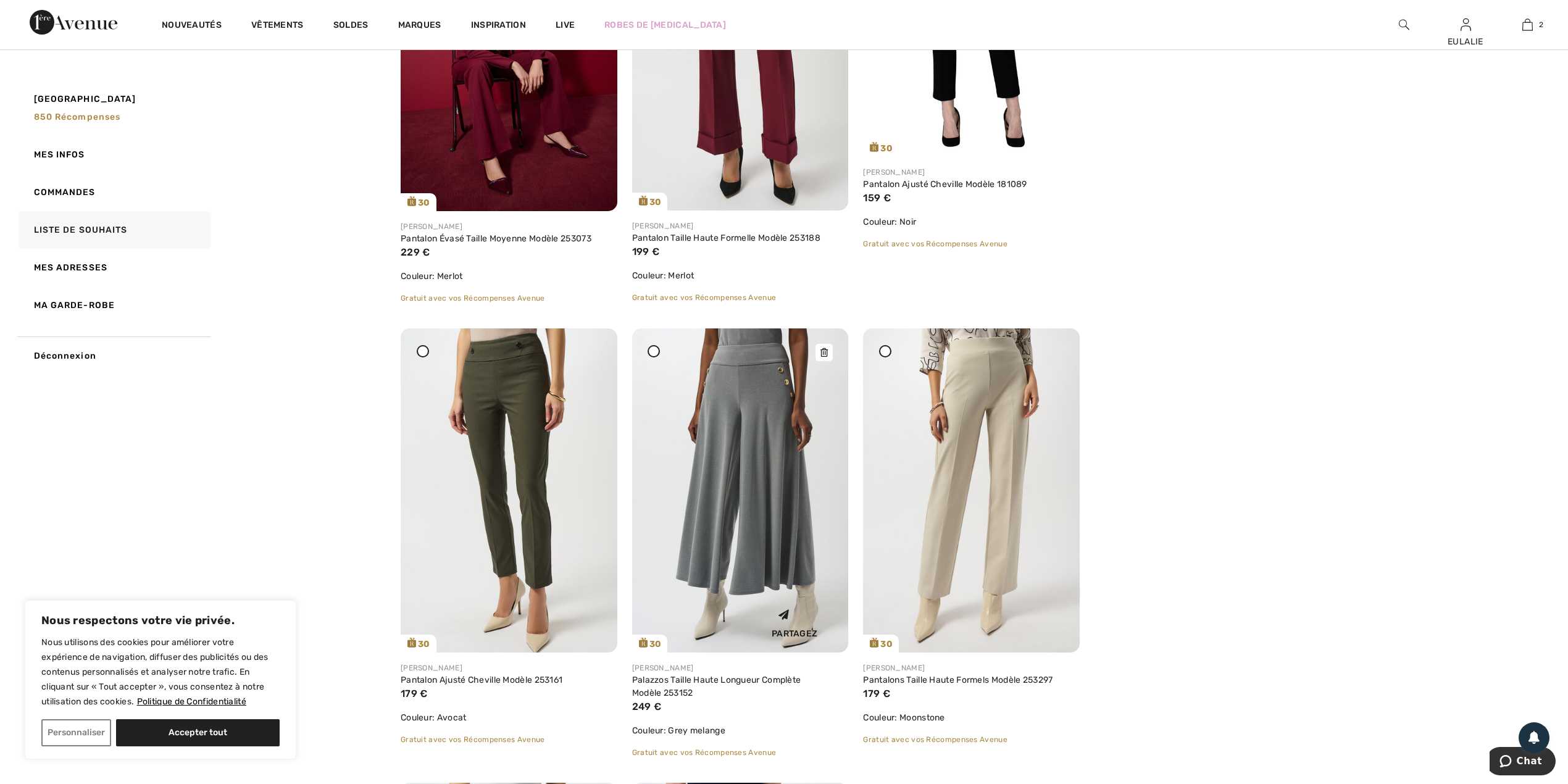
click at [828, 348] on icon at bounding box center [824, 352] width 8 height 8
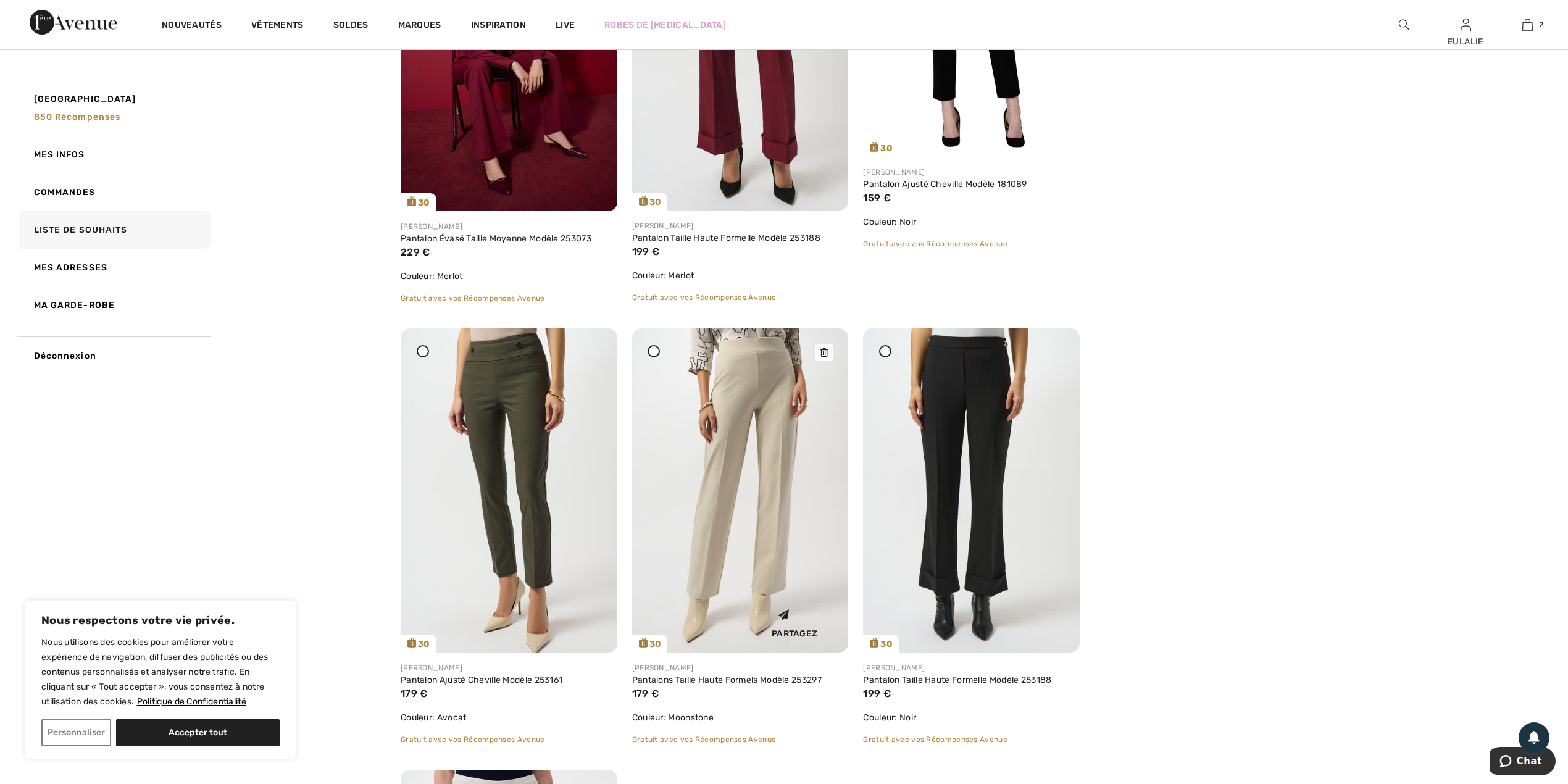
click at [824, 351] on icon at bounding box center [824, 352] width 8 height 8
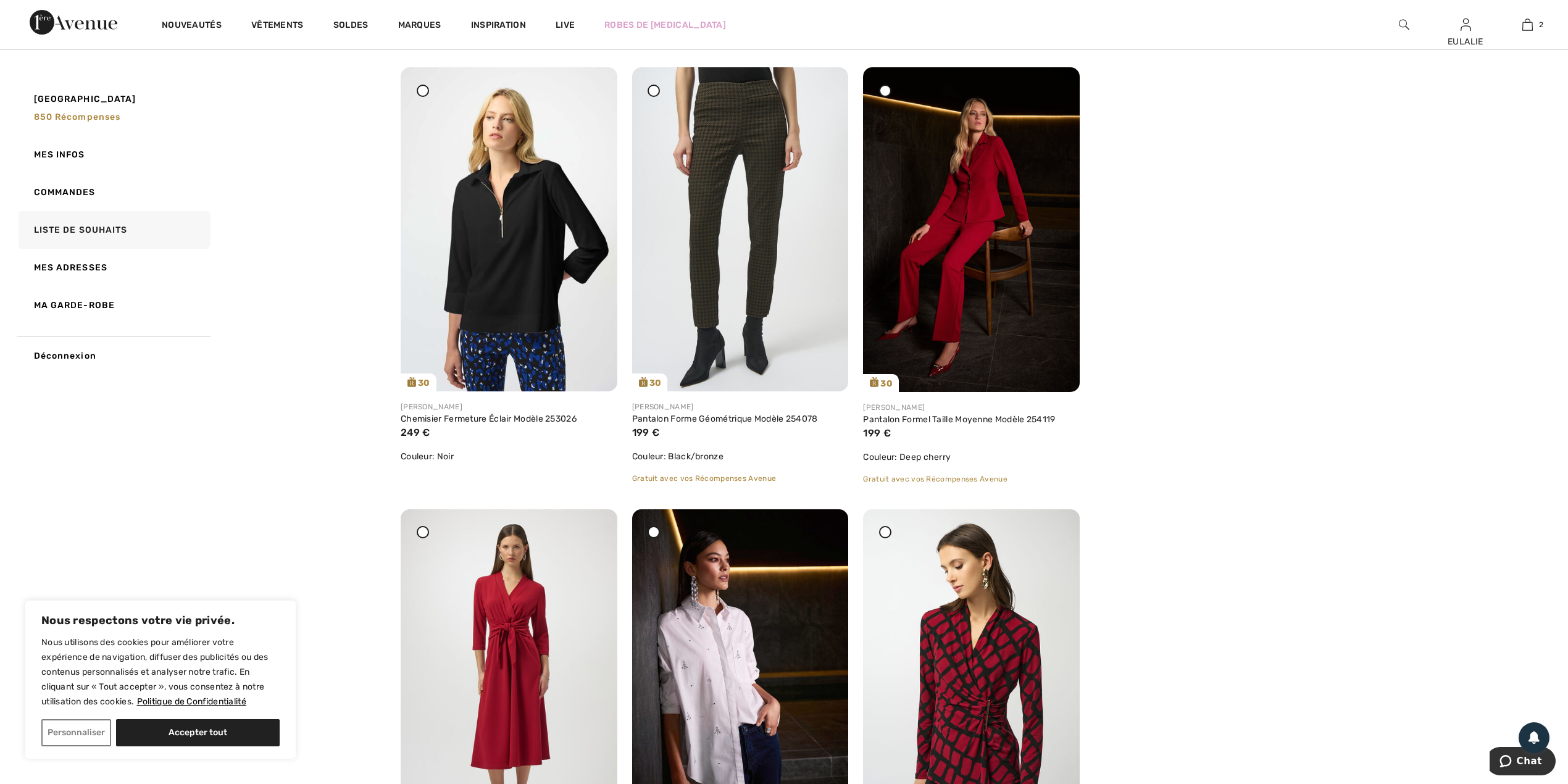
scroll to position [0, 0]
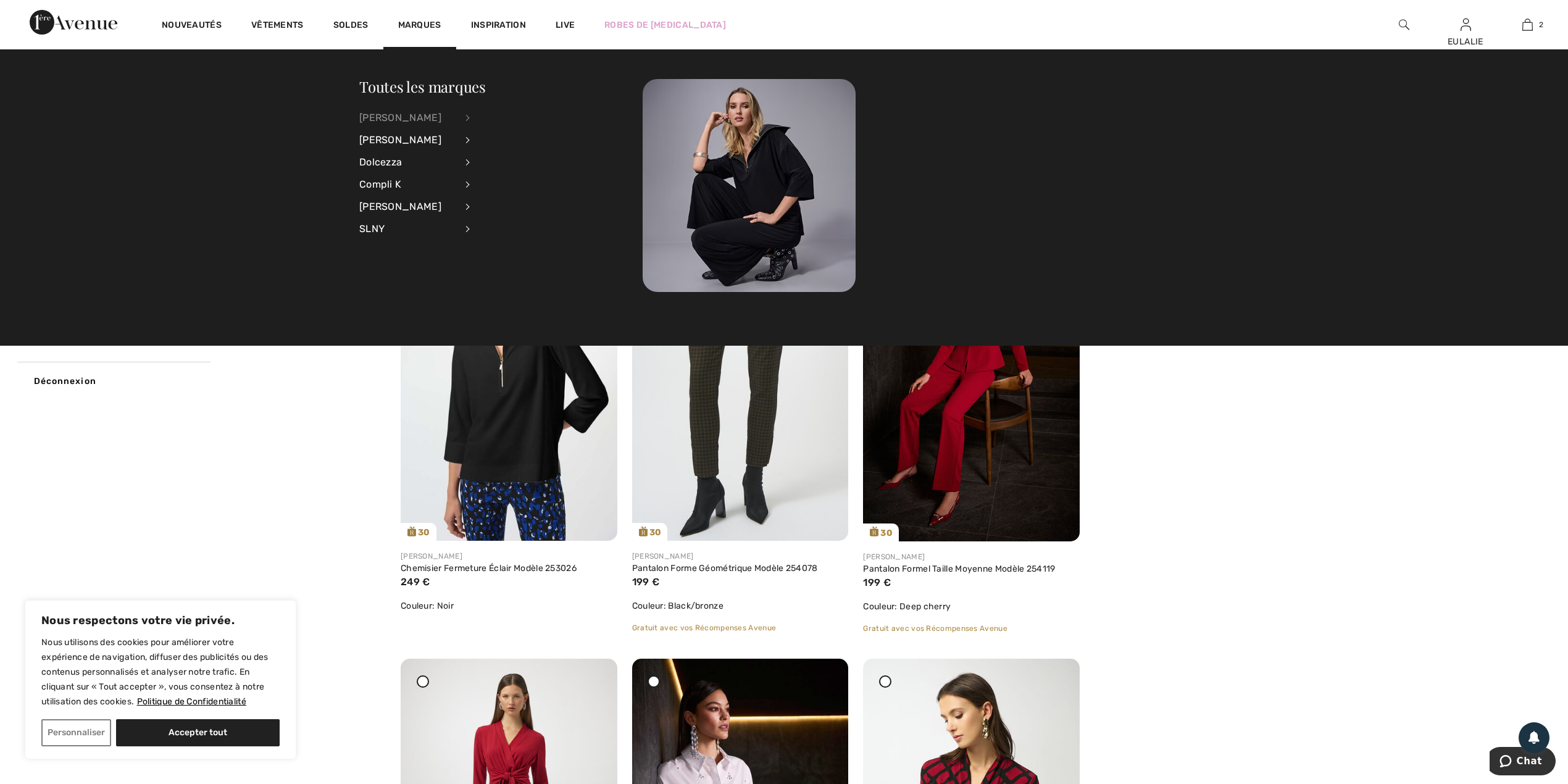
click at [415, 114] on div "[PERSON_NAME]" at bounding box center [408, 118] width 97 height 23
click at [501, 158] on link "Hauts" at bounding box center [535, 157] width 100 height 20
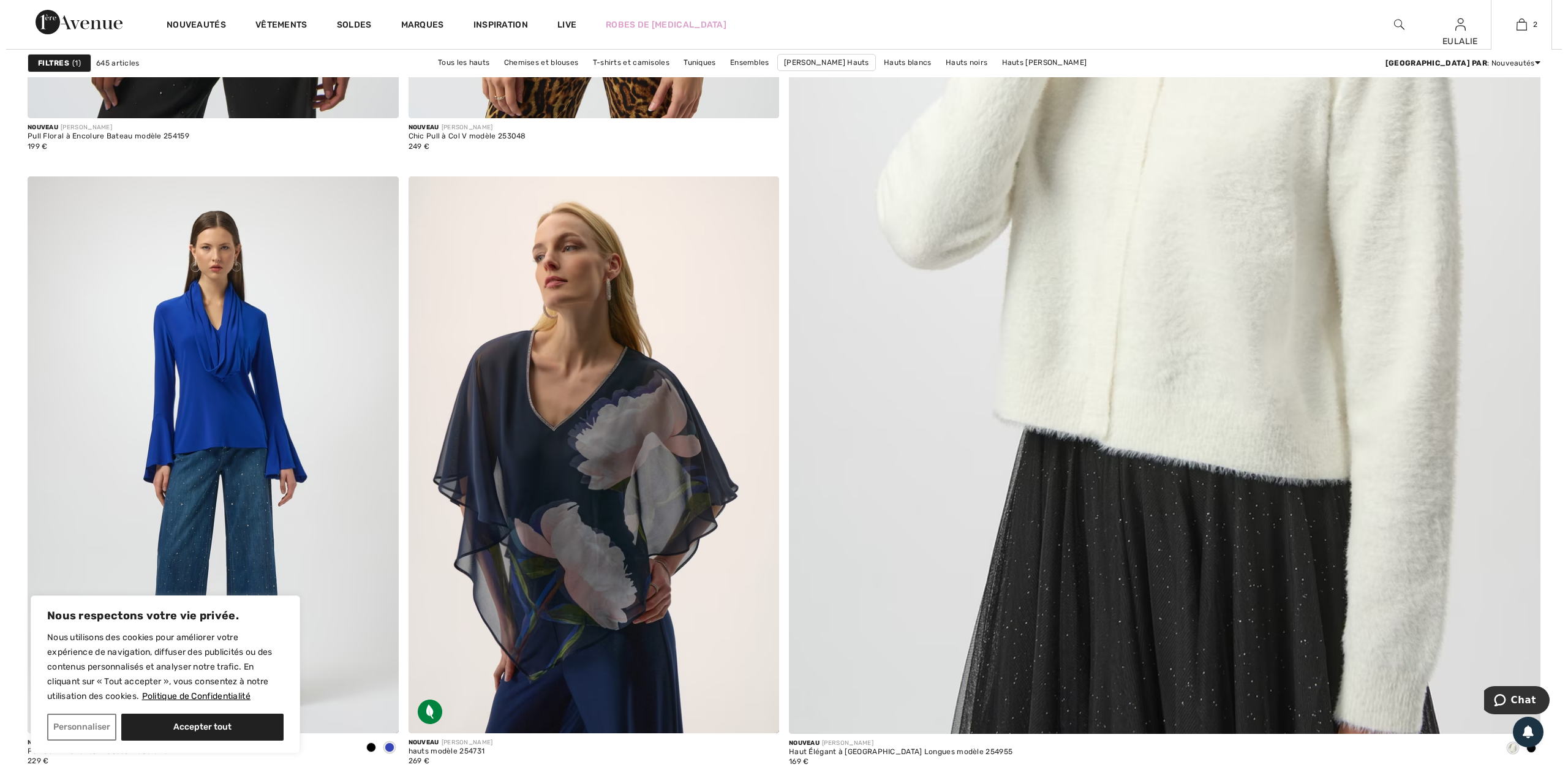
scroll to position [152, 0]
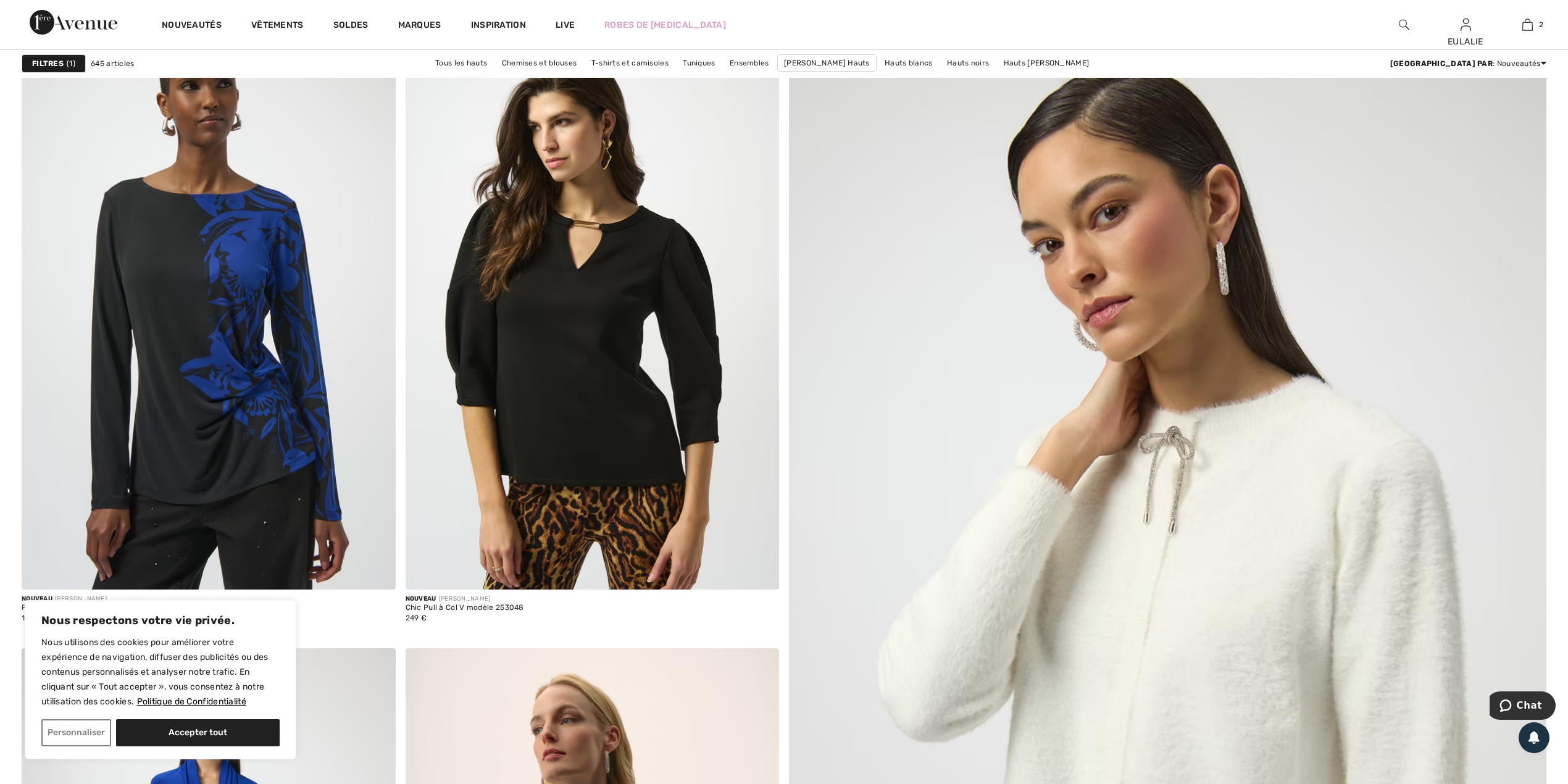
click at [47, 62] on strong "Filtres" at bounding box center [48, 63] width 32 height 11
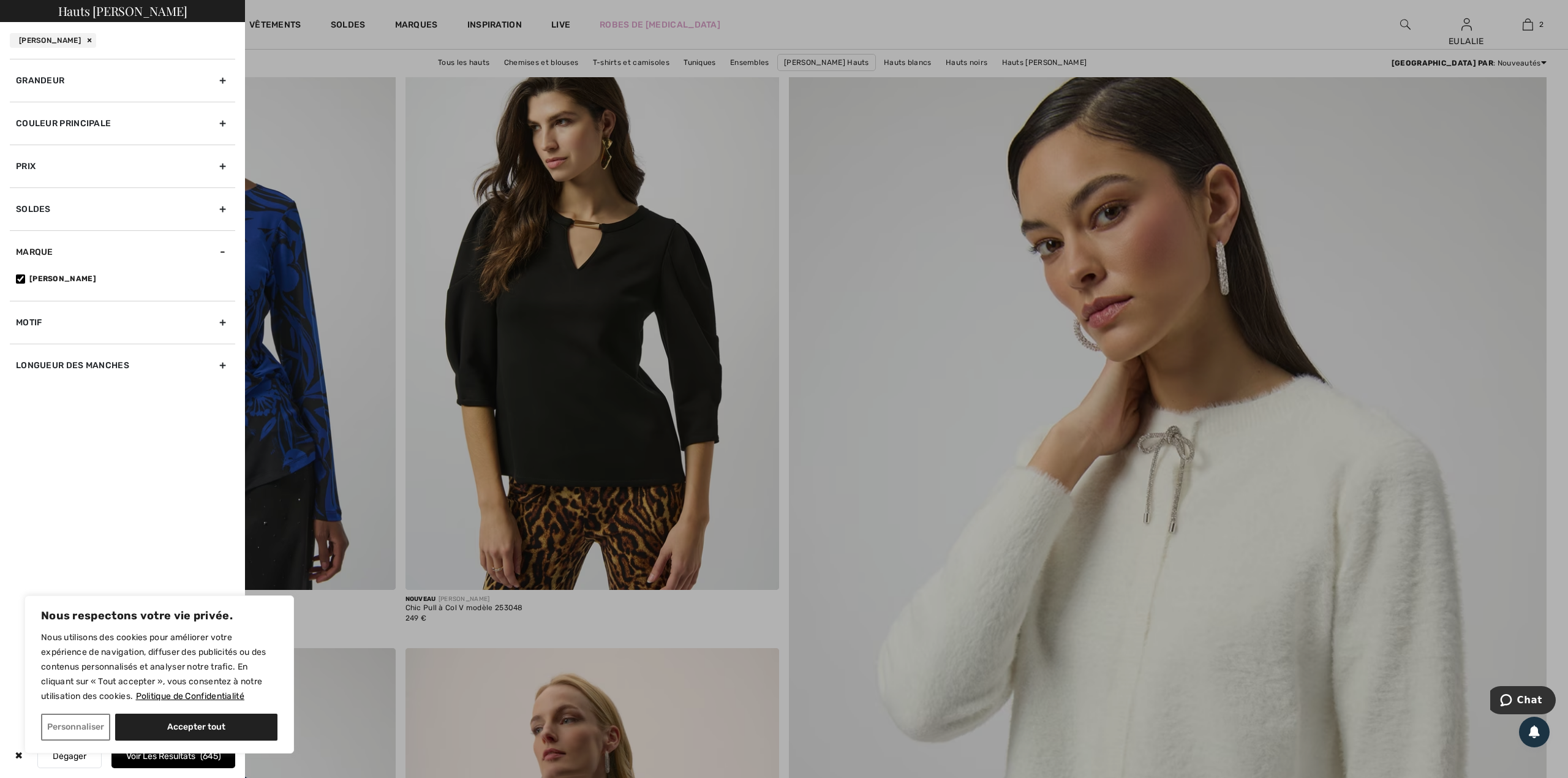
click at [121, 123] on div "Couleur Principale" at bounding box center [122, 123] width 225 height 43
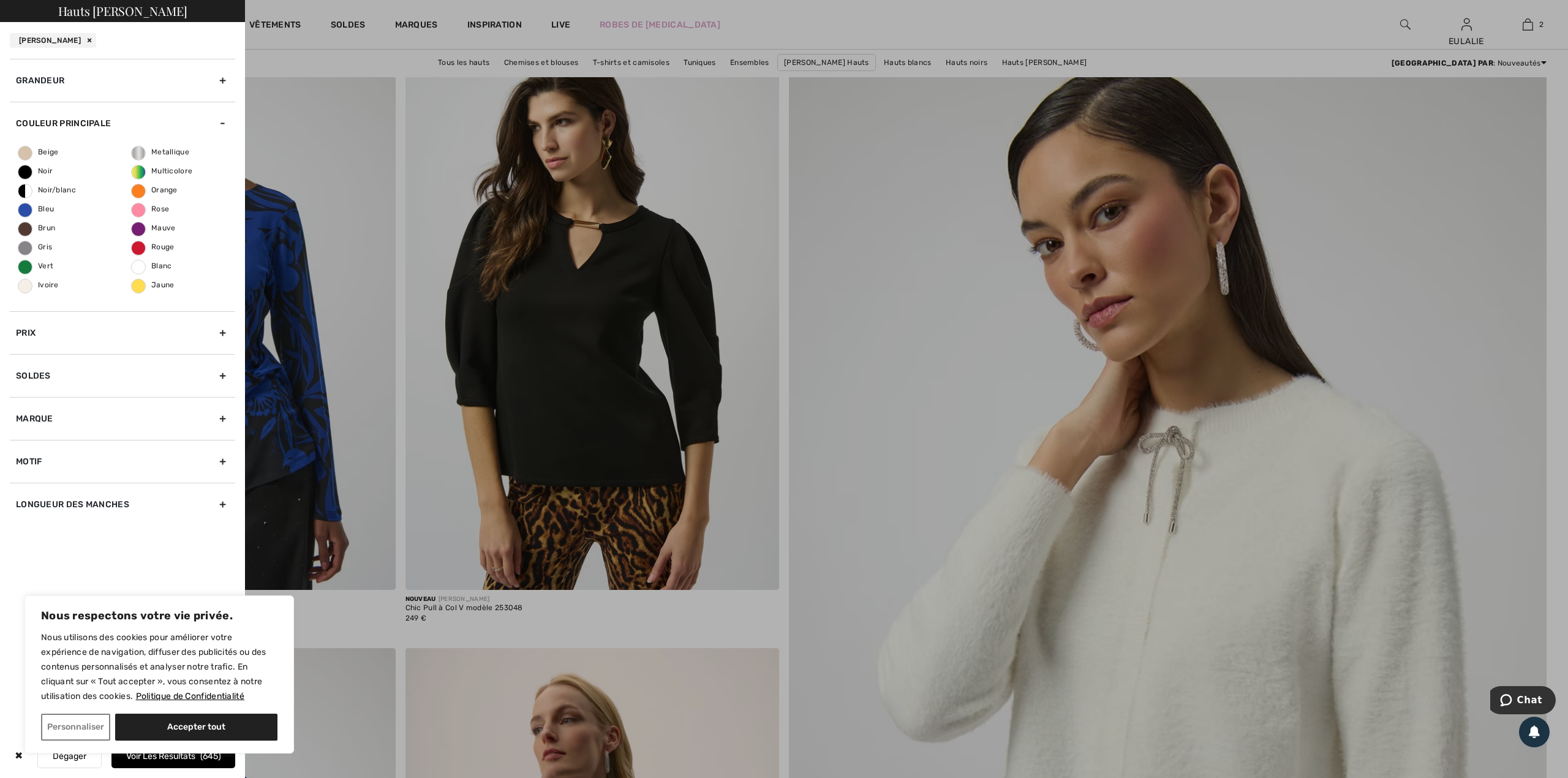
click at [222, 123] on div "Couleur Principale" at bounding box center [122, 123] width 225 height 43
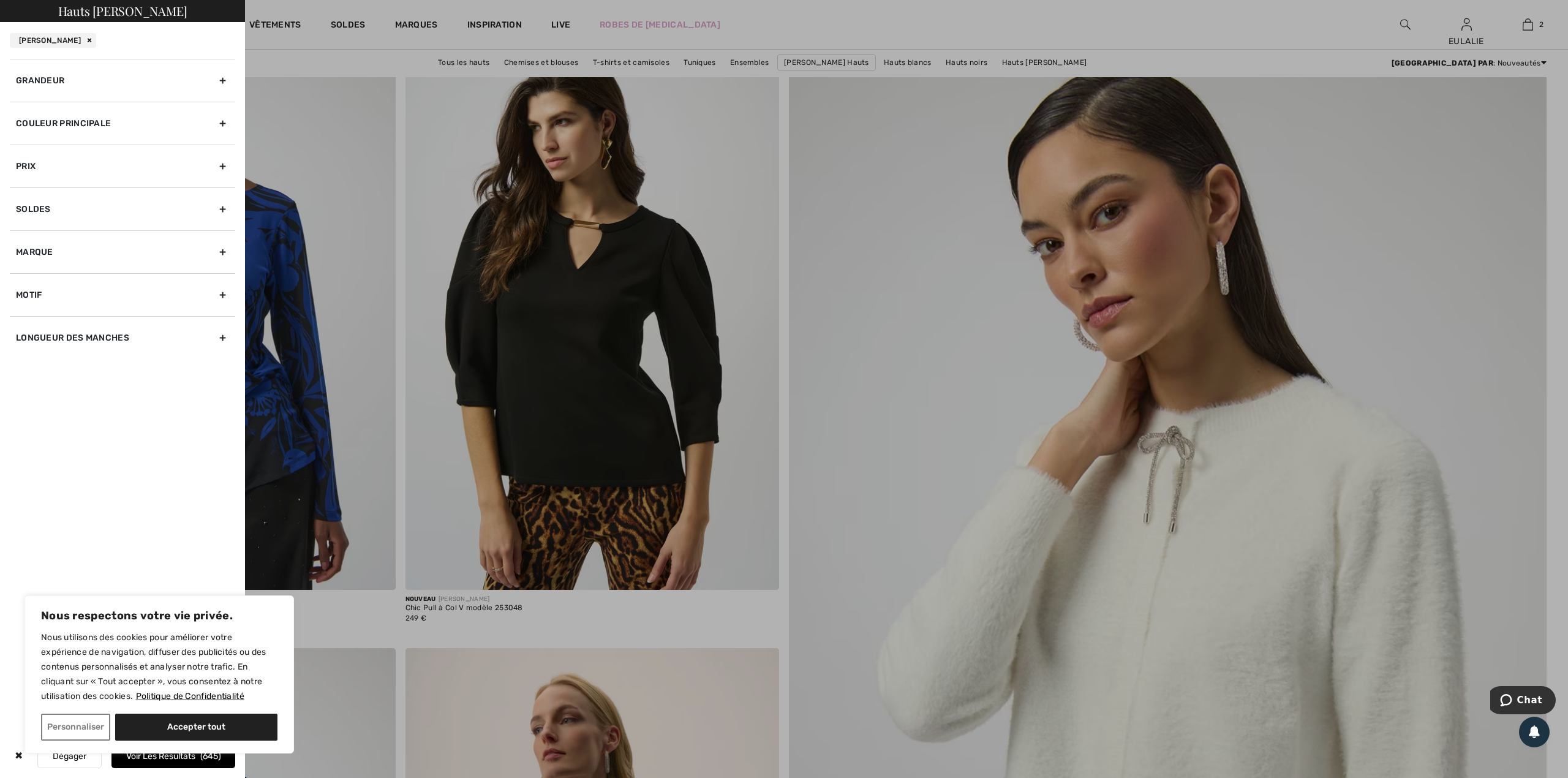
click at [222, 123] on div "Couleur Principale" at bounding box center [122, 123] width 225 height 43
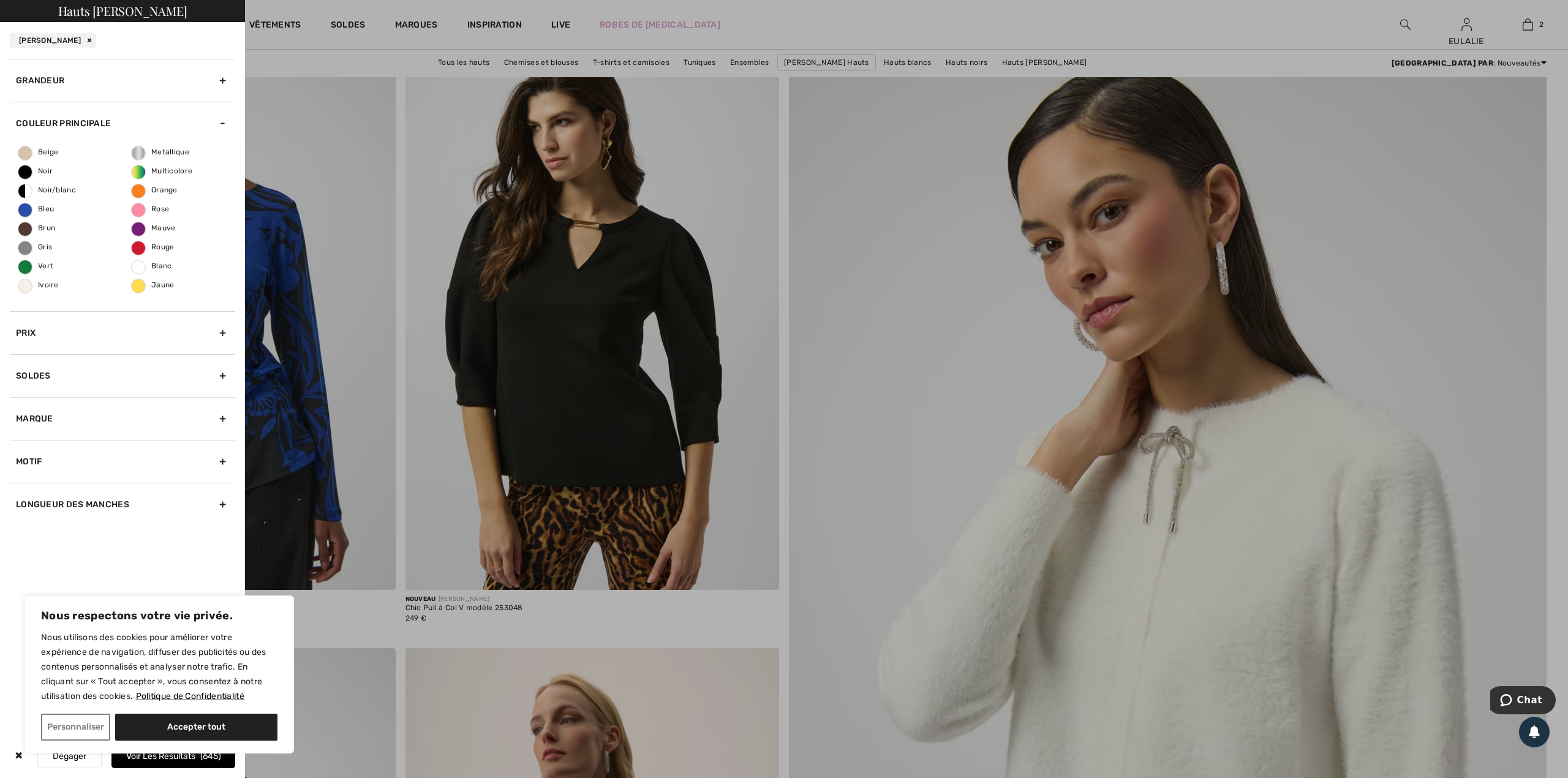
click at [109, 505] on div "Longueur des manches" at bounding box center [122, 504] width 225 height 43
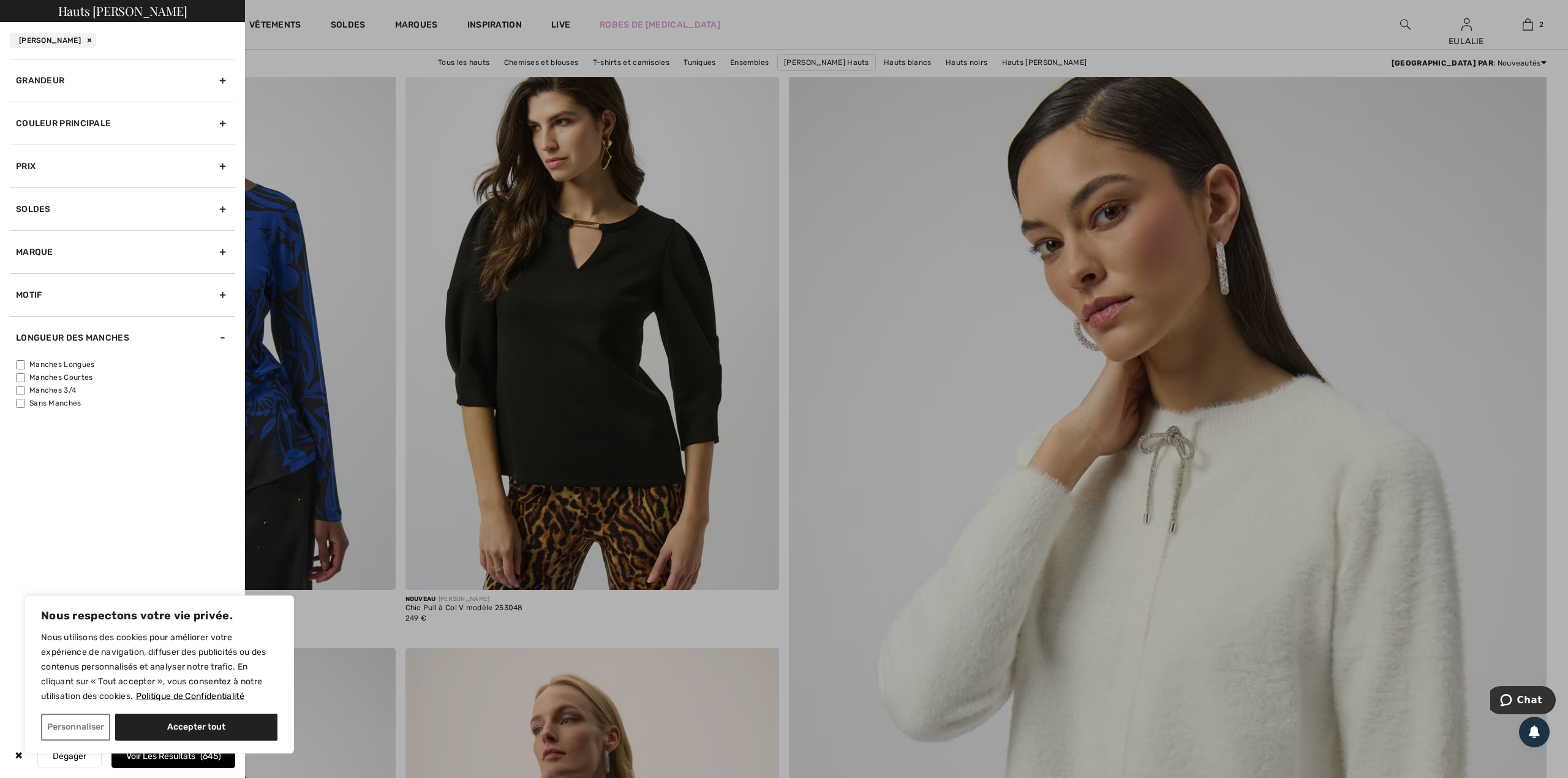
click at [226, 296] on div "Motif" at bounding box center [122, 295] width 225 height 43
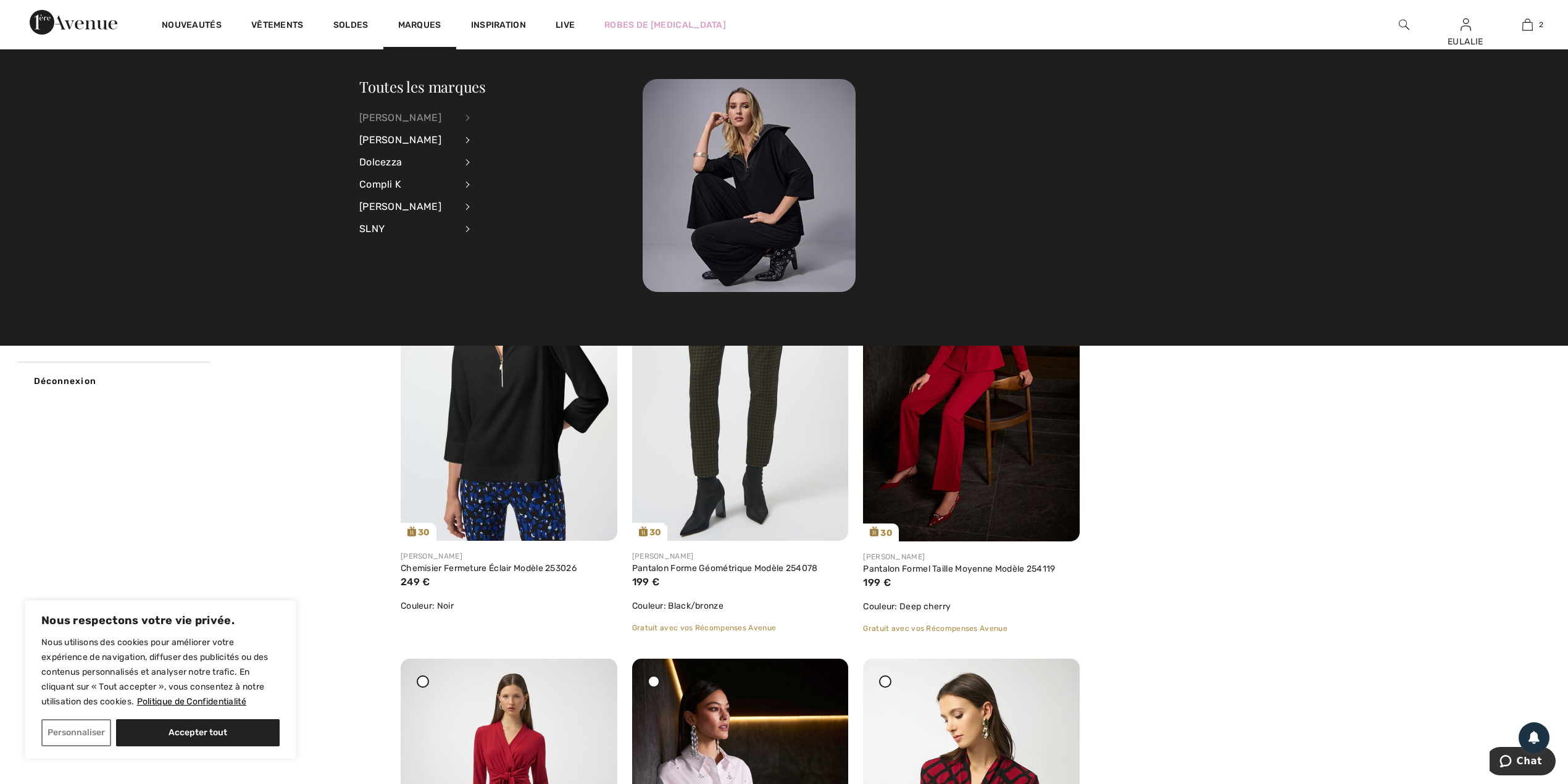
click at [409, 114] on div "[PERSON_NAME]" at bounding box center [408, 118] width 97 height 23
click at [509, 154] on link "Hauts" at bounding box center [535, 157] width 100 height 20
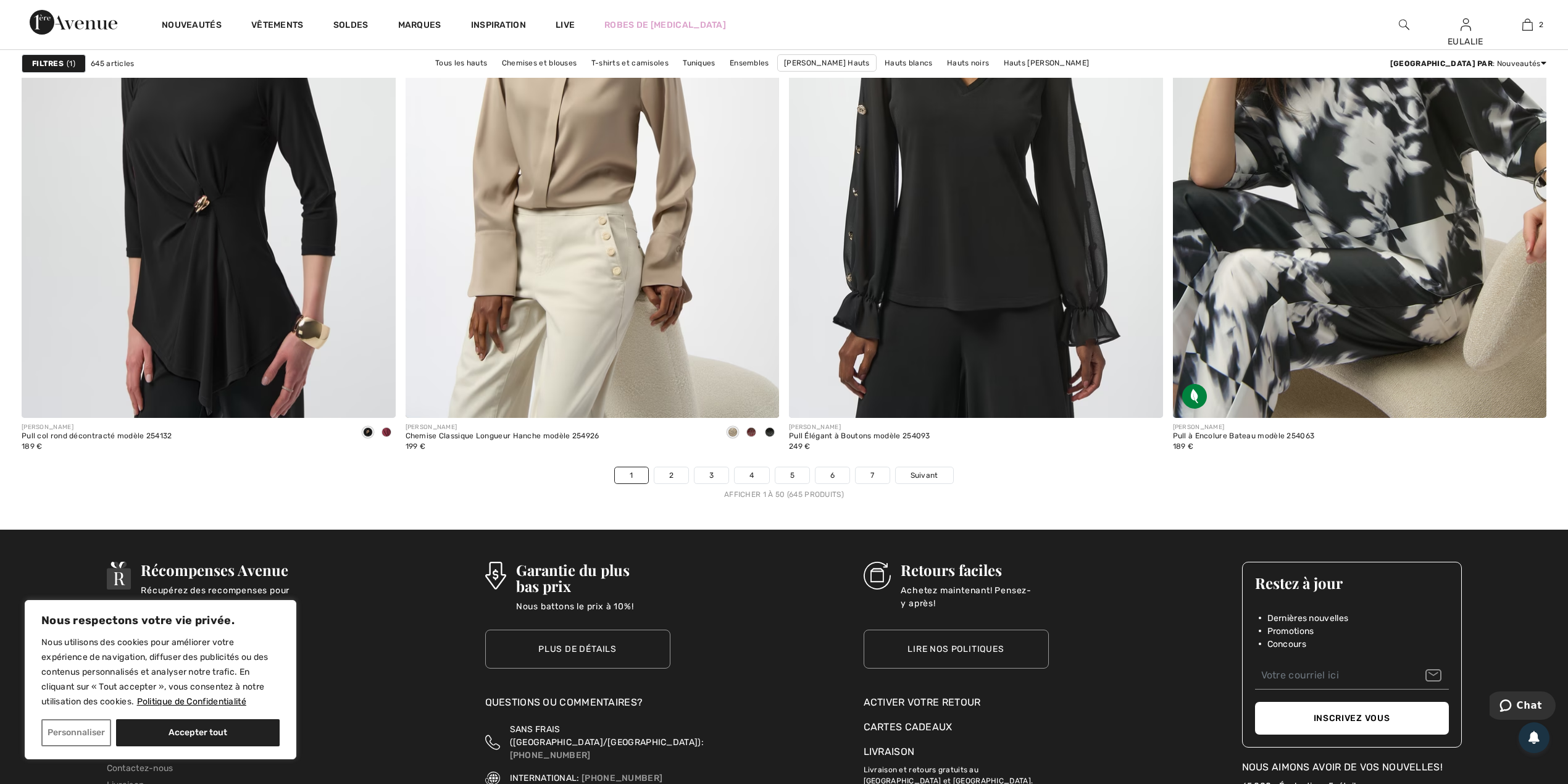
scroll to position [9021, 0]
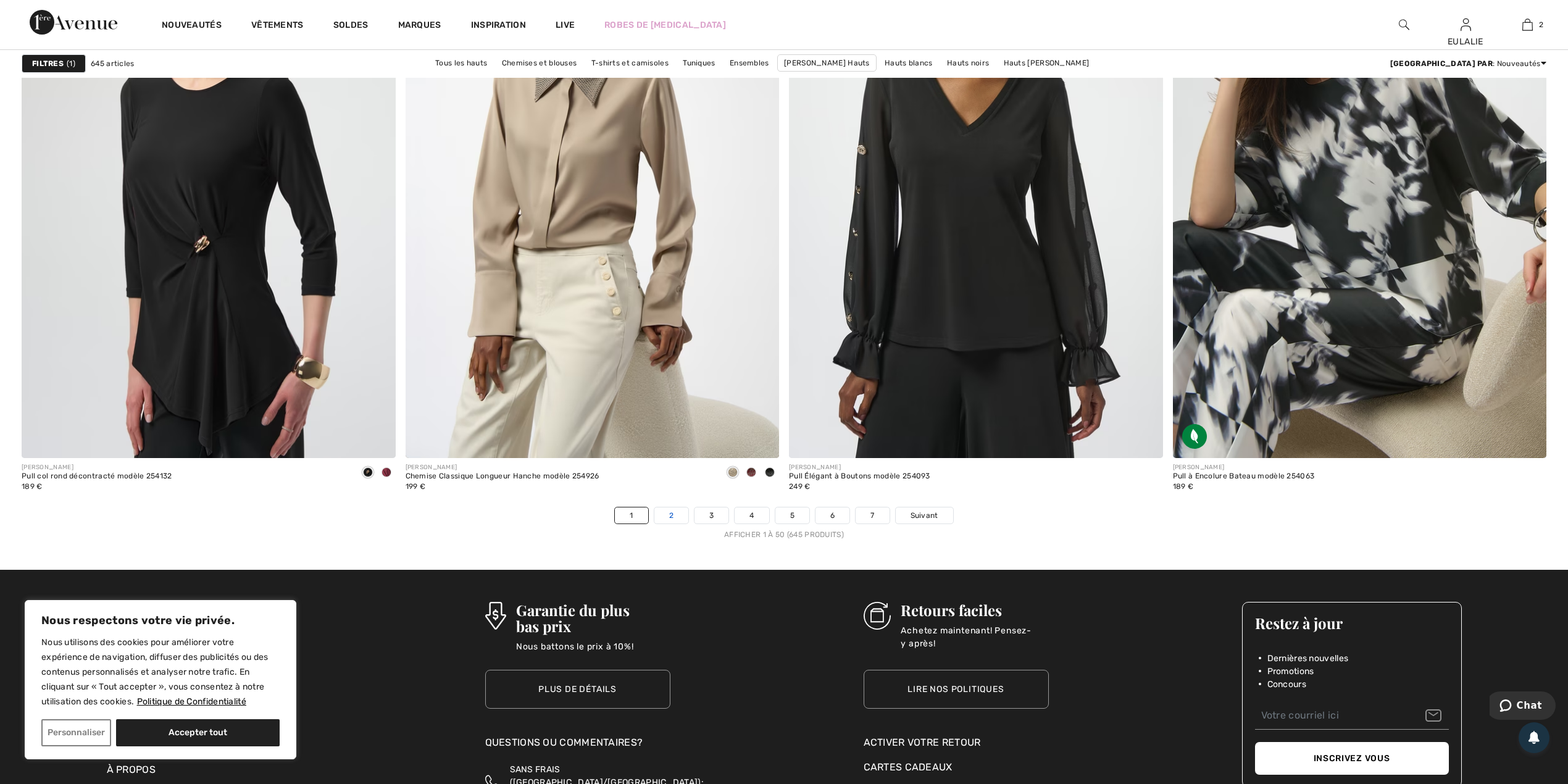
click at [665, 512] on link "2" at bounding box center [671, 515] width 34 height 16
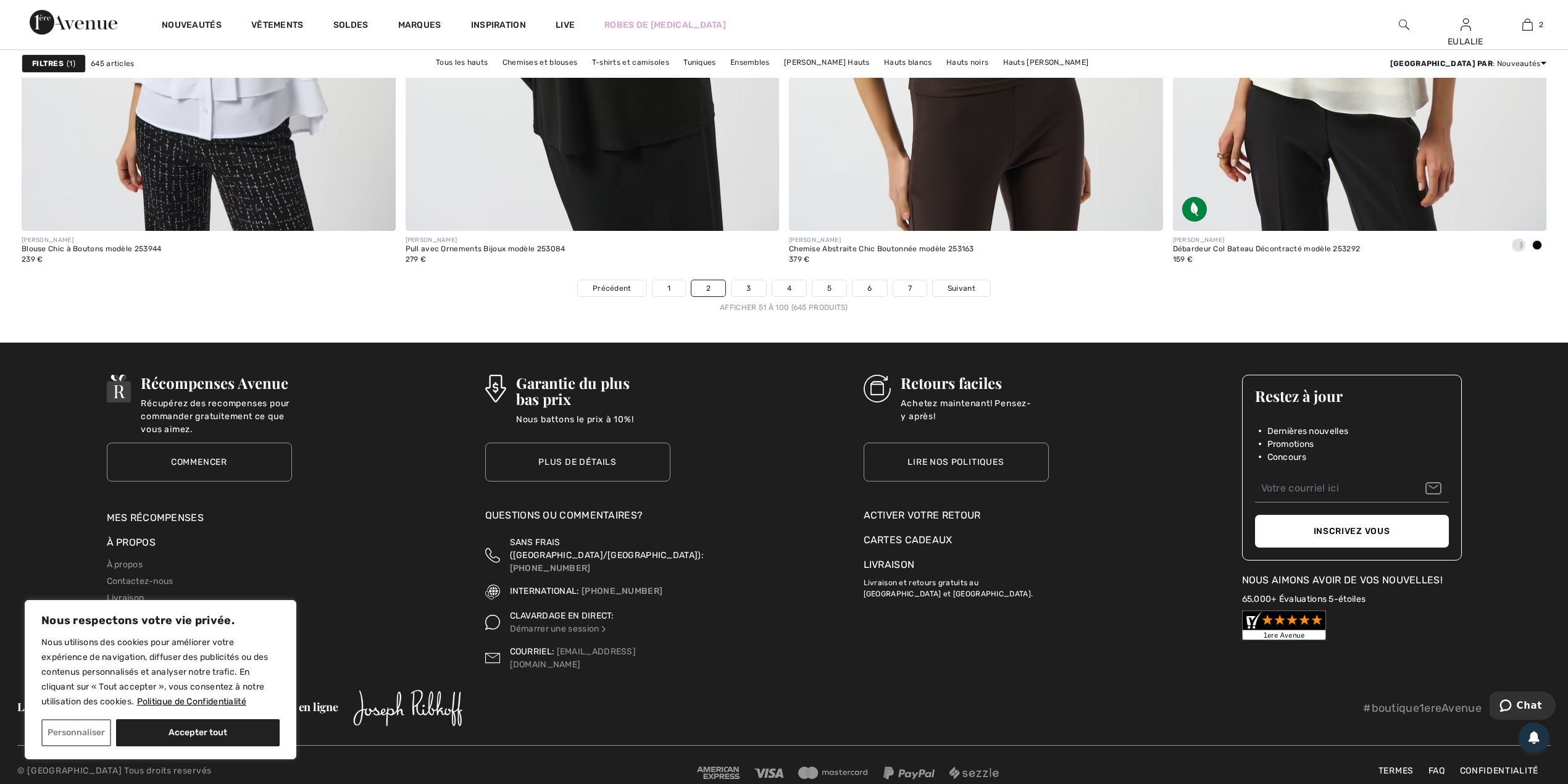
scroll to position [9250, 0]
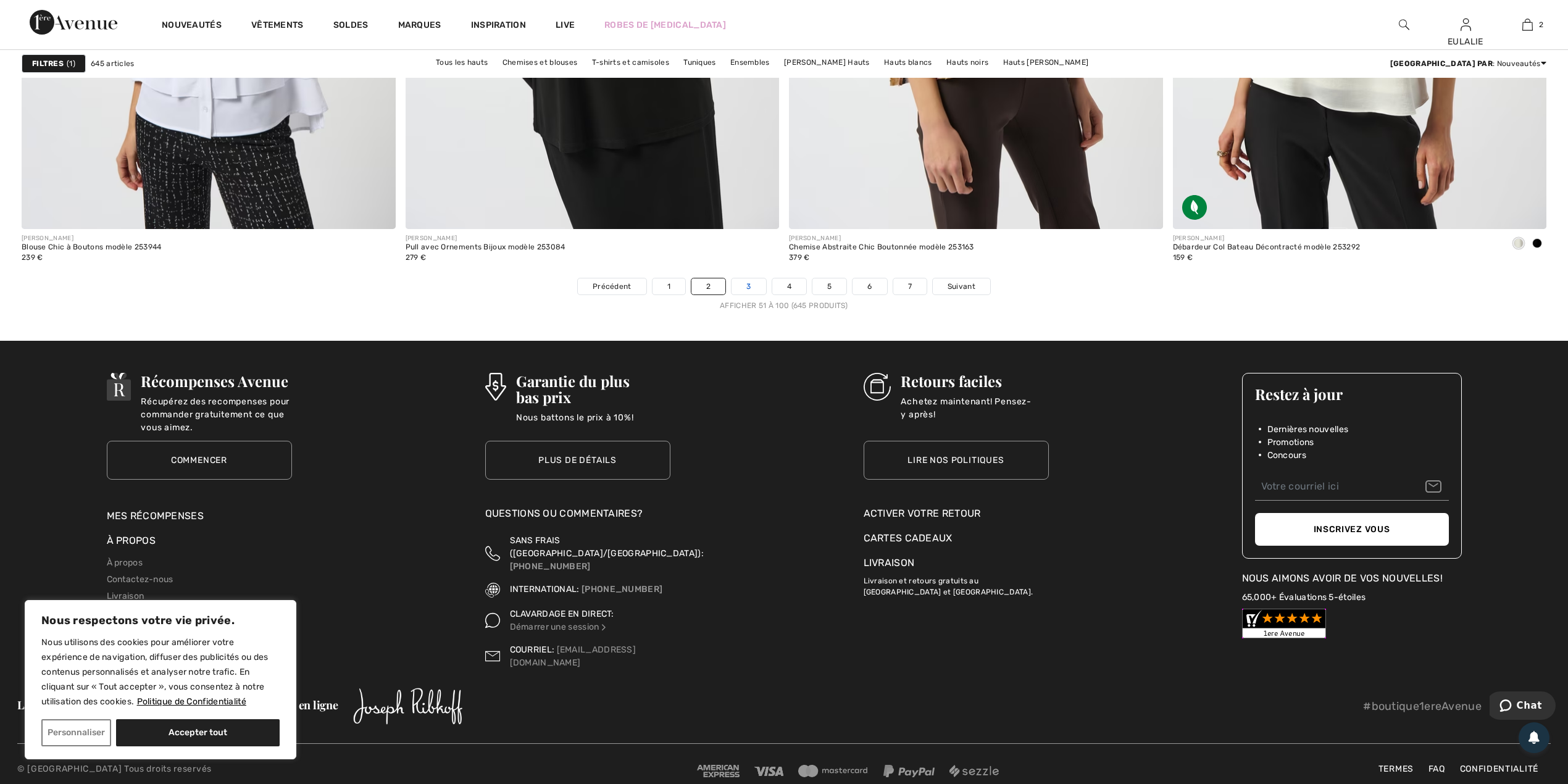
click at [758, 283] on link "3" at bounding box center [748, 286] width 34 height 16
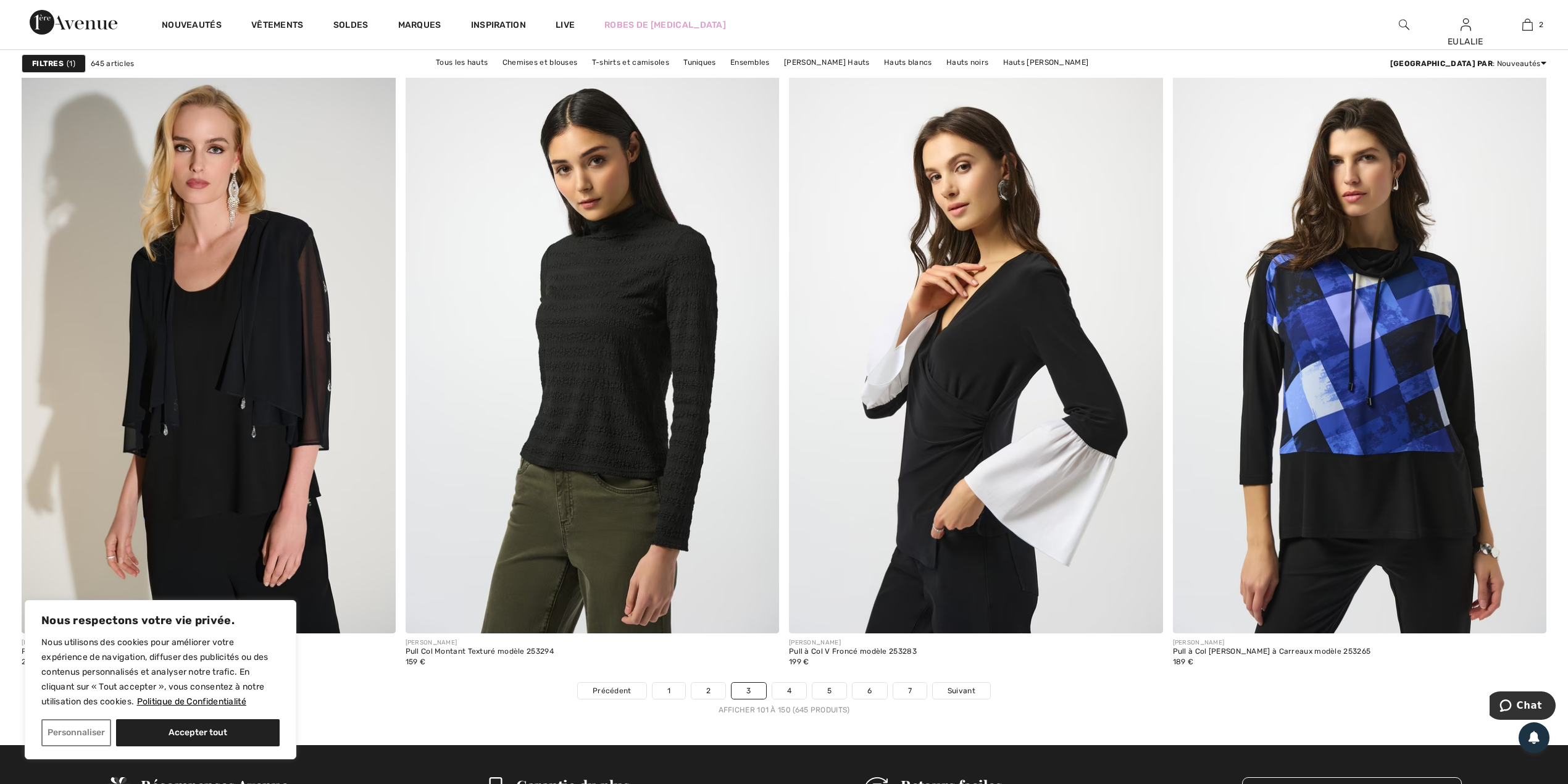
scroll to position [8889, 0]
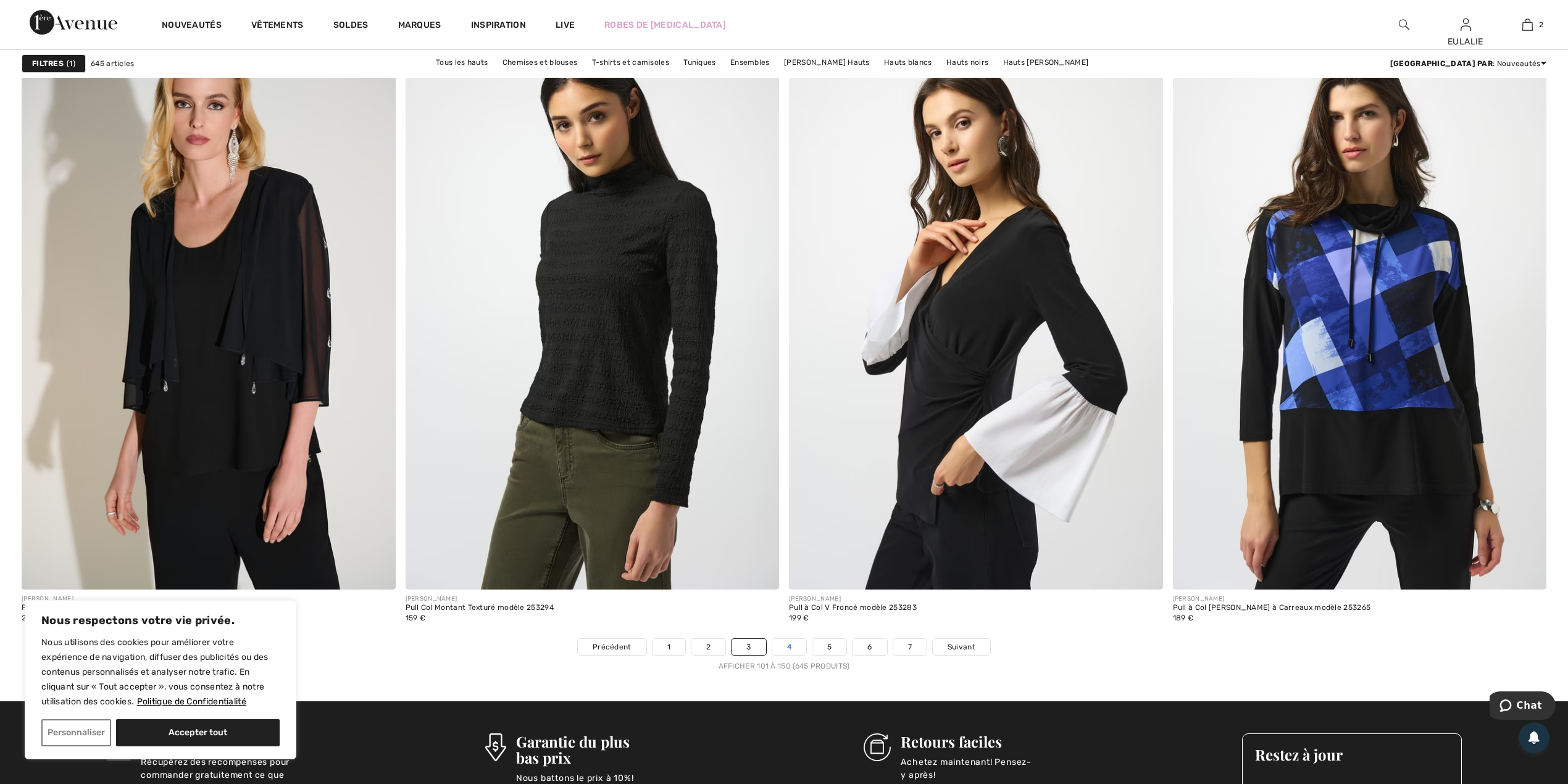
click at [792, 646] on link "4" at bounding box center [789, 646] width 34 height 16
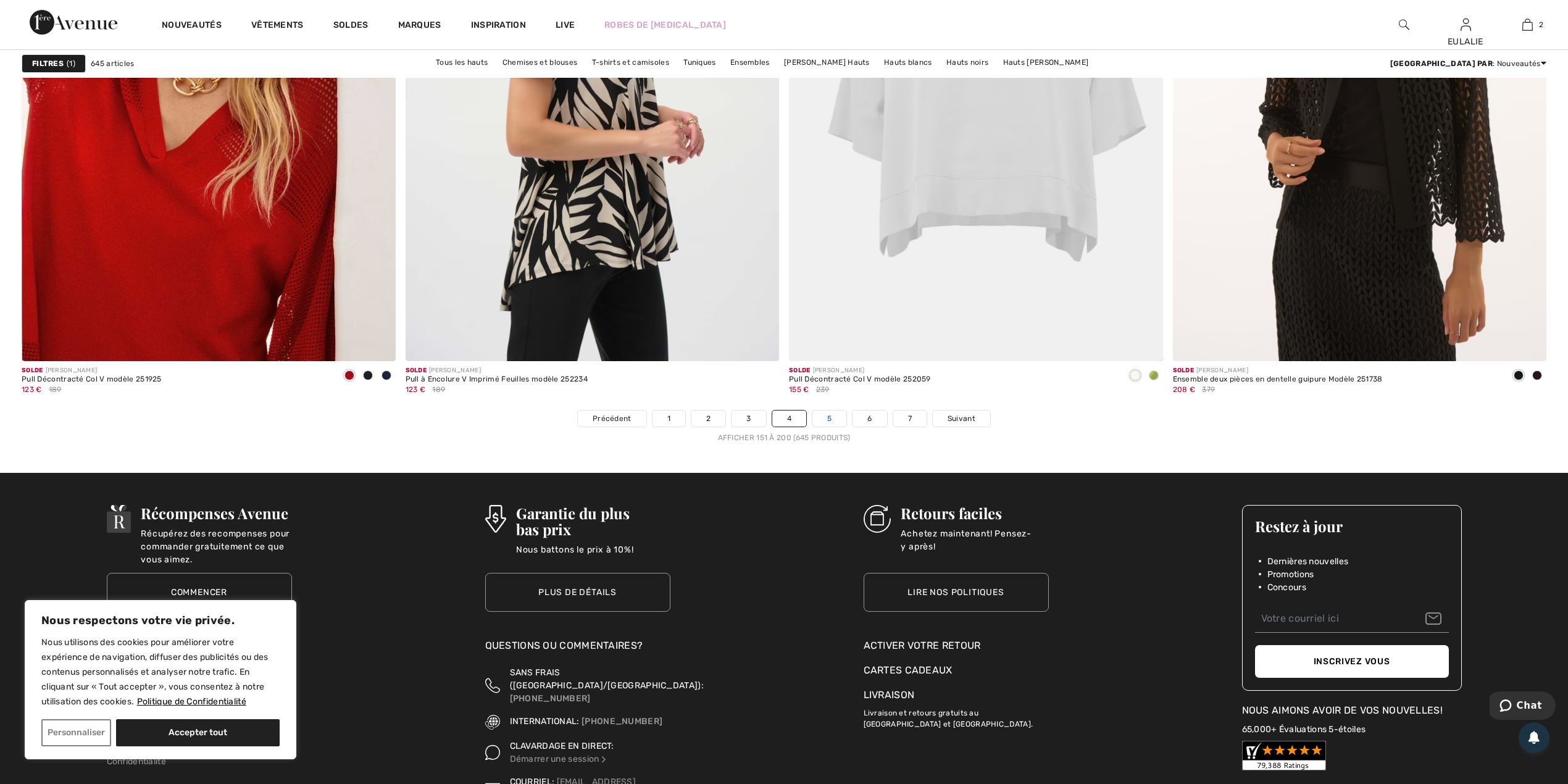
click at [841, 421] on link "5" at bounding box center [830, 418] width 34 height 16
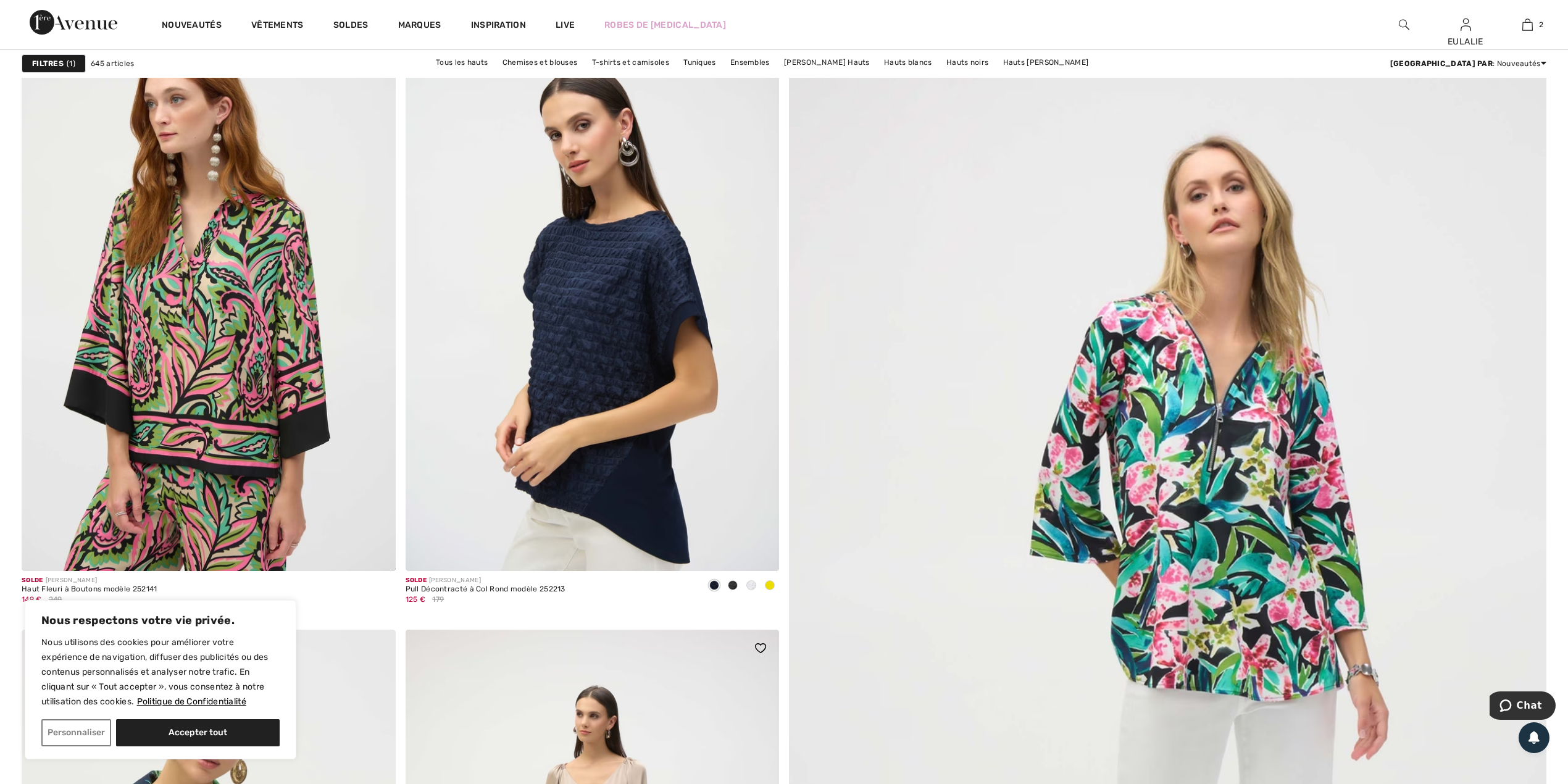
scroll to position [411, 0]
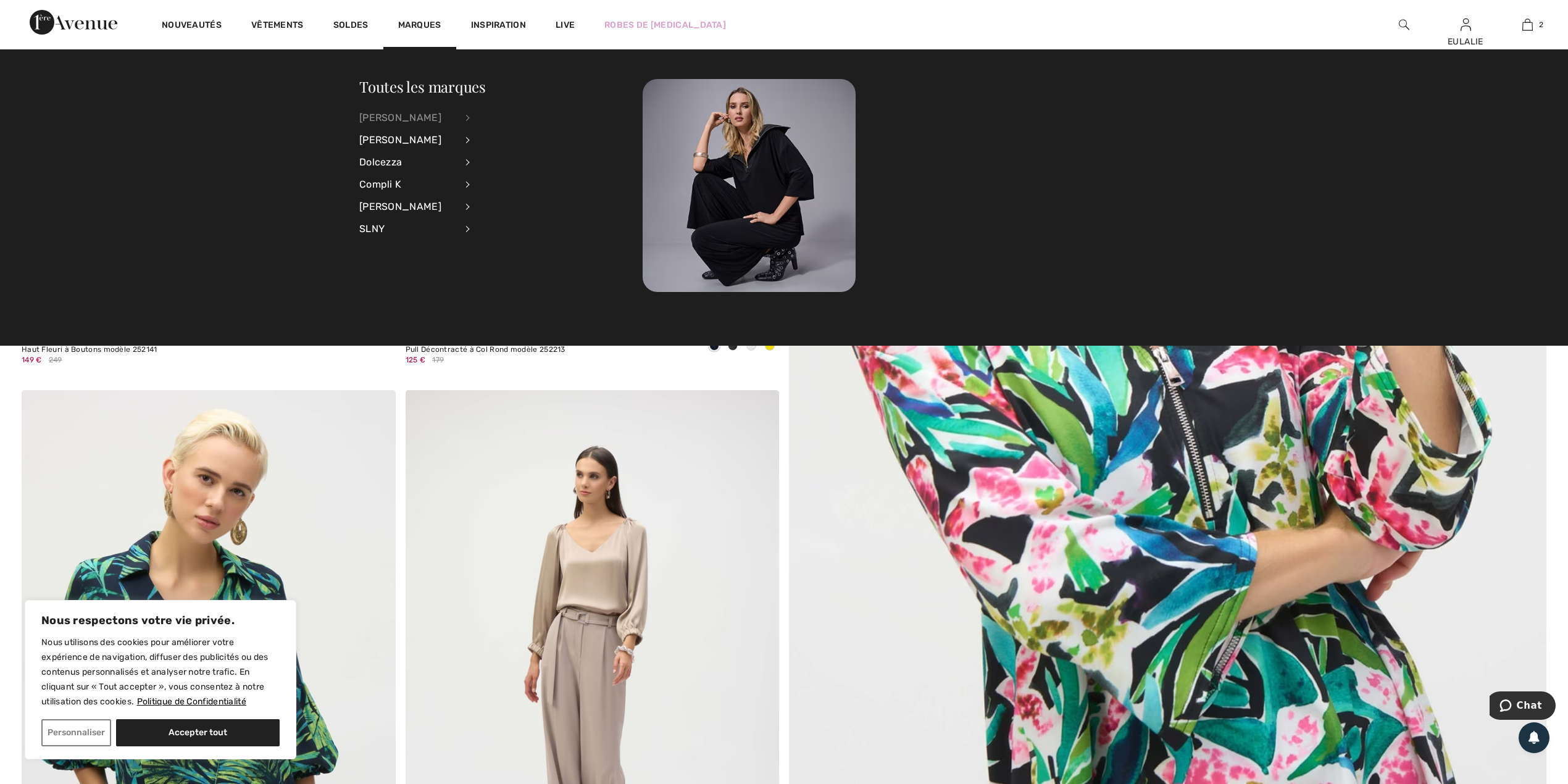
click at [386, 111] on div "[PERSON_NAME]" at bounding box center [408, 118] width 97 height 23
click at [532, 259] on link "Vestes et blazers" at bounding box center [535, 259] width 100 height 20
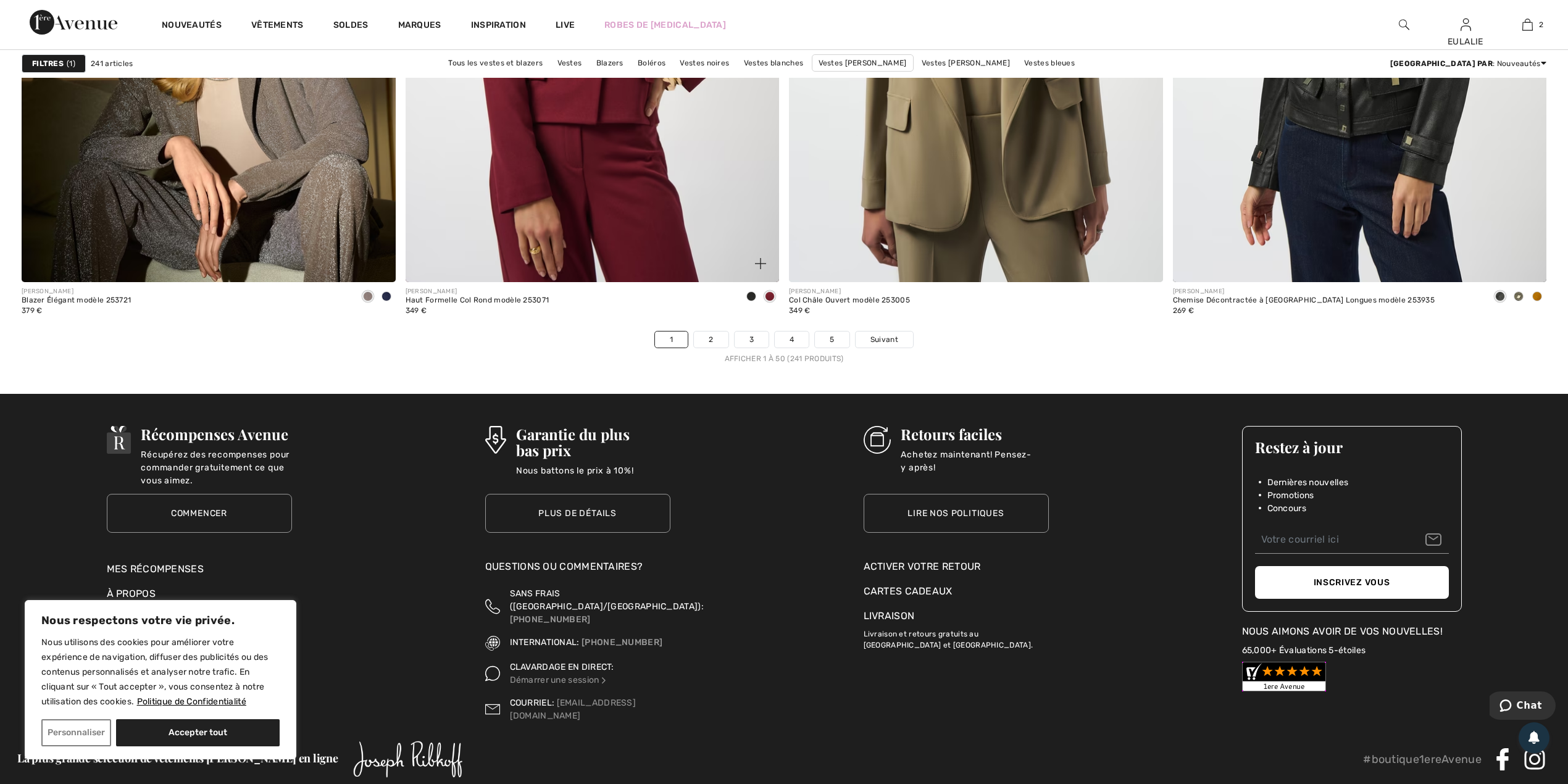
scroll to position [9167, 0]
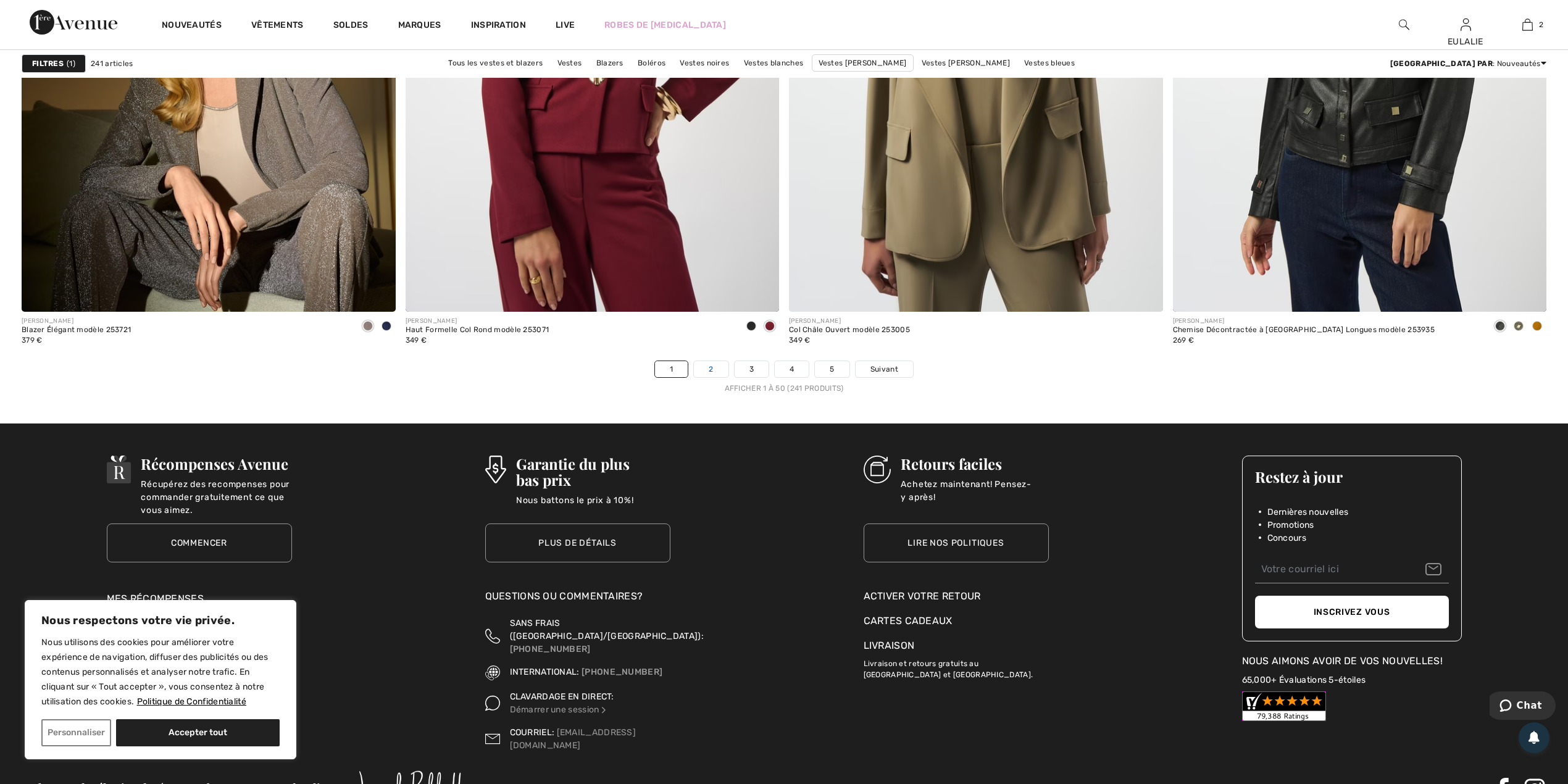
click link "2"
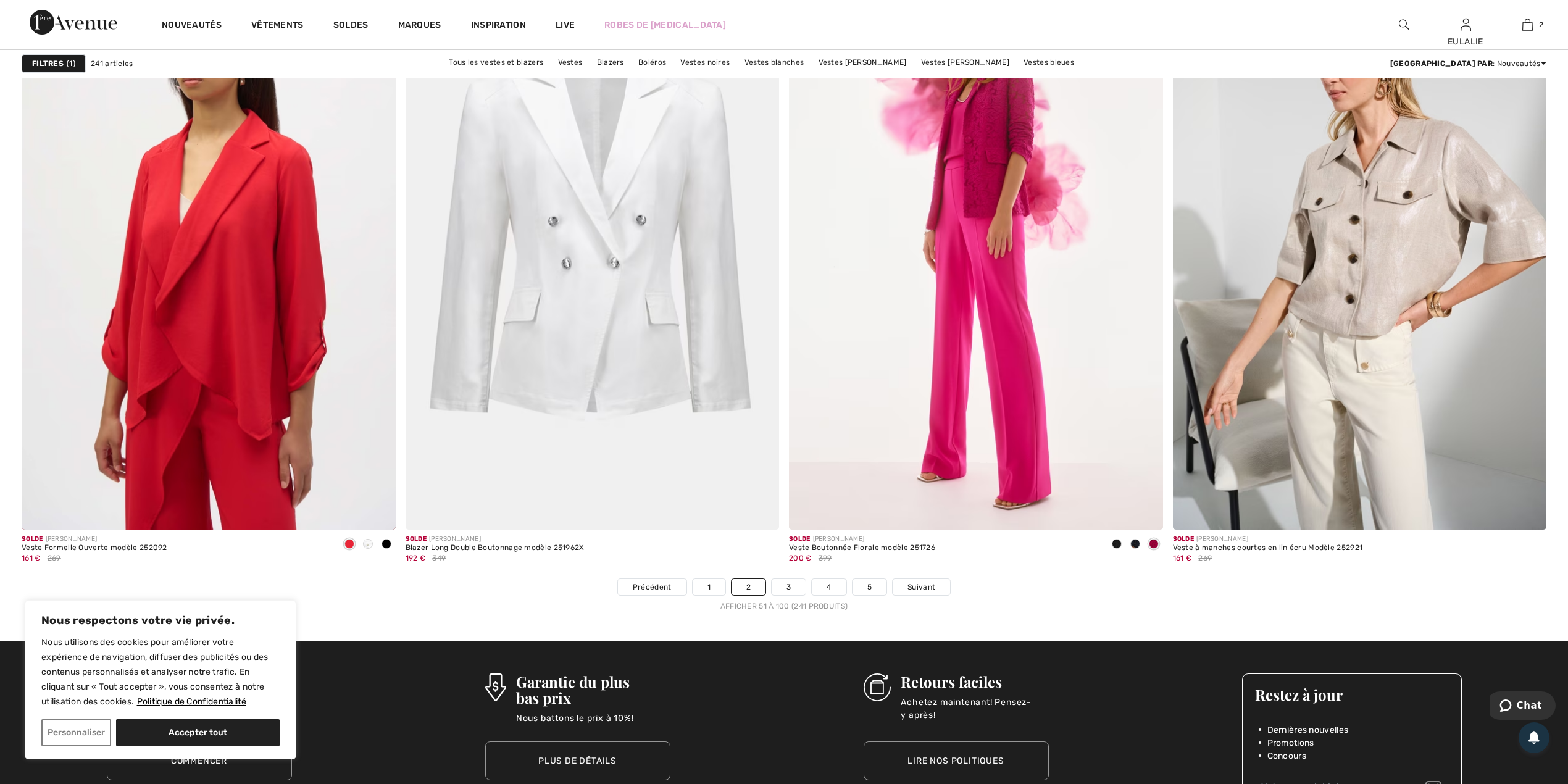
scroll to position [8969, 0]
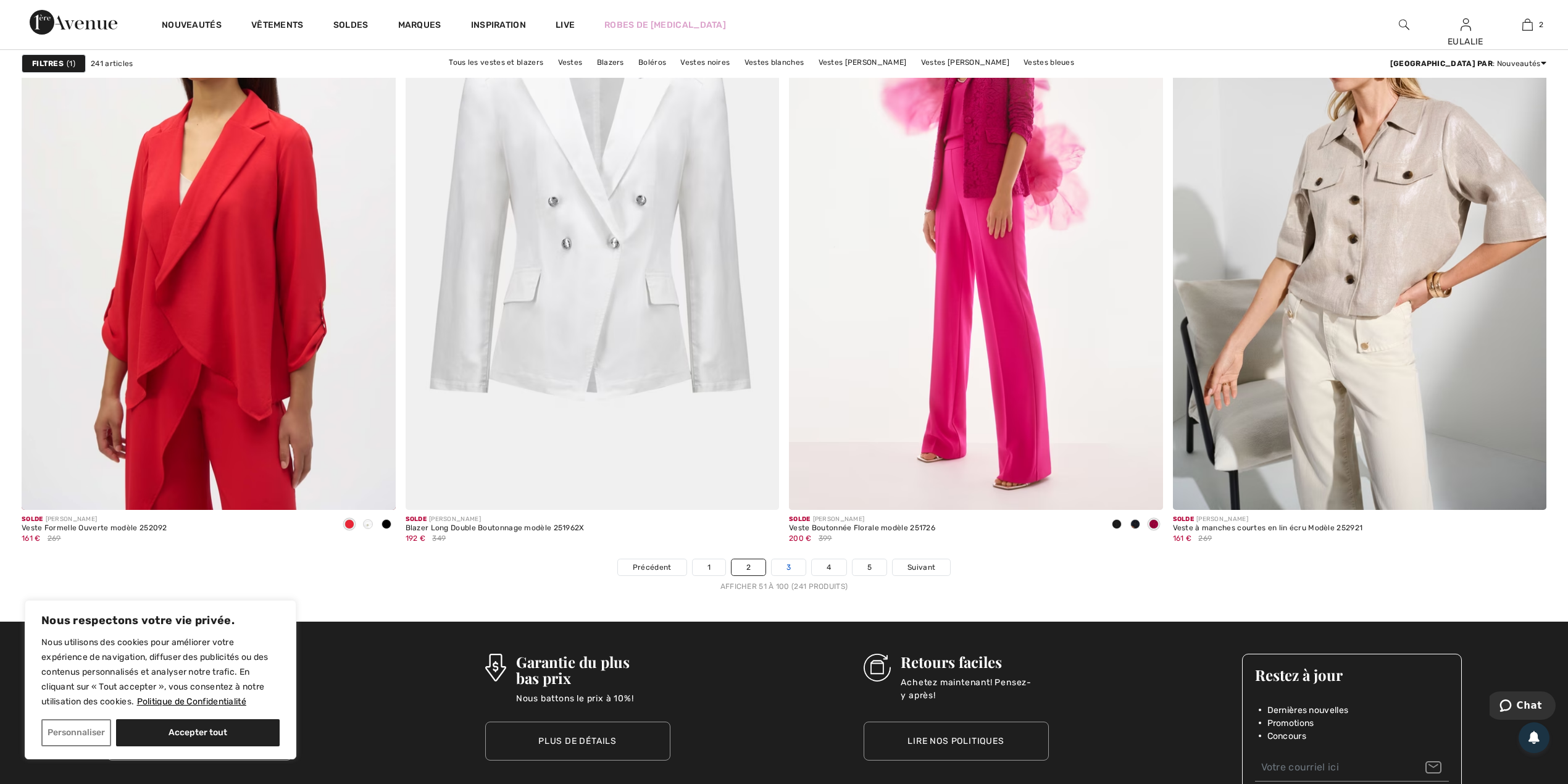
click at [789, 568] on link "3" at bounding box center [789, 566] width 34 height 16
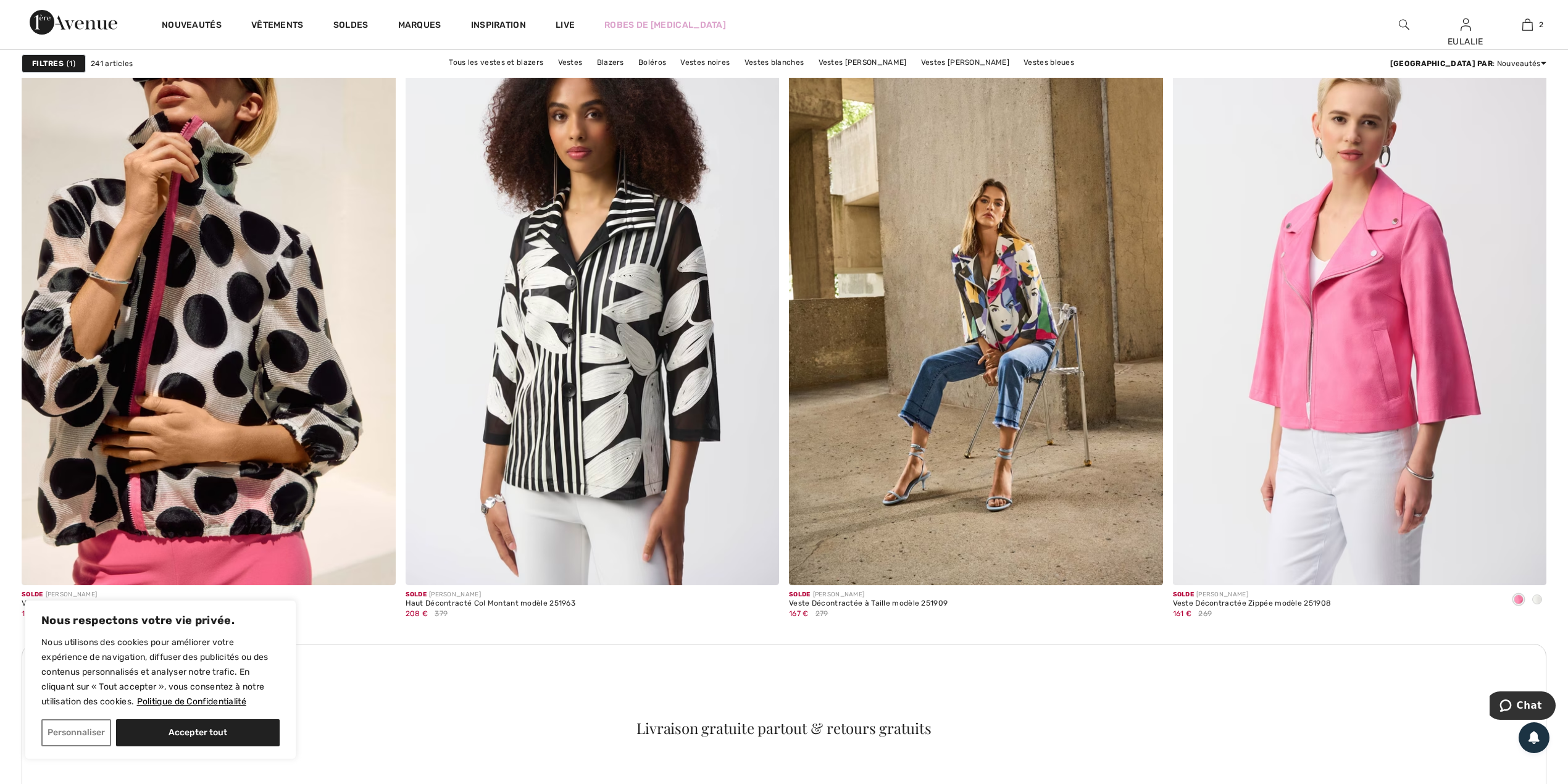
scroll to position [7076, 0]
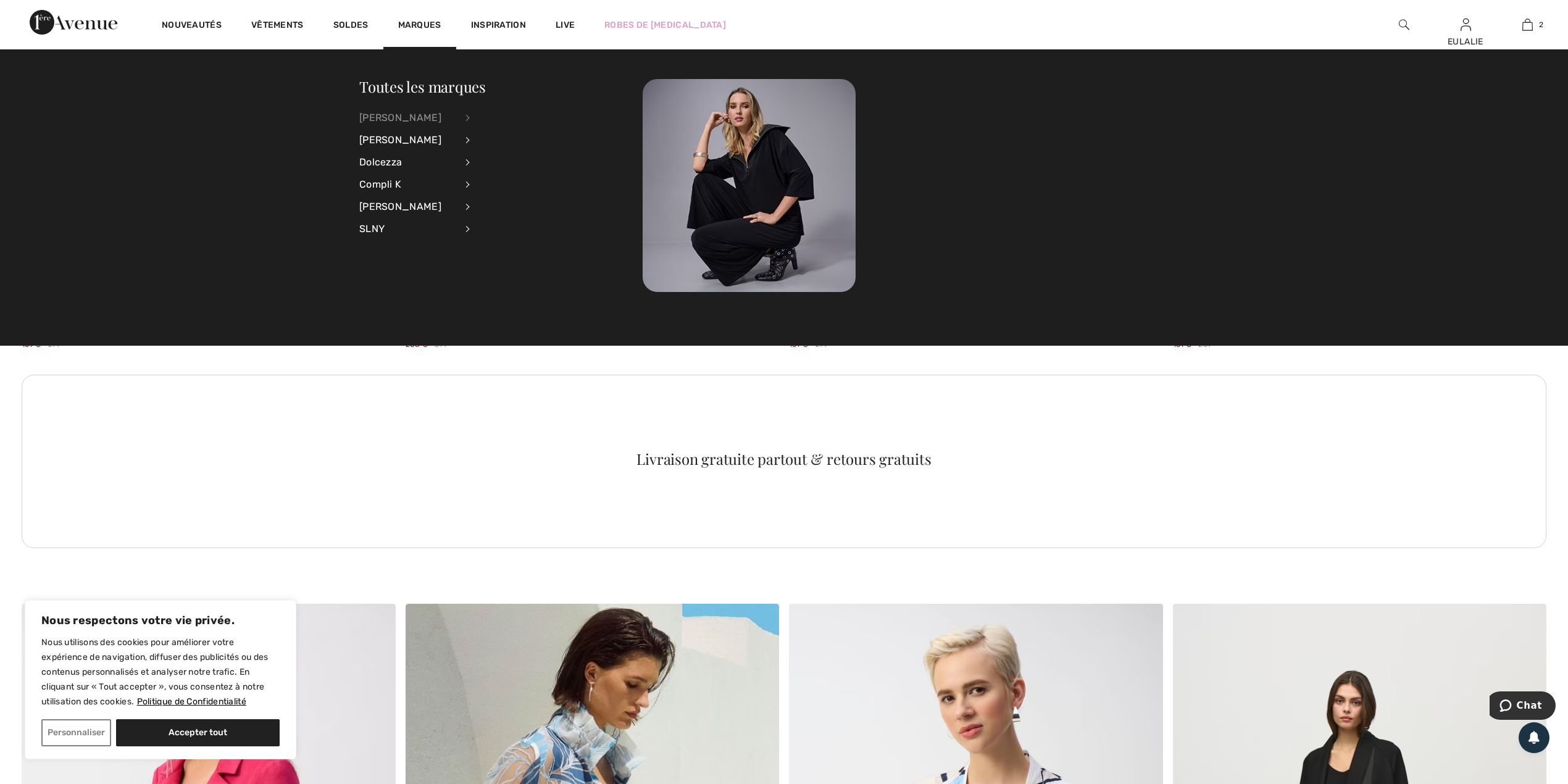
click at [425, 114] on div "[PERSON_NAME]" at bounding box center [408, 118] width 97 height 23
click at [502, 112] on link "Voir tout" at bounding box center [535, 117] width 100 height 20
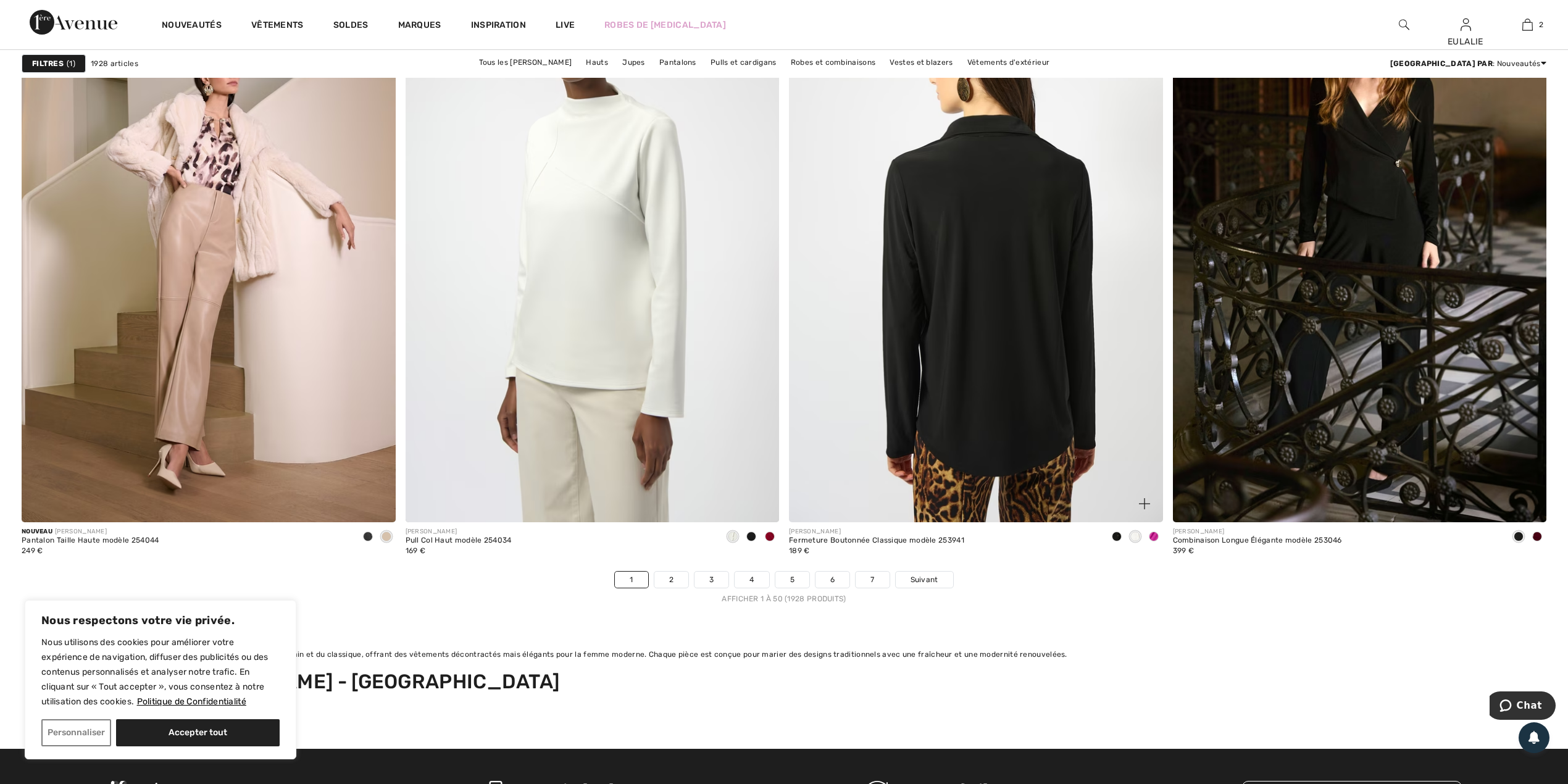
scroll to position [9627, 0]
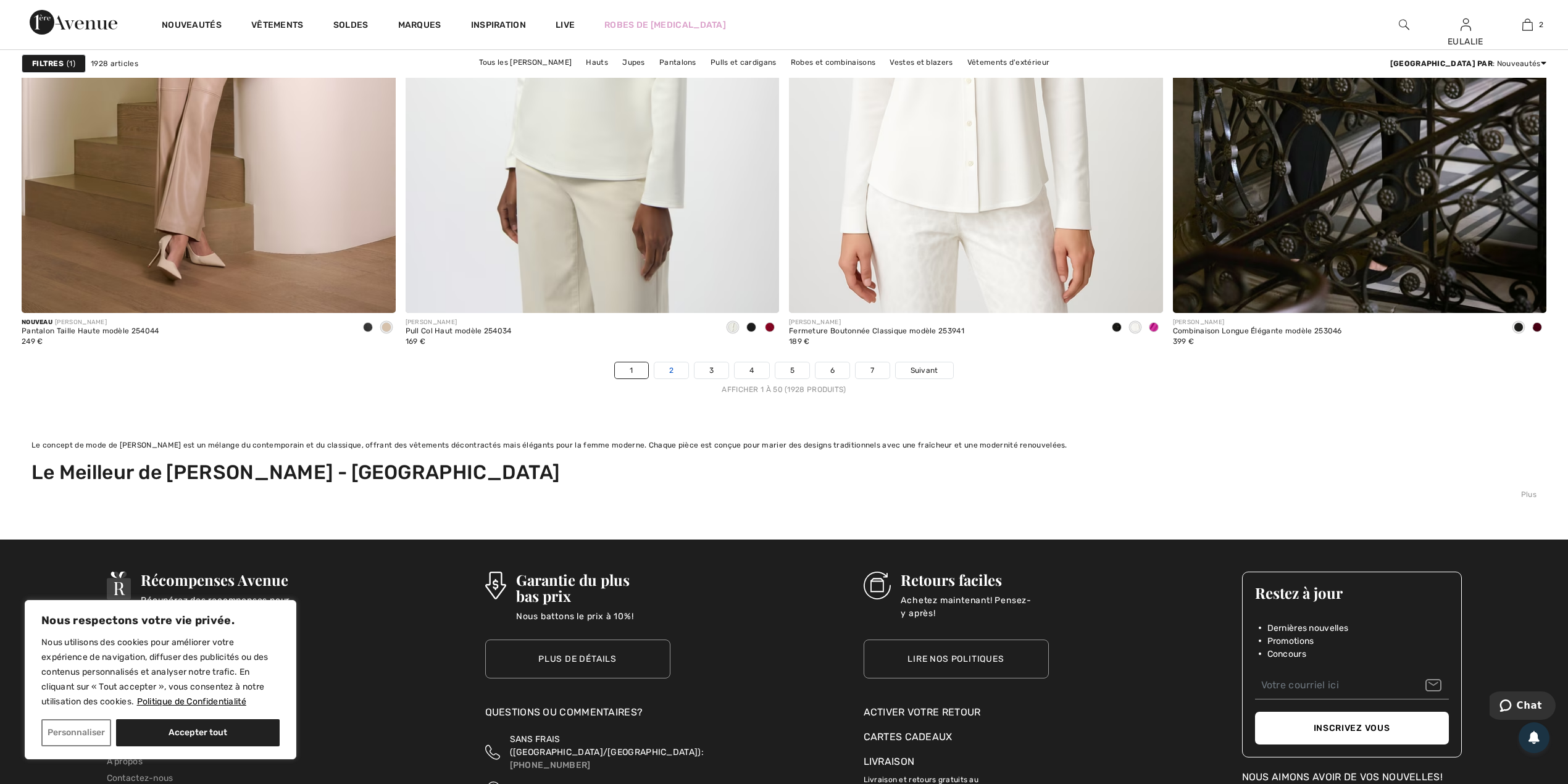
click at [668, 368] on link "2" at bounding box center [671, 370] width 34 height 16
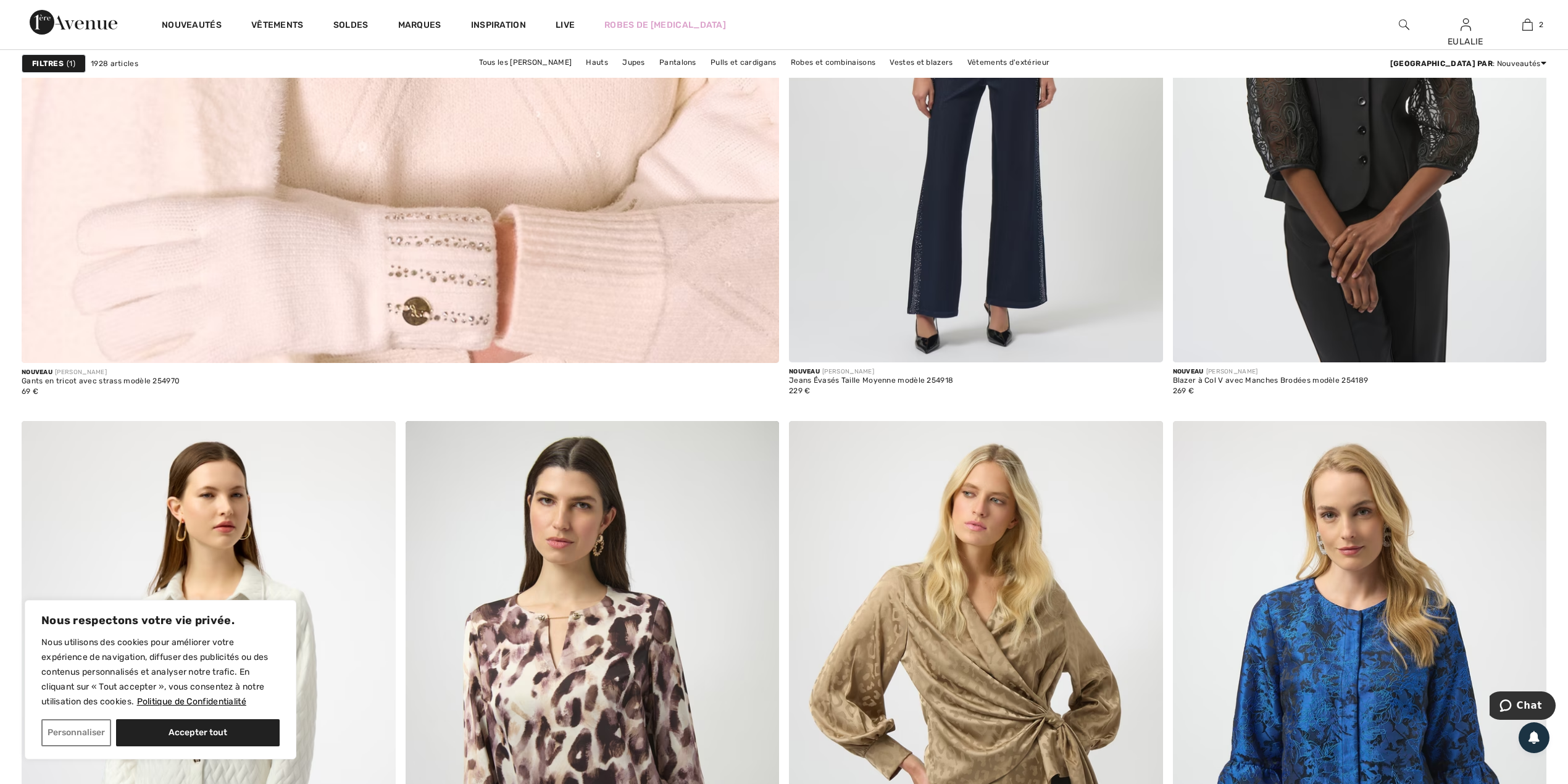
scroll to position [6665, 0]
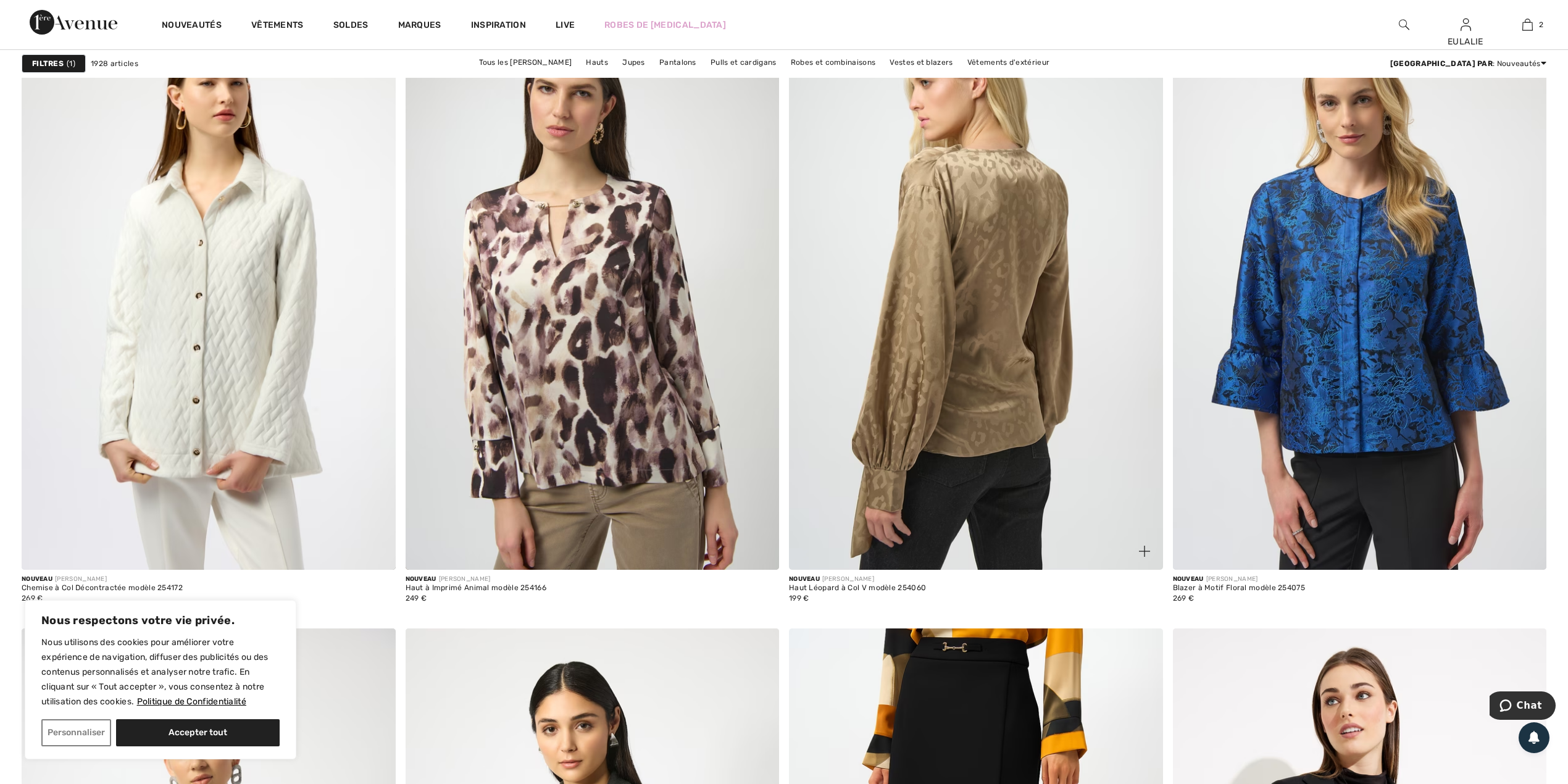
click at [961, 213] on img at bounding box center [976, 290] width 374 height 561
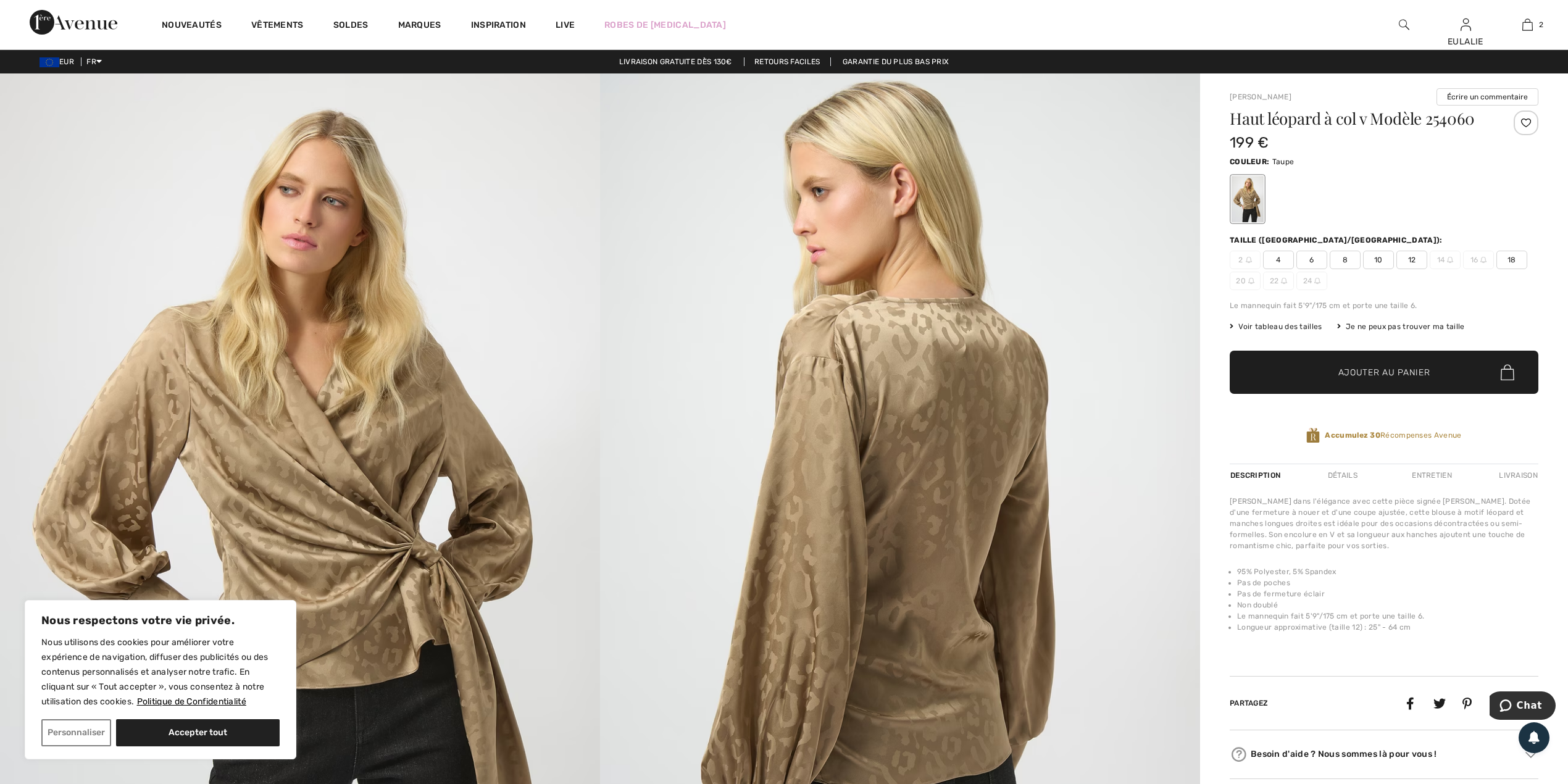
click at [1411, 263] on span "12" at bounding box center [1411, 259] width 31 height 18
click at [1385, 371] on span "Ajouter au panier" at bounding box center [1385, 372] width 92 height 13
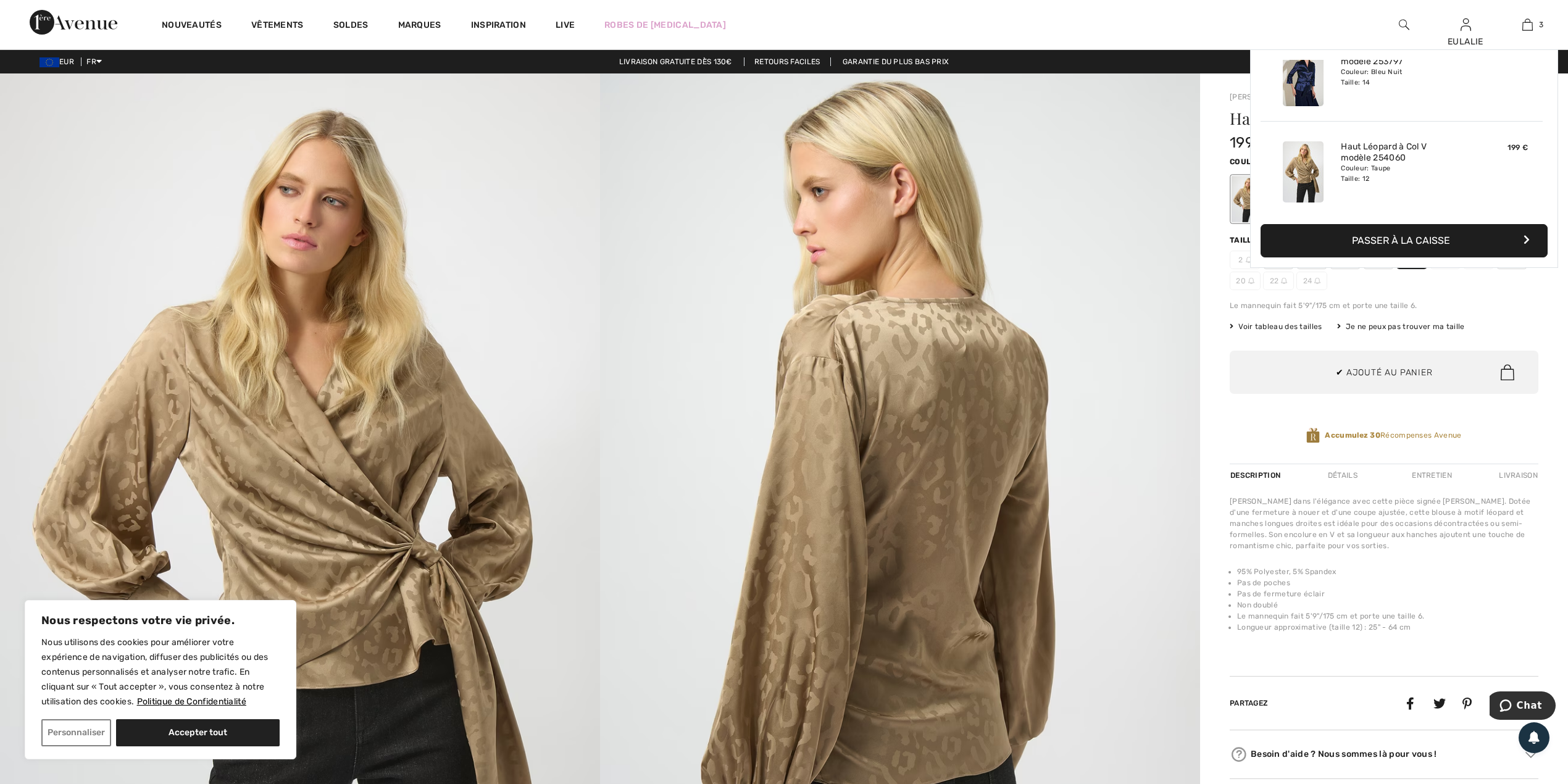
scroll to position [135, 0]
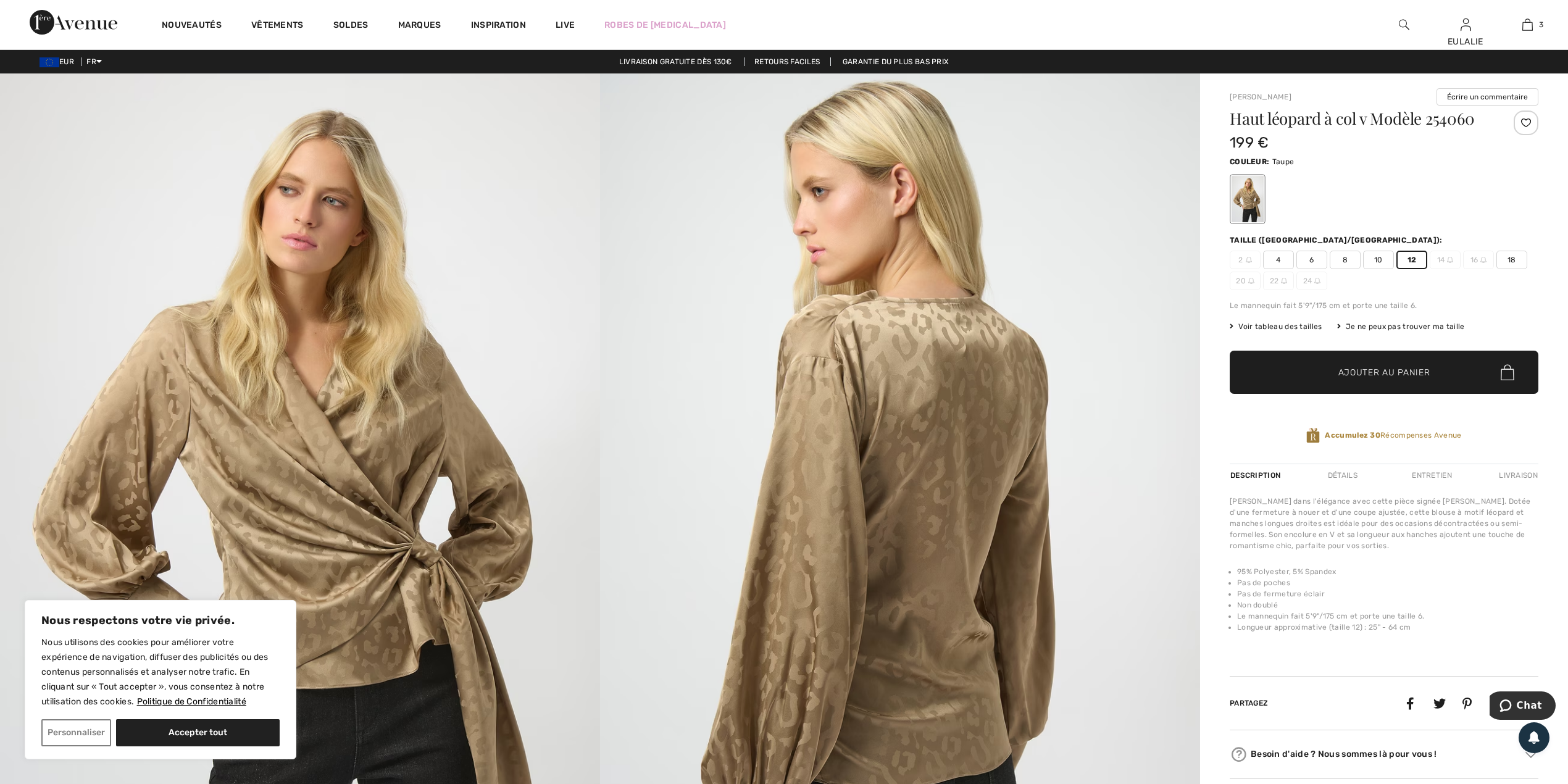
click at [1420, 325] on div "Je ne peux pas trouver ma taille" at bounding box center [1401, 326] width 128 height 11
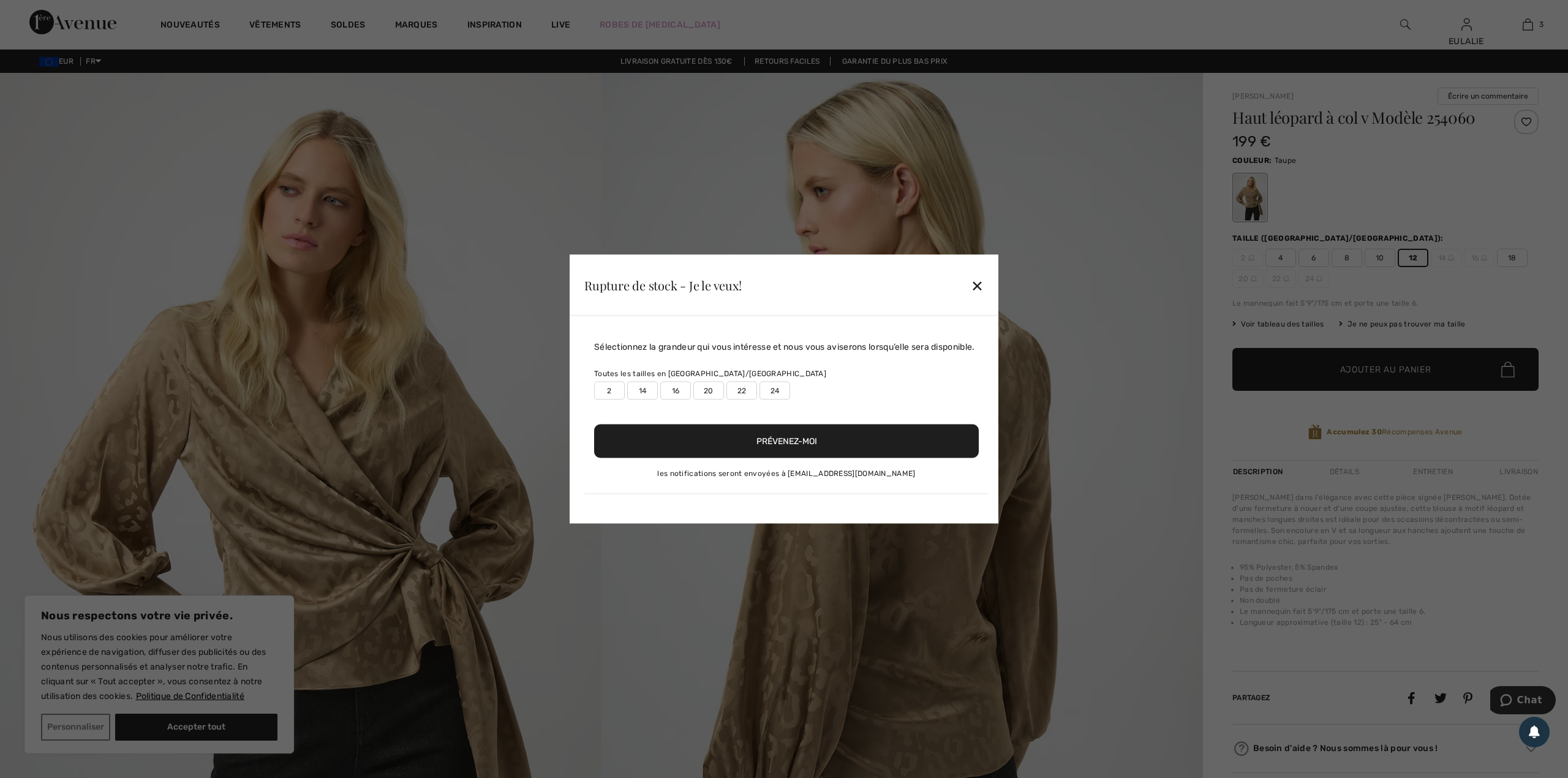
click at [636, 387] on label "14" at bounding box center [642, 391] width 31 height 18
click at [830, 437] on button "Prévenez-moi" at bounding box center [786, 441] width 385 height 34
click at [795, 438] on button "Prévenez-moi" at bounding box center [786, 441] width 385 height 34
click at [984, 281] on div "✕" at bounding box center [977, 284] width 12 height 26
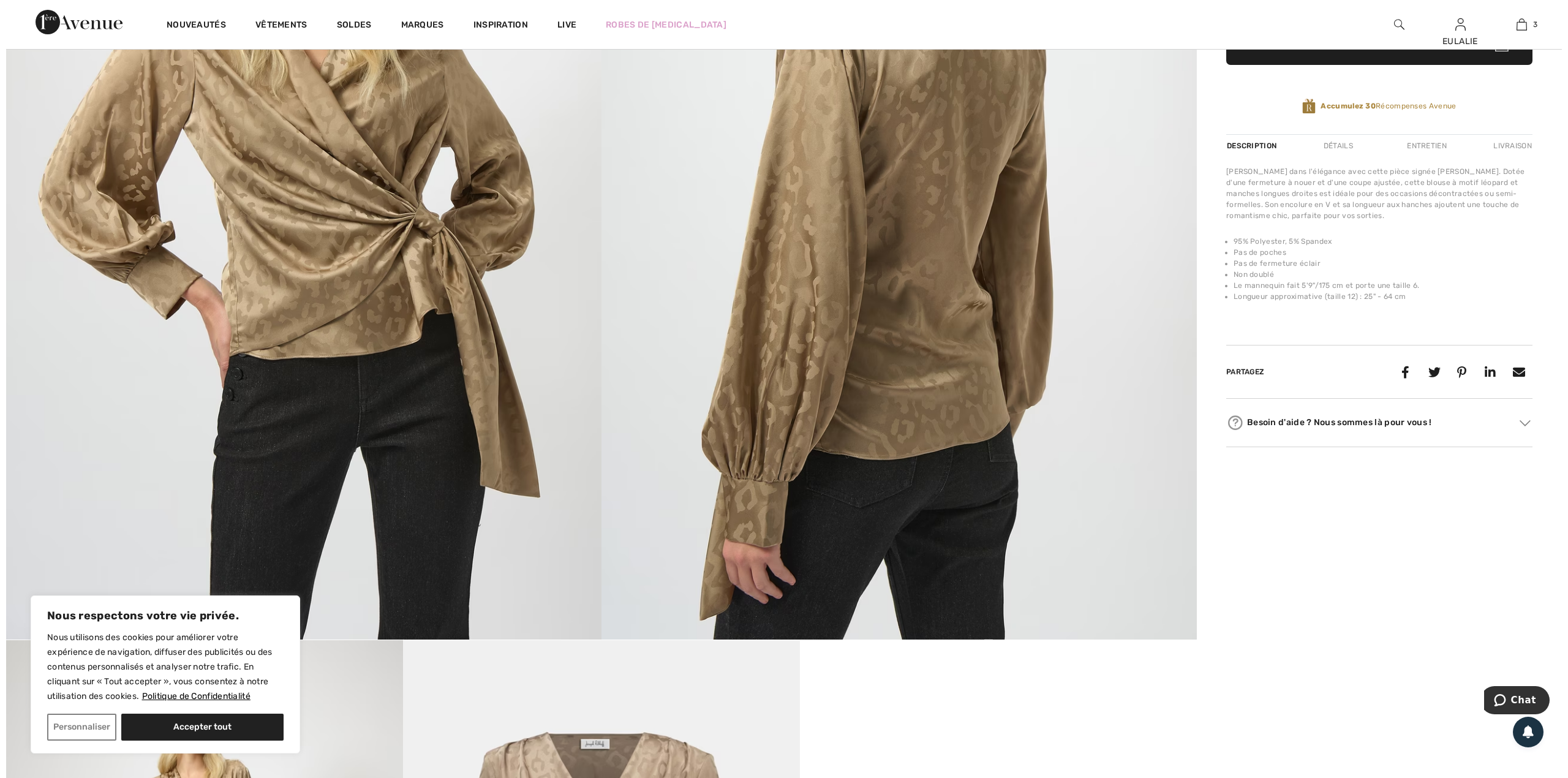
scroll to position [326, 0]
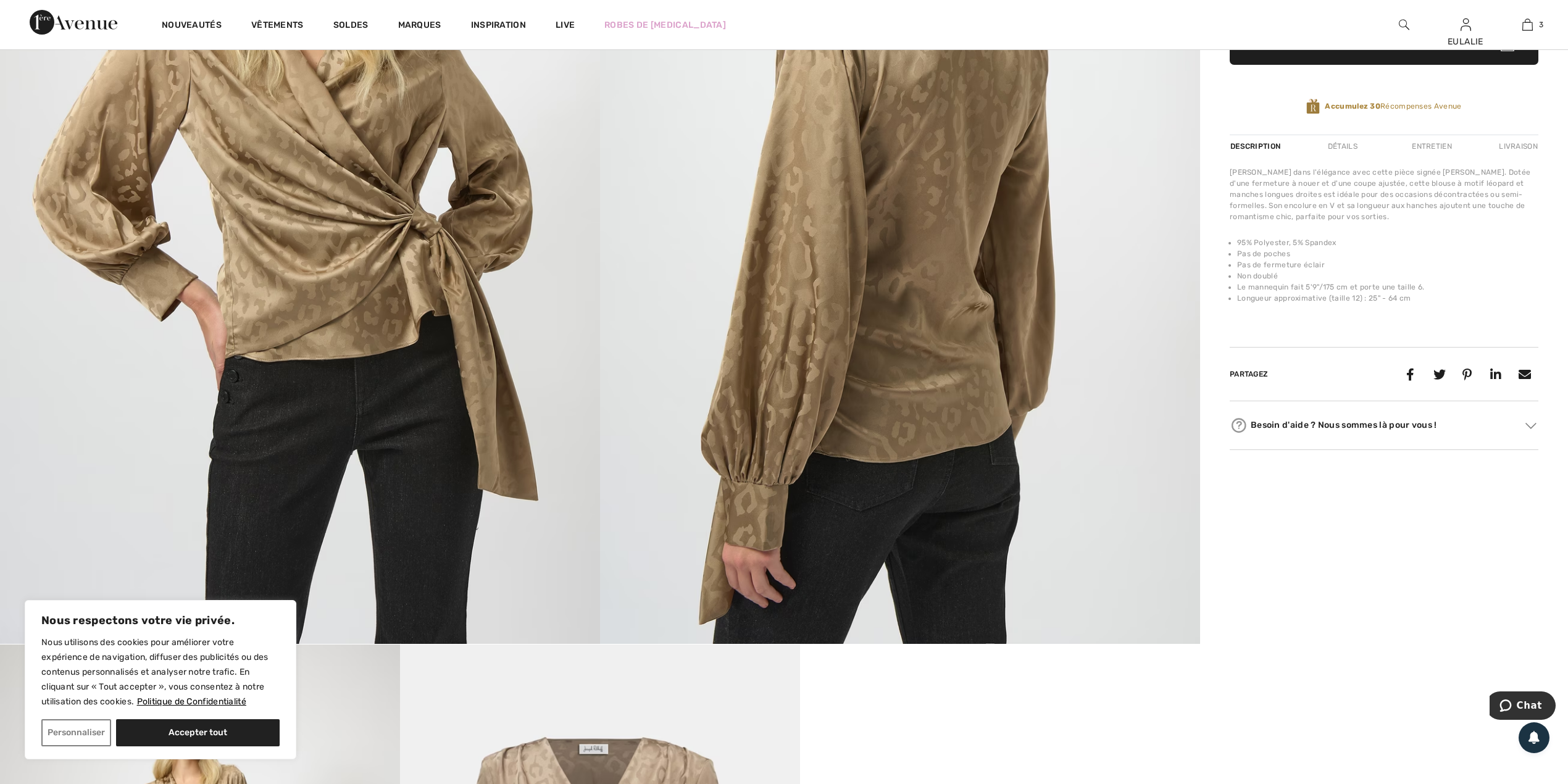
click at [761, 348] on img at bounding box center [900, 194] width 600 height 899
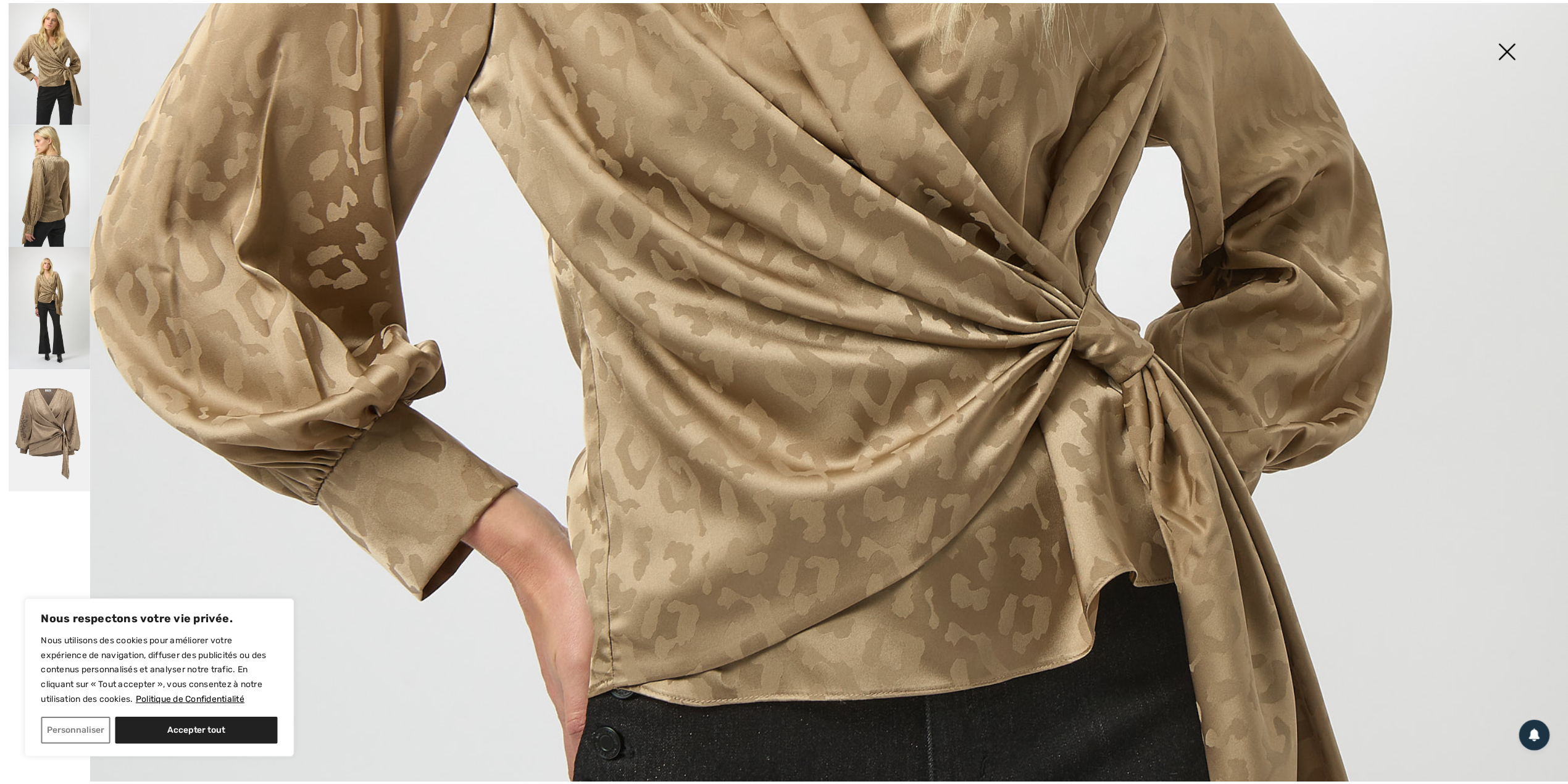
scroll to position [822, 0]
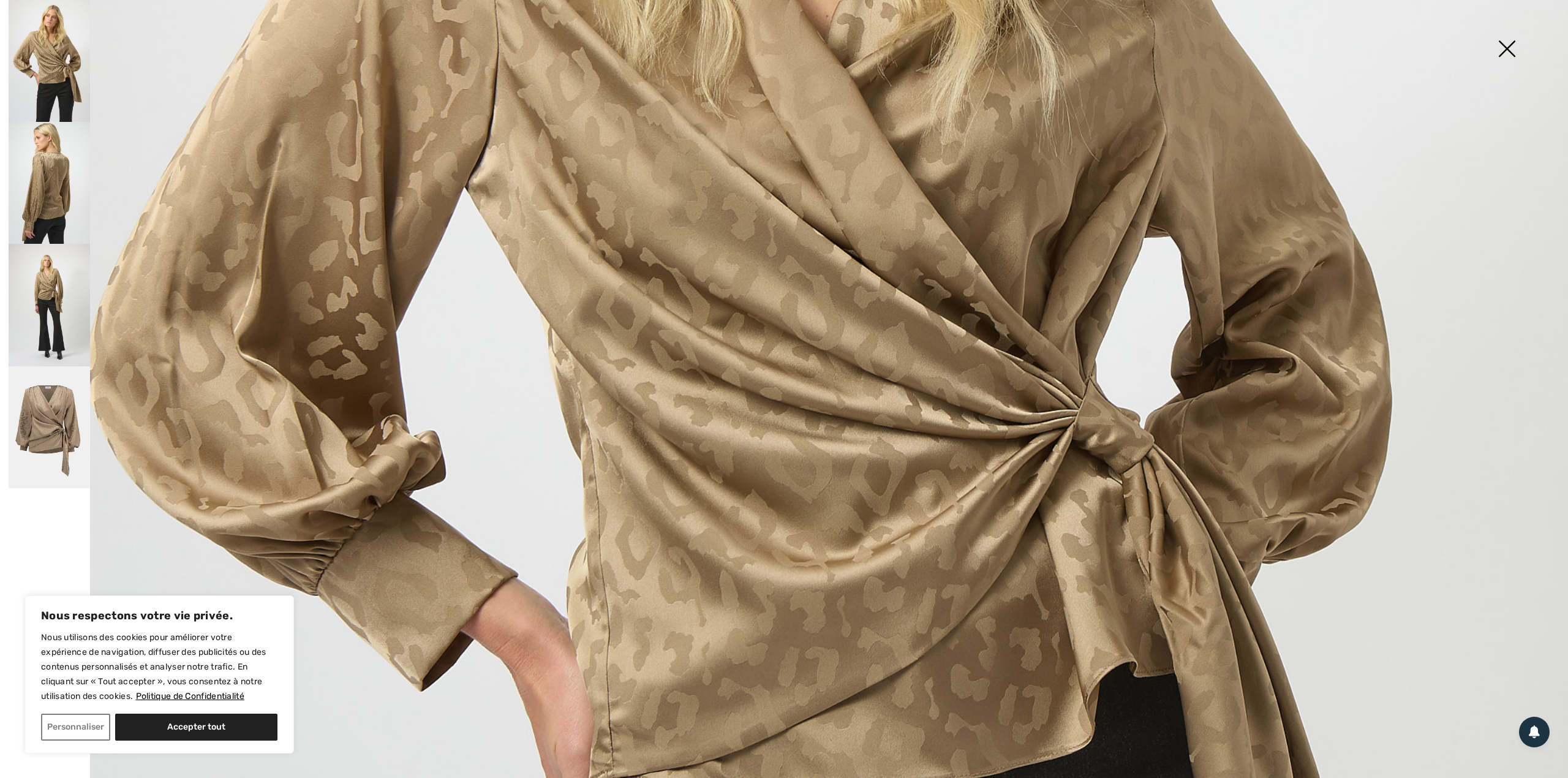
click at [1508, 41] on img at bounding box center [1507, 50] width 61 height 63
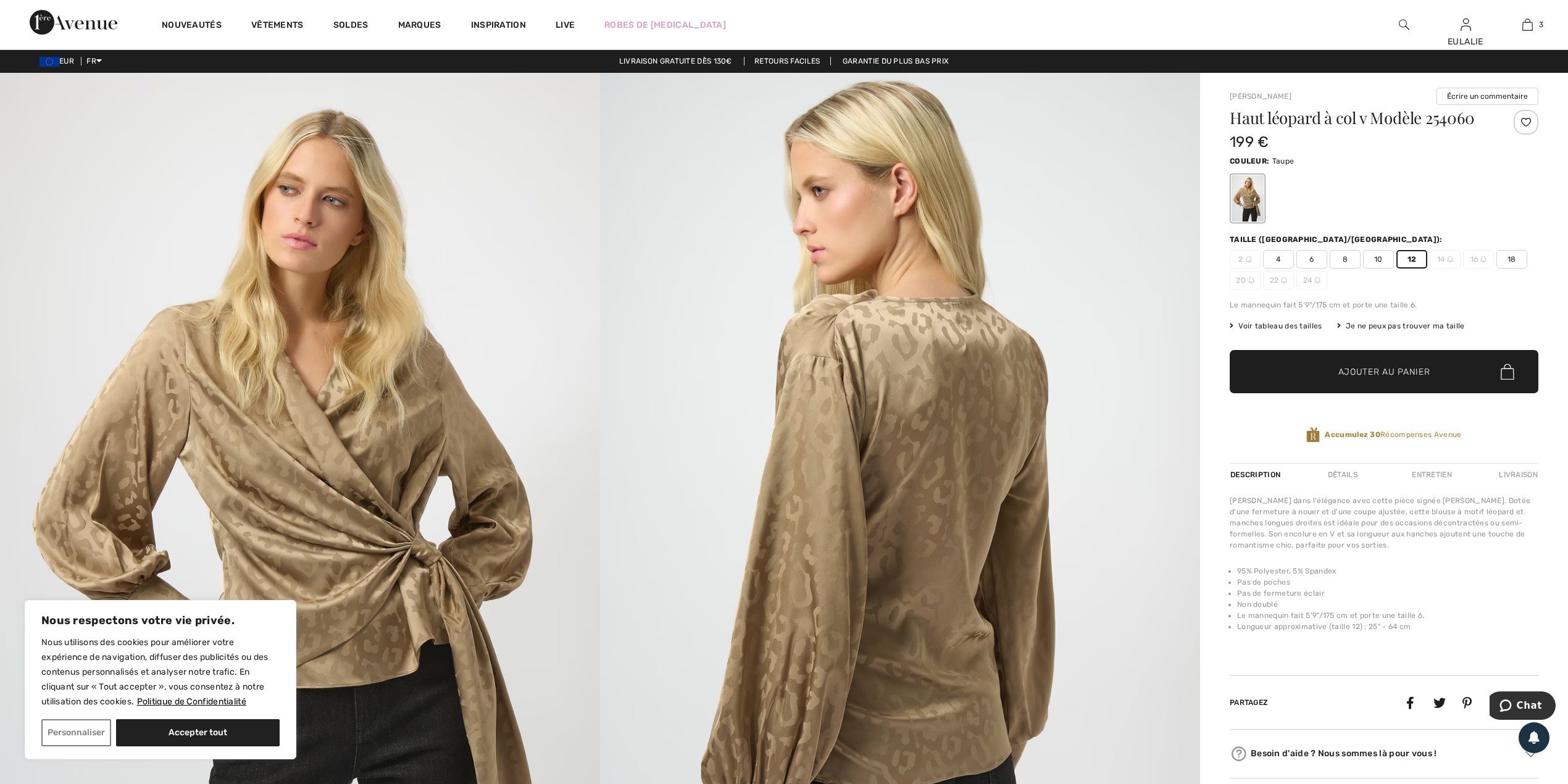
scroll to position [0, 0]
click at [1371, 262] on span "10" at bounding box center [1379, 259] width 31 height 18
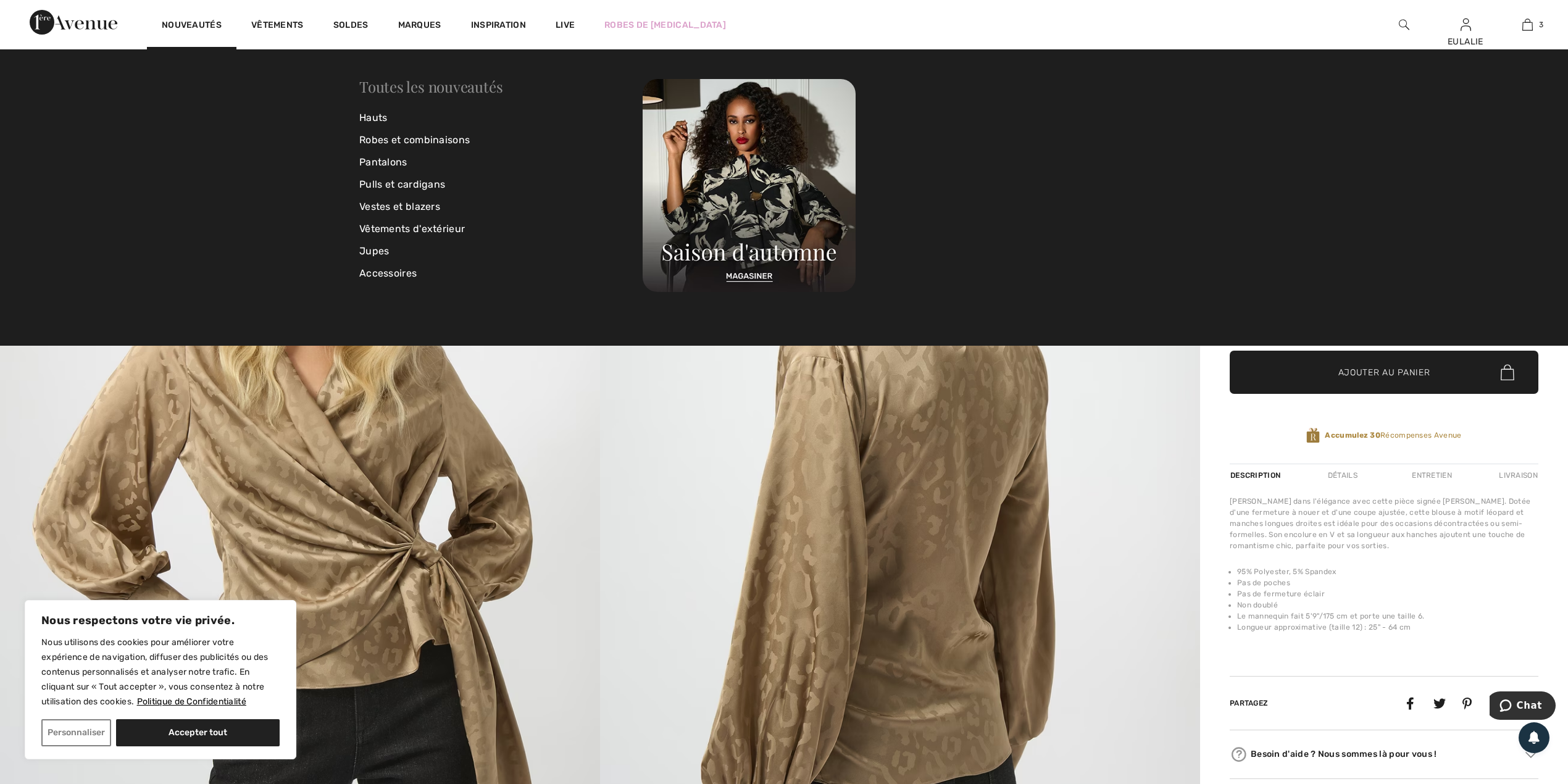
click at [428, 82] on link "Toutes les nouveautés" at bounding box center [430, 86] width 143 height 20
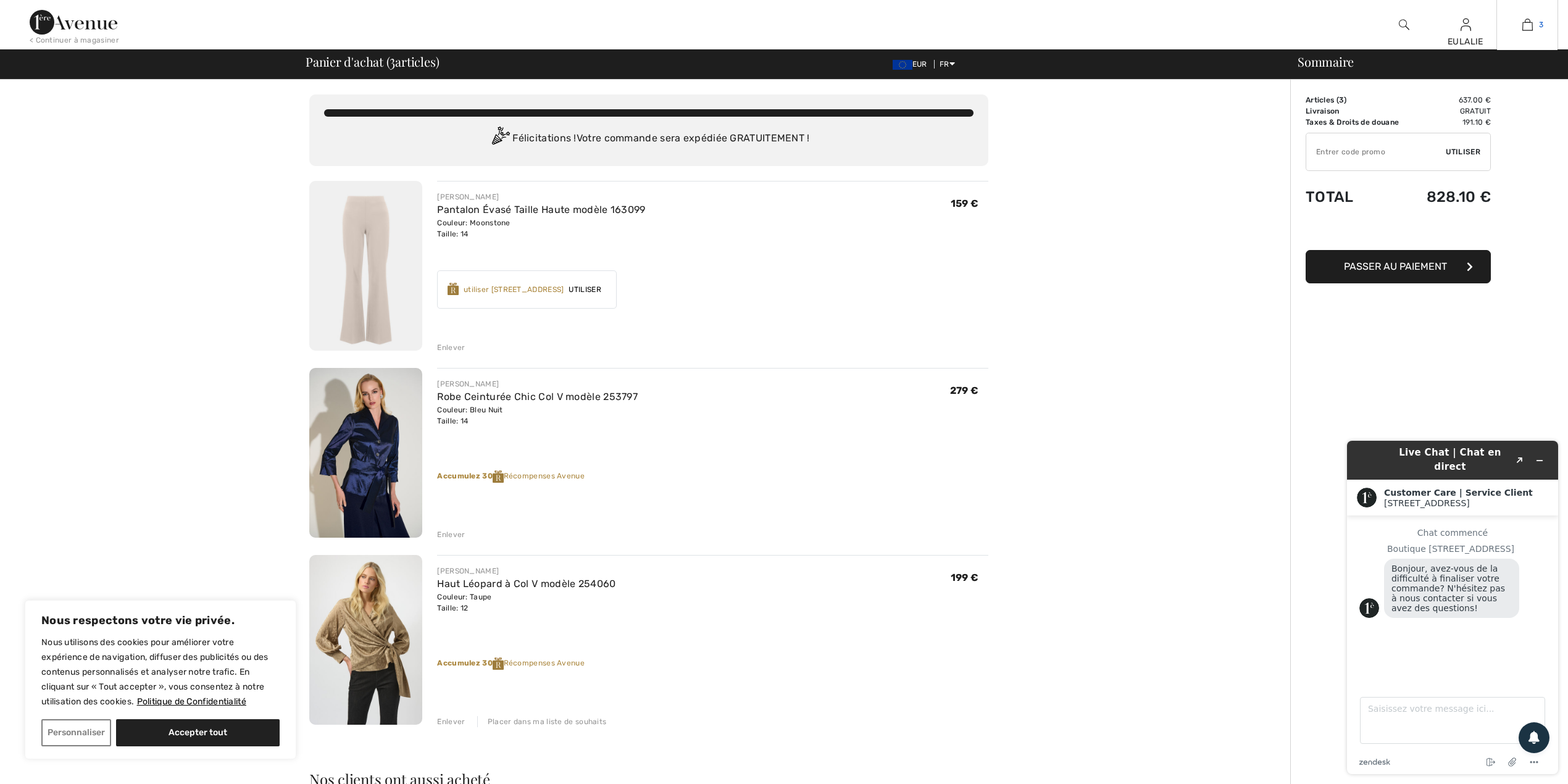
scroll to position [82, 0]
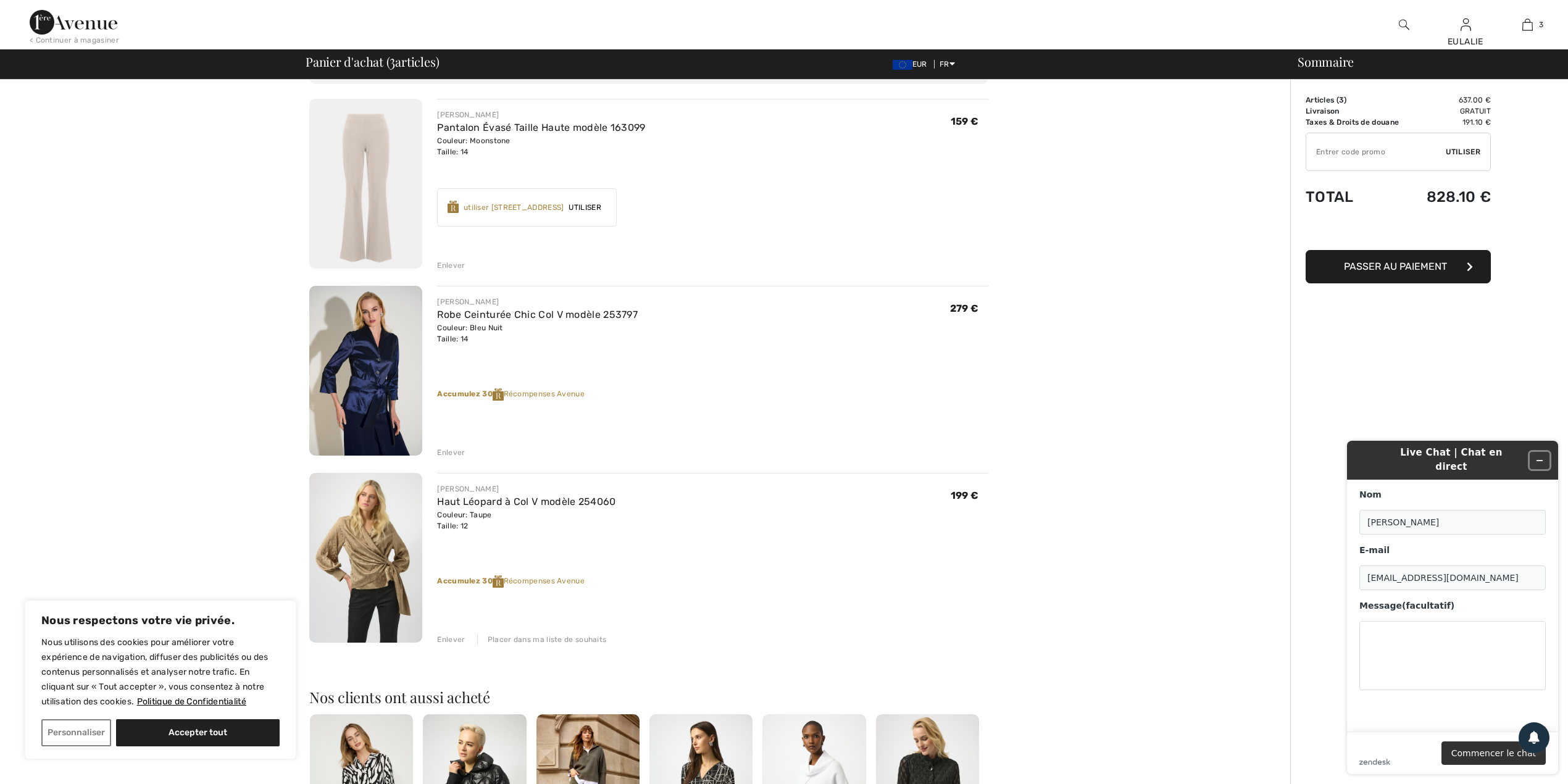
click at [1546, 454] on button "Réduire le widget" at bounding box center [1540, 460] width 20 height 18
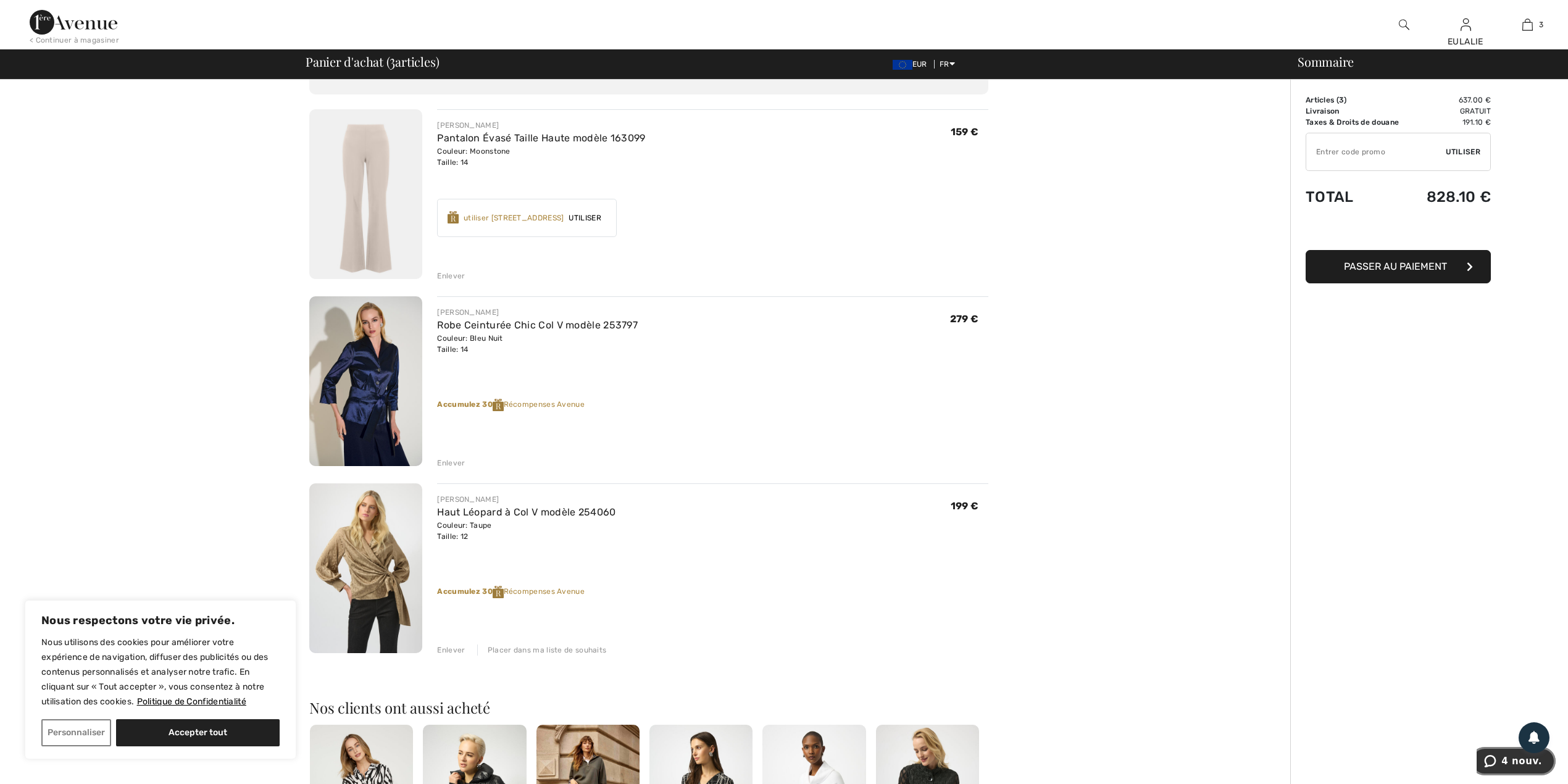
scroll to position [0, 0]
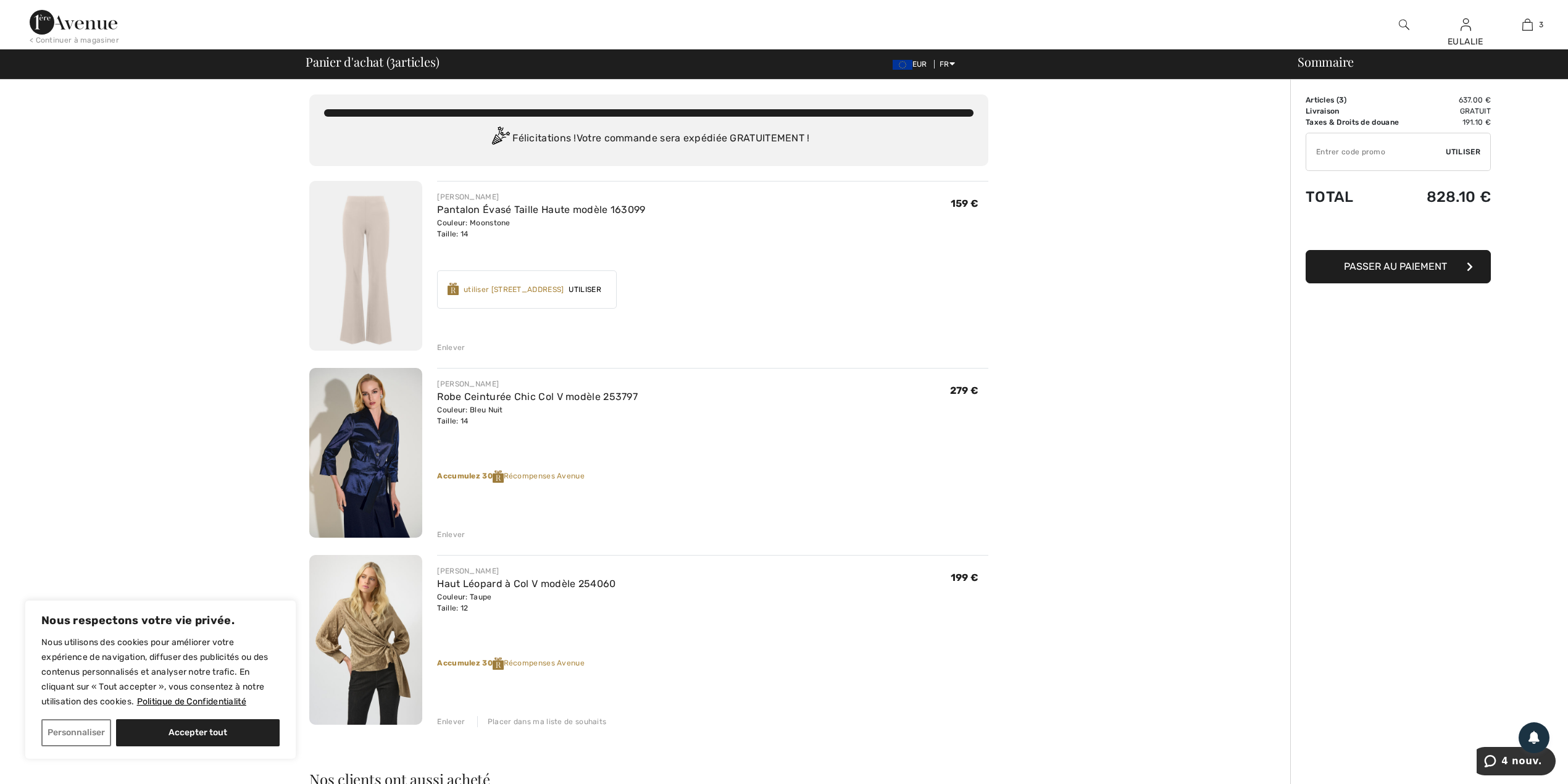
click at [41, 18] on img at bounding box center [73, 23] width 88 height 25
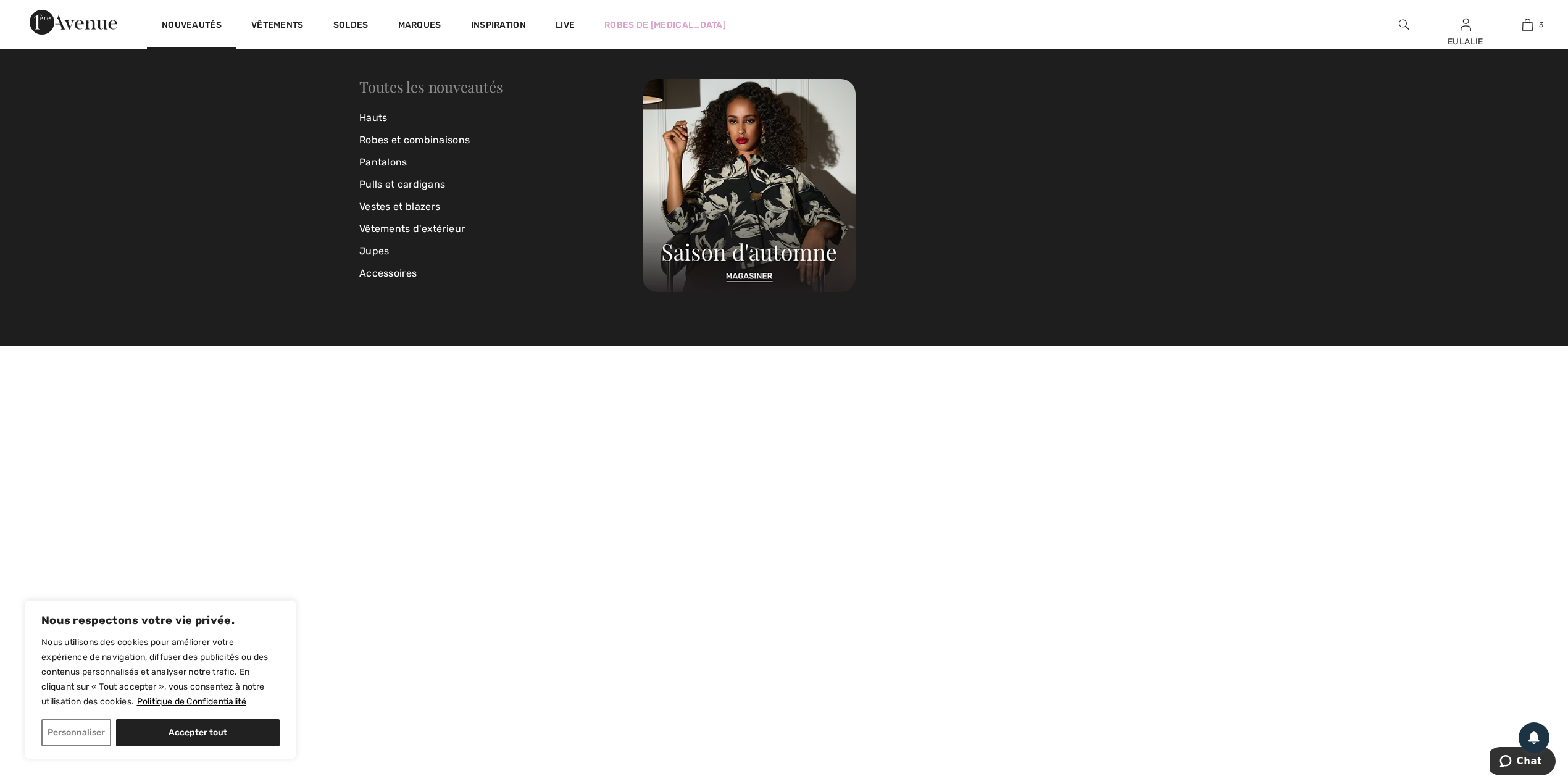
click at [423, 85] on link "Toutes les nouveautés" at bounding box center [430, 86] width 143 height 20
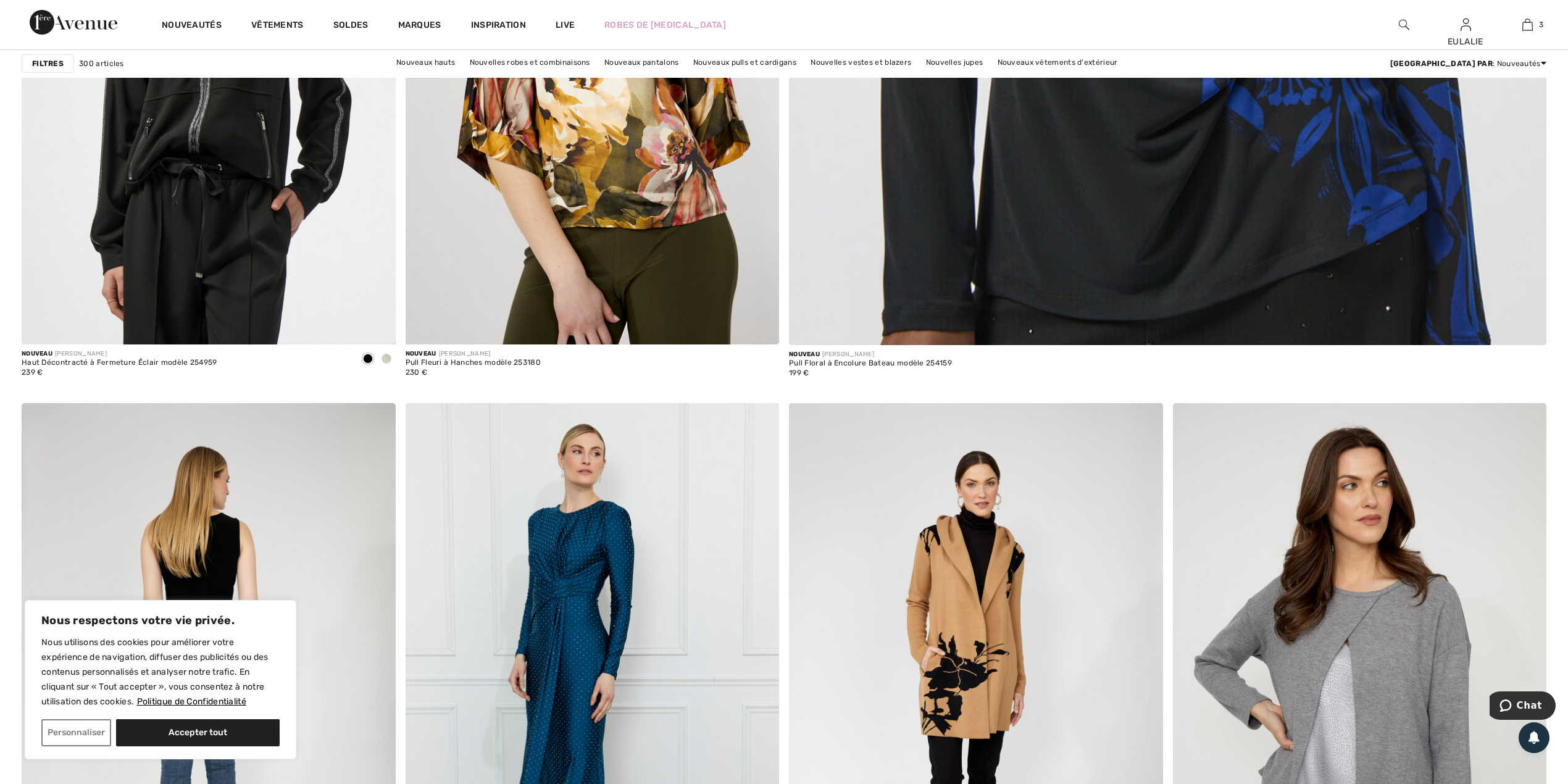
scroll to position [740, 0]
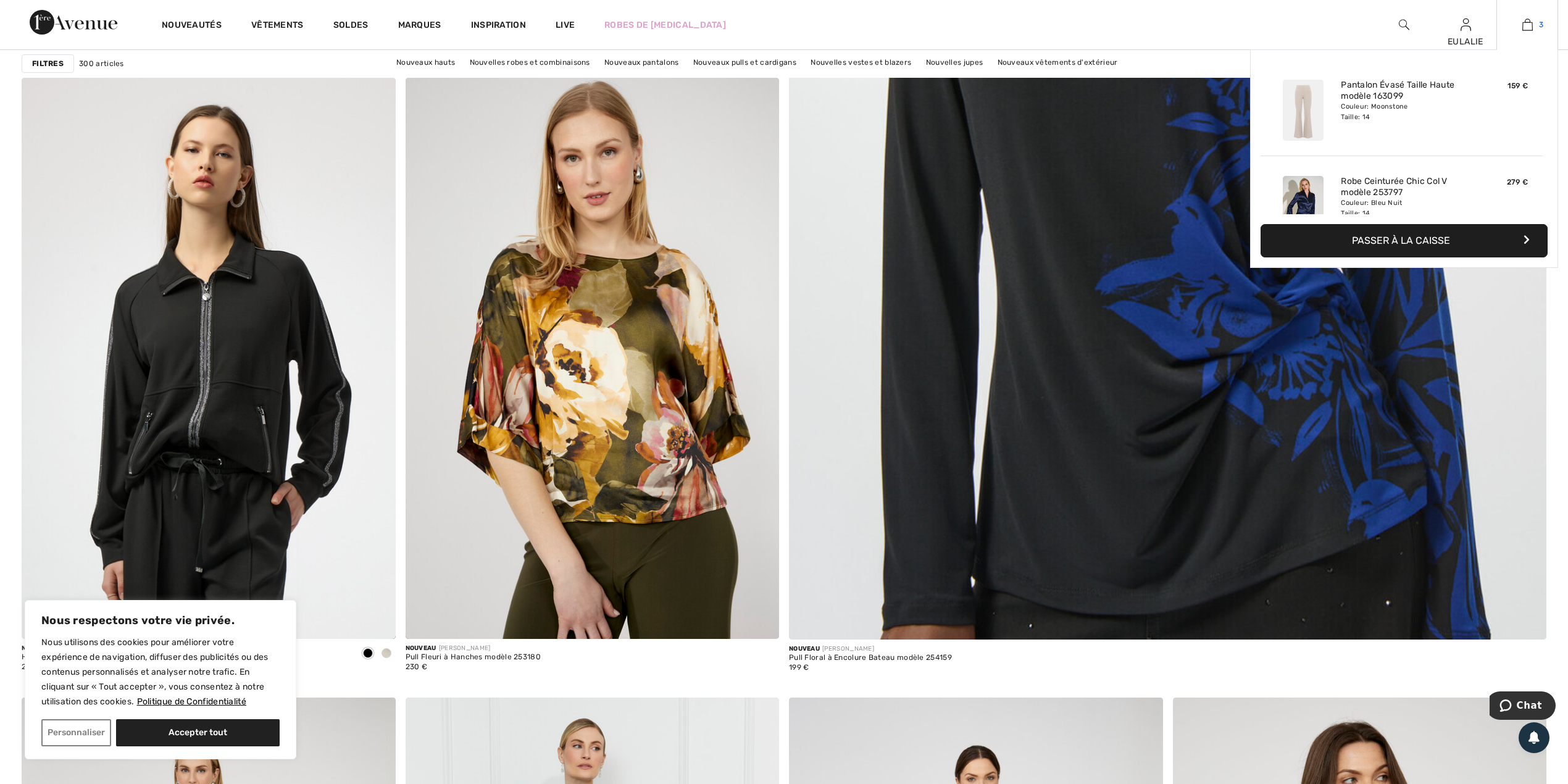
click at [1528, 25] on img at bounding box center [1528, 25] width 11 height 15
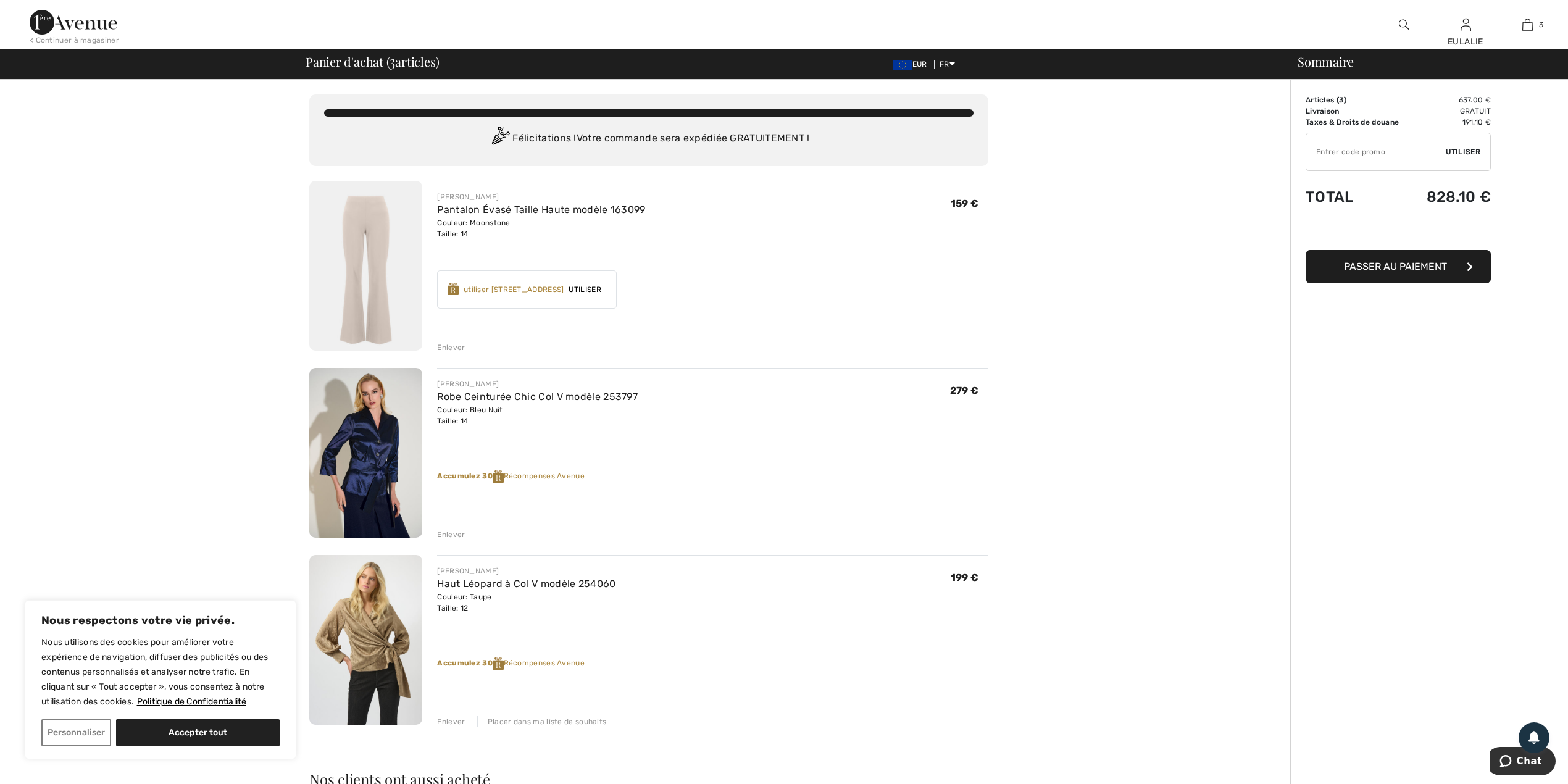
click at [368, 637] on img at bounding box center [366, 639] width 113 height 170
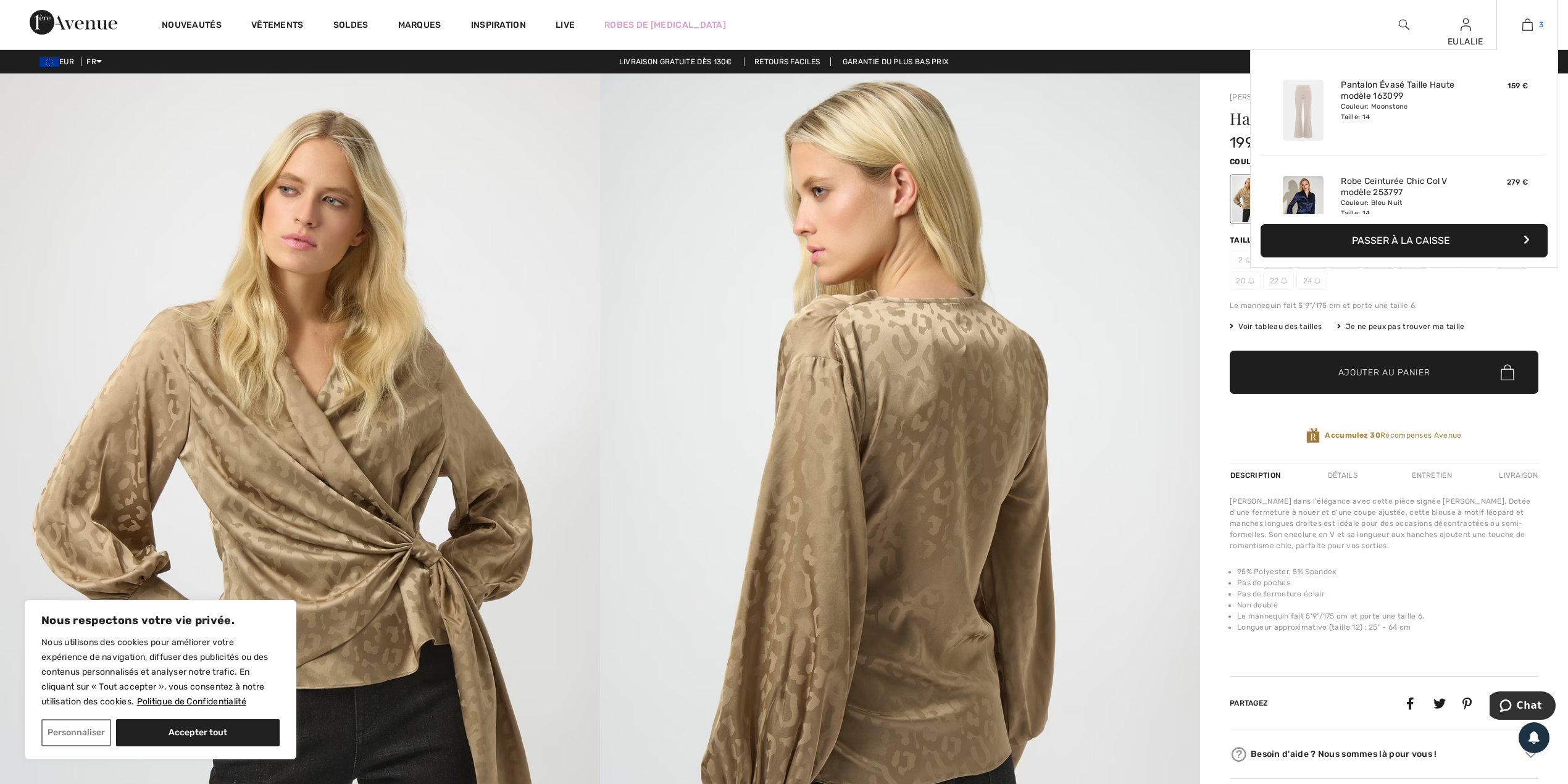
click at [1529, 28] on img at bounding box center [1528, 25] width 11 height 15
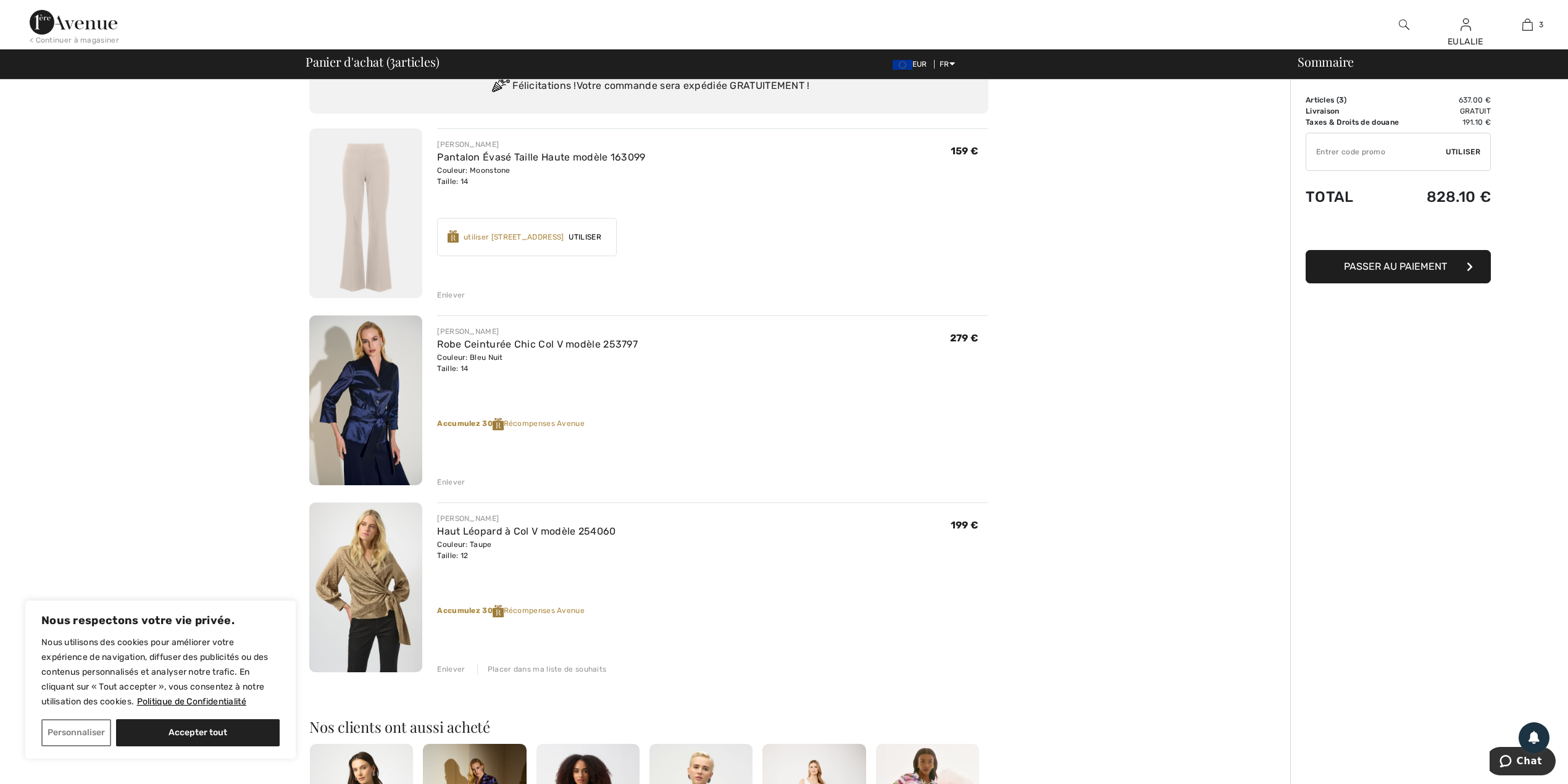
scroll to position [82, 0]
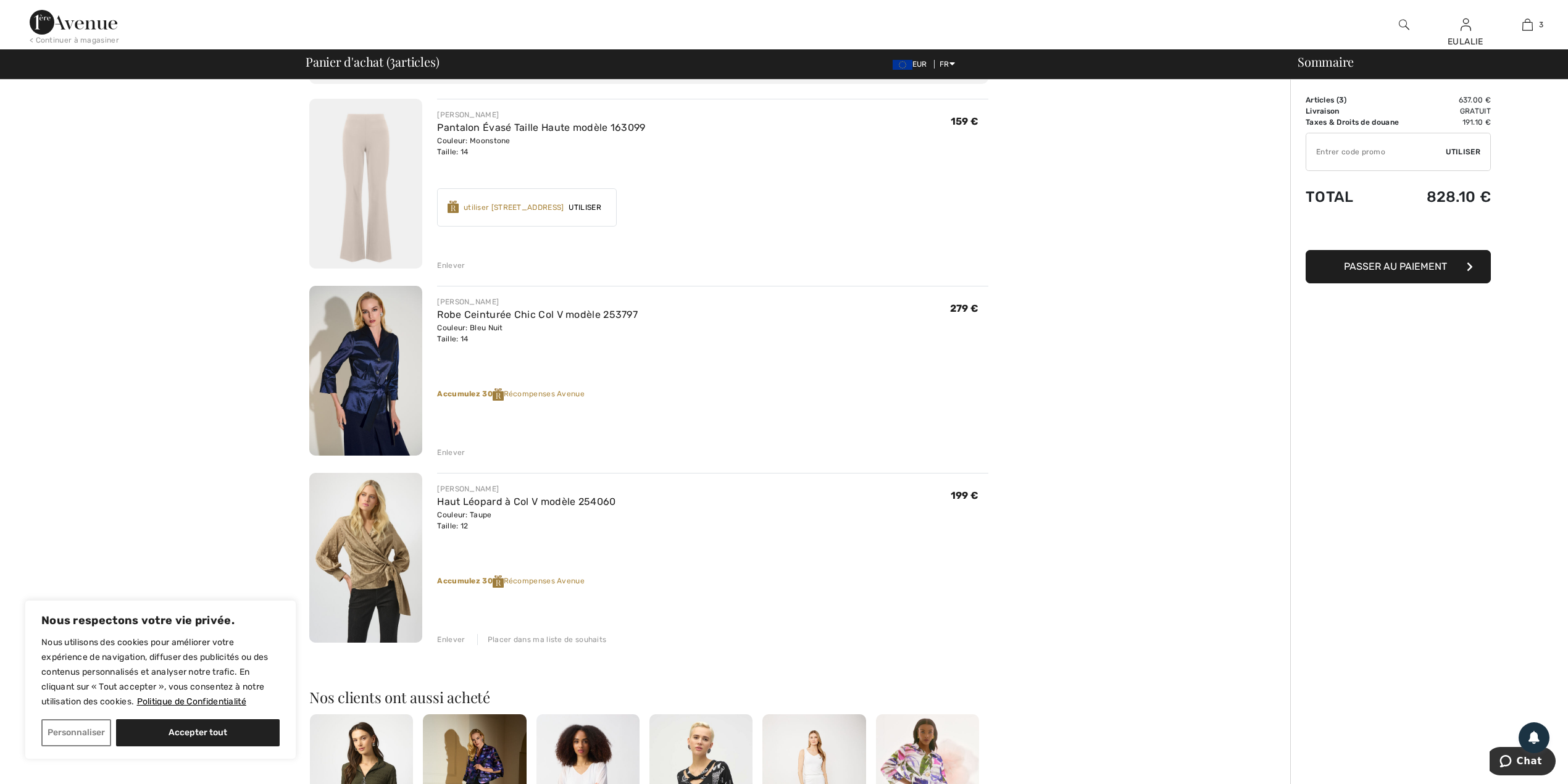
click at [357, 363] on img at bounding box center [366, 371] width 113 height 170
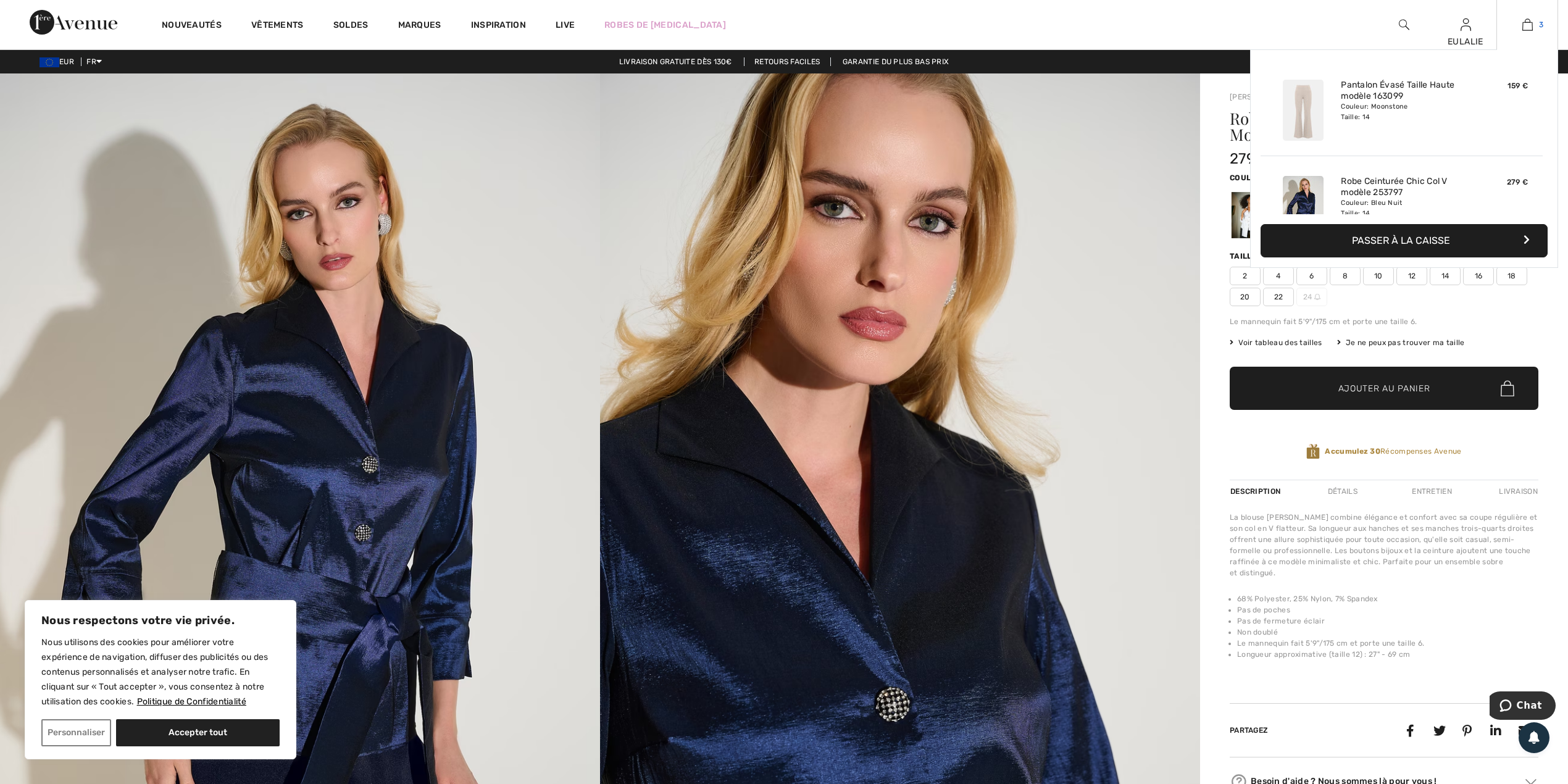
click at [1527, 21] on img at bounding box center [1528, 25] width 11 height 15
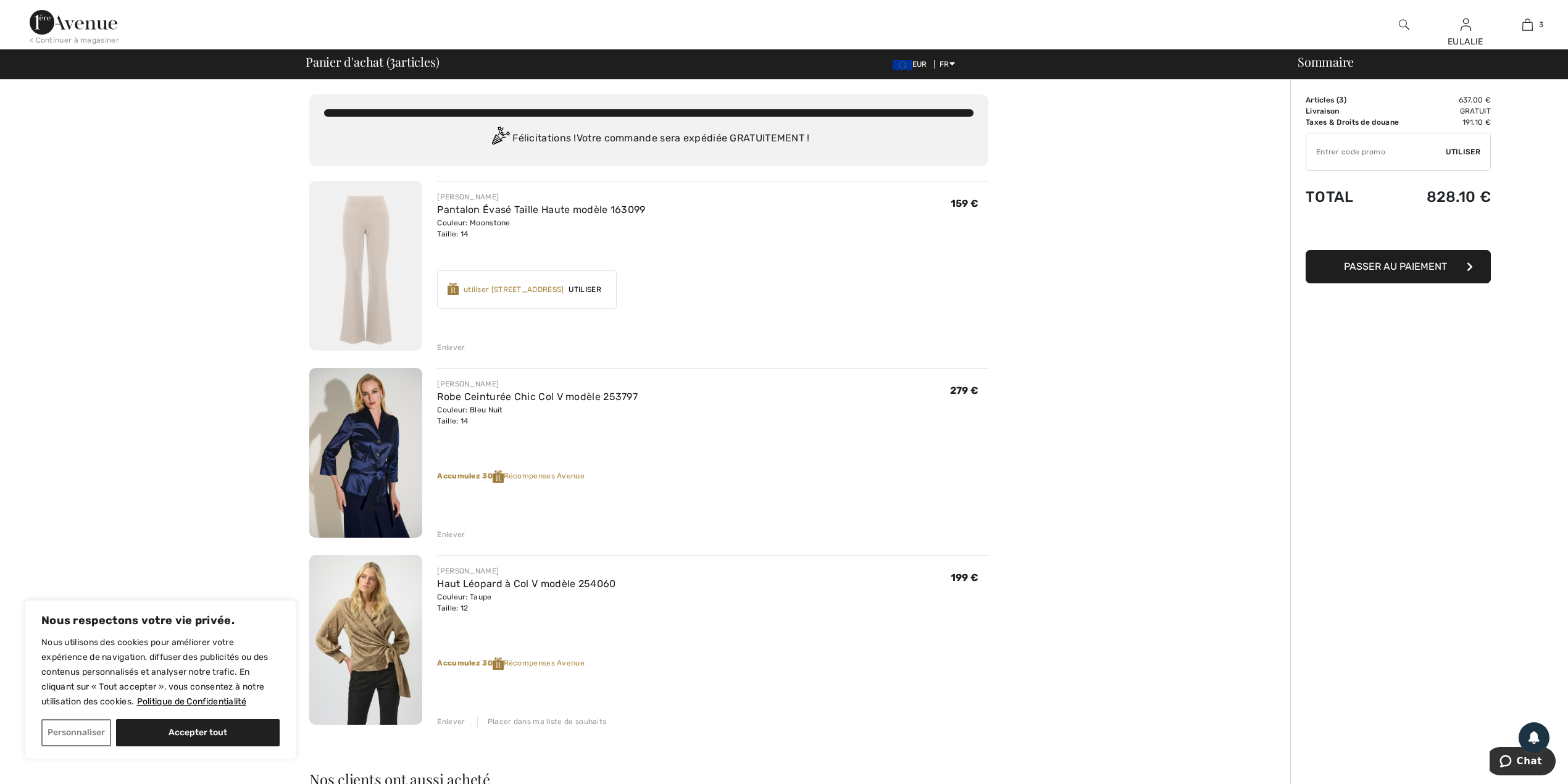
click at [357, 624] on img at bounding box center [366, 639] width 113 height 170
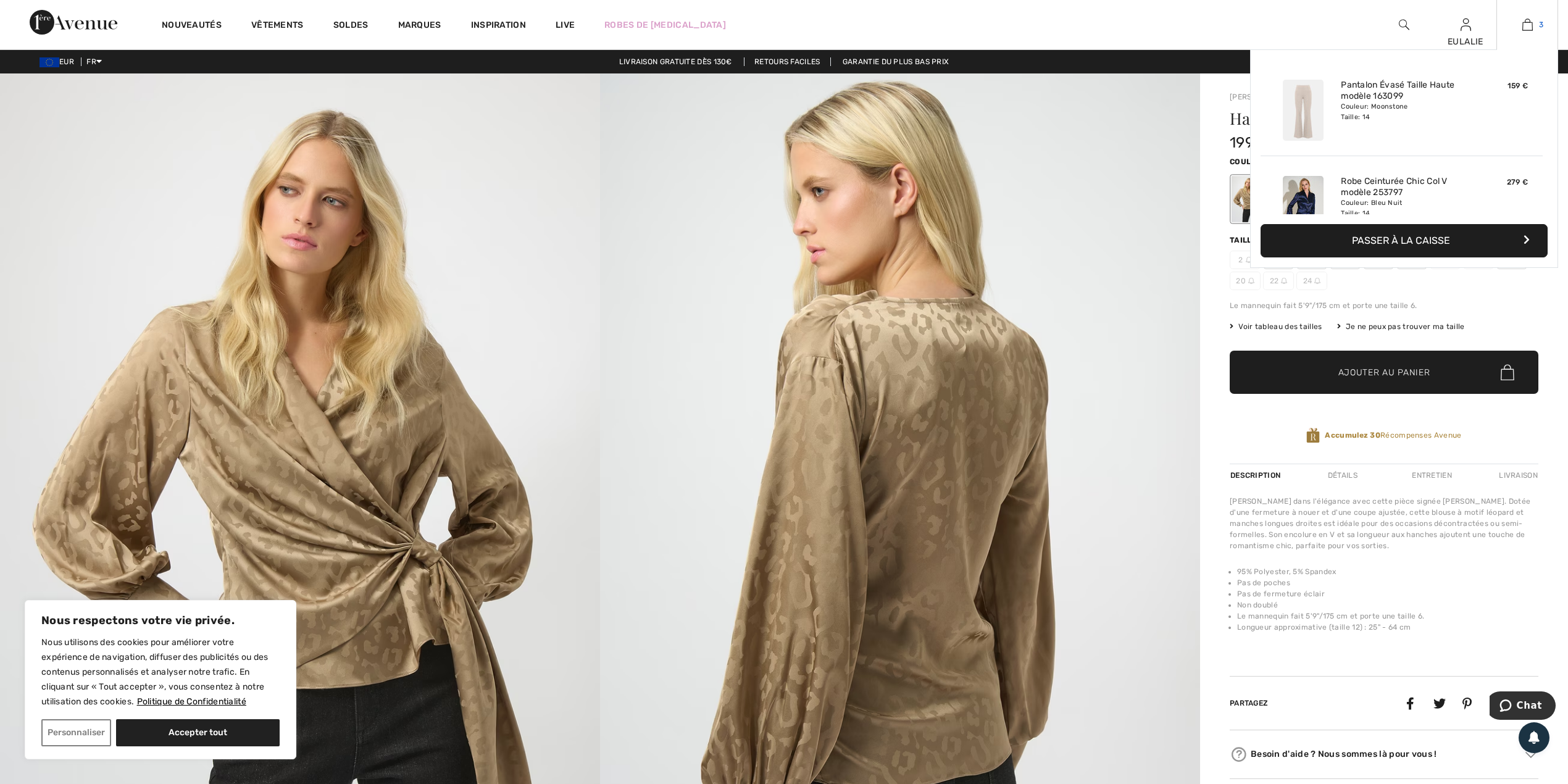
click at [1529, 25] on img at bounding box center [1528, 25] width 11 height 15
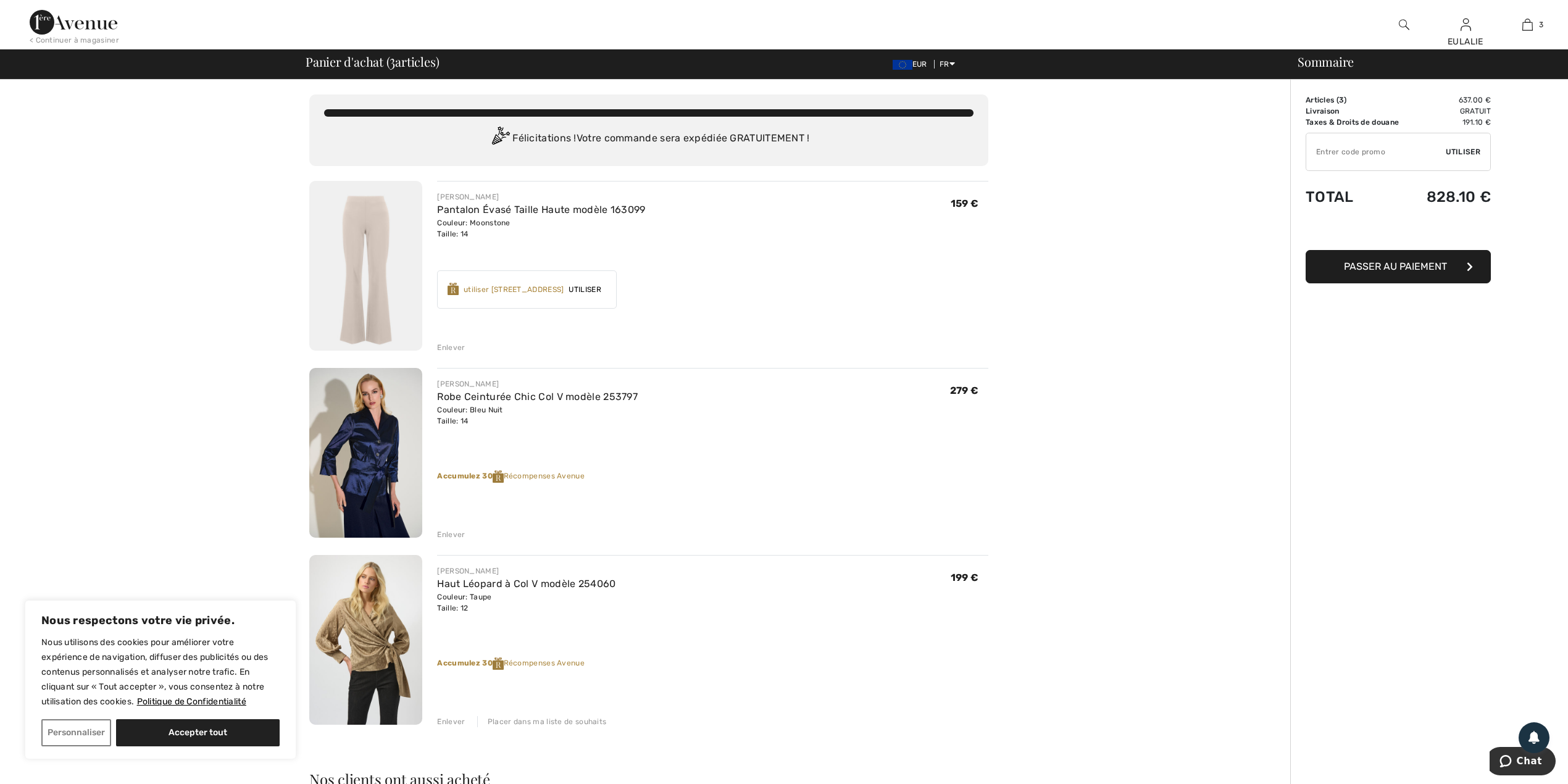
click at [357, 610] on img at bounding box center [366, 639] width 113 height 170
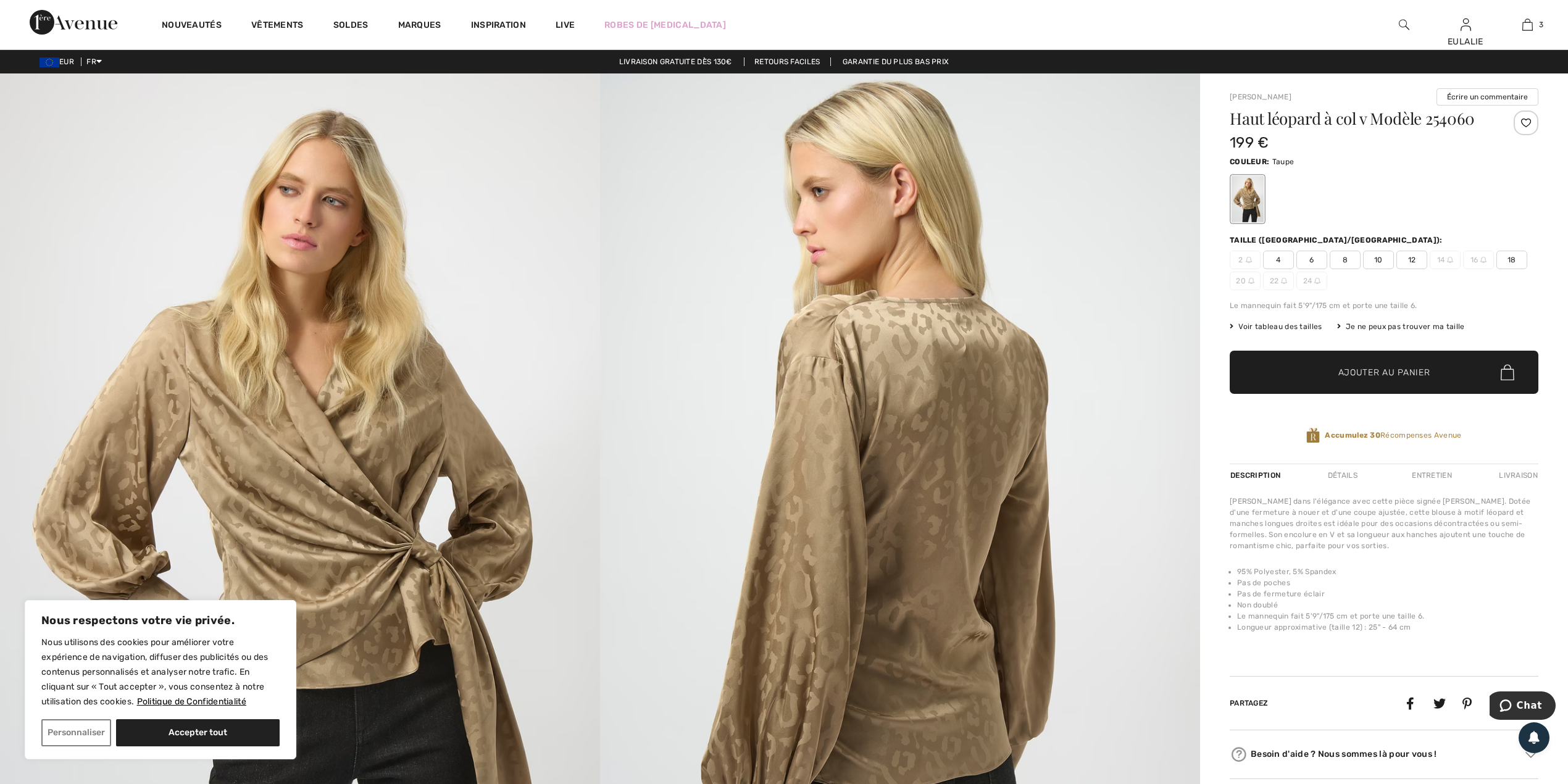
click at [1525, 124] on div at bounding box center [1527, 123] width 25 height 25
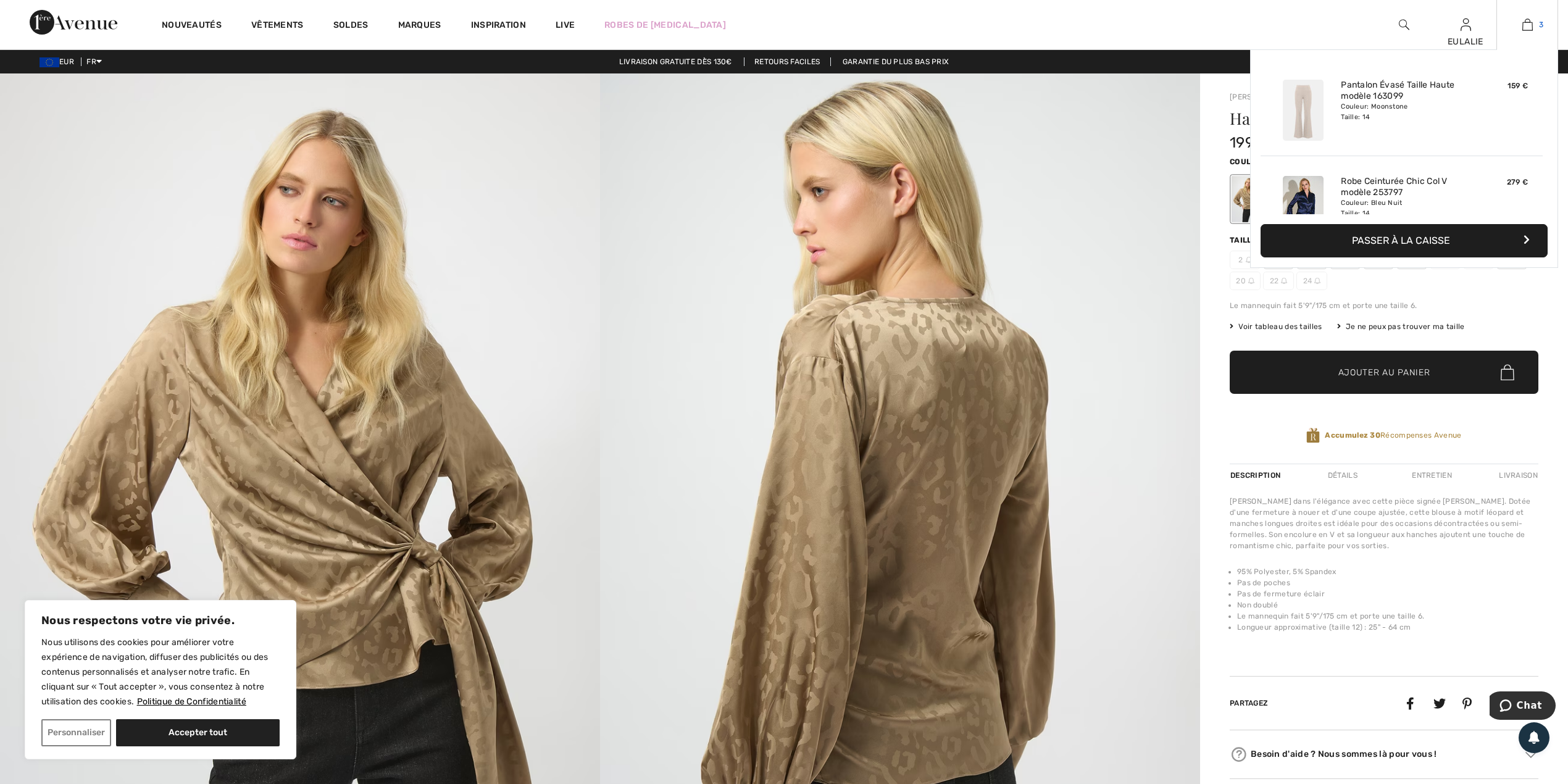
click at [1528, 28] on img at bounding box center [1528, 25] width 11 height 15
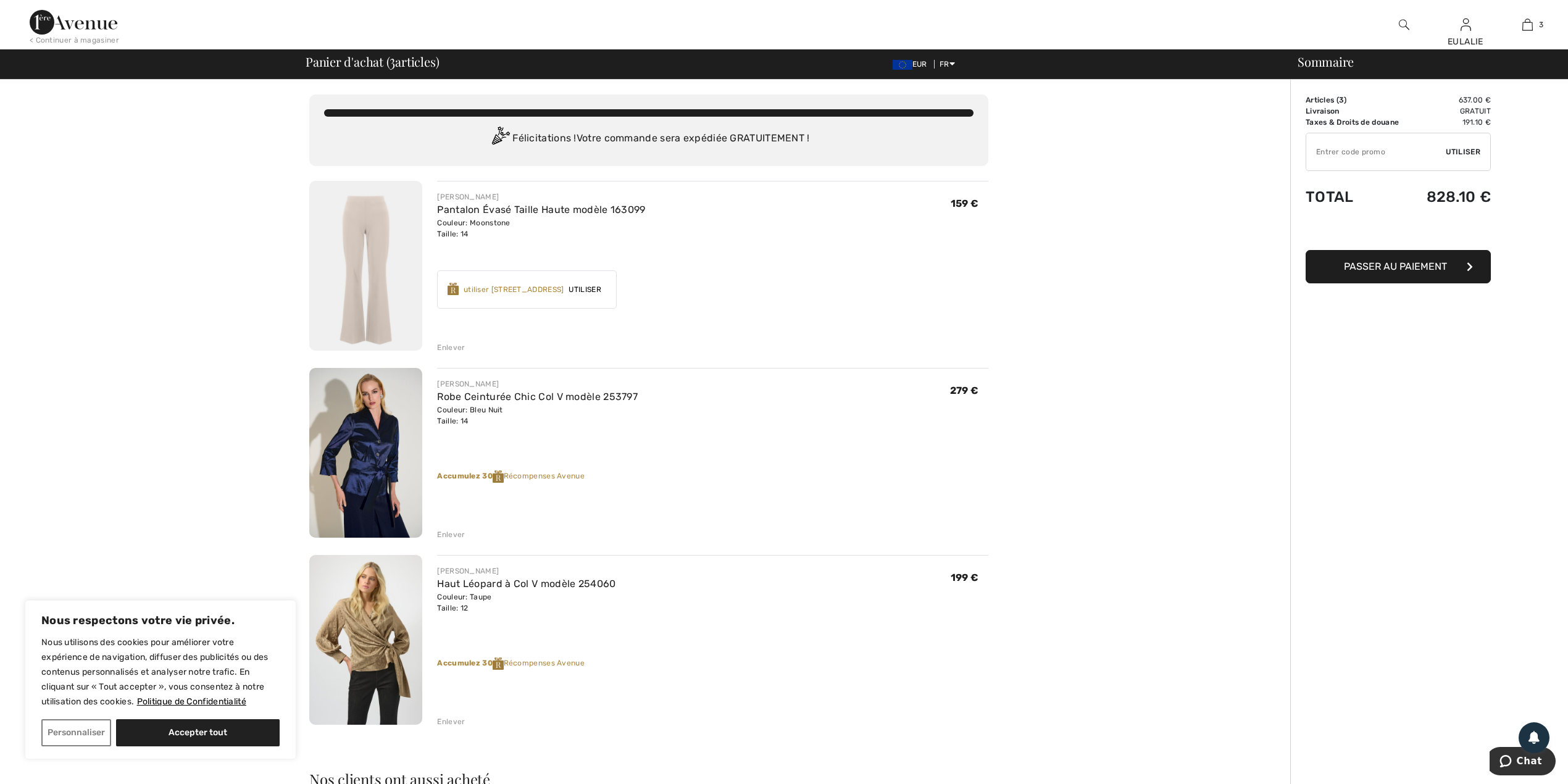
click at [450, 351] on div "Enlever" at bounding box center [450, 347] width 28 height 11
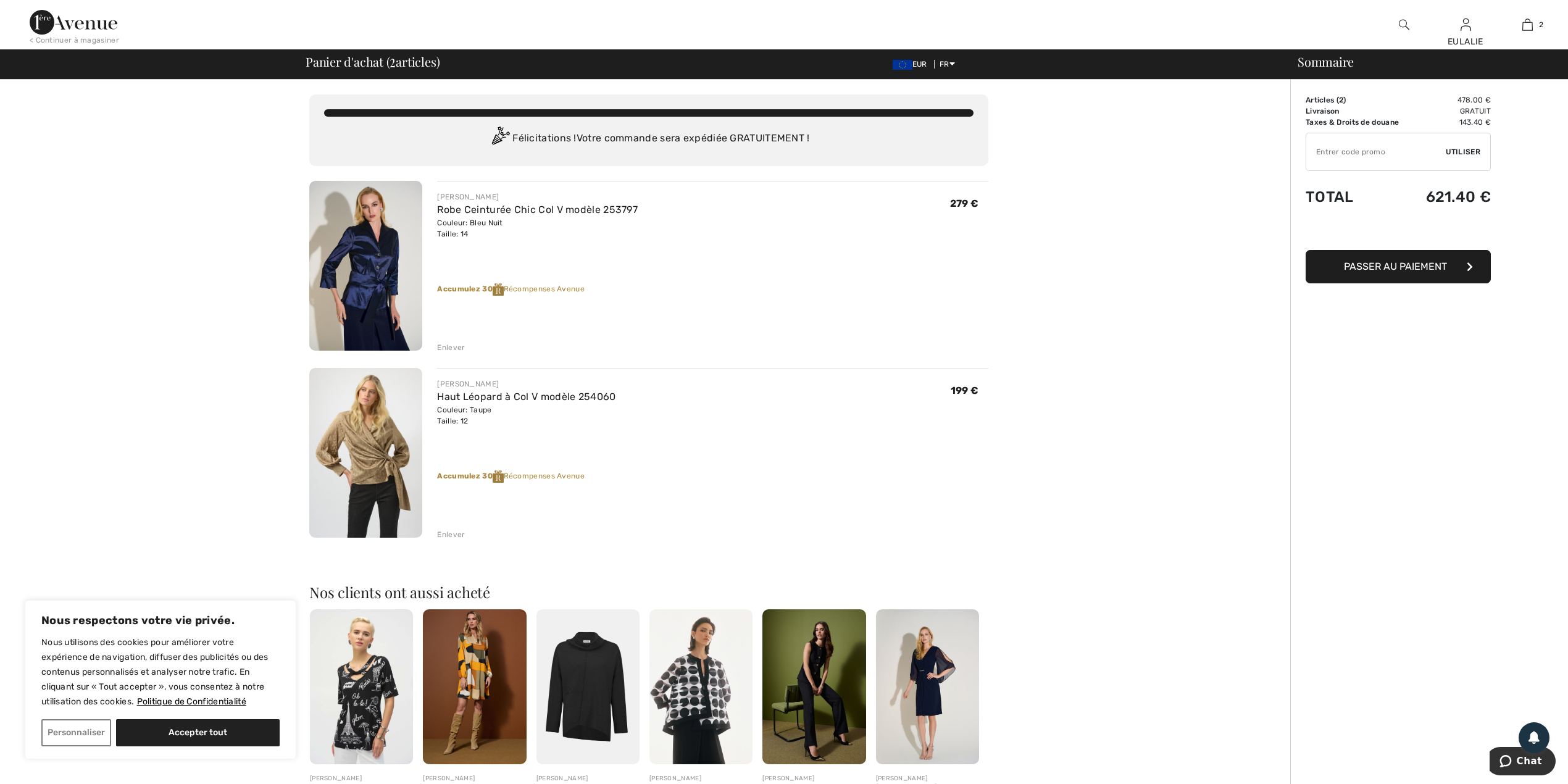
click at [462, 346] on div "Enlever" at bounding box center [450, 347] width 28 height 11
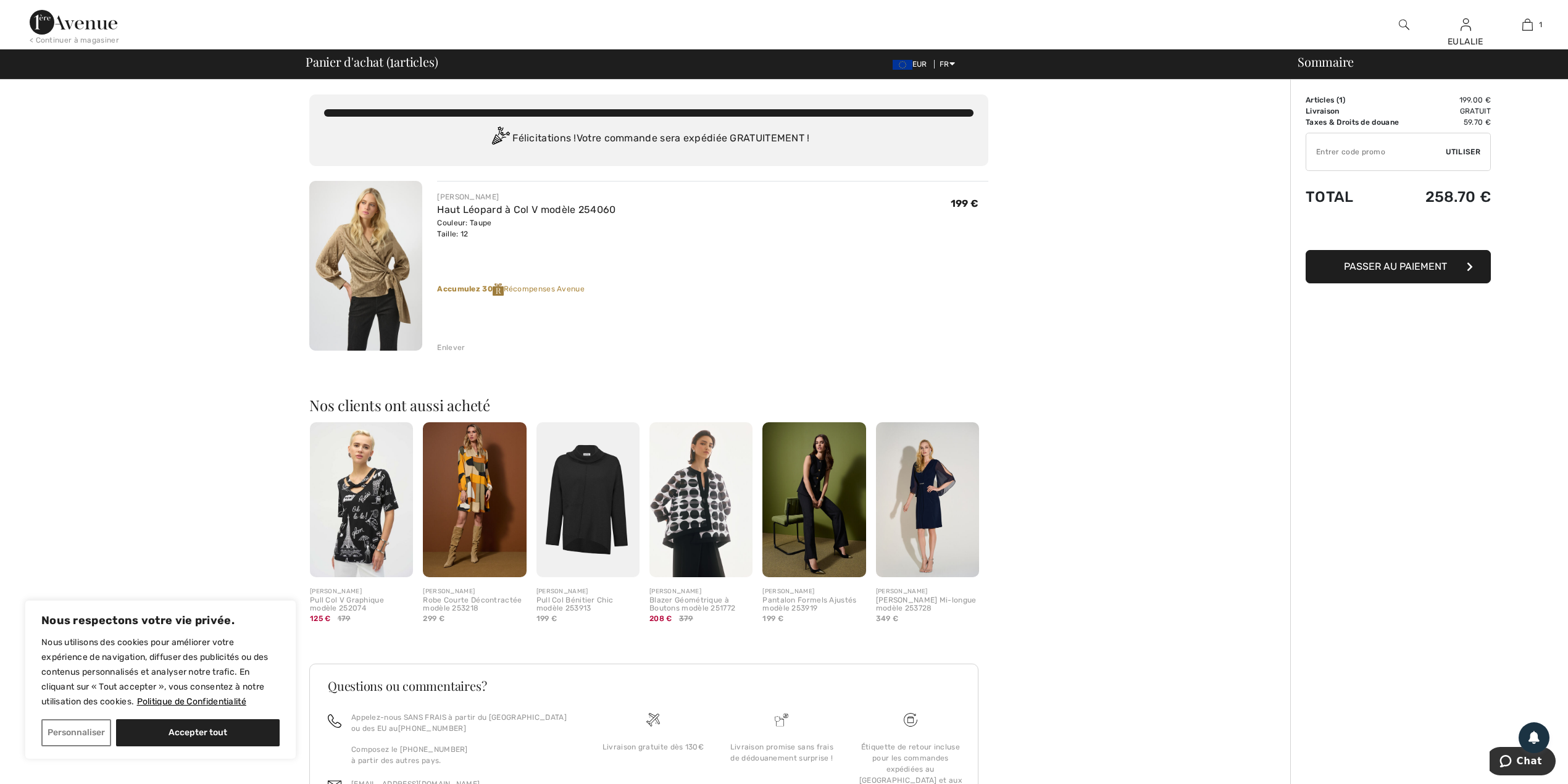
click at [1408, 262] on span "Passer au paiement" at bounding box center [1396, 266] width 103 height 12
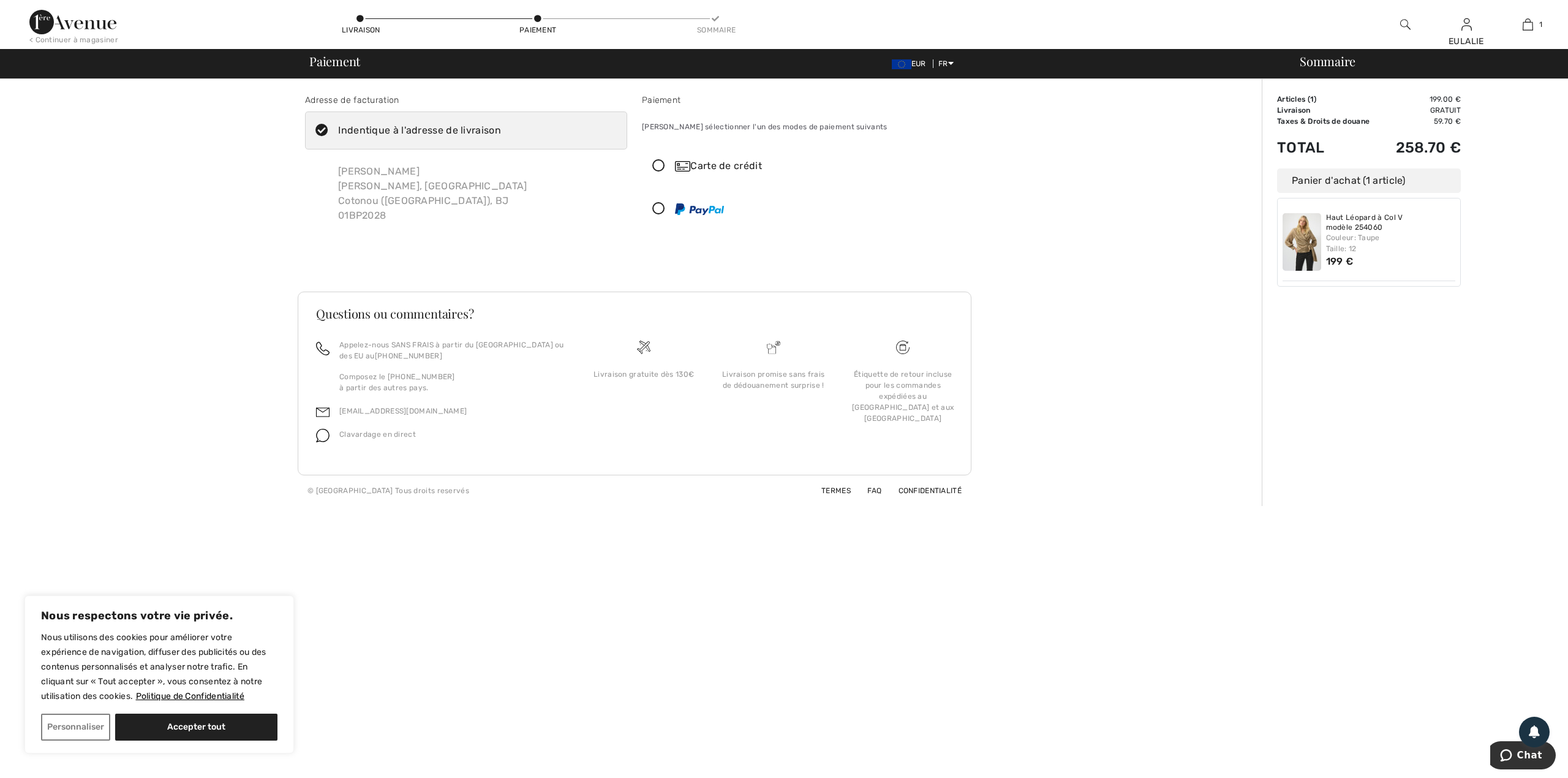
click at [659, 164] on icon at bounding box center [659, 166] width 32 height 12
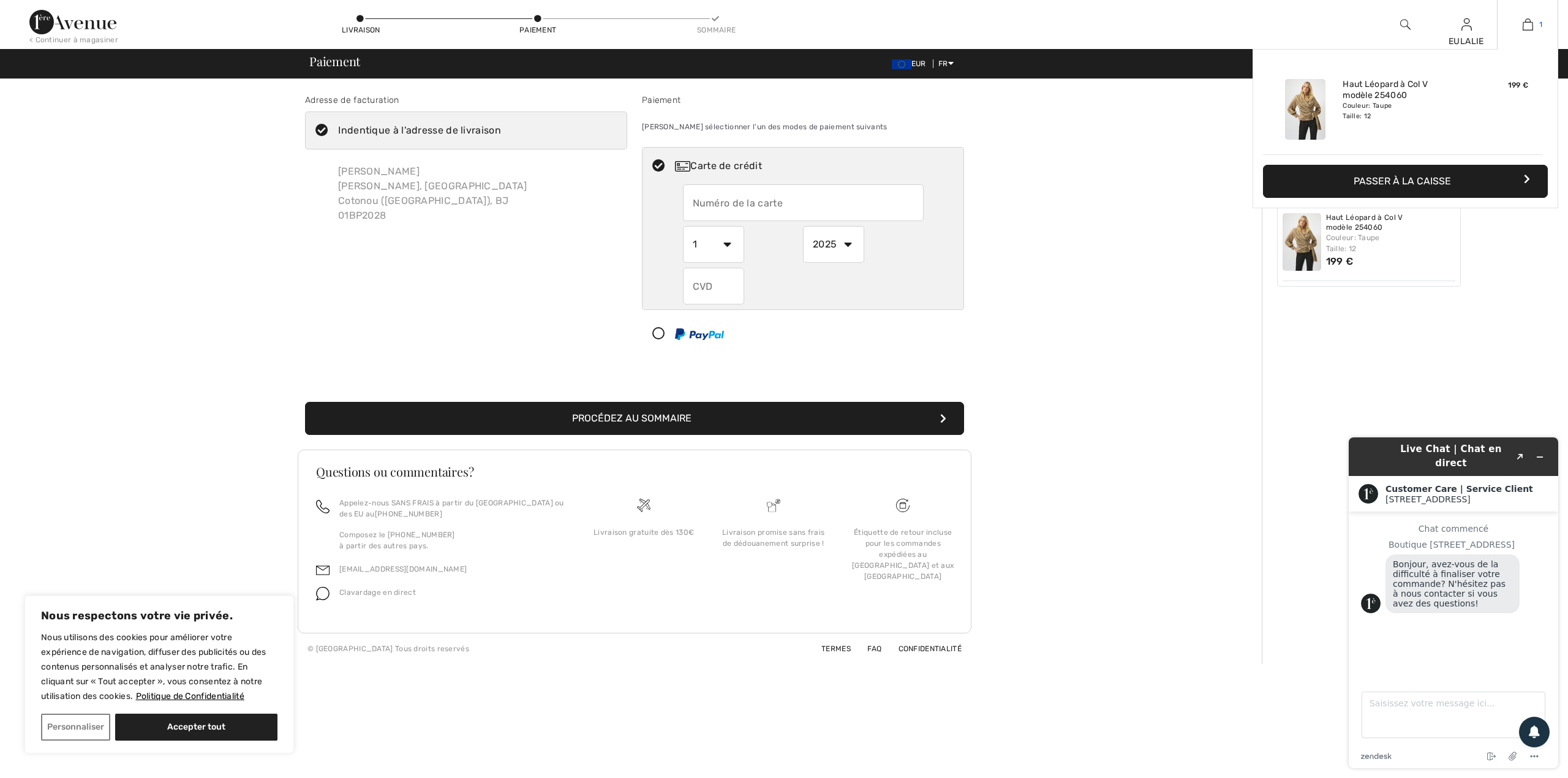
click at [1528, 22] on img at bounding box center [1528, 25] width 11 height 15
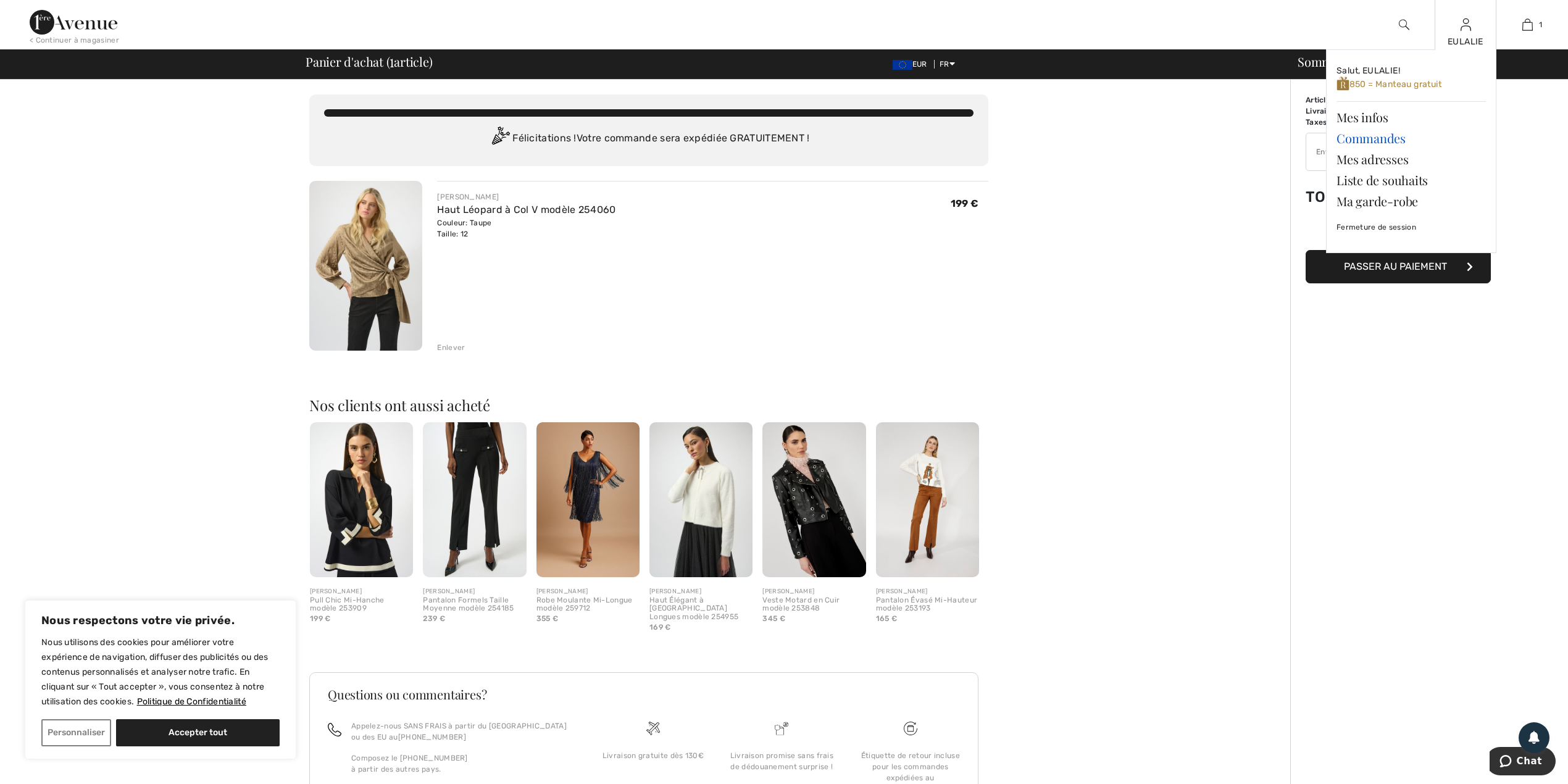
click at [1380, 131] on link "Commandes" at bounding box center [1411, 138] width 149 height 21
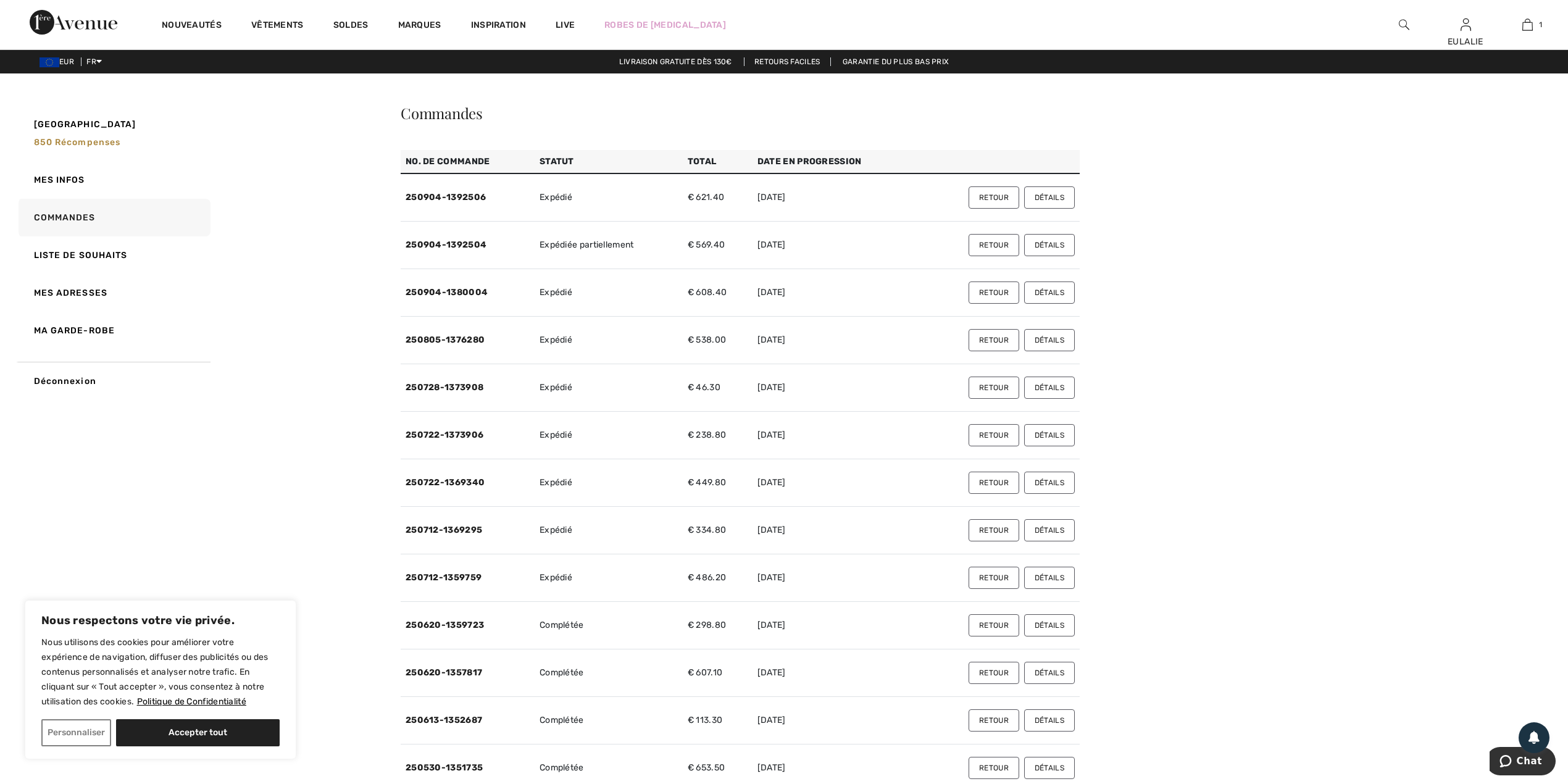
click at [1048, 198] on button "Détails" at bounding box center [1050, 197] width 50 height 23
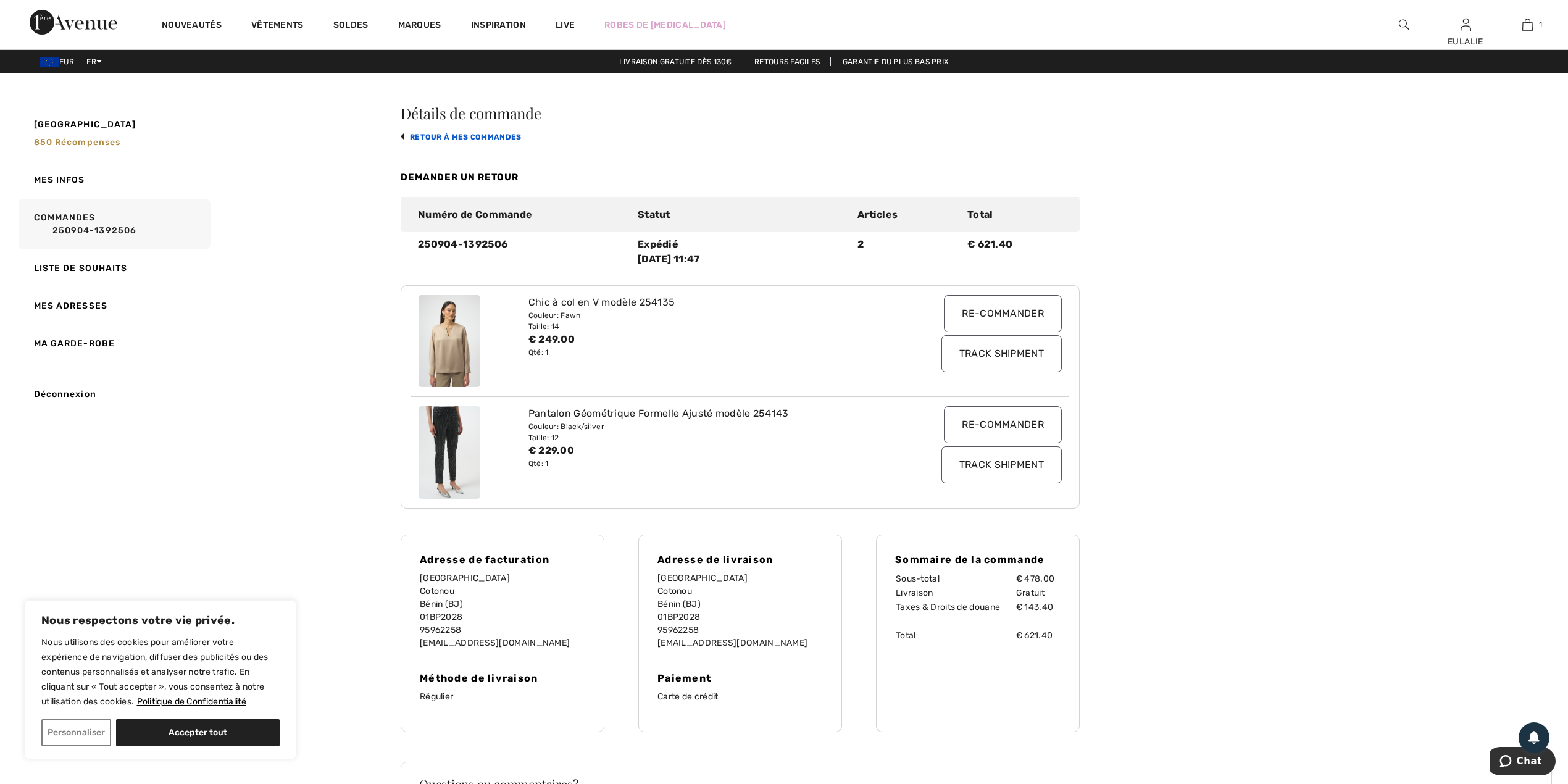
click at [448, 133] on link "retour à mes commandes" at bounding box center [461, 137] width 121 height 8
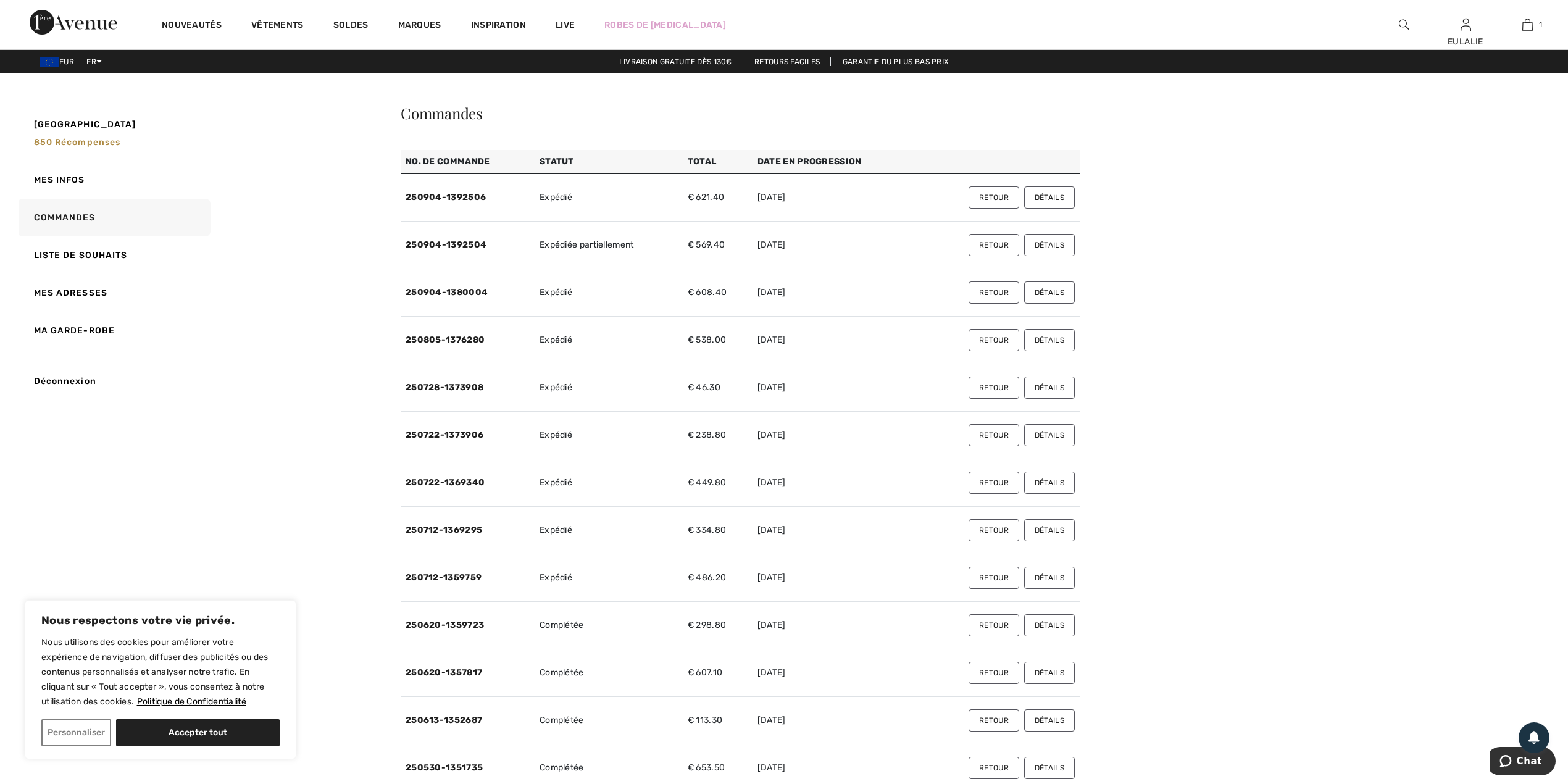
click at [1050, 290] on button "Détails" at bounding box center [1050, 292] width 50 height 23
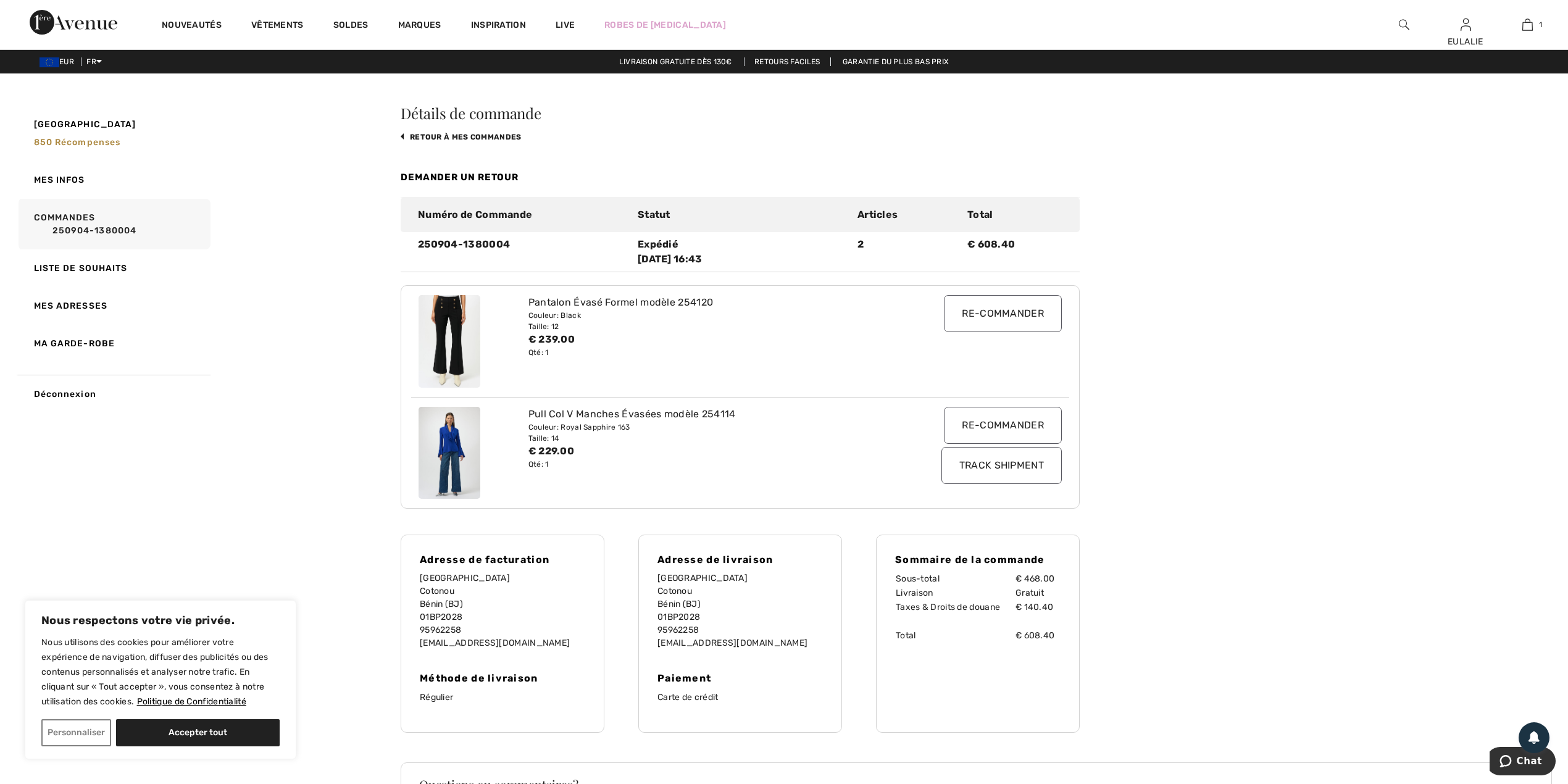
click at [460, 132] on div "Détails de commande retour à mes commandes Demander un retour Numéro de Command…" at bounding box center [740, 418] width 679 height 627
click at [450, 141] on div "Détails de commande retour à mes commandes Demander un retour Numéro de Command…" at bounding box center [740, 418] width 679 height 627
click at [450, 134] on link "retour à mes commandes" at bounding box center [461, 137] width 121 height 8
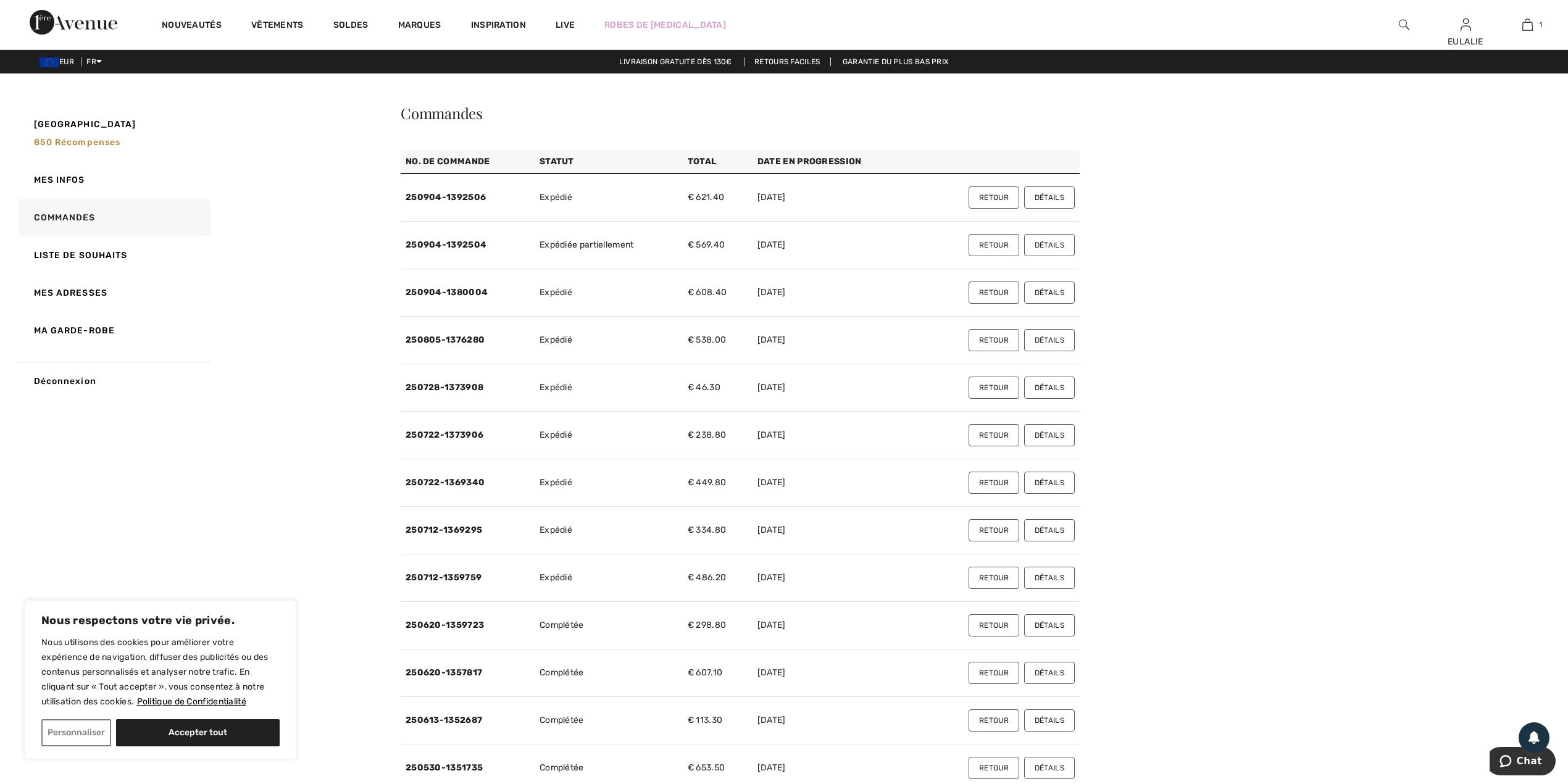
click at [1051, 248] on button "Détails" at bounding box center [1050, 245] width 50 height 23
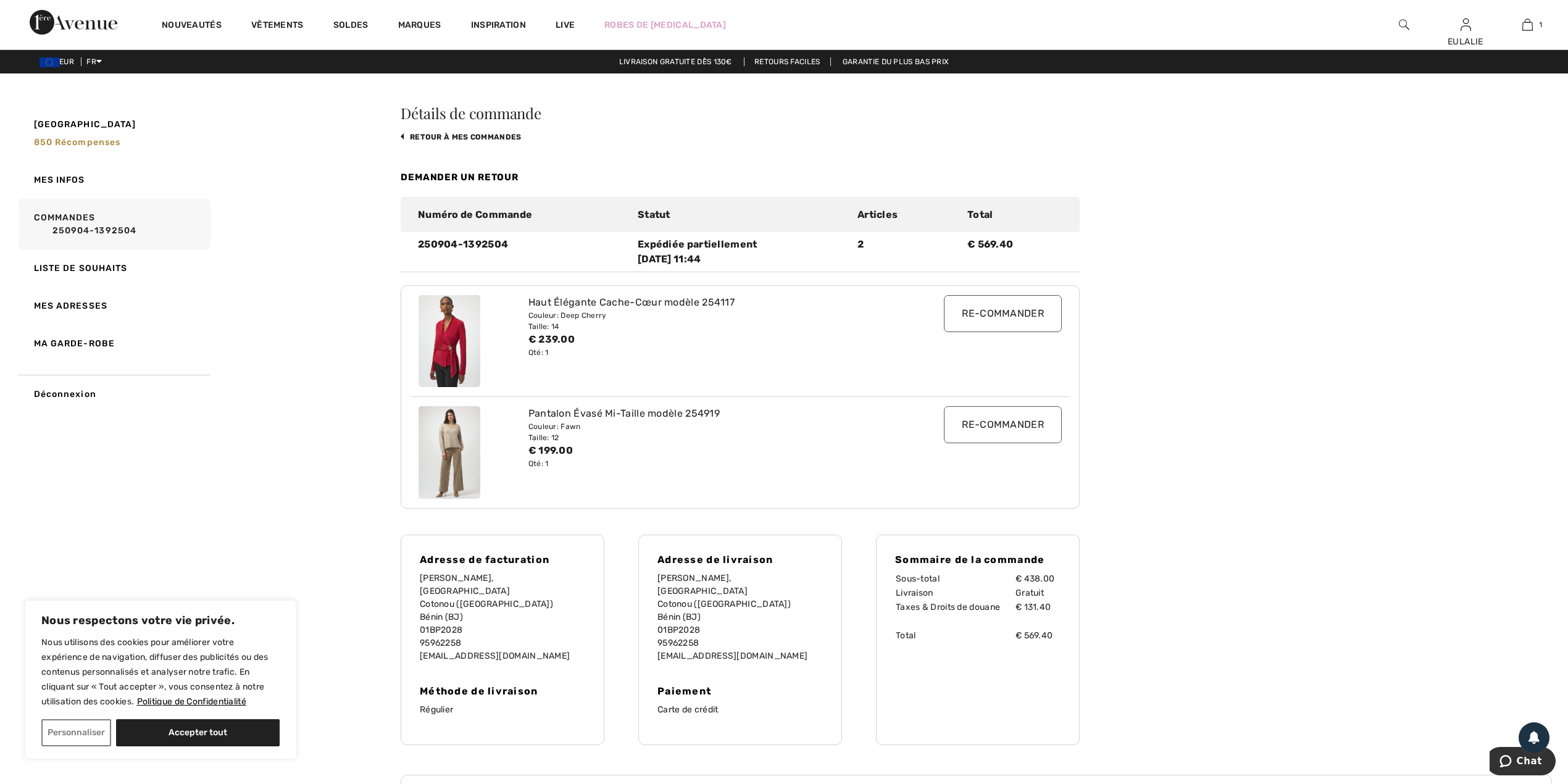
click at [1403, 25] on img at bounding box center [1404, 25] width 11 height 15
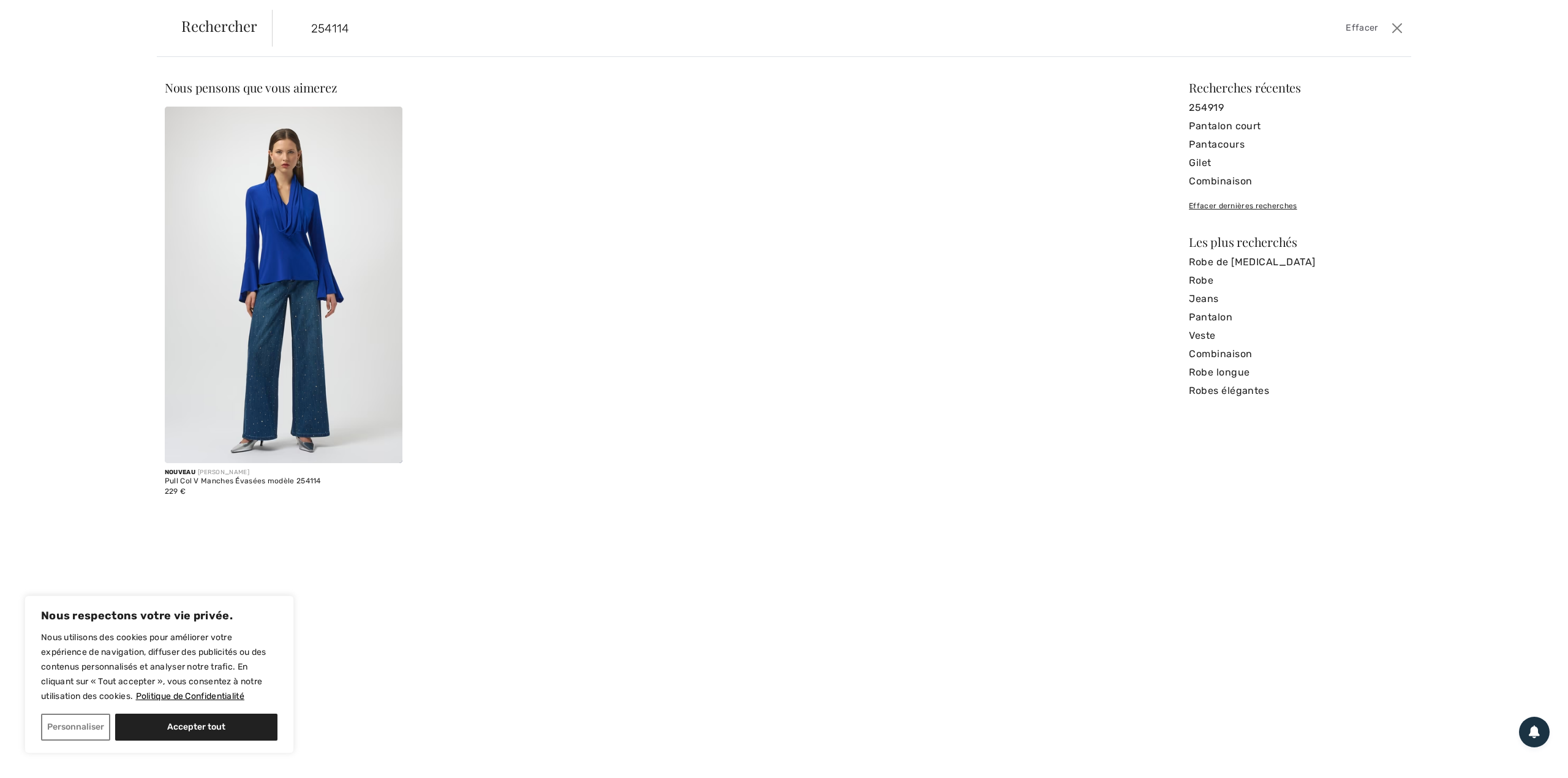
type input "254114"
click at [289, 265] on img at bounding box center [283, 284] width 238 height 356
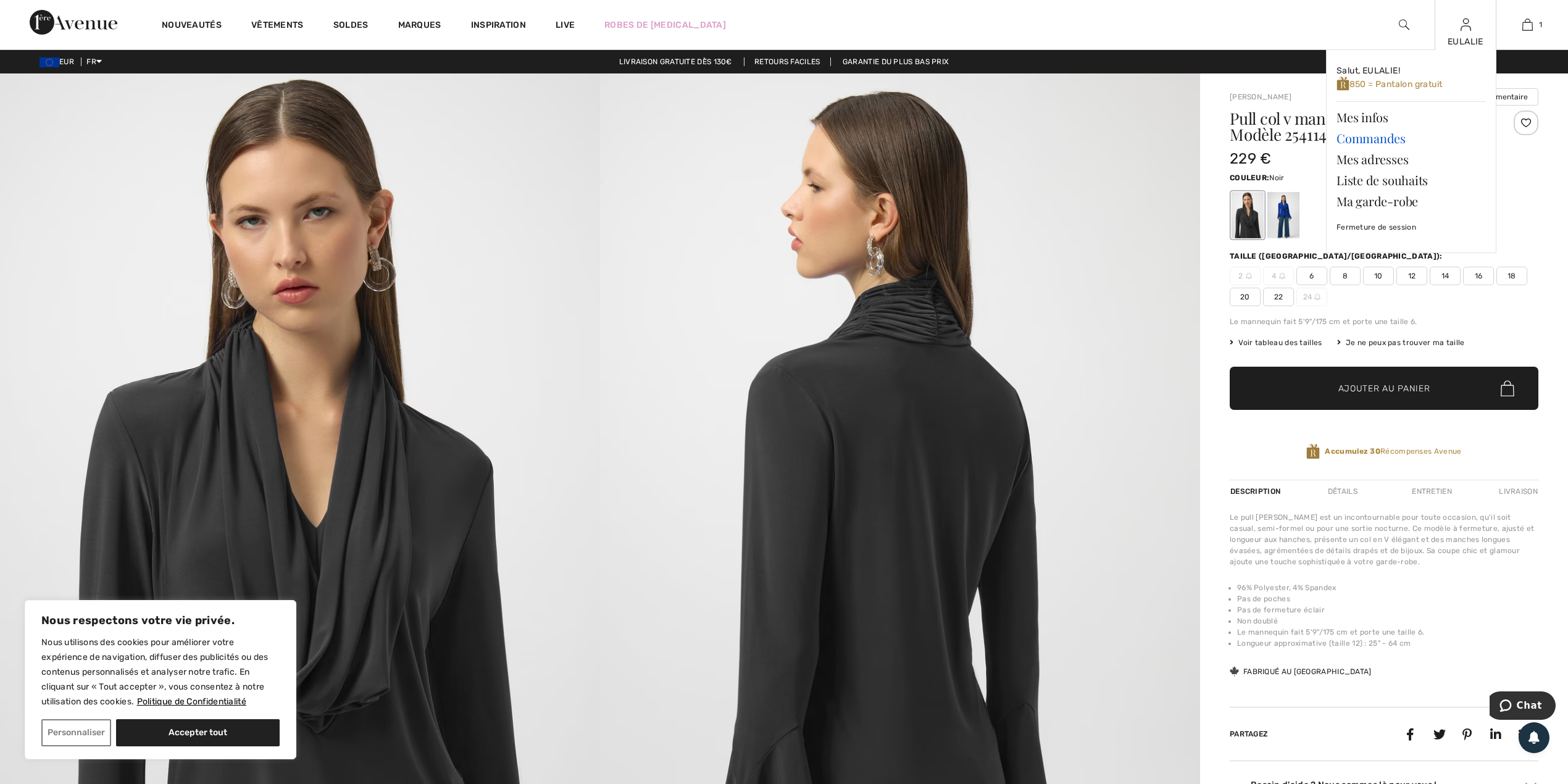
click at [1391, 138] on link "Commandes" at bounding box center [1411, 138] width 149 height 21
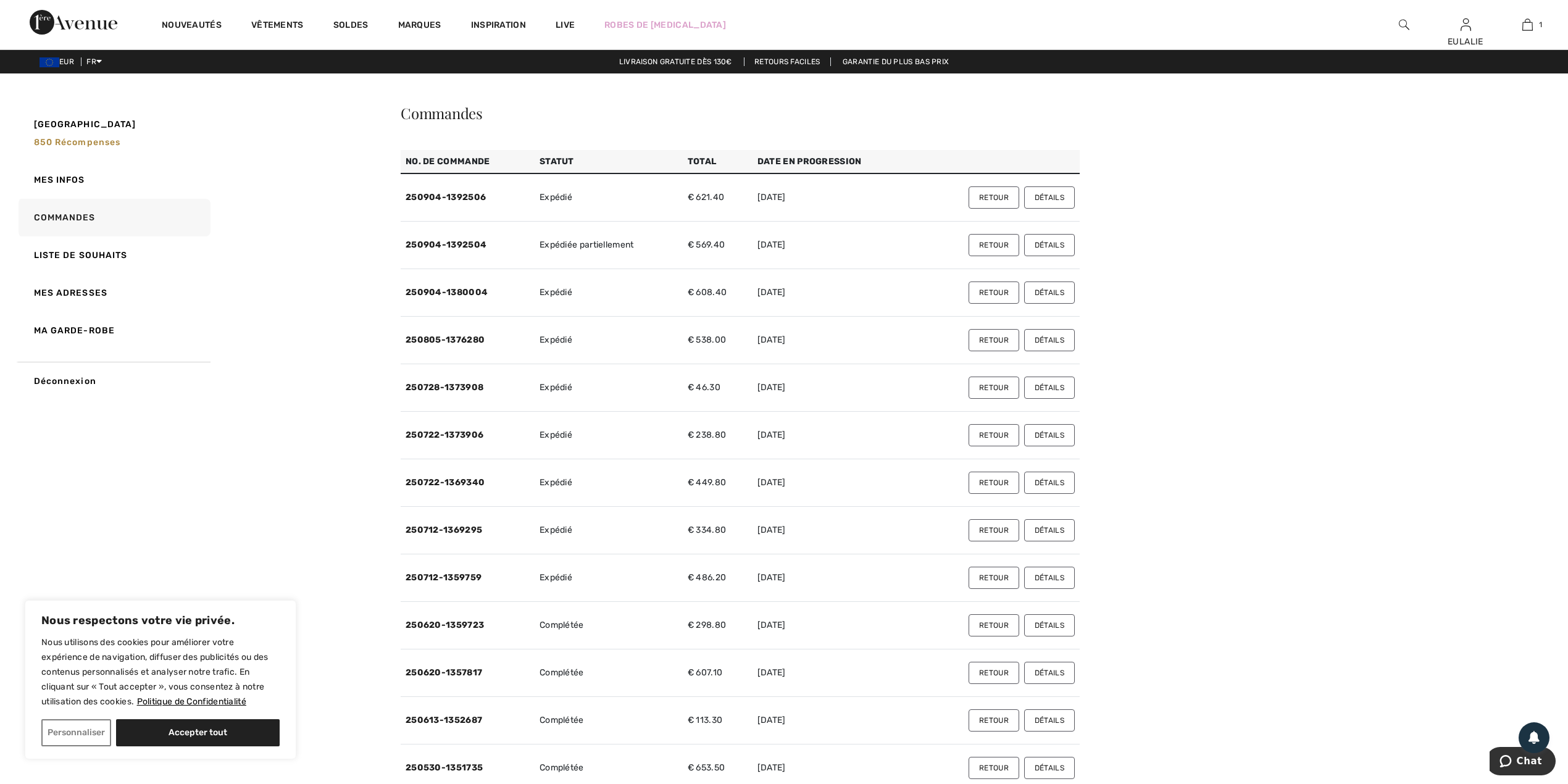
click at [1046, 243] on button "Détails" at bounding box center [1050, 245] width 50 height 23
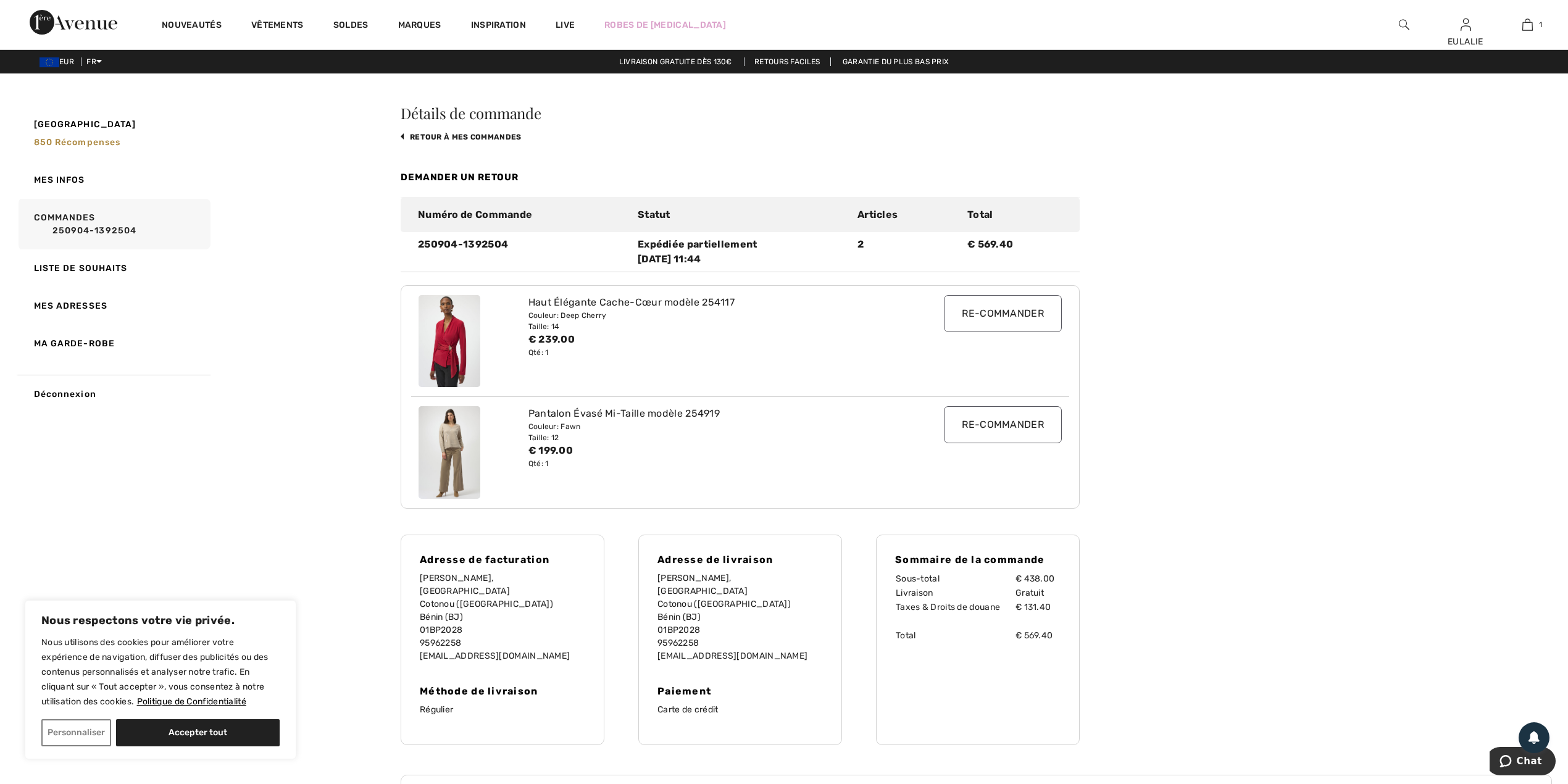
click at [1398, 25] on div at bounding box center [1404, 24] width 62 height 49
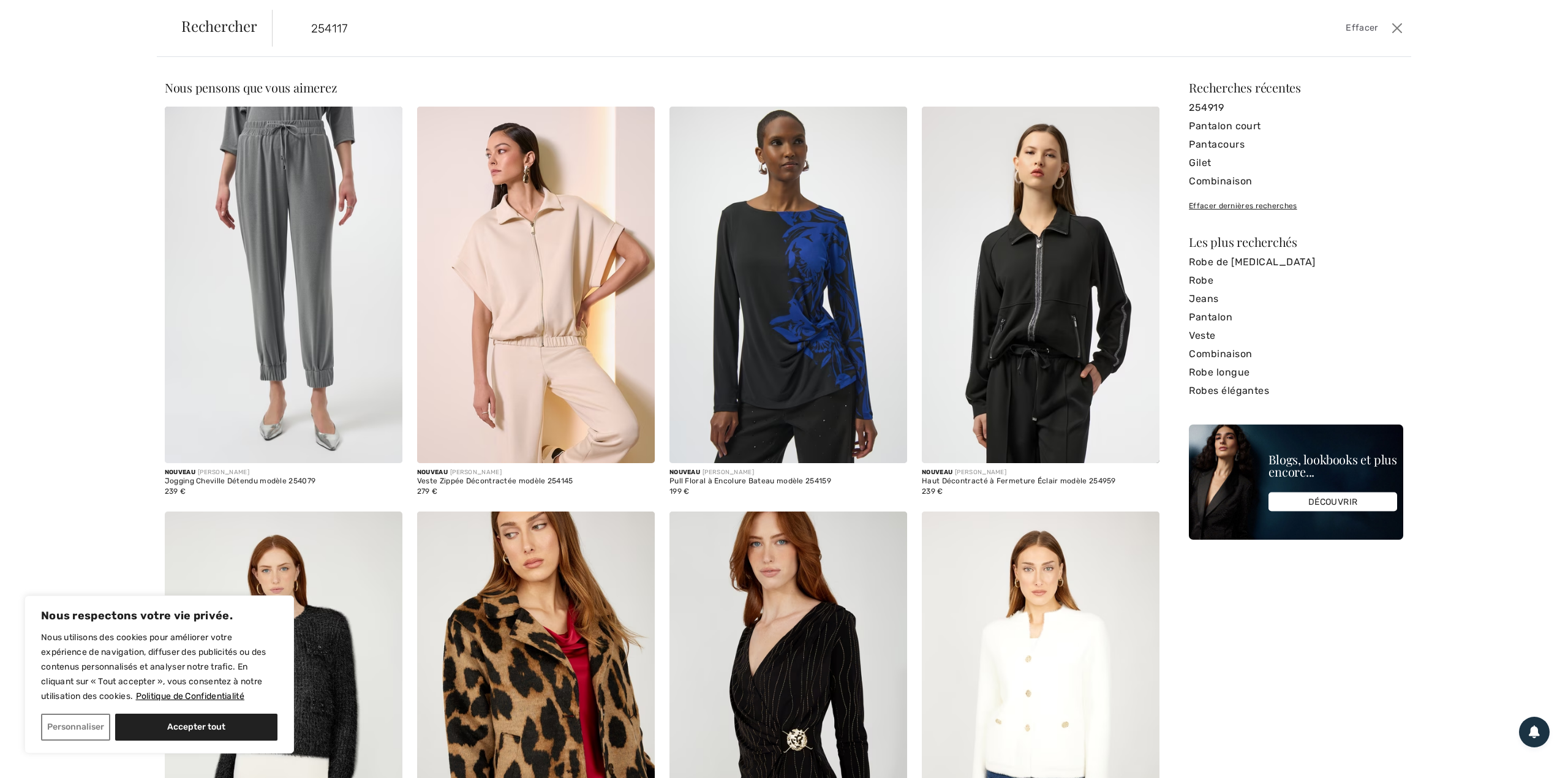
type input "254117"
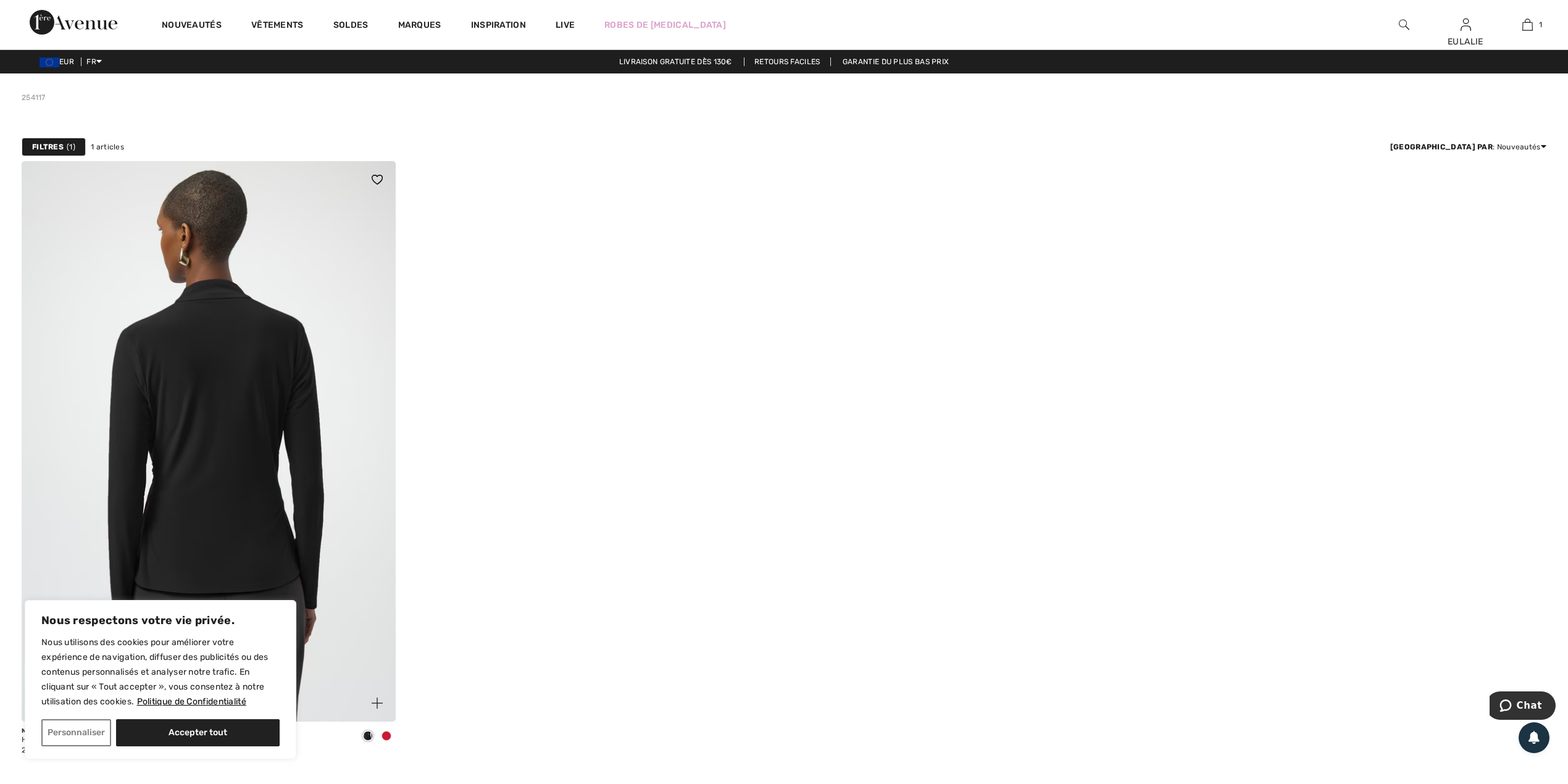
click at [187, 361] on img at bounding box center [208, 442] width 374 height 561
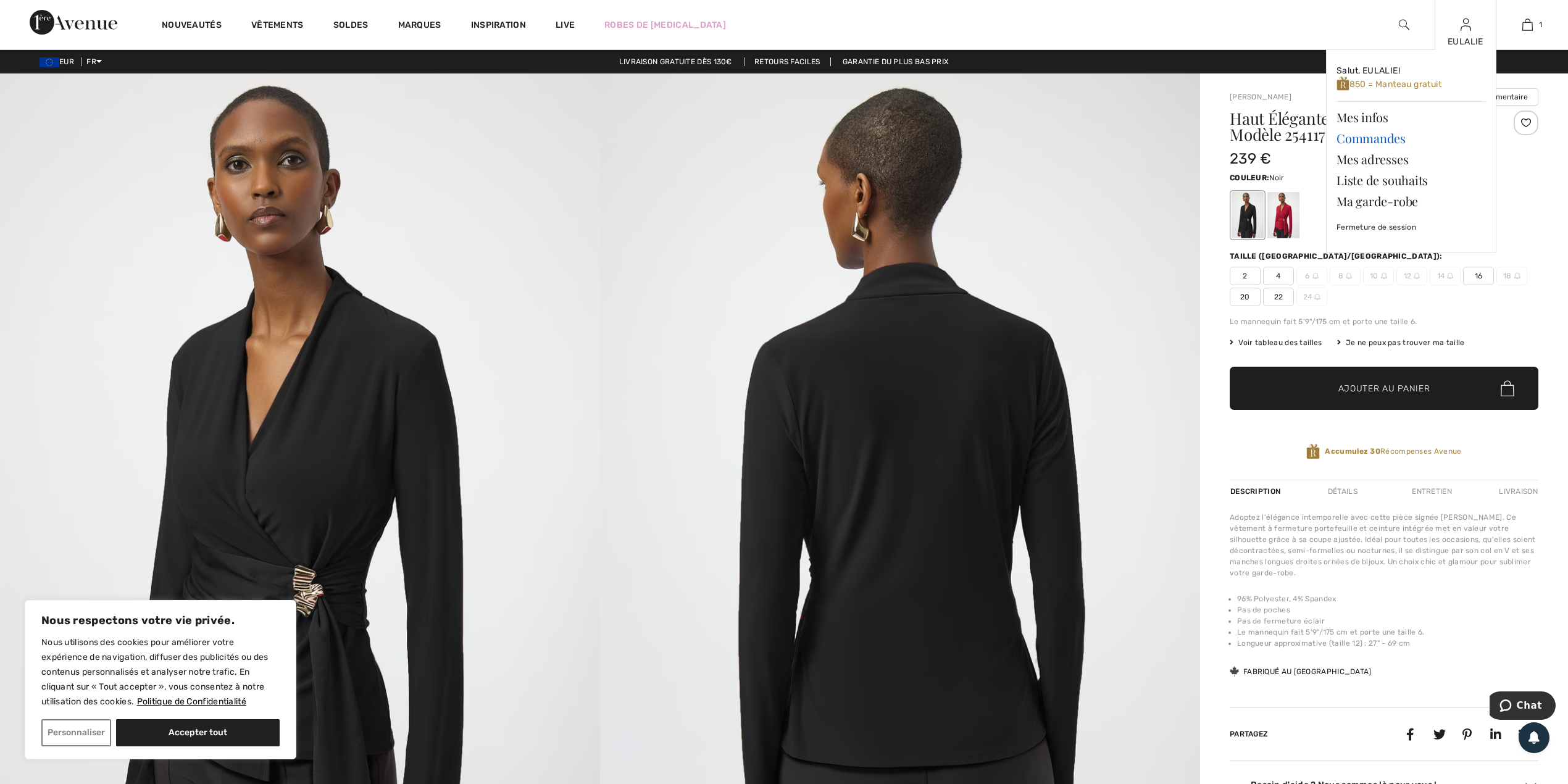
click at [1375, 141] on link "Commandes" at bounding box center [1411, 138] width 149 height 21
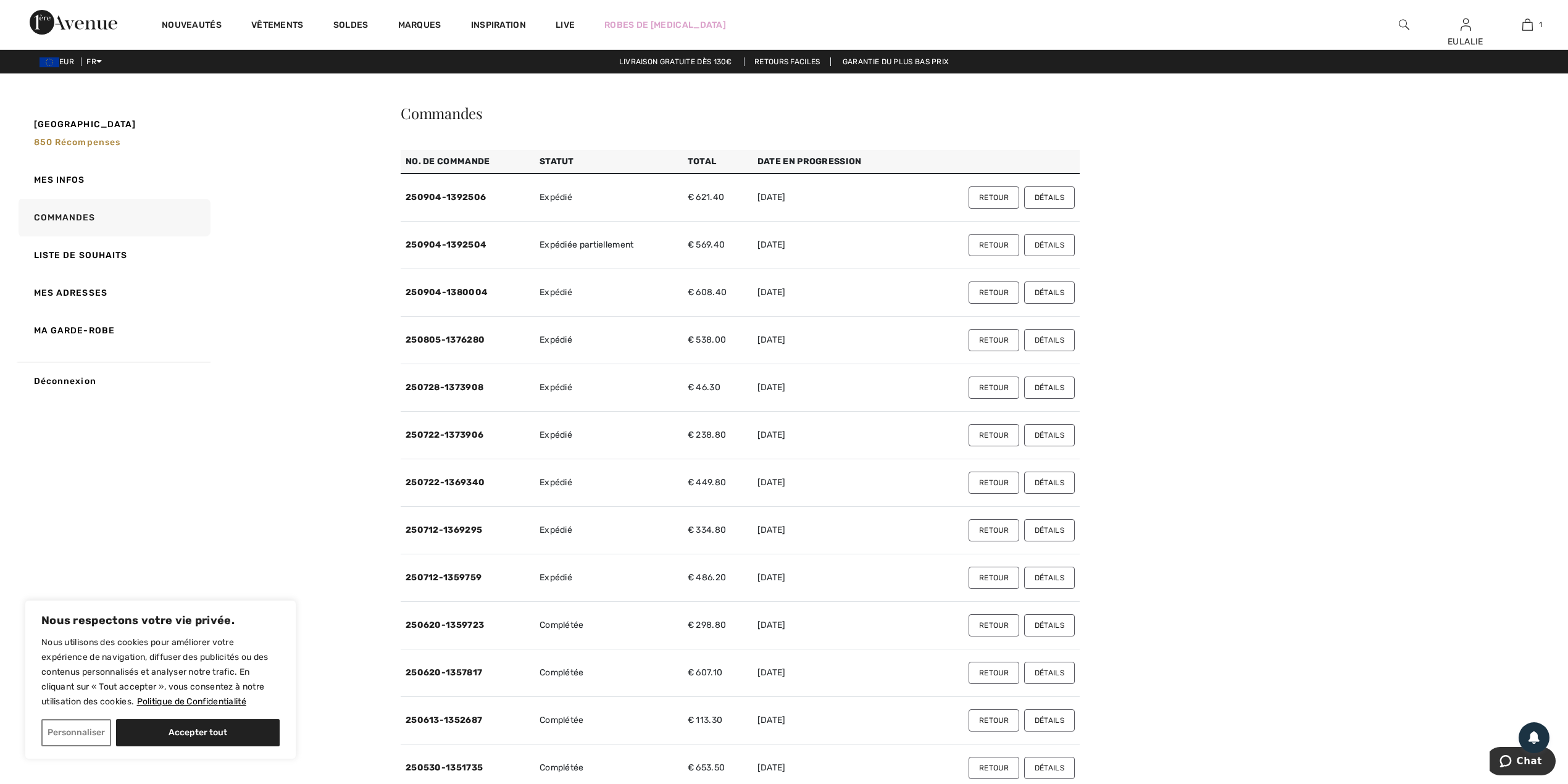
click at [1047, 294] on button "Détails" at bounding box center [1050, 292] width 50 height 23
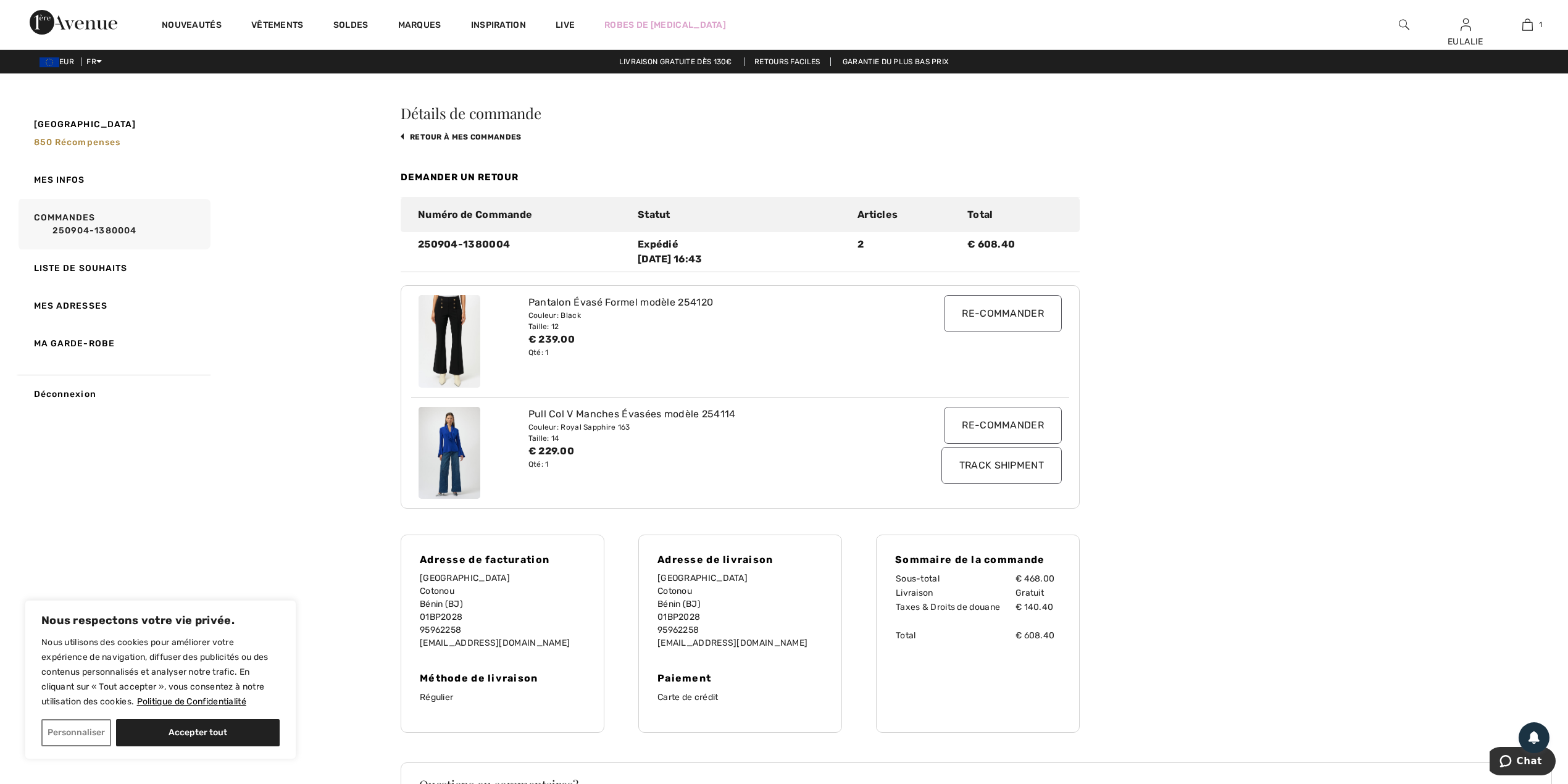
click at [497, 136] on link "retour à mes commandes" at bounding box center [461, 137] width 121 height 8
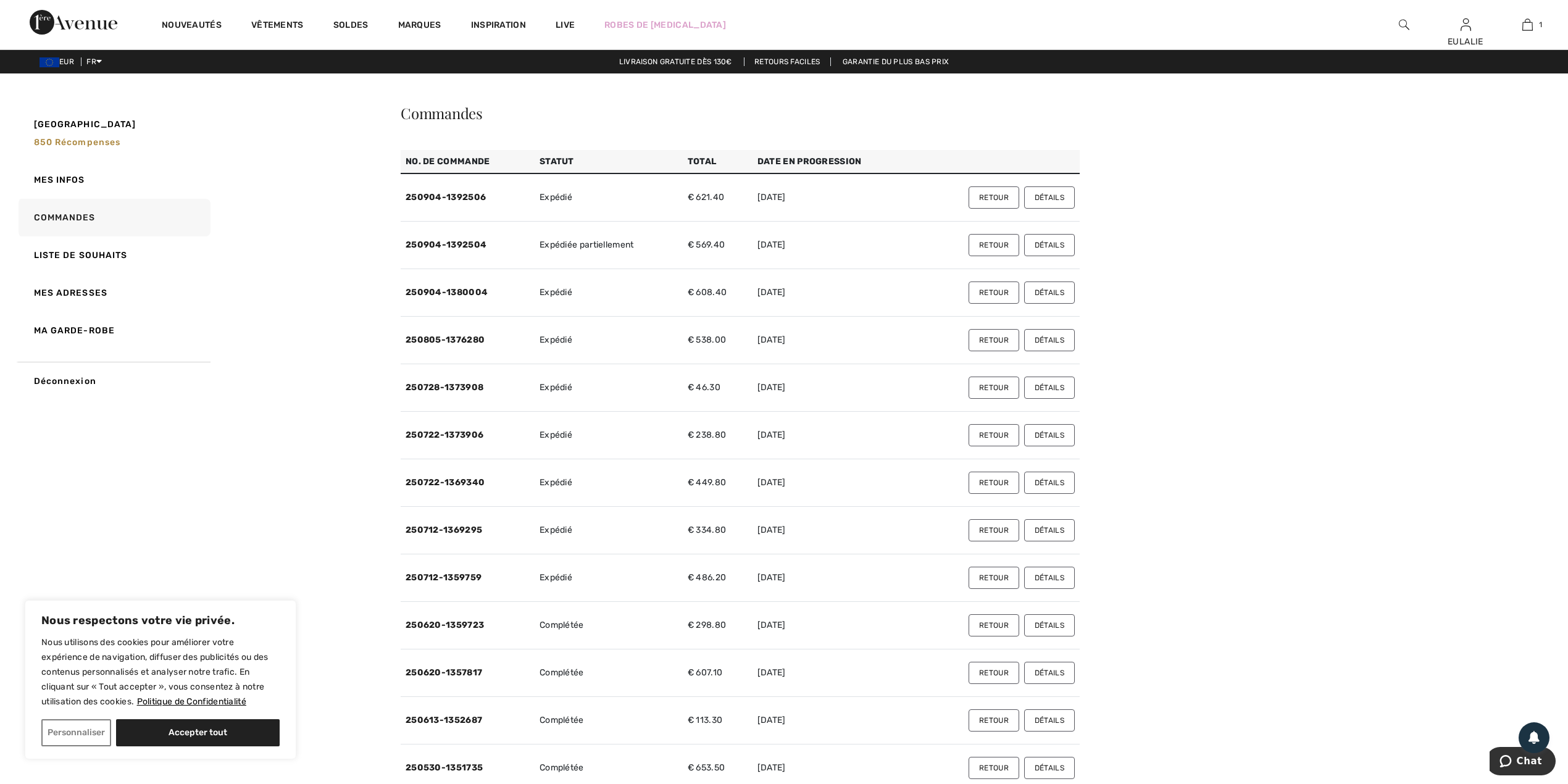
click at [1066, 196] on button "Détails" at bounding box center [1050, 197] width 50 height 23
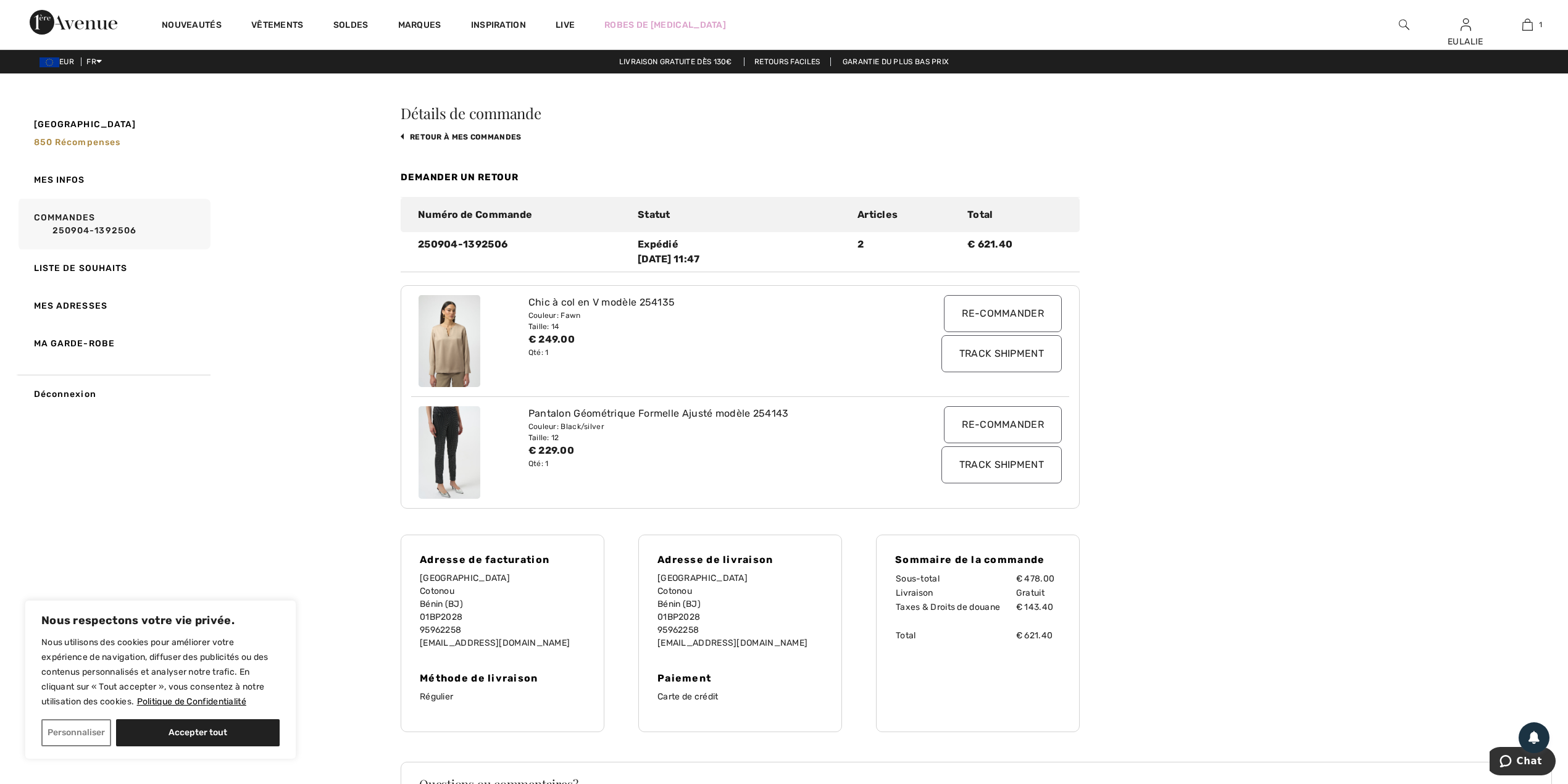
click at [1404, 25] on img at bounding box center [1404, 25] width 11 height 15
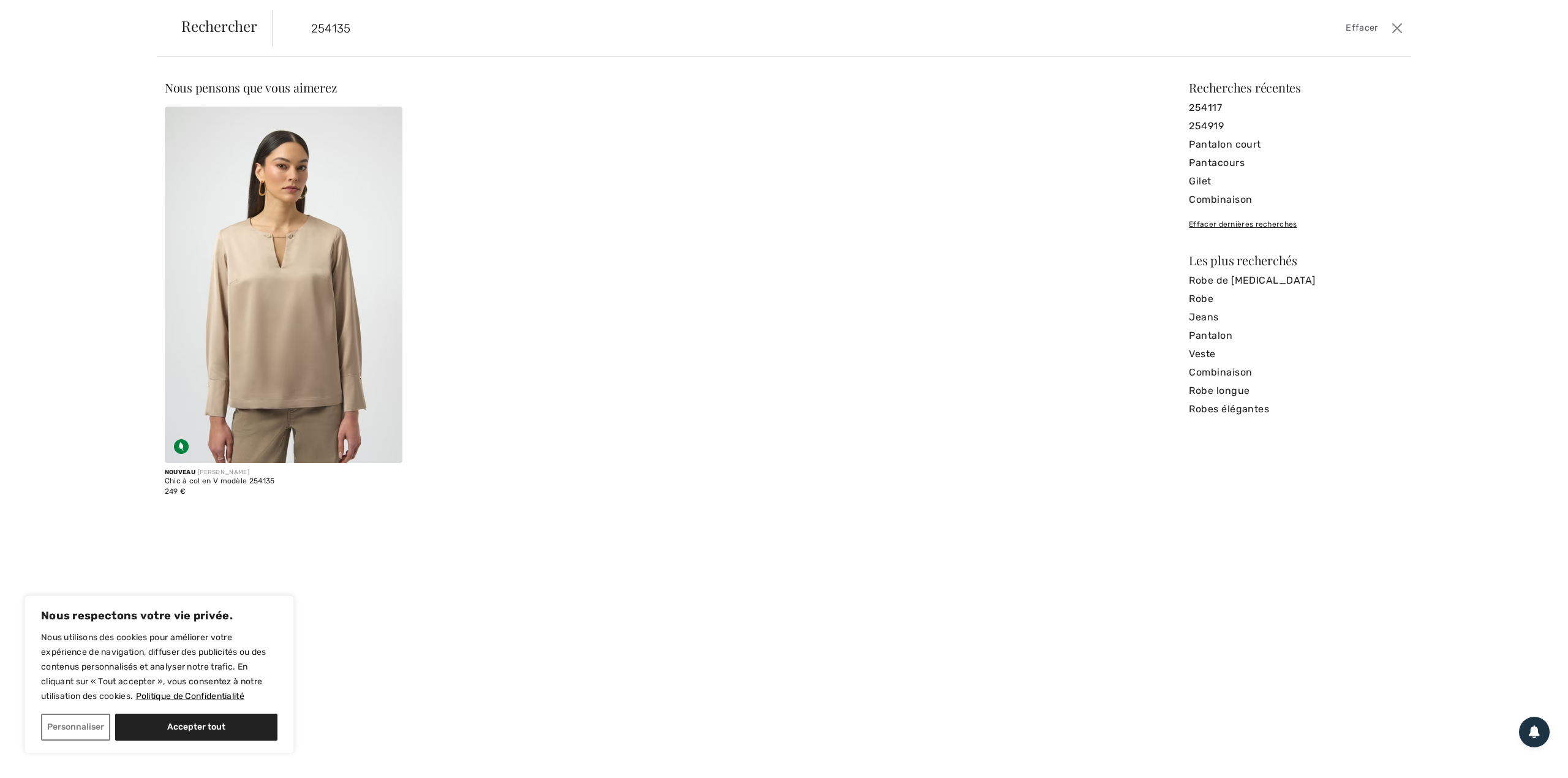
type input "254135"
click at [332, 280] on img at bounding box center [283, 284] width 238 height 356
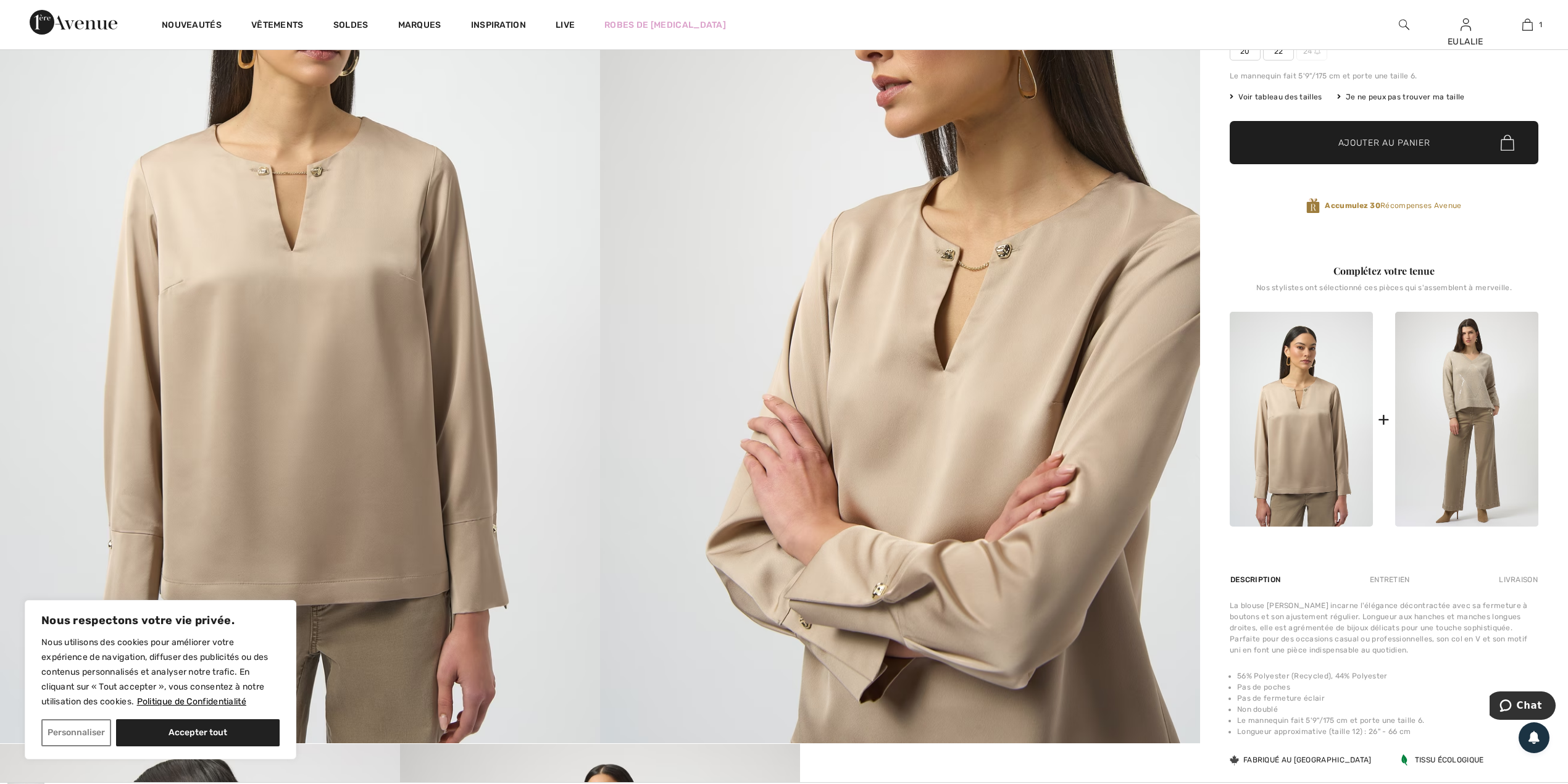
scroll to position [164, 0]
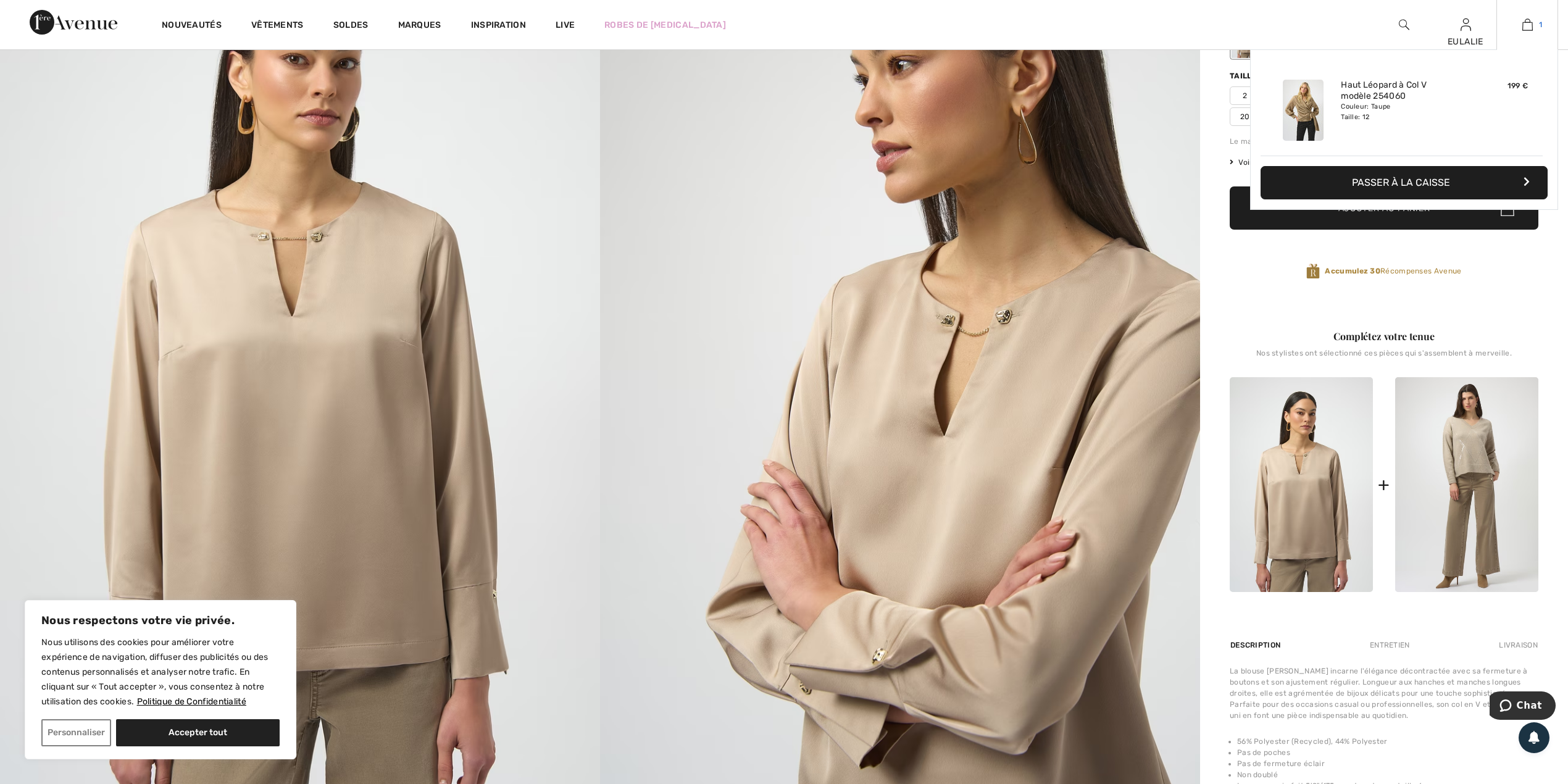
click at [1528, 30] on img at bounding box center [1528, 25] width 11 height 15
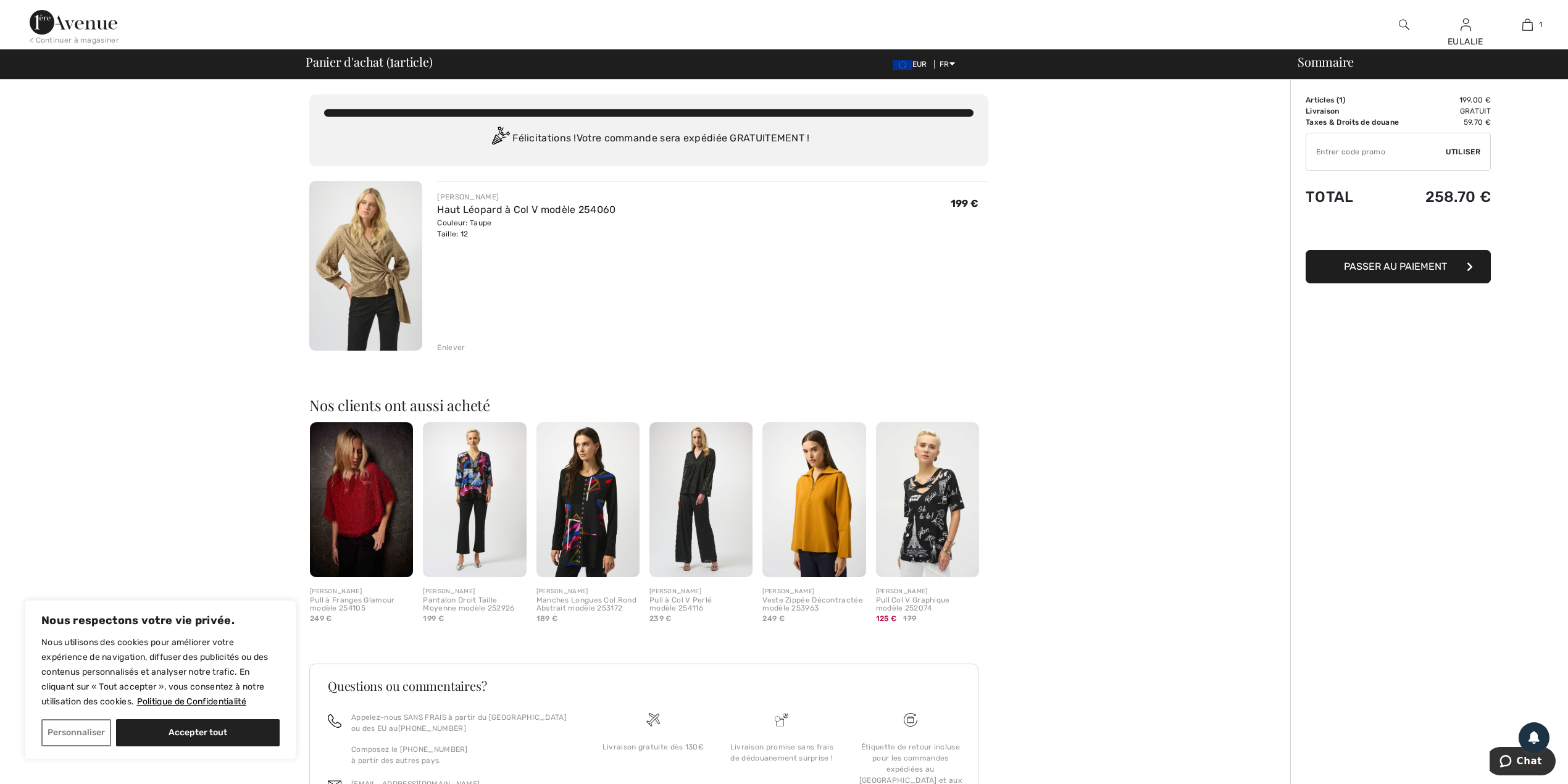
click at [372, 246] on img at bounding box center [366, 265] width 113 height 170
